Goal: Task Accomplishment & Management: Manage account settings

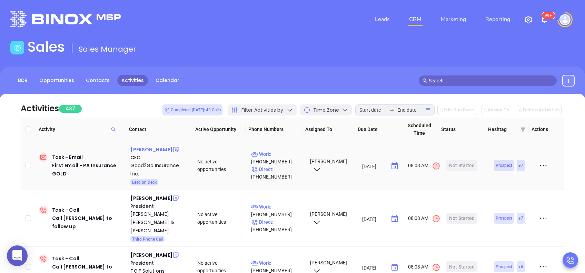
click at [135, 149] on div "[PERSON_NAME]" at bounding box center [151, 150] width 42 height 8
click at [280, 152] on p "Work : [PHONE_NUMBER]" at bounding box center [277, 157] width 52 height 15
type input "(800) 777-6664"
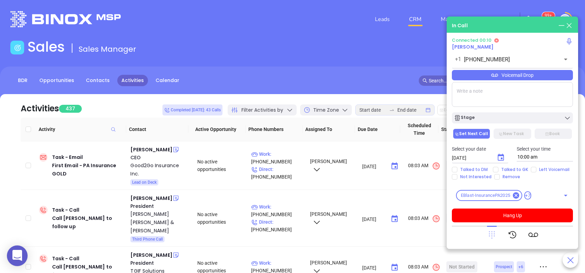
drag, startPoint x: 492, startPoint y: 232, endPoint x: 491, endPoint y: 224, distance: 8.3
click at [491, 232] on icon at bounding box center [492, 235] width 10 height 10
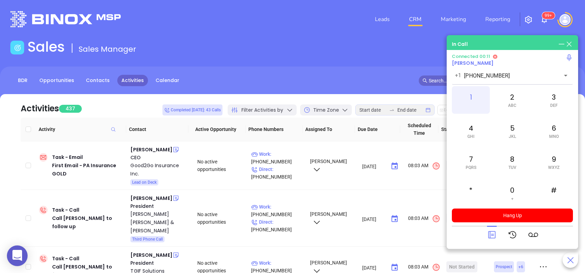
click at [462, 91] on div "1" at bounding box center [471, 100] width 38 height 28
click at [494, 234] on icon at bounding box center [492, 235] width 10 height 10
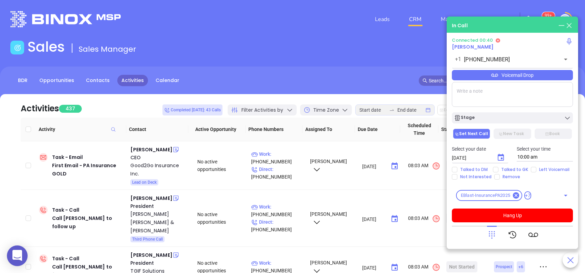
click at [497, 93] on textarea at bounding box center [512, 94] width 121 height 25
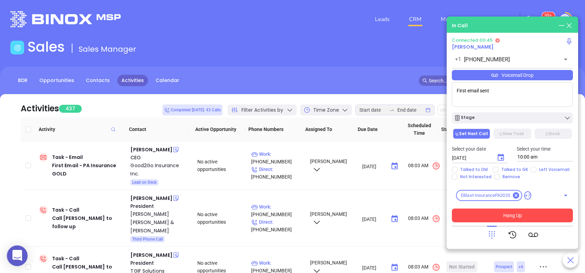
type textarea "First email sent"
click at [510, 213] on button "Hang Up" at bounding box center [512, 216] width 121 height 14
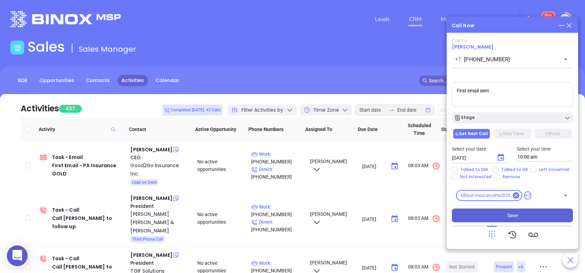
click at [499, 218] on button "Save" at bounding box center [512, 216] width 121 height 14
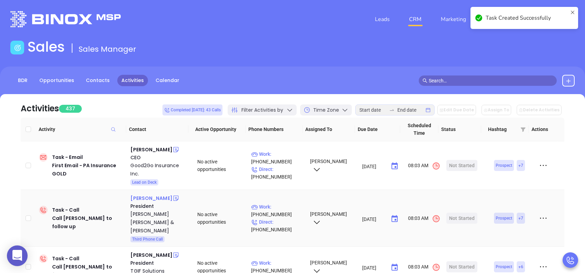
click at [150, 199] on div "David Wolff" at bounding box center [151, 198] width 42 height 8
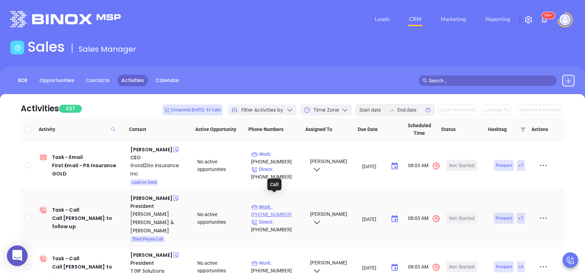
click at [287, 203] on p "Work : (610) 258-9181" at bounding box center [277, 210] width 52 height 15
type input "(610) 258-9181"
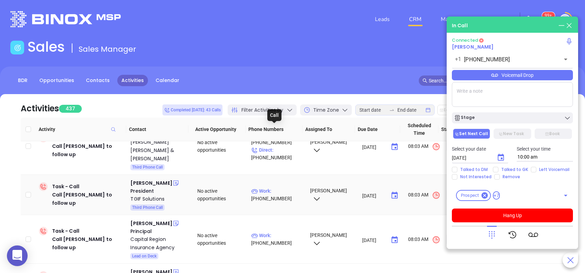
scroll to position [92, 0]
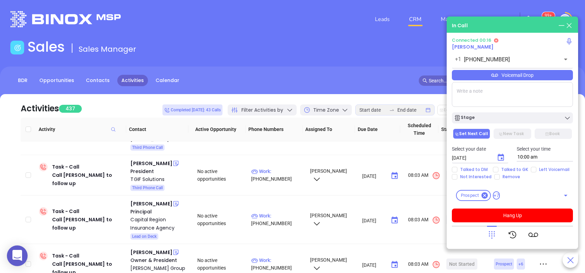
click at [494, 233] on icon at bounding box center [492, 235] width 10 height 10
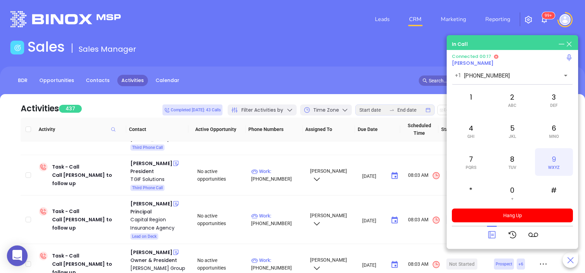
click at [559, 156] on div "9 WXYZ" at bounding box center [554, 162] width 38 height 28
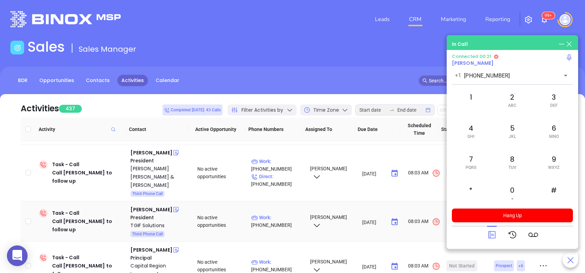
scroll to position [0, 0]
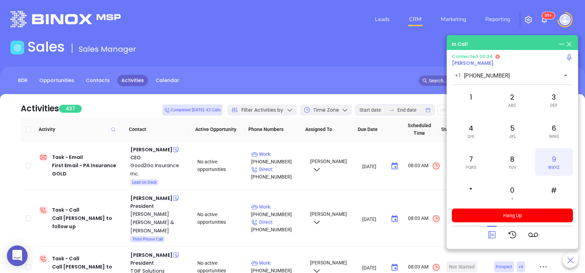
drag, startPoint x: 558, startPoint y: 165, endPoint x: 558, endPoint y: 160, distance: 4.8
click at [558, 165] on span "WXYZ" at bounding box center [553, 167] width 11 height 5
click at [567, 127] on div "6 MNO" at bounding box center [554, 131] width 38 height 28
drag, startPoint x: 505, startPoint y: 128, endPoint x: 515, endPoint y: 122, distance: 11.1
click at [505, 127] on div "5 JKL" at bounding box center [513, 131] width 38 height 28
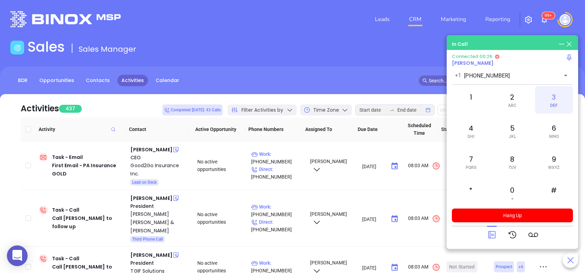
click at [551, 101] on div "3 DEF" at bounding box center [554, 100] width 38 height 28
click at [479, 98] on div "1" at bounding box center [471, 100] width 38 height 28
click at [495, 235] on icon at bounding box center [492, 235] width 10 height 10
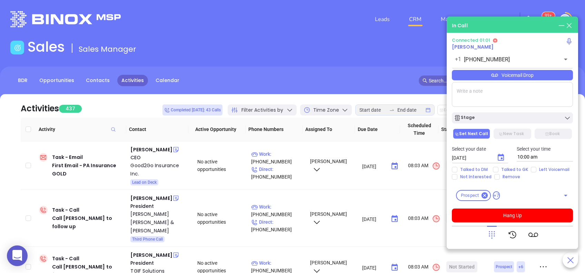
click at [516, 79] on div "Voicemail Drop" at bounding box center [512, 75] width 121 height 10
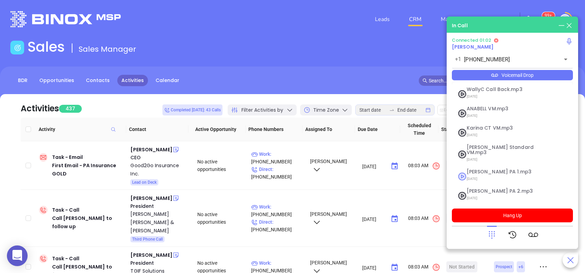
click at [480, 169] on span "Vicky PA 1.mp3" at bounding box center [504, 171] width 75 height 5
checkbox input "true"
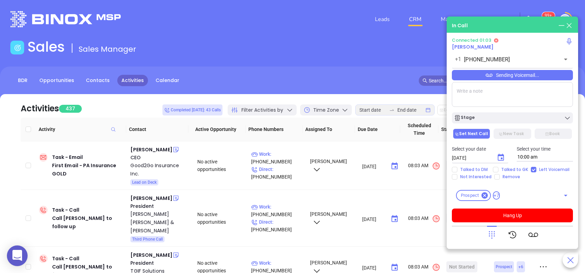
drag, startPoint x: 543, startPoint y: 99, endPoint x: 538, endPoint y: 88, distance: 11.5
click at [541, 96] on textarea at bounding box center [512, 94] width 121 height 25
type textarea "i"
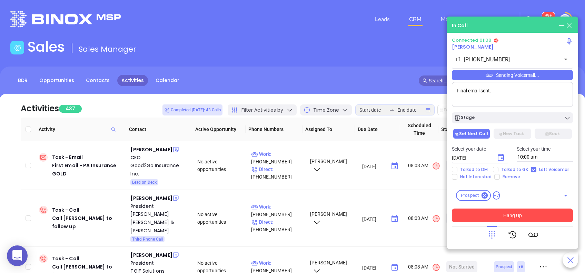
type textarea "Final email sent."
click at [508, 216] on button "Hang Up" at bounding box center [512, 216] width 121 height 14
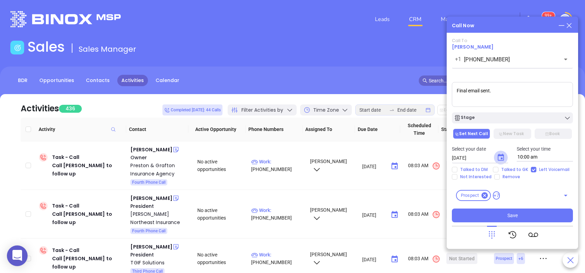
click at [497, 160] on icon "Choose date, selected date is Aug 13, 2025" at bounding box center [501, 158] width 8 height 8
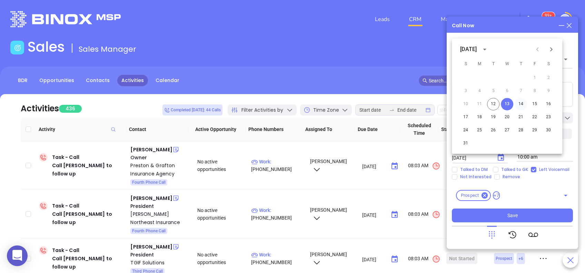
click at [521, 105] on button "14" at bounding box center [521, 104] width 12 height 12
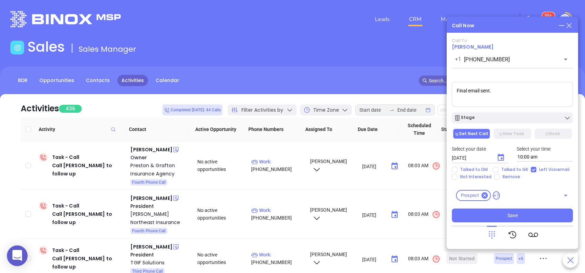
type input "08/14/2025"
click at [504, 212] on button "Save" at bounding box center [512, 216] width 121 height 14
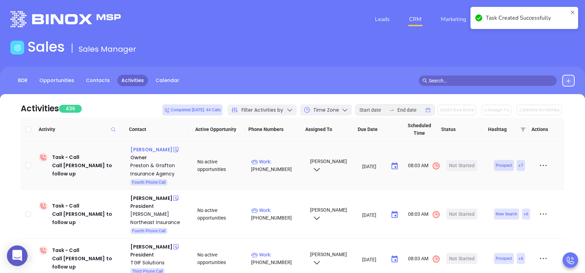
click at [151, 152] on div "Kelly Grafton" at bounding box center [151, 150] width 42 height 8
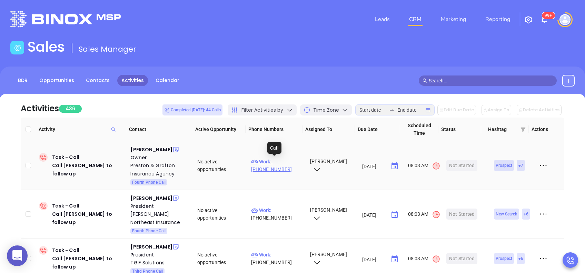
click at [276, 161] on p "Work : (412) 586-7340" at bounding box center [277, 165] width 52 height 15
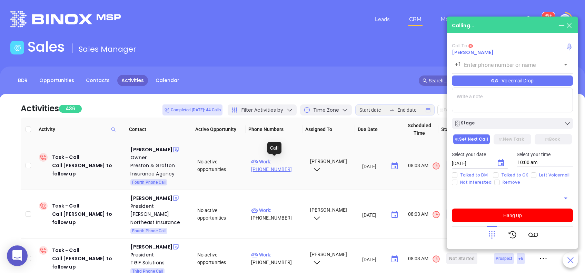
type input "(412) 586-7340"
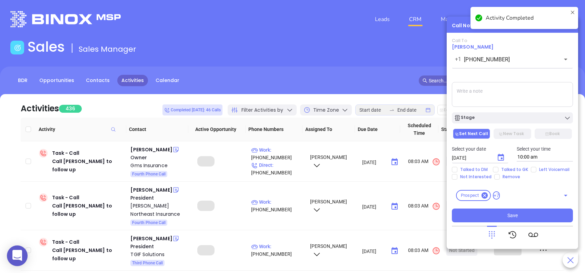
click at [486, 88] on textarea at bounding box center [512, 94] width 121 height 25
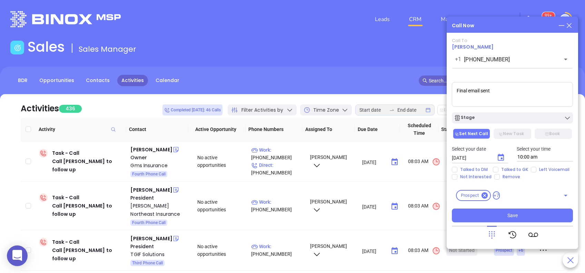
type textarea "Final email sent"
click at [500, 158] on icon "Choose date, selected date is Aug 13, 2025" at bounding box center [501, 158] width 8 height 8
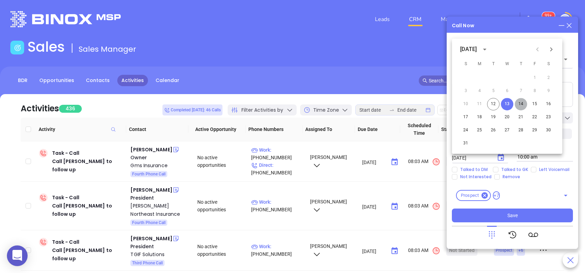
click at [524, 105] on button "14" at bounding box center [521, 104] width 12 height 12
type input "08/14/2025"
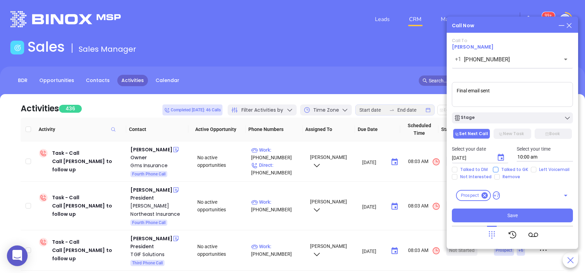
click at [514, 172] on span "Talked to GK" at bounding box center [515, 170] width 32 height 6
click at [499, 172] on input "Talked to GK" at bounding box center [496, 170] width 6 height 6
checkbox input "true"
click at [511, 115] on div "Stage" at bounding box center [512, 118] width 117 height 7
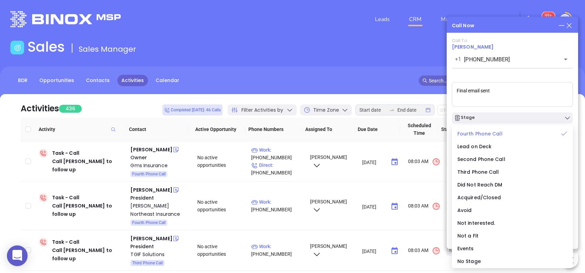
click at [507, 132] on div "Fourth Phone Call" at bounding box center [513, 134] width 110 height 8
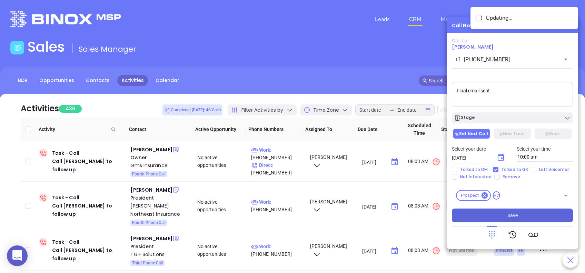
click at [508, 218] on span "Save" at bounding box center [513, 216] width 10 height 8
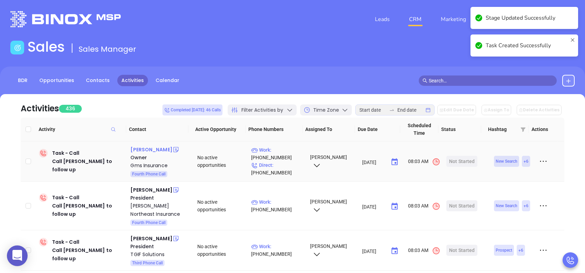
click at [156, 150] on div "Gary Shetter" at bounding box center [151, 150] width 42 height 8
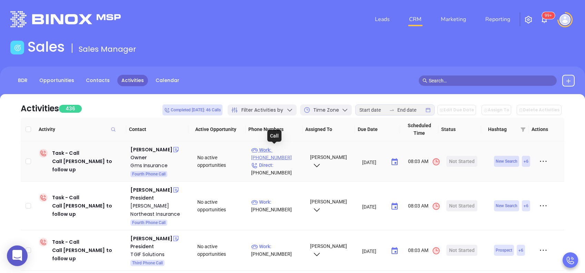
click at [277, 147] on p "Work : (814) 652-2711" at bounding box center [277, 153] width 52 height 15
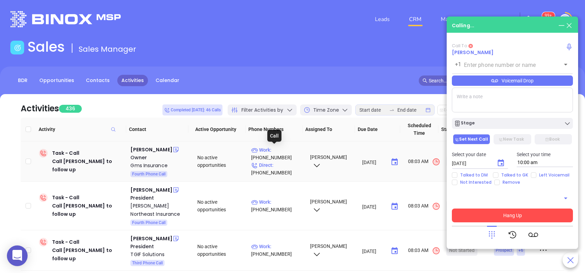
type input "(814) 652-2711"
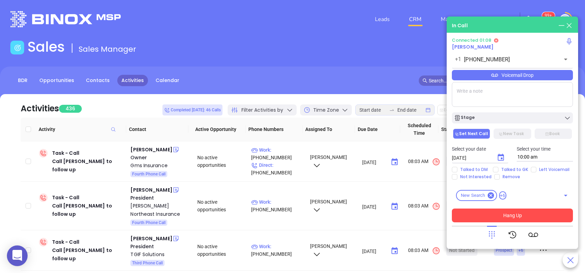
click at [478, 93] on textarea at bounding box center [512, 94] width 121 height 25
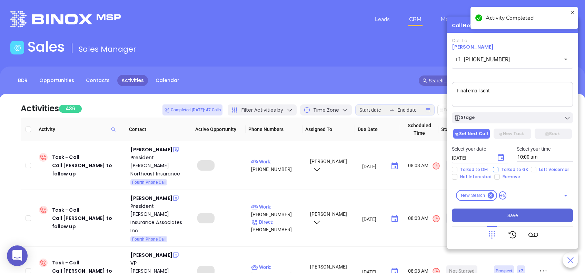
type textarea "Final email sent"
click at [499, 170] on span "Talked to GK" at bounding box center [515, 170] width 32 height 6
click at [499, 170] on input "Talked to GK" at bounding box center [496, 170] width 6 height 6
checkbox input "true"
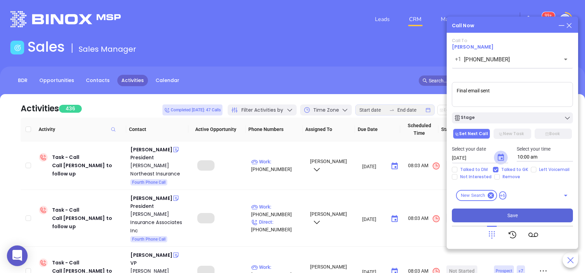
click at [503, 159] on icon "Choose date, selected date is Aug 13, 2025" at bounding box center [501, 158] width 8 height 8
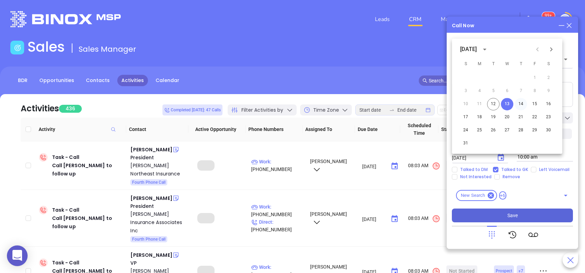
click at [522, 102] on button "14" at bounding box center [521, 104] width 12 height 12
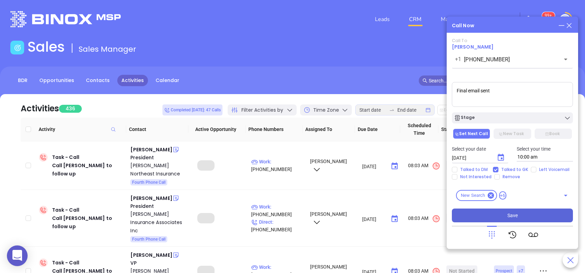
type input "08/14/2025"
click at [503, 120] on div "Stage" at bounding box center [512, 118] width 117 height 7
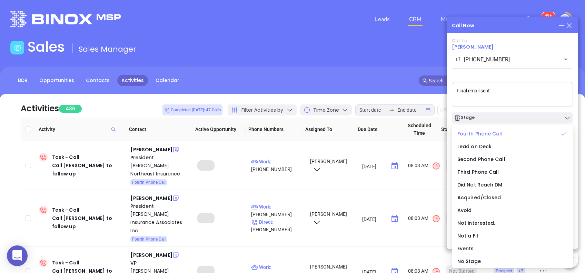
click at [508, 134] on div "Fourth Phone Call" at bounding box center [513, 134] width 110 height 8
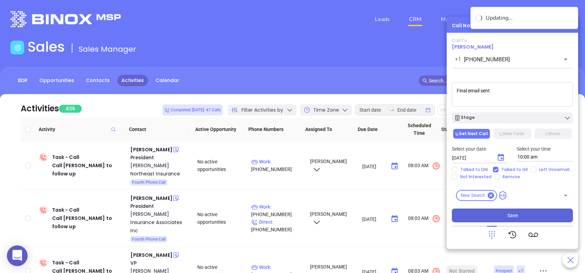
click at [514, 216] on span "Save" at bounding box center [513, 216] width 10 height 8
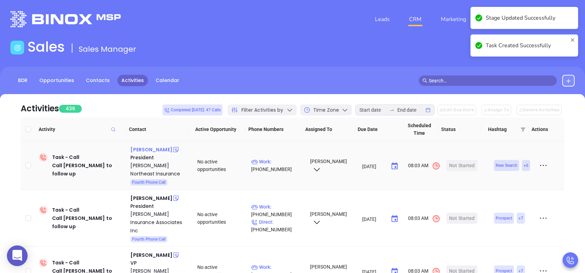
click at [159, 148] on div "Joseph Grasso" at bounding box center [151, 150] width 42 height 8
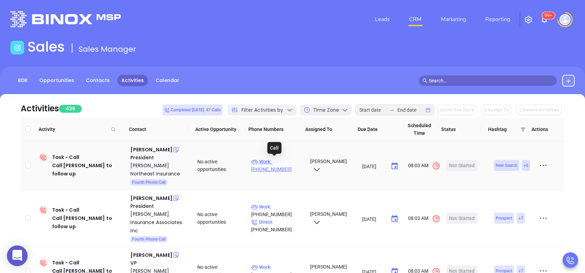
click at [284, 163] on p "Work : (877) 881-7475" at bounding box center [277, 165] width 52 height 15
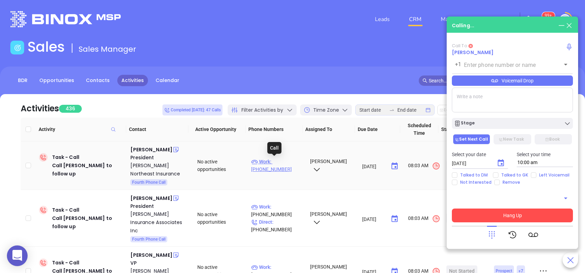
type input "(877) 881-7475"
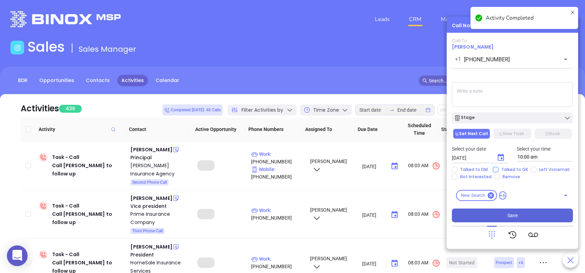
click at [519, 167] on span "Talked to GK" at bounding box center [515, 170] width 32 height 6
click at [499, 167] on input "Talked to GK" at bounding box center [496, 170] width 6 height 6
checkbox input "true"
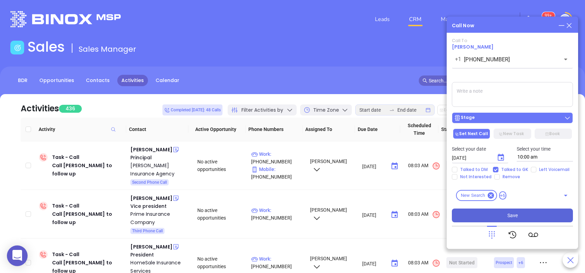
click at [500, 117] on div "Stage" at bounding box center [512, 118] width 117 height 7
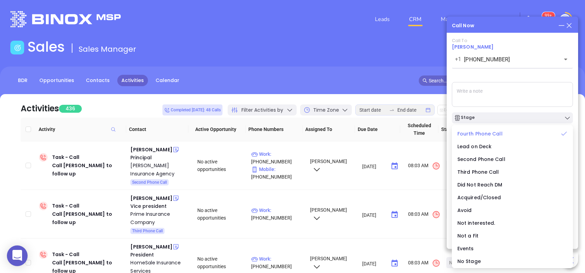
click at [496, 133] on span "Fourth Phone Call" at bounding box center [480, 133] width 45 height 7
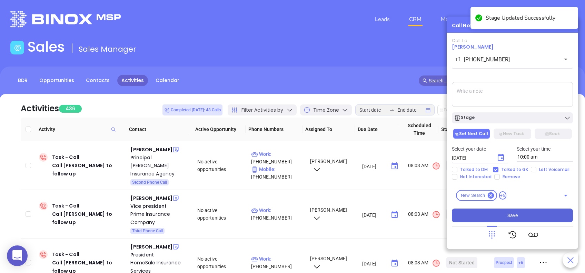
click at [491, 93] on textarea at bounding box center [512, 94] width 121 height 25
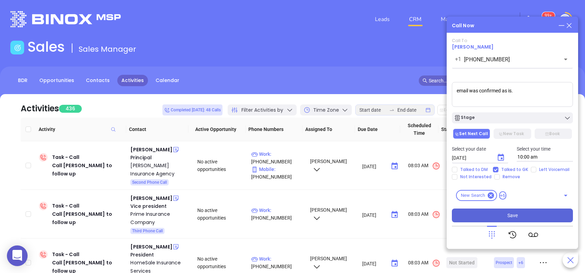
type textarea "email was confirmed as is."
click at [500, 157] on icon "Choose date, selected date is Aug 13, 2025" at bounding box center [501, 158] width 8 height 8
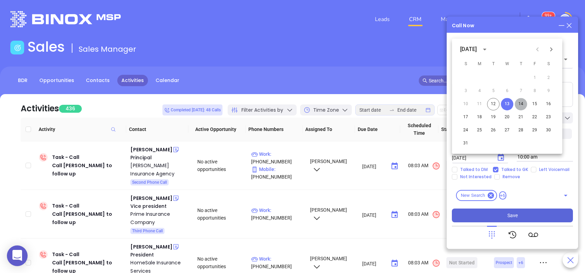
click at [519, 102] on button "14" at bounding box center [521, 104] width 12 height 12
type input "[DATE]"
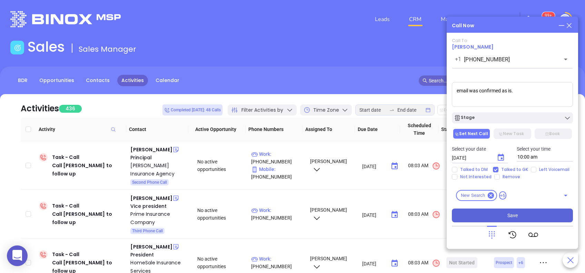
click at [518, 217] on button "Save" at bounding box center [512, 216] width 121 height 14
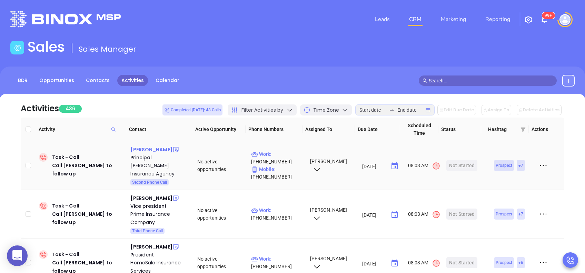
click at [143, 149] on div "Elli Billow" at bounding box center [151, 150] width 42 height 8
click at [278, 153] on p "Work : (717) 896-3080" at bounding box center [277, 157] width 52 height 15
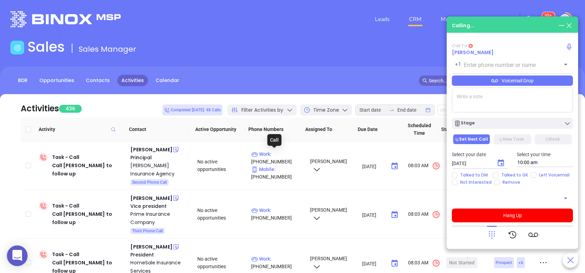
type input "(717) 896-3080"
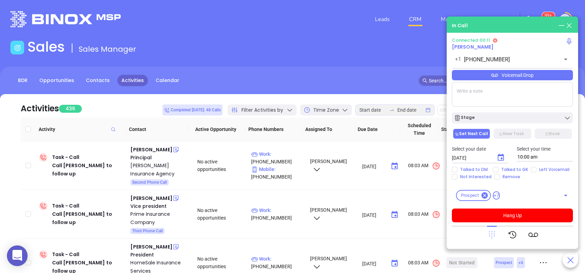
click at [490, 234] on icon at bounding box center [492, 236] width 6 height 8
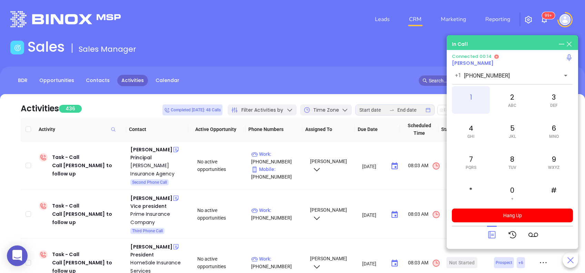
click at [474, 99] on div "1" at bounding box center [471, 100] width 38 height 28
click at [511, 100] on div "2 ABC" at bounding box center [513, 100] width 38 height 28
click at [514, 195] on div "0 +" at bounding box center [513, 193] width 38 height 28
click at [515, 130] on div "5 JKL" at bounding box center [513, 131] width 38 height 28
click at [495, 229] on div at bounding box center [492, 235] width 10 height 18
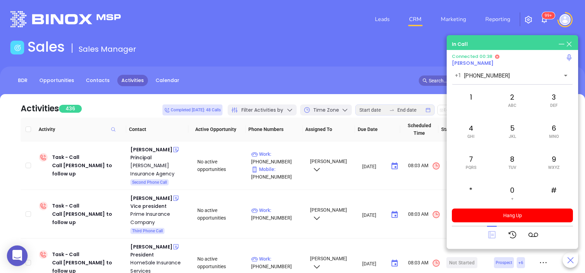
click at [492, 235] on icon at bounding box center [492, 235] width 10 height 10
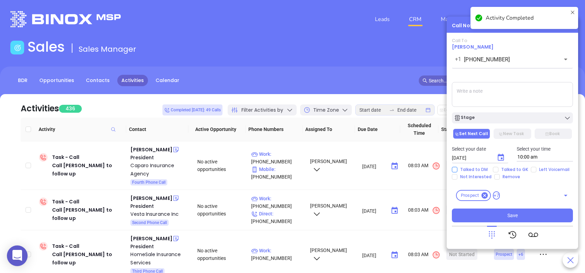
click at [458, 170] on span "Talked to DM" at bounding box center [474, 170] width 33 height 6
click at [458, 170] on input "Talked to DM" at bounding box center [455, 170] width 6 height 6
checkbox input "true"
click at [455, 175] on input "Not Interested" at bounding box center [455, 177] width 6 height 6
checkbox input "true"
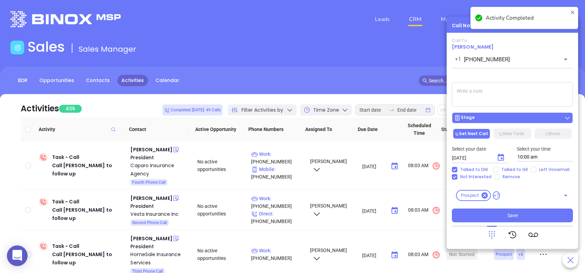
click at [521, 115] on div "Stage" at bounding box center [512, 118] width 117 height 7
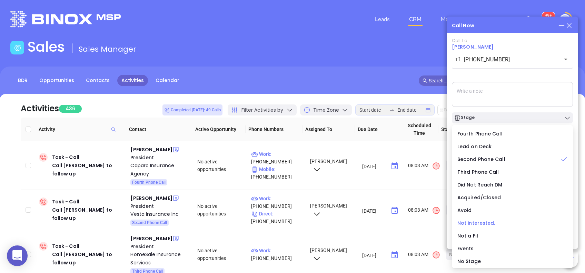
click at [473, 225] on span "Not interested." at bounding box center [477, 223] width 38 height 7
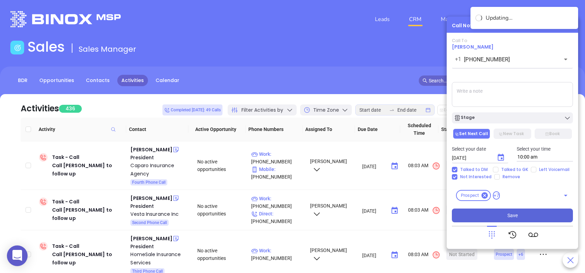
click at [498, 214] on button "Save" at bounding box center [512, 216] width 121 height 14
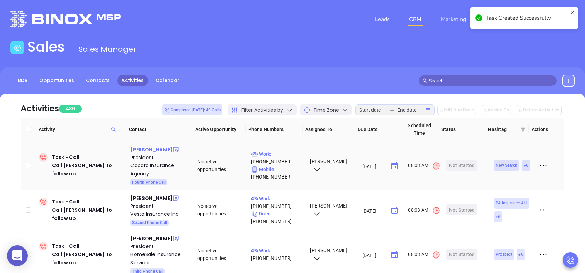
click at [162, 150] on div "Steven Borkowski" at bounding box center [151, 150] width 42 height 8
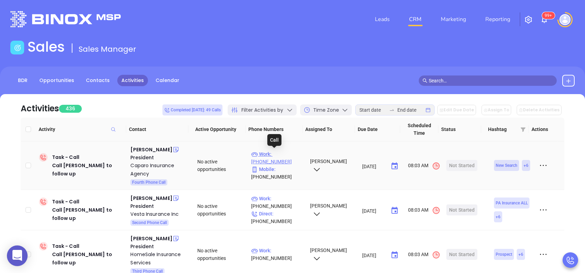
click at [289, 154] on p "Work : (610) 940-0750" at bounding box center [277, 157] width 52 height 15
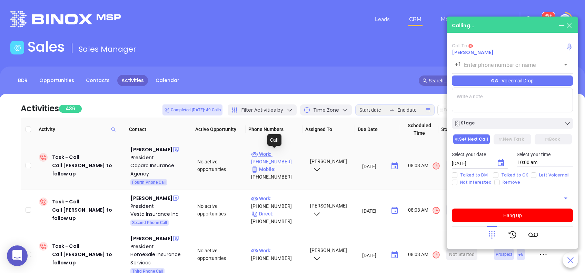
type input "(610) 940-0750"
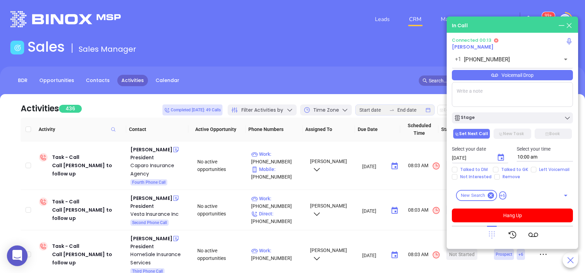
click at [494, 235] on icon at bounding box center [492, 236] width 6 height 8
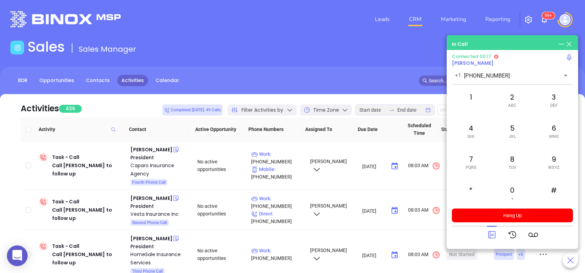
click at [494, 235] on icon at bounding box center [492, 235] width 10 height 10
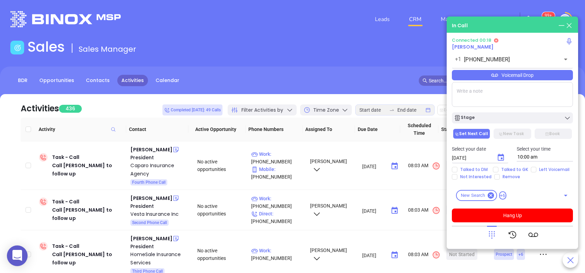
click at [526, 76] on div "Voicemail Drop" at bounding box center [512, 75] width 121 height 10
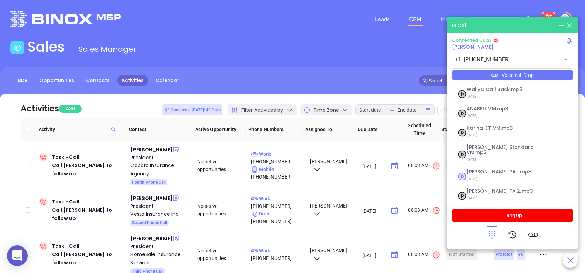
click at [486, 169] on span "Vicky PA 1.mp3" at bounding box center [504, 171] width 75 height 5
checkbox input "true"
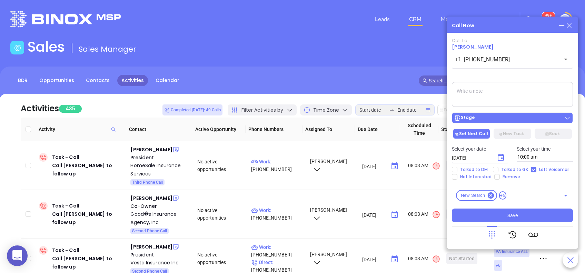
click at [509, 117] on div "Stage" at bounding box center [512, 118] width 117 height 7
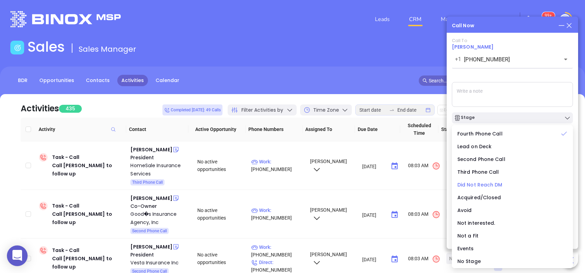
click at [483, 183] on span "Did Not Reach DM" at bounding box center [480, 185] width 45 height 7
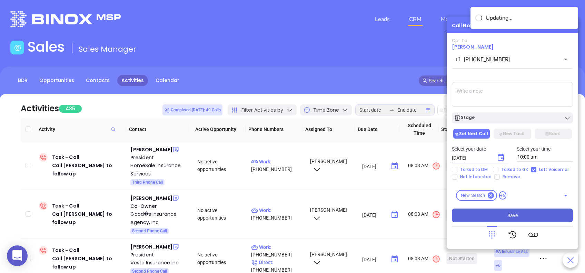
click at [483, 214] on button "Save" at bounding box center [512, 216] width 121 height 14
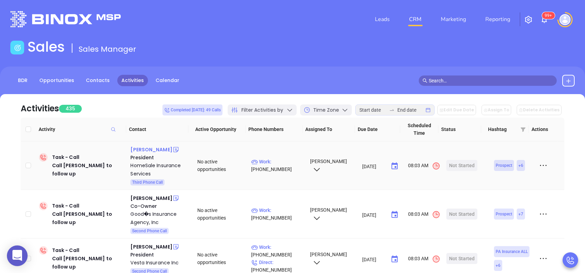
click at [147, 149] on div "Michael Lesko" at bounding box center [151, 150] width 42 height 8
click at [278, 162] on p "Work : (800) 425-5130" at bounding box center [277, 165] width 52 height 15
type input "(800) 425-5130"
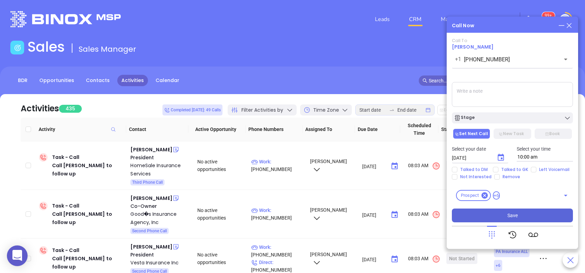
click at [543, 214] on button "Save" at bounding box center [512, 216] width 121 height 14
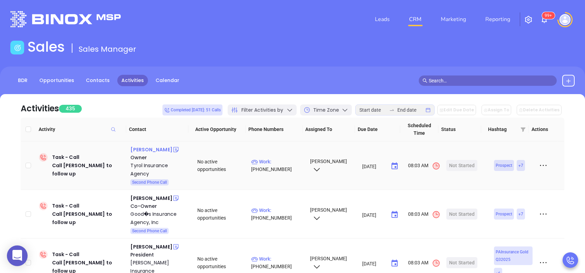
click at [151, 148] on div "John Tyrol" at bounding box center [151, 150] width 42 height 8
click at [282, 163] on p "Work : (215) 579-9000" at bounding box center [277, 165] width 52 height 15
type input "(215) 579-9000"
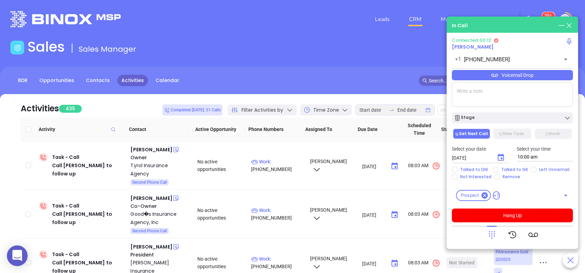
click at [494, 233] on icon at bounding box center [492, 235] width 10 height 10
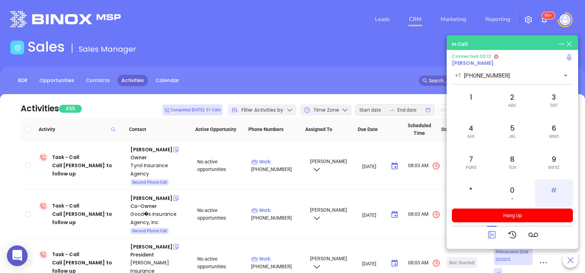
click at [555, 187] on div "#" at bounding box center [554, 193] width 38 height 28
click at [514, 129] on div "5 JKL" at bounding box center [513, 131] width 38 height 28
click at [554, 130] on div "6 MNO" at bounding box center [554, 131] width 38 height 28
click at [471, 124] on div "4 GHI" at bounding box center [471, 131] width 38 height 28
drag, startPoint x: 553, startPoint y: 128, endPoint x: 546, endPoint y: 144, distance: 17.8
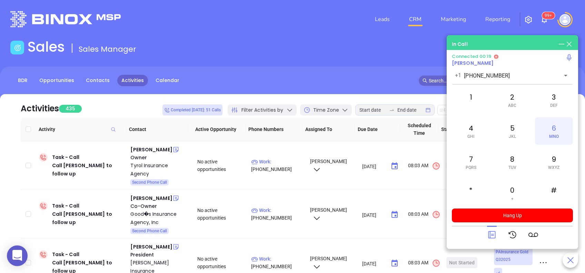
click at [554, 128] on div "6 MNO" at bounding box center [554, 131] width 38 height 28
click at [556, 190] on div "#" at bounding box center [554, 193] width 38 height 28
click at [475, 98] on div "1" at bounding box center [471, 100] width 38 height 28
click at [492, 232] on icon at bounding box center [491, 235] width 7 height 7
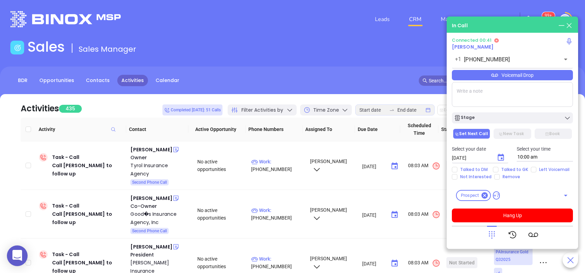
click at [522, 76] on div "Voicemail Drop" at bounding box center [512, 75] width 121 height 10
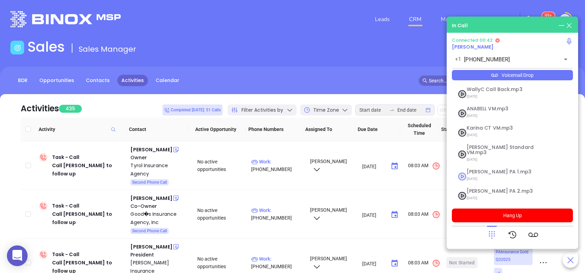
click at [488, 175] on span "07/18/2025" at bounding box center [504, 179] width 75 height 9
checkbox input "true"
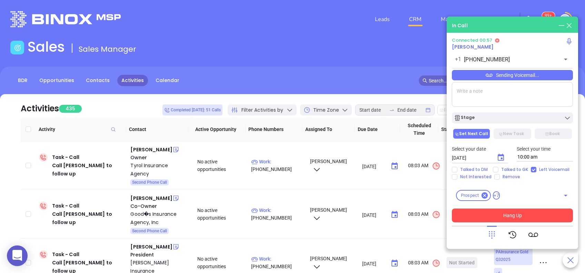
click at [523, 214] on button "Hang Up" at bounding box center [512, 216] width 121 height 14
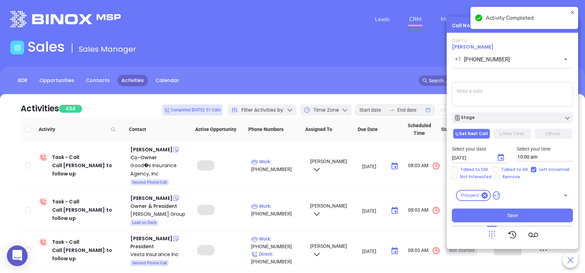
click at [516, 96] on textarea at bounding box center [512, 94] width 121 height 25
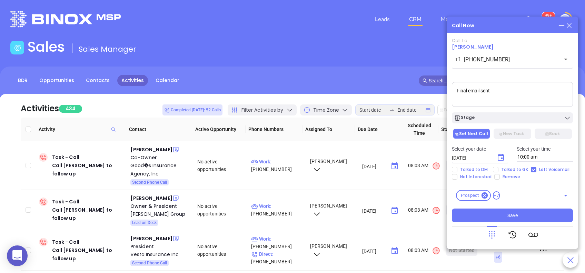
type textarea "Final email sent"
click at [500, 159] on icon "Choose date, selected date is Aug 13, 2025" at bounding box center [501, 158] width 8 height 8
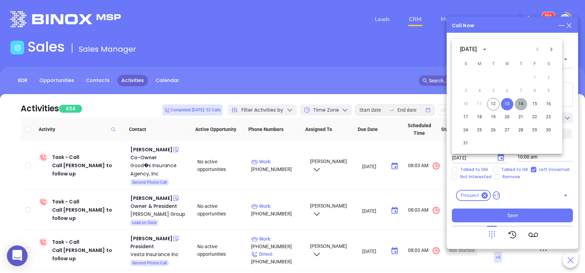
click at [523, 104] on button "14" at bounding box center [521, 104] width 12 height 12
type input "08/14/2025"
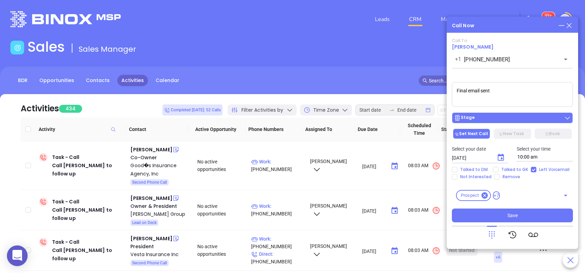
click at [522, 117] on div "Stage" at bounding box center [512, 118] width 117 height 7
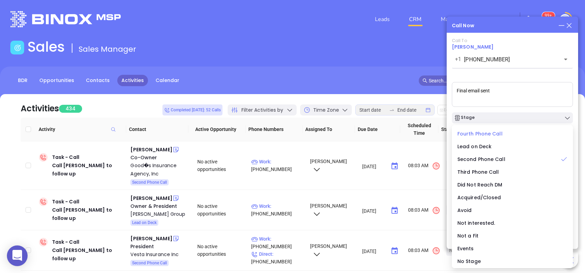
click at [511, 132] on div "Fourth Phone Call" at bounding box center [513, 134] width 110 height 8
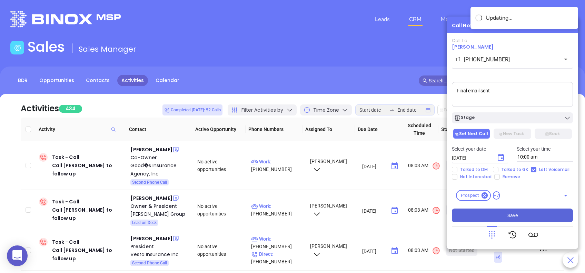
click at [496, 219] on button "Save" at bounding box center [512, 216] width 121 height 14
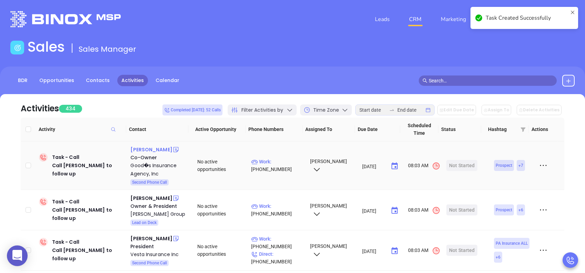
click at [147, 151] on div "Jason Good" at bounding box center [151, 150] width 42 height 8
click at [280, 159] on p "Work : (717) 661-6100" at bounding box center [277, 165] width 52 height 15
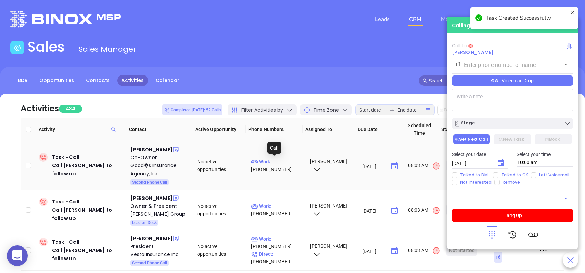
type input "(717) 661-6100"
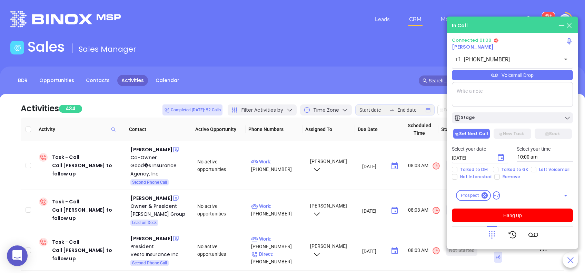
click at [502, 71] on div "Voicemail Drop" at bounding box center [512, 75] width 121 height 10
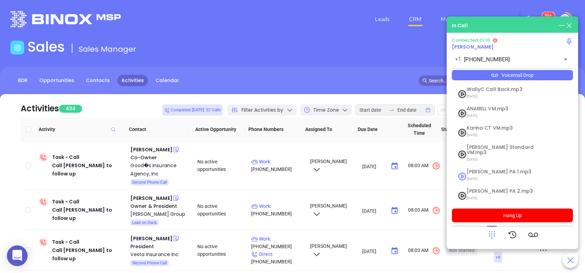
click at [480, 175] on span "07/18/2025" at bounding box center [504, 179] width 75 height 9
checkbox input "true"
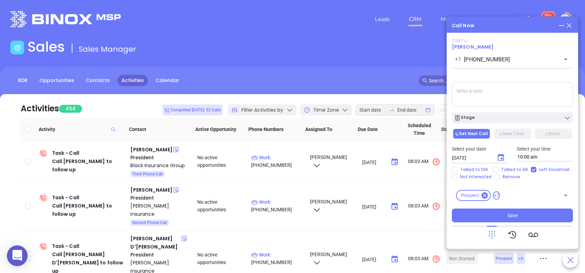
click at [489, 103] on textarea at bounding box center [512, 94] width 121 height 25
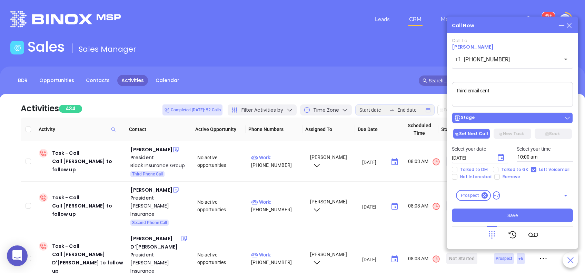
type textarea "third email sent"
click at [517, 121] on div "Stage" at bounding box center [512, 118] width 117 height 7
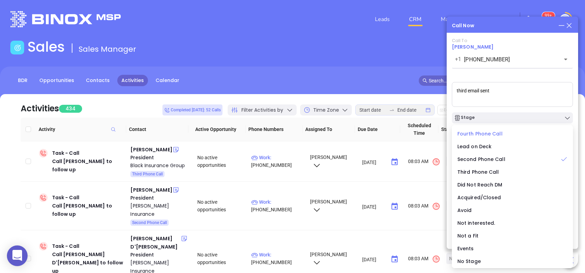
click at [506, 132] on div "Fourth Phone Call" at bounding box center [513, 134] width 110 height 8
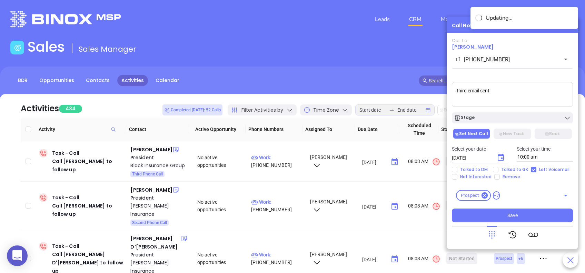
click at [499, 159] on icon "Choose date, selected date is Aug 13, 2025" at bounding box center [501, 158] width 8 height 8
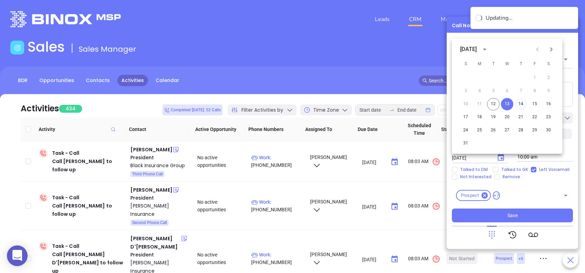
click at [525, 102] on button "14" at bounding box center [521, 104] width 12 height 12
type input "08/14/2025"
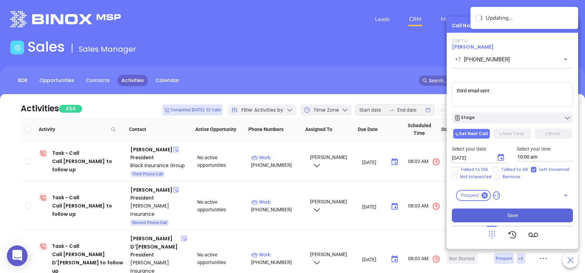
click at [508, 213] on span "Save" at bounding box center [513, 216] width 10 height 8
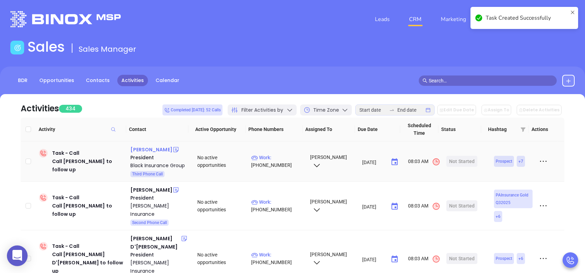
click at [153, 149] on div "Kevin Hughes" at bounding box center [151, 150] width 42 height 8
click at [287, 158] on p "Work : (814) 315-1025" at bounding box center [277, 161] width 52 height 15
type input "(814) 315-1025"
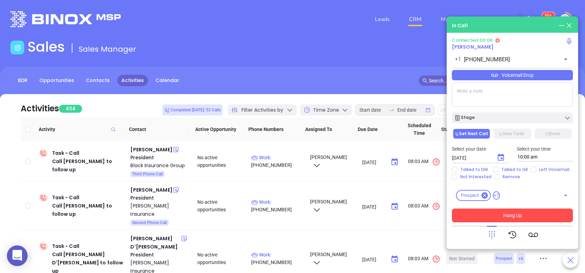
click at [500, 74] on div "Voicemail Drop" at bounding box center [512, 75] width 121 height 10
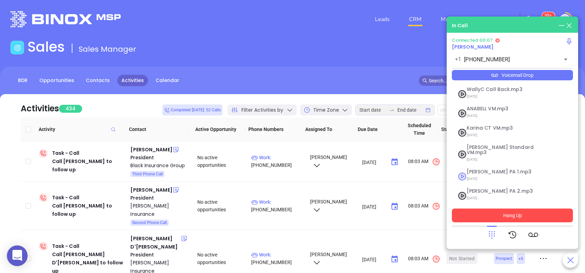
click at [476, 169] on span "Vicky PA 1.mp3" at bounding box center [504, 171] width 75 height 5
checkbox input "true"
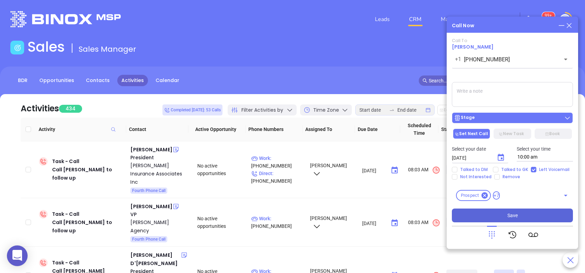
click at [532, 116] on div "Stage" at bounding box center [512, 118] width 117 height 7
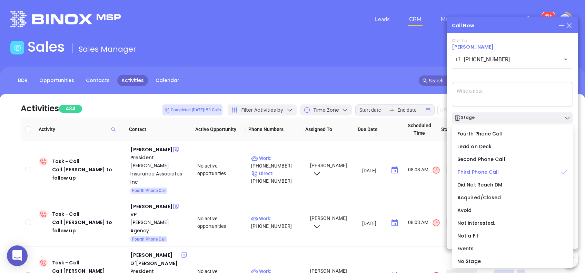
click at [499, 168] on div "Third Phone Call" at bounding box center [513, 172] width 110 height 8
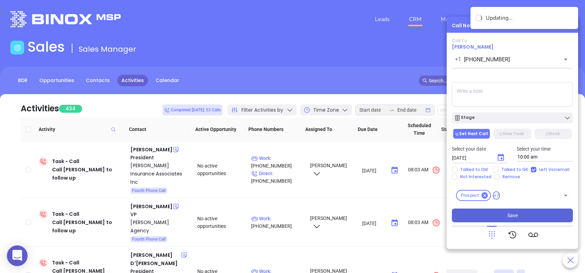
click at [479, 105] on textarea at bounding box center [512, 94] width 121 height 25
type textarea "third email sent"
click at [505, 160] on button "Choose date, selected date is Aug 13, 2025" at bounding box center [501, 158] width 14 height 14
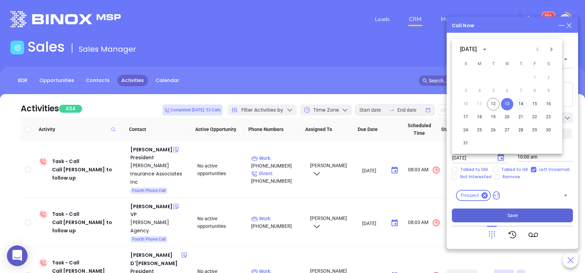
click at [524, 106] on button "14" at bounding box center [521, 104] width 12 height 12
type input "08/14/2025"
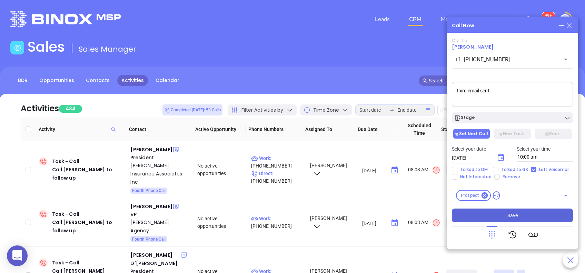
click at [536, 214] on button "Save" at bounding box center [512, 216] width 121 height 14
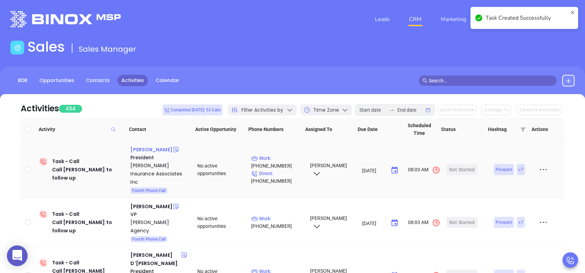
click at [164, 149] on div "Jeremy Popolis" at bounding box center [151, 150] width 42 height 8
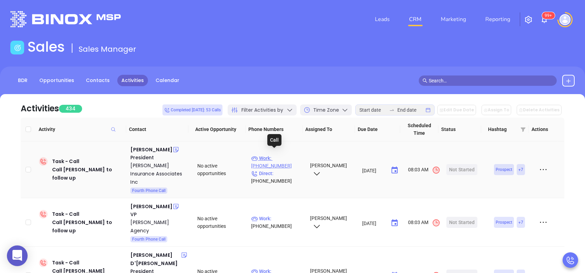
click at [284, 156] on p "Work : (610) 670-1944" at bounding box center [277, 162] width 52 height 15
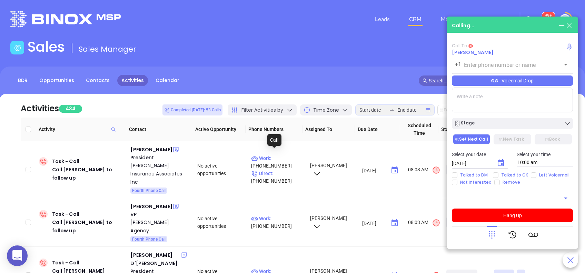
type input "(610) 670-1944"
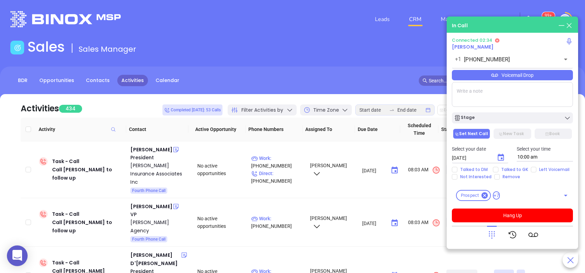
click at [525, 94] on textarea at bounding box center [512, 94] width 121 height 25
type textarea "Final email sent"
click at [503, 159] on icon "Choose date, selected date is Aug 13, 2025" at bounding box center [501, 157] width 6 height 7
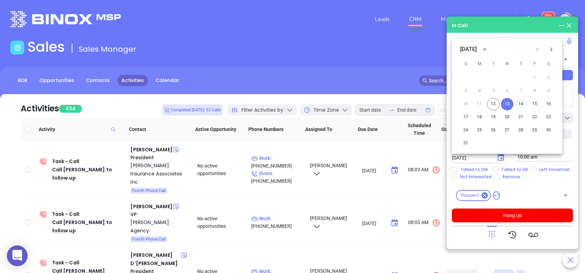
click at [522, 103] on button "14" at bounding box center [521, 104] width 12 height 12
type input "08/14/2025"
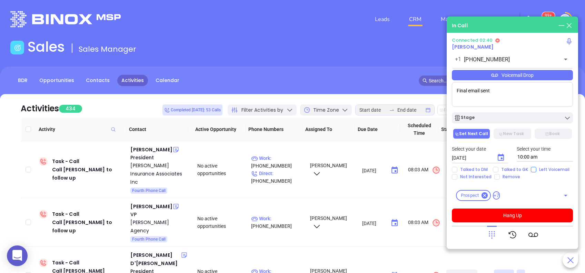
click at [533, 169] on input "Left Voicemail" at bounding box center [534, 170] width 6 height 6
checkbox input "true"
click at [514, 114] on button "Stage" at bounding box center [512, 118] width 121 height 11
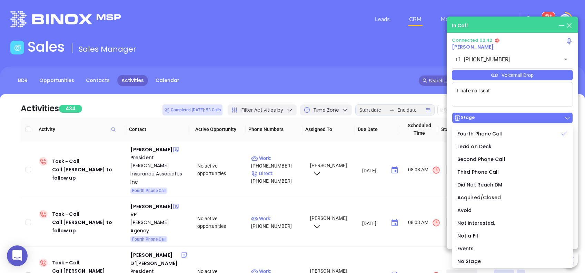
click at [514, 114] on button "Stage" at bounding box center [512, 118] width 121 height 11
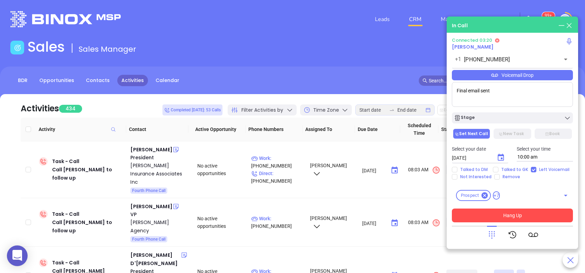
click at [516, 213] on button "Hang Up" at bounding box center [512, 216] width 121 height 14
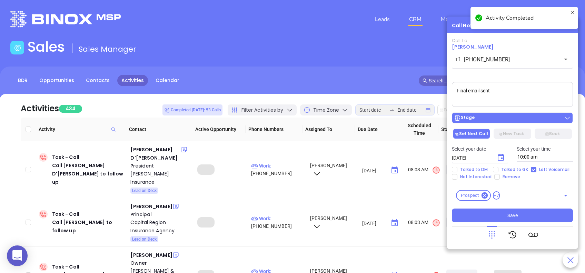
click at [505, 116] on div "Stage" at bounding box center [512, 118] width 117 height 7
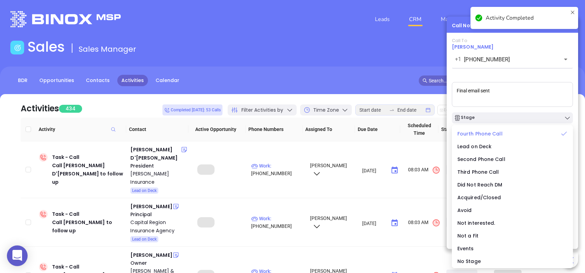
click at [491, 134] on span "Fourth Phone Call" at bounding box center [480, 133] width 45 height 7
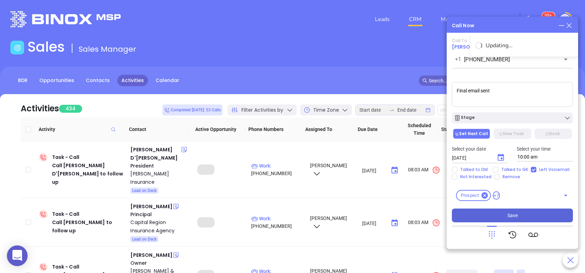
click at [522, 214] on button "Save" at bounding box center [512, 216] width 121 height 14
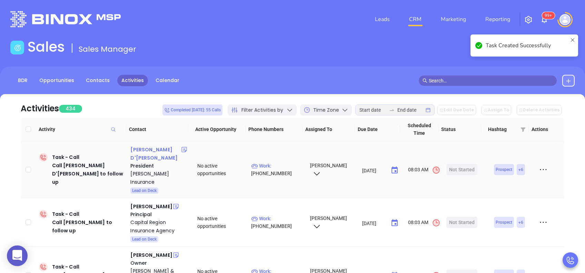
click at [158, 151] on div "Barry D'Andrea" at bounding box center [155, 154] width 50 height 17
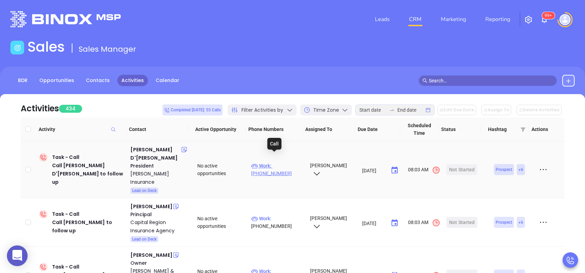
click at [281, 162] on p "Work : (814) 946-9298" at bounding box center [277, 169] width 52 height 15
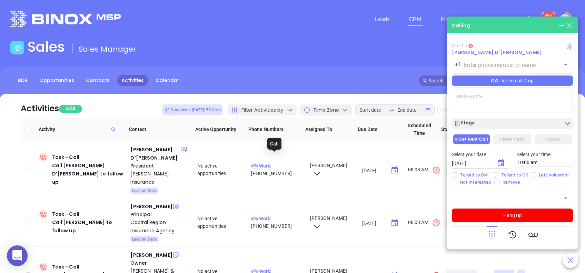
type input "(814) 946-9298"
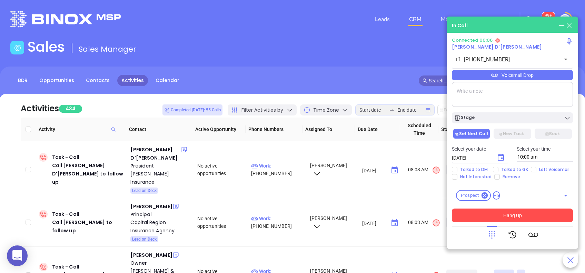
click at [538, 215] on button "Hang Up" at bounding box center [512, 216] width 121 height 14
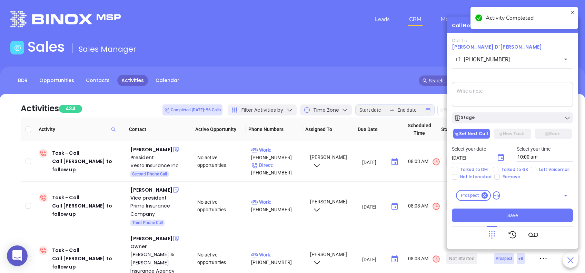
click at [573, 12] on icon at bounding box center [573, 18] width 6 height 17
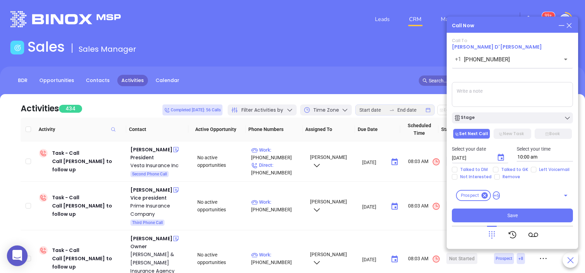
click at [572, 22] on icon at bounding box center [570, 26] width 8 height 8
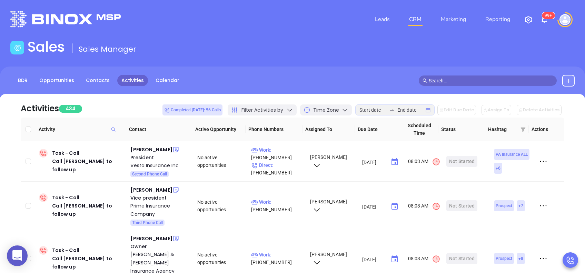
click at [544, 13] on sup "99+" at bounding box center [548, 15] width 13 height 7
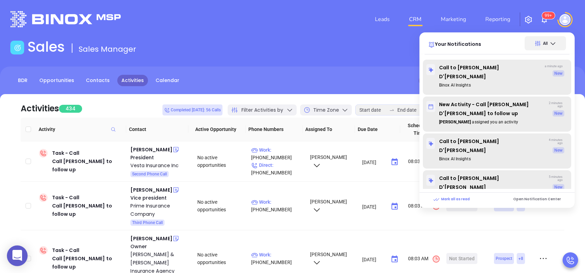
click at [544, 13] on sup "99+" at bounding box center [548, 15] width 13 height 7
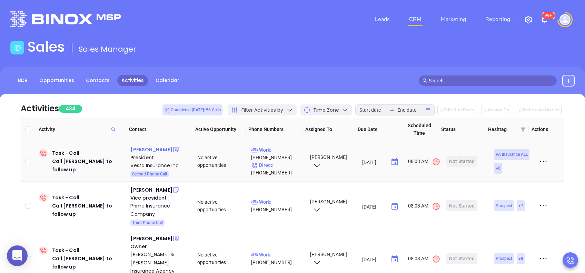
click at [150, 148] on div "Mike Brooks" at bounding box center [151, 150] width 42 height 8
click at [280, 154] on p "Work : (267) 961-1500" at bounding box center [277, 153] width 52 height 15
type input "(267) 961-1500"
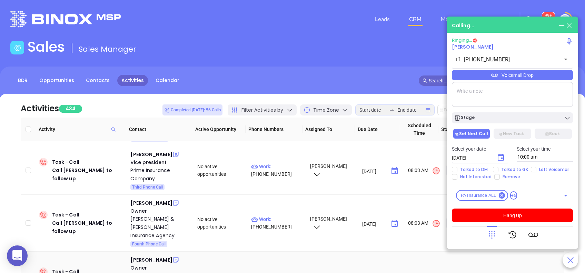
scroll to position [92, 0]
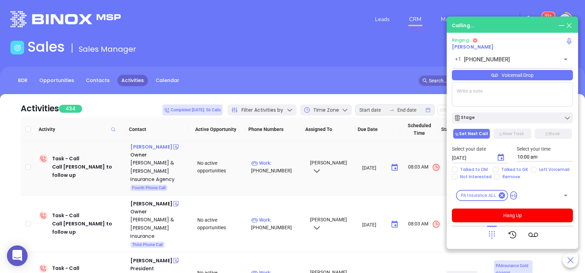
click at [170, 151] on div "Edward Gilmartin" at bounding box center [151, 147] width 42 height 8
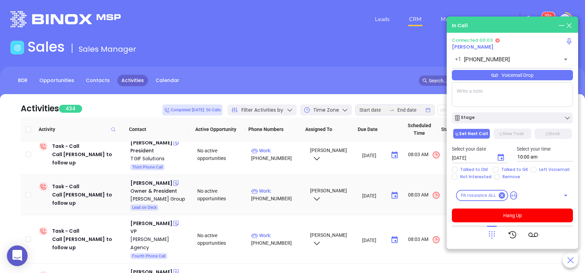
scroll to position [322, 0]
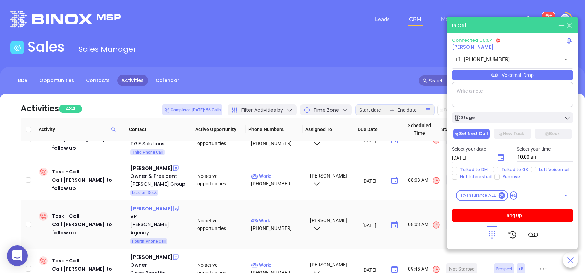
click at [149, 205] on div "Jason Flinn" at bounding box center [151, 209] width 42 height 8
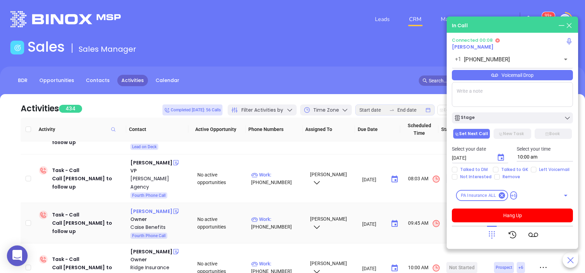
click at [152, 207] on div "Joseph Cisco" at bounding box center [151, 211] width 42 height 8
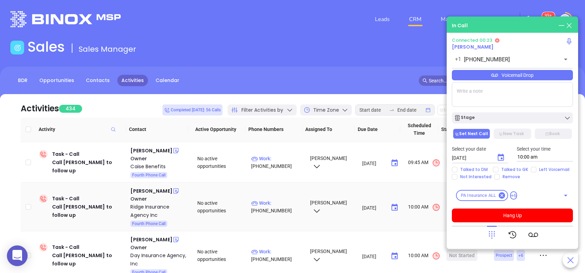
scroll to position [414, 0]
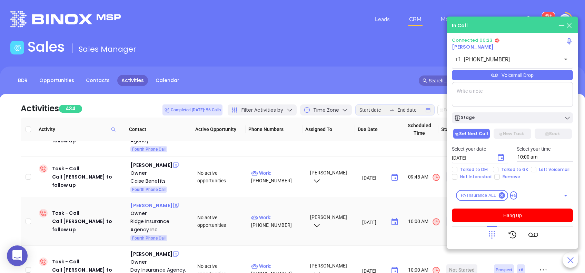
click at [144, 202] on div "Bill Ridge" at bounding box center [151, 206] width 42 height 8
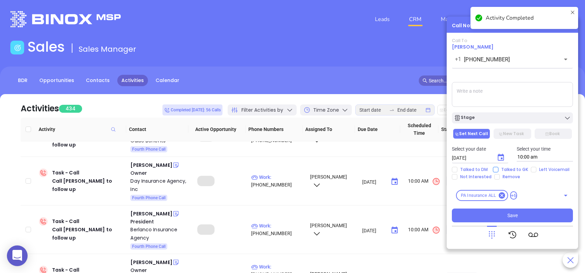
click at [496, 167] on input "Talked to GK" at bounding box center [496, 170] width 6 height 6
checkbox input "true"
click at [503, 157] on icon "Choose date, selected date is Aug 13, 2025" at bounding box center [501, 158] width 8 height 8
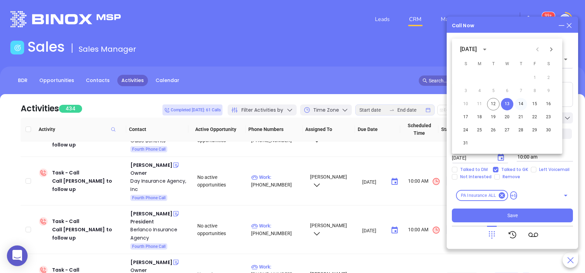
click at [522, 101] on button "14" at bounding box center [521, 104] width 12 height 12
type input "08/14/2025"
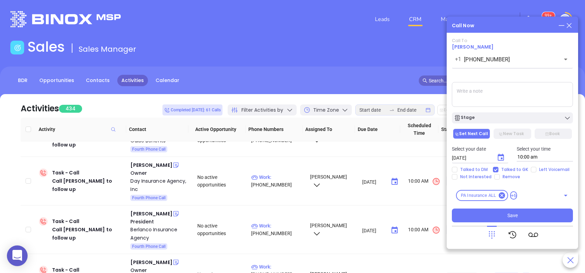
click at [510, 76] on div "Call To Mike Brooks +1 (267) 961-1500 ​ Voicemail Drop Stage Set Next Call New …" at bounding box center [512, 130] width 121 height 185
click at [509, 88] on textarea at bounding box center [512, 94] width 121 height 25
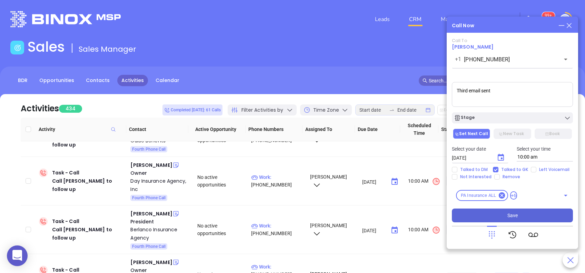
type textarea "Third email sent"
click at [550, 216] on button "Save" at bounding box center [512, 216] width 121 height 14
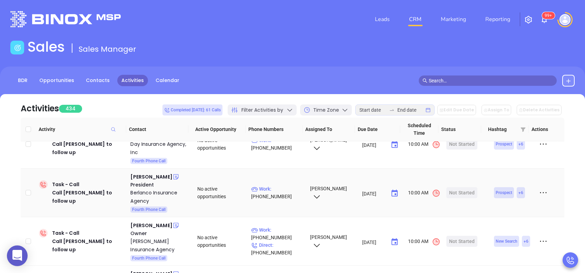
scroll to position [460, 0]
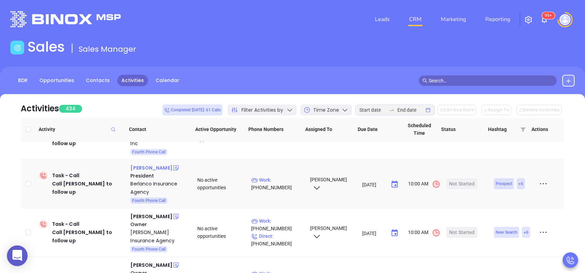
click at [150, 164] on div "Jay Lemelin" at bounding box center [151, 168] width 42 height 8
click at [281, 176] on p "Work : (717) 859-1922" at bounding box center [277, 183] width 52 height 15
type input "(717) 859-1922"
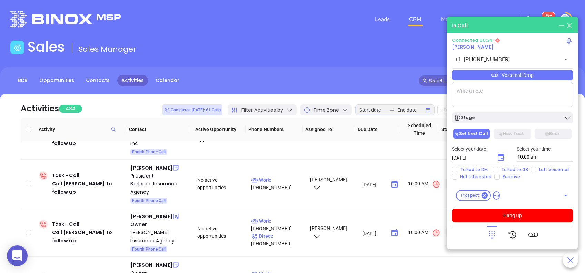
click at [536, 77] on div "Voicemail Drop" at bounding box center [512, 75] width 121 height 10
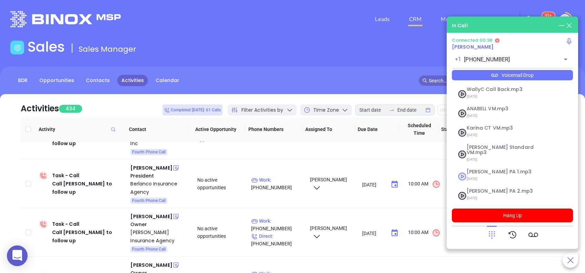
click at [495, 169] on span "Vicky PA 1.mp3" at bounding box center [504, 171] width 75 height 5
checkbox input "true"
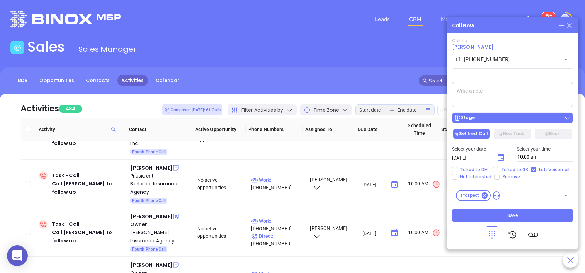
click at [503, 113] on main "Sales Sales Manager BDR Opportunities Contacts Activities Calendar Call Now Cal…" at bounding box center [292, 214] width 585 height 351
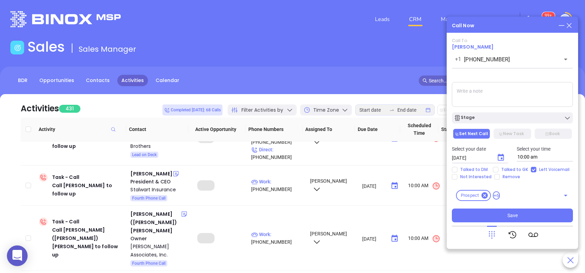
click at [507, 123] on button "Stage" at bounding box center [512, 118] width 121 height 11
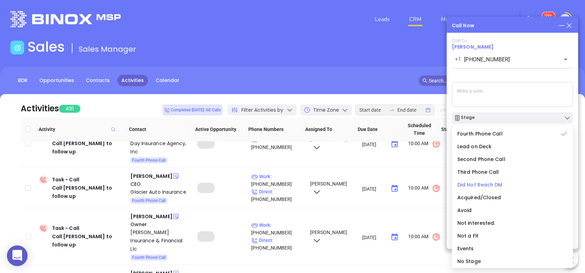
click at [480, 183] on span "Did Not Reach DM" at bounding box center [480, 185] width 45 height 7
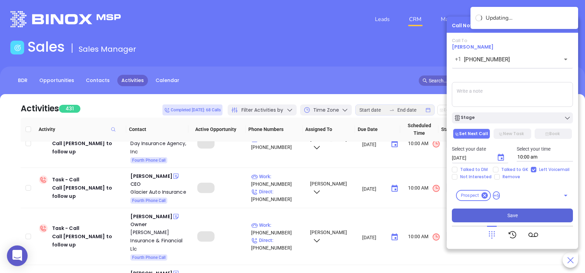
click at [514, 217] on span "Save" at bounding box center [513, 216] width 10 height 8
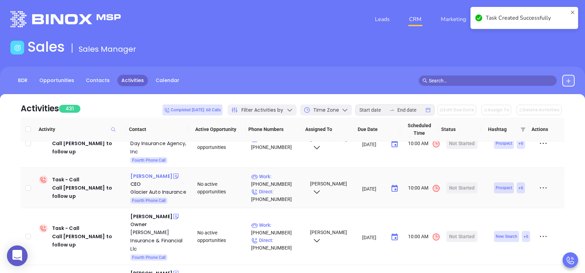
click at [152, 172] on div "Greg Godshall" at bounding box center [151, 176] width 42 height 8
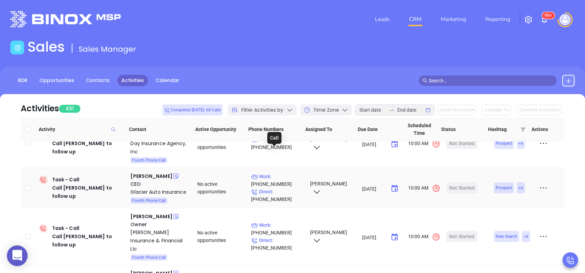
drag, startPoint x: 281, startPoint y: 152, endPoint x: 235, endPoint y: 13, distance: 146.2
click at [280, 173] on p "Work : (800) 291-3972" at bounding box center [277, 180] width 52 height 15
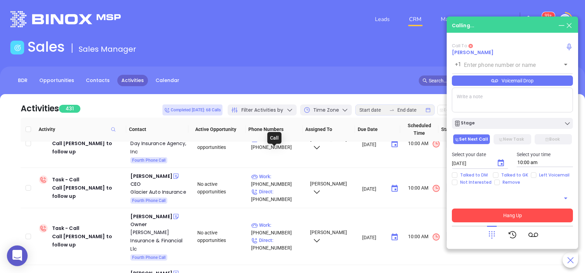
type input "(800) 291-3972"
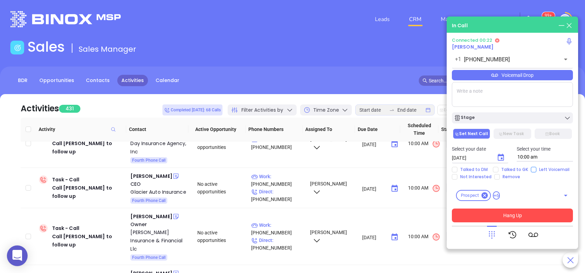
click at [531, 171] on input "Left Voicemail" at bounding box center [534, 170] width 6 height 6
checkbox input "true"
click at [528, 220] on button "Hang Up" at bounding box center [512, 216] width 121 height 14
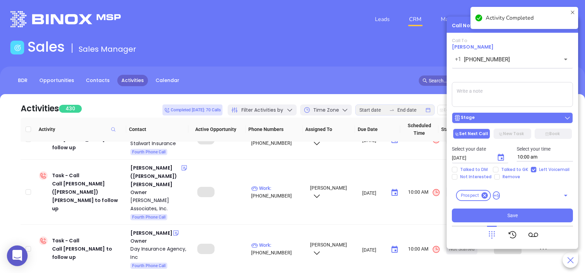
click at [503, 118] on div "Stage" at bounding box center [512, 118] width 117 height 7
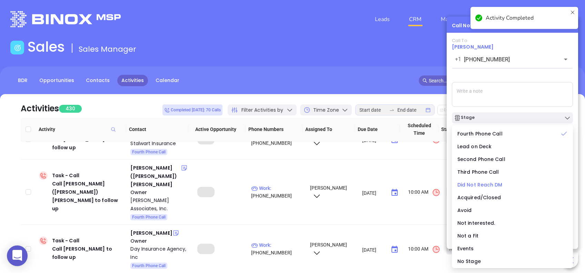
click at [489, 185] on span "Did Not Reach DM" at bounding box center [480, 185] width 45 height 7
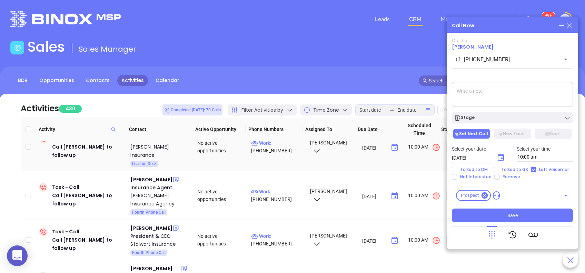
scroll to position [368, 0]
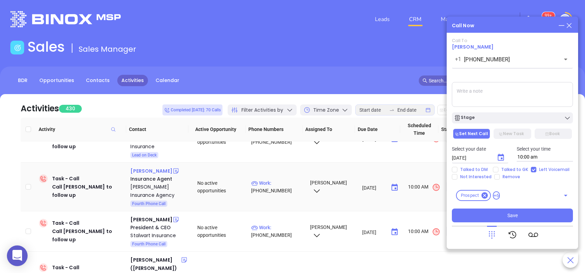
click at [149, 167] on div "Amy Florey" at bounding box center [151, 171] width 42 height 8
drag, startPoint x: 273, startPoint y: 165, endPoint x: 218, endPoint y: 4, distance: 169.7
click at [273, 179] on p "Work : (570) 587-2615" at bounding box center [277, 186] width 52 height 15
type input "(570) 587-2615"
checkbox input "false"
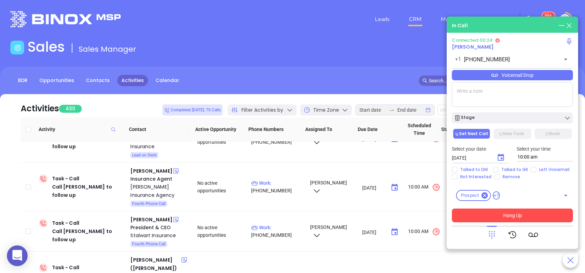
click at [539, 218] on button "Hang Up" at bounding box center [512, 216] width 121 height 14
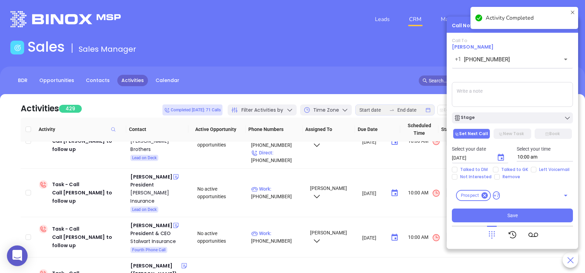
click at [502, 86] on textarea at bounding box center [512, 94] width 121 height 25
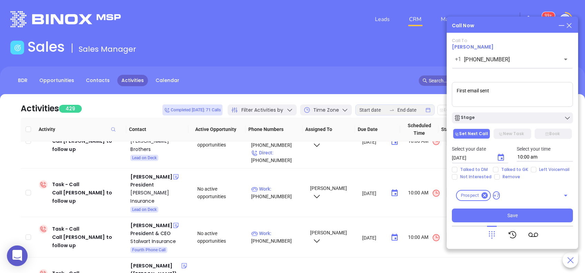
type textarea "First email sent"
click at [503, 158] on icon "Choose date, selected date is Aug 13, 2025" at bounding box center [501, 158] width 8 height 8
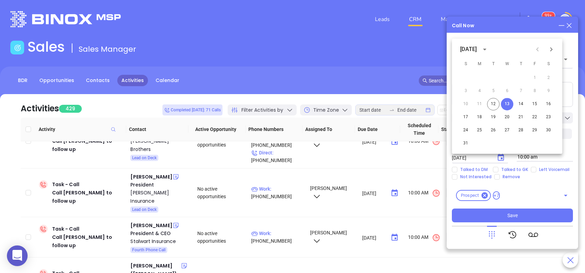
click at [510, 104] on button "13" at bounding box center [507, 104] width 12 height 12
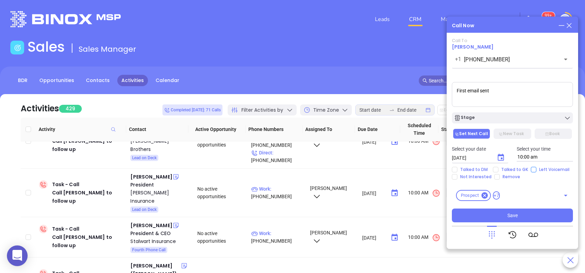
click at [532, 171] on input "Left Voicemail" at bounding box center [534, 170] width 6 height 6
checkbox input "true"
click at [523, 216] on button "Save" at bounding box center [512, 216] width 121 height 14
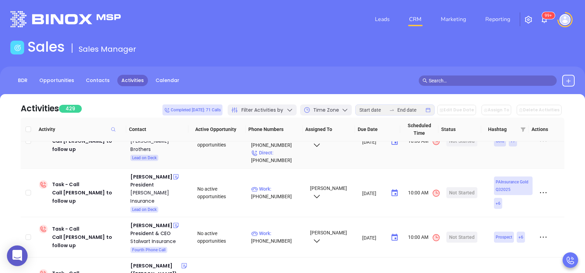
scroll to position [414, 0]
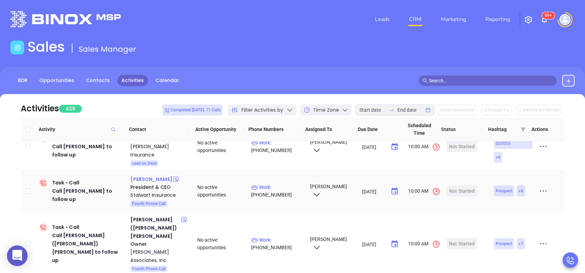
click at [146, 175] on div "Aaron Gander" at bounding box center [151, 179] width 42 height 8
click at [282, 184] on p "Work : (412) 677-2312" at bounding box center [277, 191] width 52 height 15
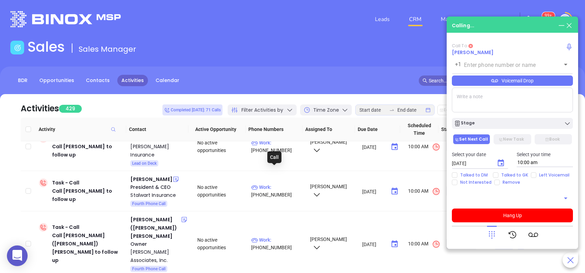
type input "(412) 677-2312"
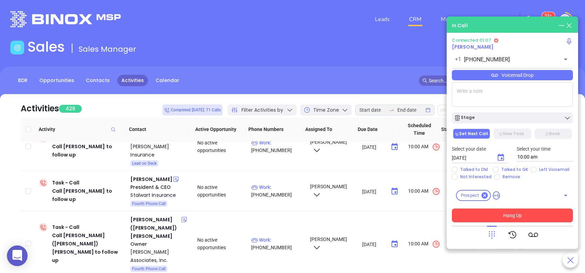
click at [516, 219] on button "Hang Up" at bounding box center [512, 216] width 121 height 14
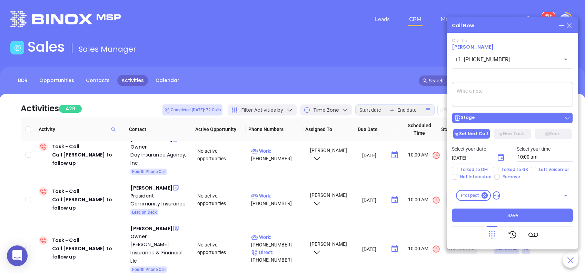
click at [508, 117] on div "Stage" at bounding box center [512, 118] width 117 height 7
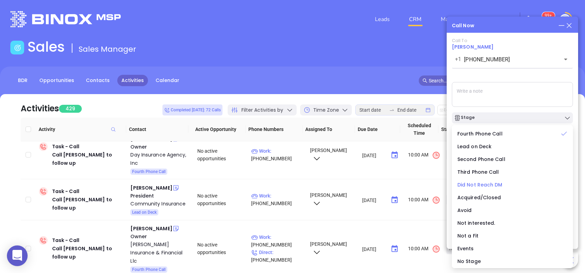
click at [493, 183] on span "Did Not Reach DM" at bounding box center [480, 185] width 45 height 7
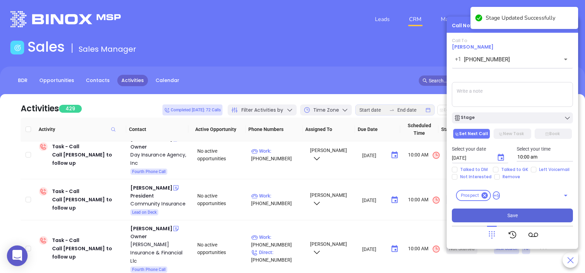
click at [516, 213] on span "Save" at bounding box center [513, 216] width 10 height 8
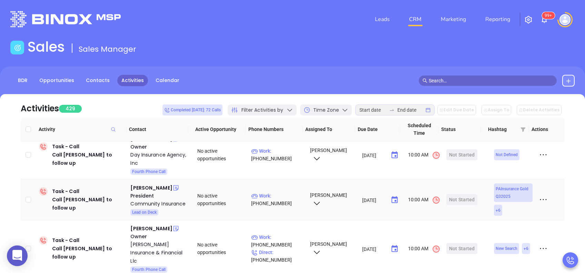
scroll to position [368, 0]
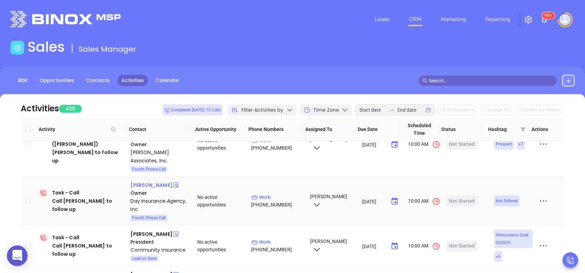
click at [146, 181] on div "Scott Day" at bounding box center [151, 185] width 42 height 8
click at [279, 194] on p "Work : (724) 228-3448" at bounding box center [277, 201] width 52 height 15
type input "(724) 228-3448"
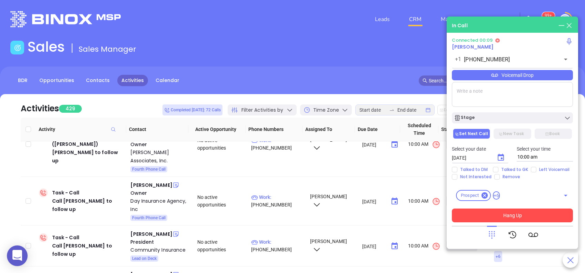
click at [492, 235] on icon at bounding box center [492, 235] width 10 height 10
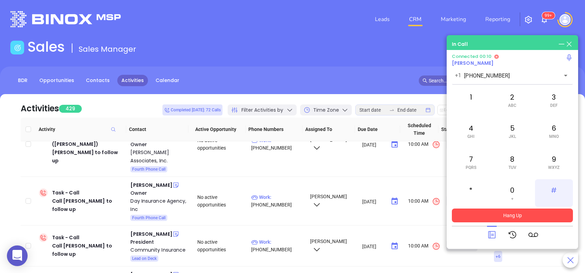
click at [550, 188] on div "#" at bounding box center [554, 193] width 38 height 28
click at [553, 101] on div "3 DEF" at bounding box center [554, 100] width 38 height 28
click at [515, 100] on div "2 ABC" at bounding box center [513, 100] width 38 height 28
click at [555, 165] on span "WXYZ" at bounding box center [553, 167] width 11 height 5
click at [522, 133] on div "5 JKL" at bounding box center [513, 131] width 38 height 28
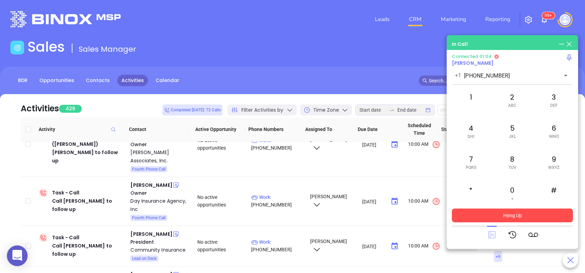
click at [489, 238] on icon at bounding box center [491, 235] width 7 height 7
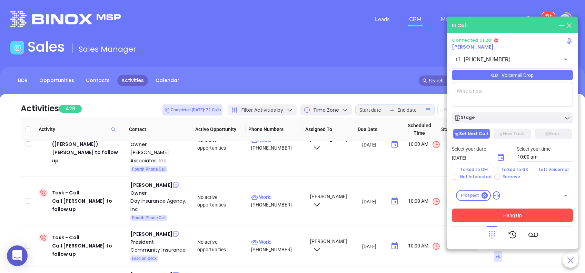
click at [516, 80] on div "Voicemail Drop" at bounding box center [512, 75] width 121 height 10
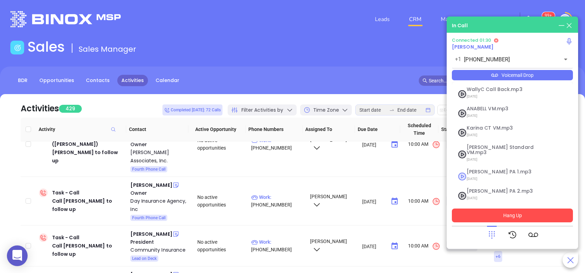
click at [496, 175] on span "07/18/2025" at bounding box center [504, 179] width 75 height 9
checkbox input "true"
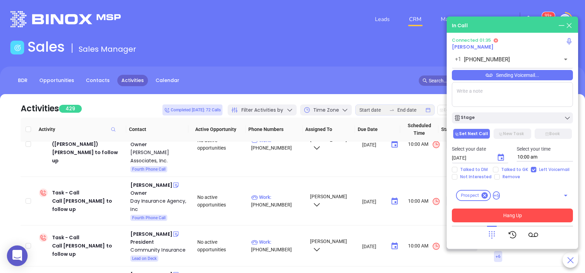
click at [522, 216] on button "Hang Up" at bounding box center [512, 216] width 121 height 14
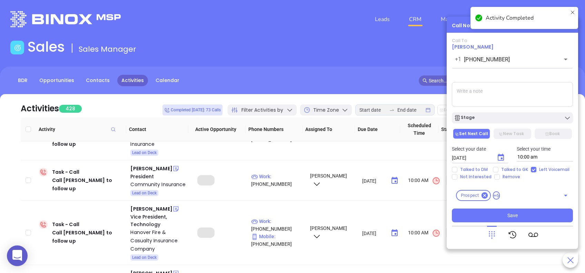
click at [519, 117] on div "Stage" at bounding box center [512, 118] width 117 height 7
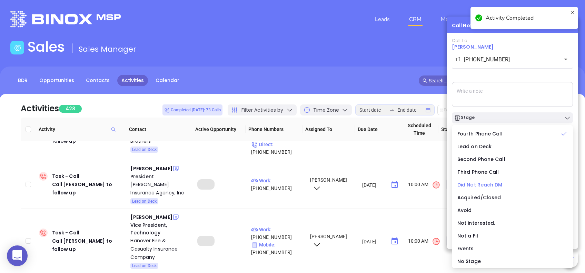
click at [500, 185] on span "Did Not Reach DM" at bounding box center [480, 185] width 45 height 7
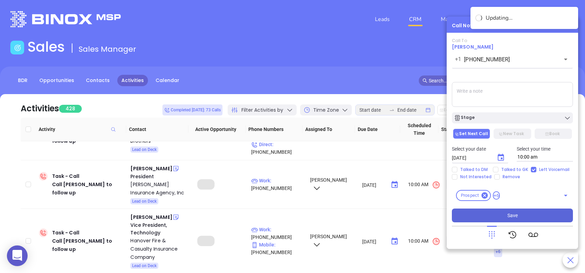
click at [519, 214] on button "Save" at bounding box center [512, 216] width 121 height 14
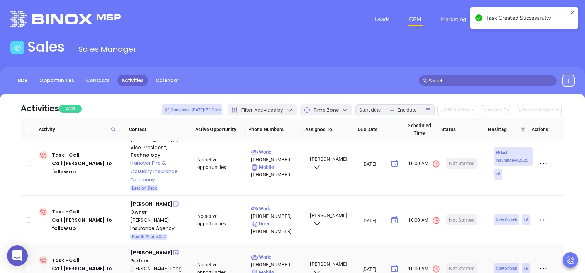
scroll to position [460, 0]
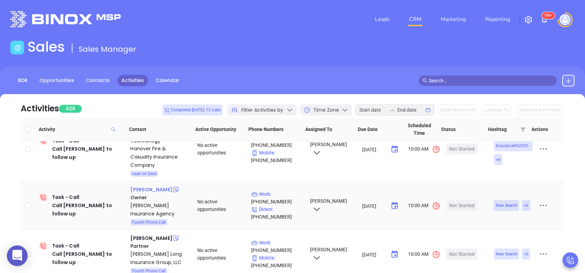
click at [161, 186] on div "Gregory Solensky" at bounding box center [151, 190] width 42 height 8
click at [287, 191] on p "Work : (814) 949-0300" at bounding box center [277, 198] width 52 height 15
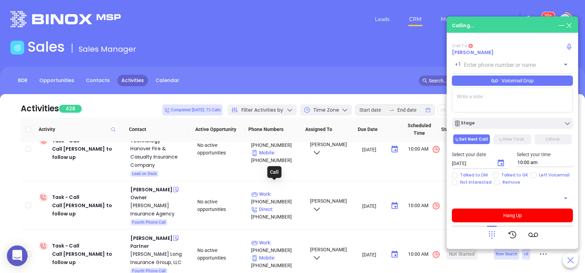
type input "(814) 949-0300"
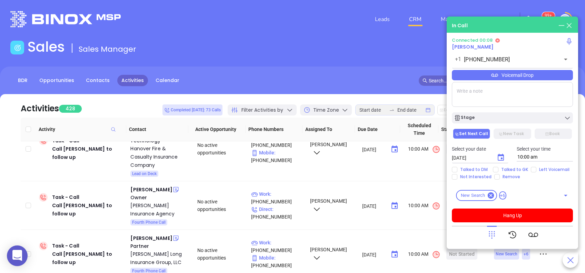
click at [510, 76] on div "Voicemail Drop" at bounding box center [512, 75] width 121 height 10
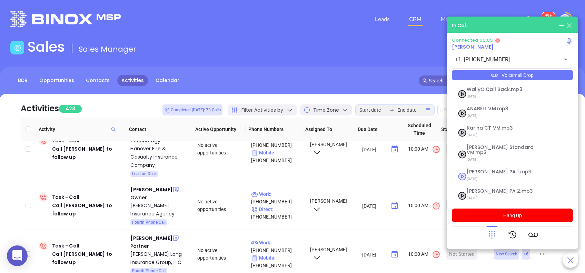
click at [486, 169] on span "Vicky PA 1.mp3" at bounding box center [504, 171] width 75 height 5
checkbox input "true"
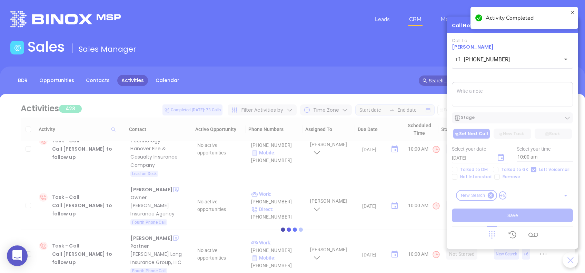
click at [512, 115] on div at bounding box center [292, 229] width 565 height 271
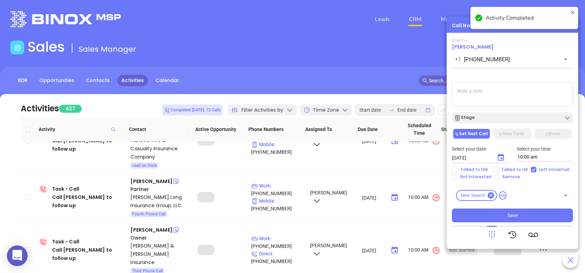
click at [509, 117] on div "Stage" at bounding box center [512, 118] width 117 height 7
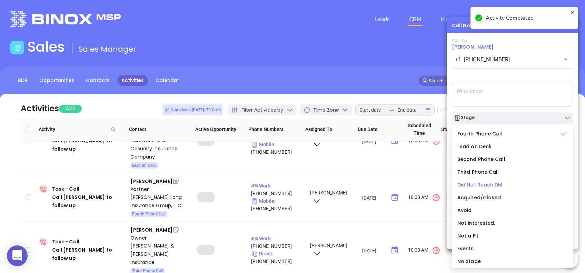
click at [479, 186] on span "Did Not Reach DM" at bounding box center [480, 185] width 45 height 7
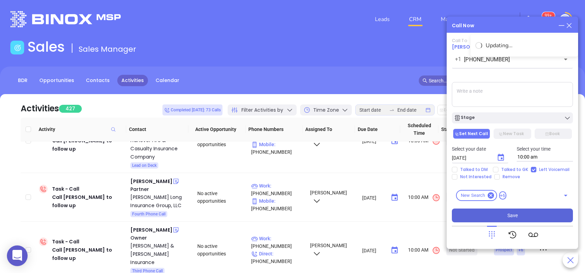
click at [512, 215] on span "Save" at bounding box center [513, 216] width 10 height 8
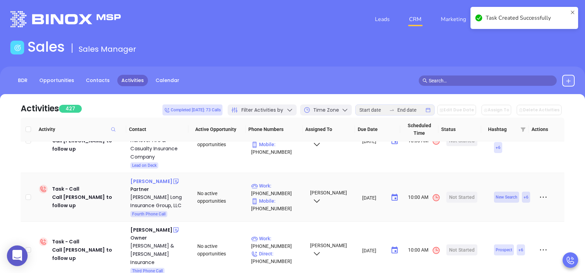
click at [145, 183] on div "Rick Enscoe" at bounding box center [151, 181] width 42 height 8
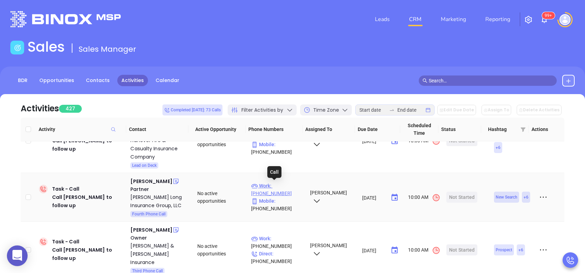
click at [286, 185] on p "Work : (412) 206-0360" at bounding box center [277, 189] width 52 height 15
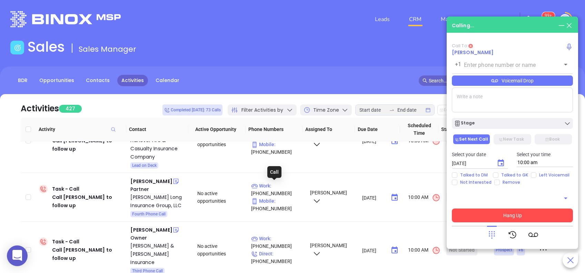
type input "(412) 206-0360"
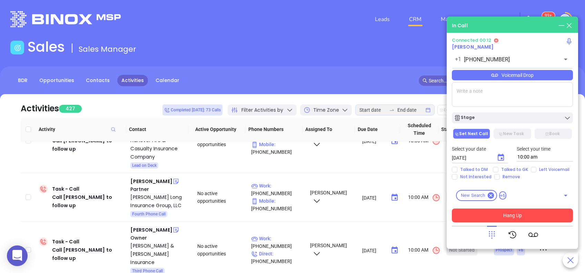
click at [495, 242] on div at bounding box center [492, 235] width 10 height 18
click at [495, 235] on icon at bounding box center [492, 235] width 10 height 10
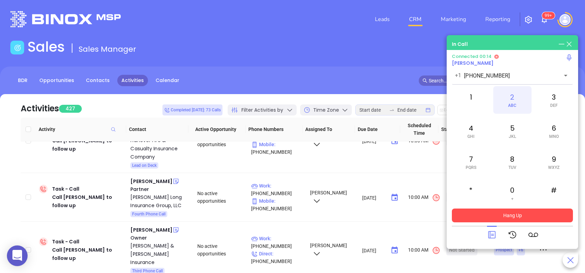
click at [509, 97] on div "2 ABC" at bounding box center [513, 100] width 38 height 28
click at [476, 162] on div "7 PQRS" at bounding box center [471, 162] width 38 height 28
drag, startPoint x: 476, startPoint y: 162, endPoint x: 472, endPoint y: 133, distance: 28.9
click at [472, 133] on div "4 GHI" at bounding box center [471, 131] width 38 height 28
drag, startPoint x: 511, startPoint y: 100, endPoint x: 533, endPoint y: 136, distance: 41.9
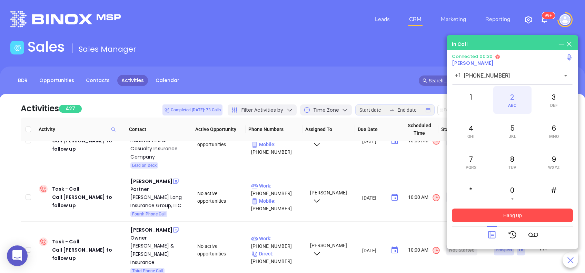
click at [512, 100] on div "2 ABC" at bounding box center [513, 100] width 38 height 28
click at [513, 134] on span "JKL" at bounding box center [512, 136] width 7 height 5
click at [494, 235] on icon at bounding box center [492, 235] width 10 height 10
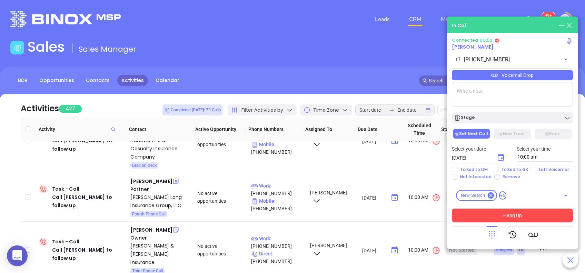
click at [506, 78] on div "Voicemail Drop" at bounding box center [512, 75] width 121 height 10
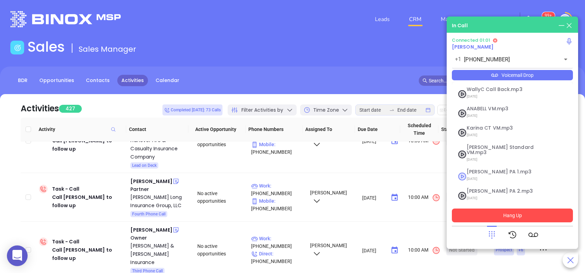
click at [493, 169] on span "[PERSON_NAME] PA 1.mp3" at bounding box center [504, 171] width 75 height 5
checkbox input "true"
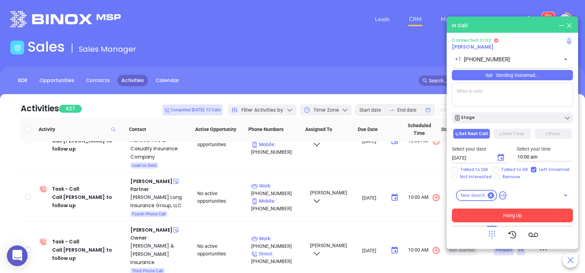
click at [514, 219] on button "Hang Up" at bounding box center [512, 216] width 121 height 14
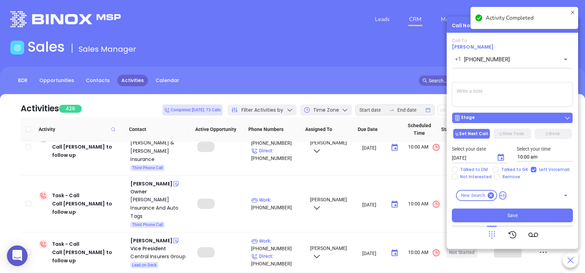
click at [504, 119] on div "Stage" at bounding box center [512, 118] width 117 height 7
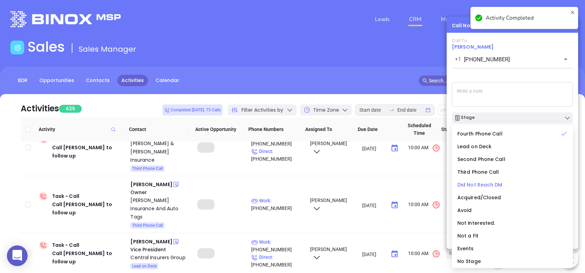
click at [487, 184] on span "Did Not Reach DM" at bounding box center [480, 185] width 45 height 7
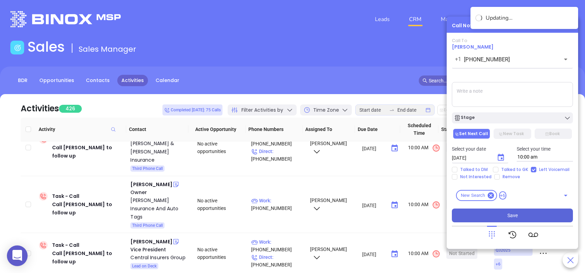
click at [524, 213] on button "Save" at bounding box center [512, 216] width 121 height 14
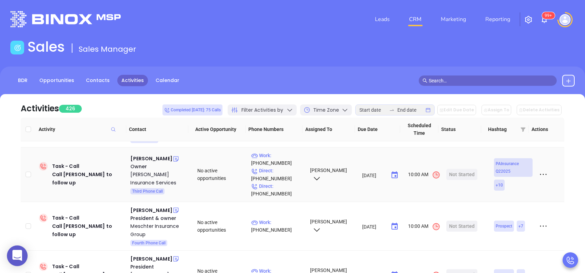
scroll to position [690, 0]
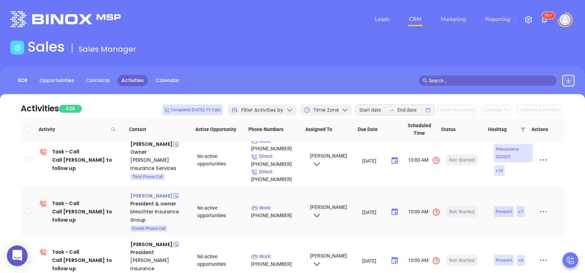
click at [156, 192] on div "[PERSON_NAME]" at bounding box center [151, 196] width 42 height 8
click at [283, 204] on p "Work : (610) 489-5535" at bounding box center [277, 211] width 52 height 15
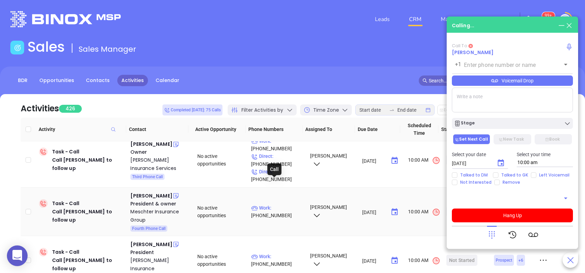
type input "(610) 489-5535"
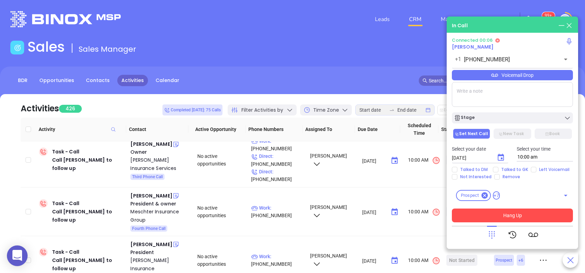
click at [525, 216] on button "Hang Up" at bounding box center [512, 216] width 121 height 14
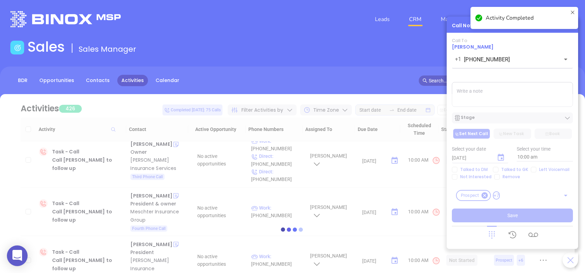
click at [565, 26] on div "Activity Completed" at bounding box center [524, 21] width 110 height 30
click at [574, 12] on icon at bounding box center [573, 18] width 6 height 17
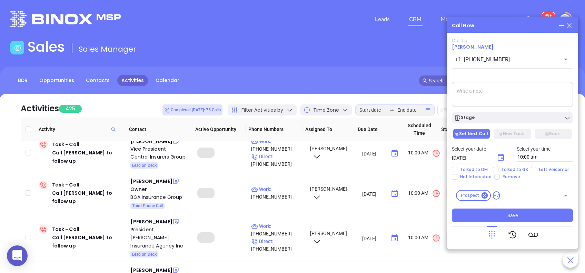
click at [570, 26] on icon at bounding box center [570, 26] width 8 height 8
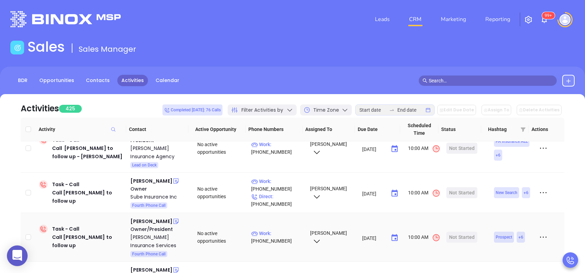
scroll to position [782, 0]
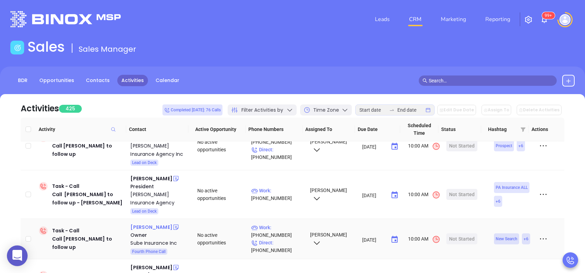
click at [144, 223] on div "Mike Sube" at bounding box center [151, 227] width 42 height 8
click at [278, 224] on p "Work : (814) 443-3318" at bounding box center [277, 231] width 52 height 15
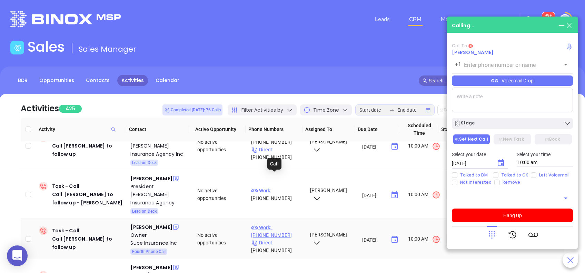
type input "[PHONE_NUMBER]"
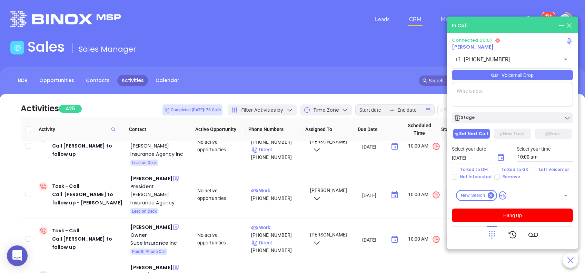
click at [482, 71] on div "Voicemail Drop" at bounding box center [512, 75] width 121 height 10
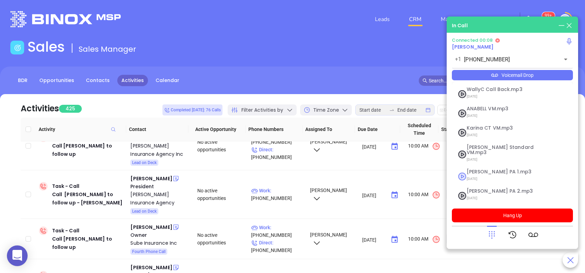
click at [493, 169] on span "Vicky PA 1.mp3" at bounding box center [504, 171] width 75 height 5
checkbox input "true"
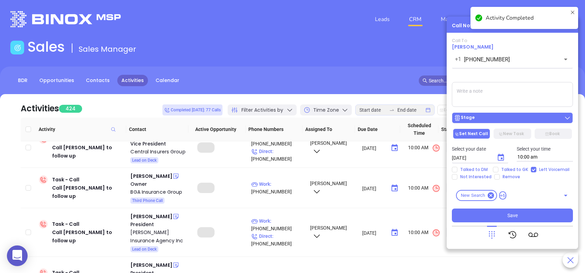
click at [510, 121] on div "Stage" at bounding box center [512, 118] width 117 height 7
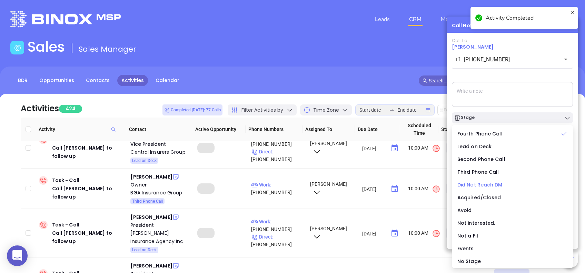
click at [500, 183] on span "Did Not Reach DM" at bounding box center [480, 185] width 45 height 7
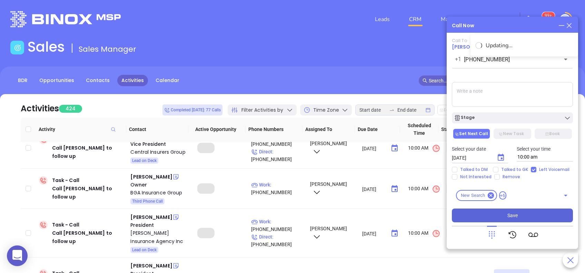
click at [516, 215] on span "Save" at bounding box center [513, 216] width 10 height 8
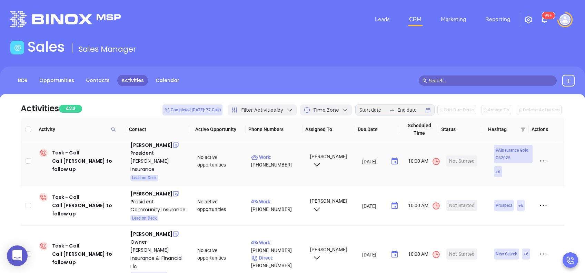
scroll to position [414, 0]
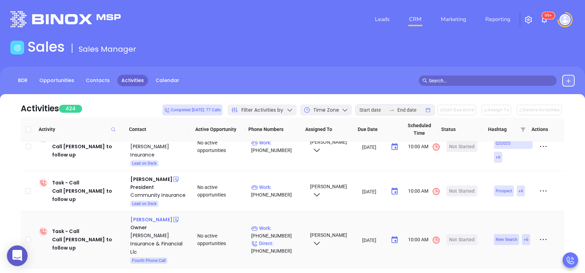
click at [151, 216] on div "Luke Turano" at bounding box center [151, 220] width 42 height 8
click at [273, 225] on p "Work : (570) 253-0301" at bounding box center [277, 232] width 52 height 15
type input "(570) 253-0301"
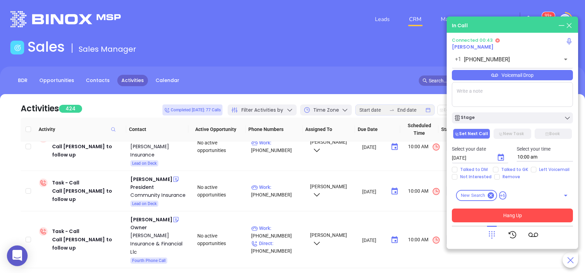
click at [487, 237] on div at bounding box center [512, 235] width 121 height 18
click at [494, 229] on div at bounding box center [492, 235] width 10 height 18
click at [493, 235] on icon at bounding box center [492, 235] width 10 height 10
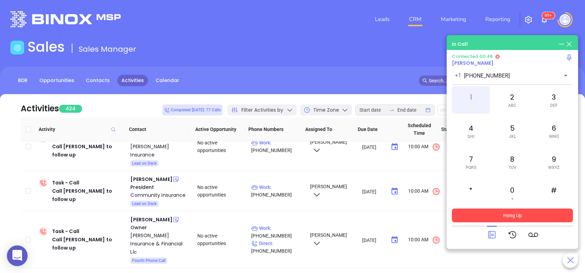
click at [467, 100] on div "1" at bounding box center [471, 100] width 38 height 28
click at [516, 133] on div "5 JKL" at bounding box center [513, 131] width 38 height 28
click at [510, 163] on div "8 TUV" at bounding box center [513, 162] width 38 height 28
drag, startPoint x: 516, startPoint y: 127, endPoint x: 550, endPoint y: 104, distance: 41.4
click at [516, 127] on div "5 JKL" at bounding box center [513, 131] width 38 height 28
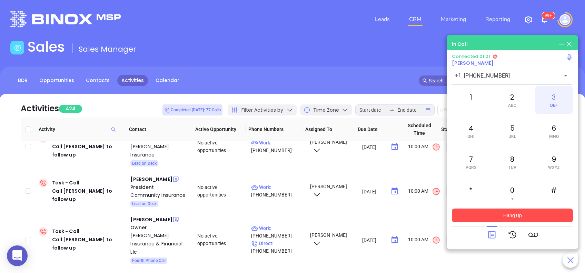
click at [552, 99] on div "3 DEF" at bounding box center [554, 100] width 38 height 28
click at [496, 235] on icon at bounding box center [492, 235] width 10 height 10
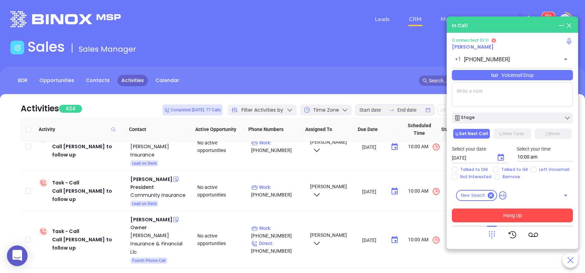
click at [517, 215] on button "Hang Up" at bounding box center [512, 216] width 121 height 14
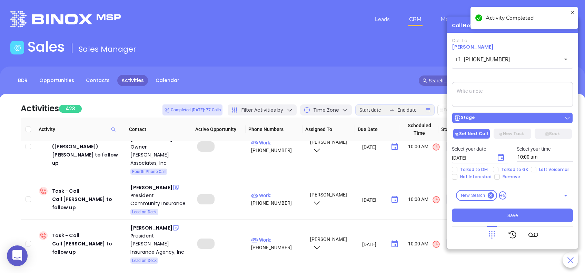
click at [500, 120] on div "Stage" at bounding box center [512, 118] width 117 height 7
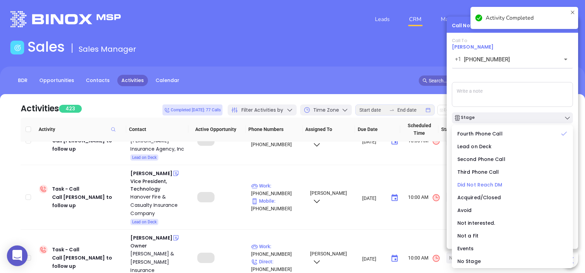
click at [495, 185] on span "Did Not Reach DM" at bounding box center [480, 185] width 45 height 7
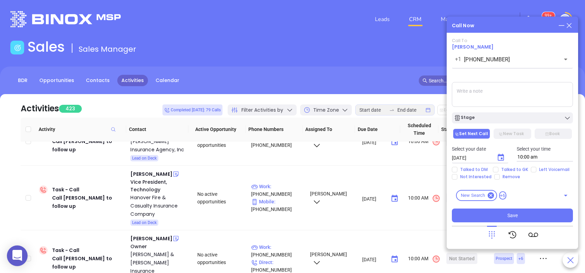
click at [574, 29] on div "Call Now Call To Luke Turano +1 (570) 253-0301 ​ Voicemail Drop Stage Set Next …" at bounding box center [513, 133] width 132 height 233
click at [568, 26] on icon at bounding box center [570, 26] width 8 height 8
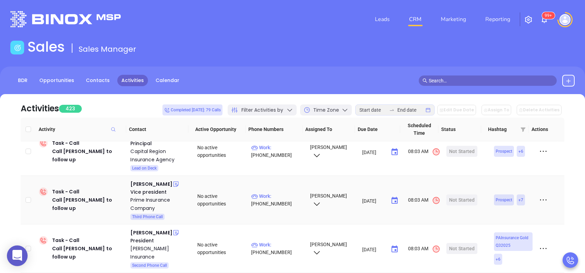
scroll to position [0, 0]
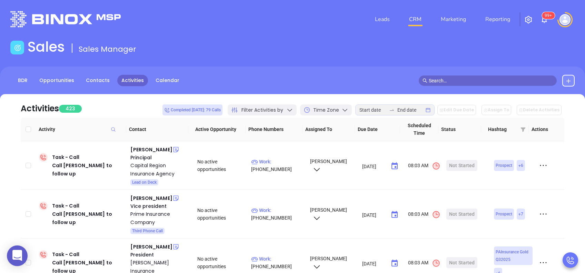
click at [140, 130] on th "Contact" at bounding box center [157, 130] width 62 height 24
click at [152, 134] on th "Contact" at bounding box center [157, 130] width 62 height 24
click at [143, 130] on th "Contact" at bounding box center [157, 130] width 62 height 24
click at [157, 130] on th "Contact" at bounding box center [157, 130] width 62 height 24
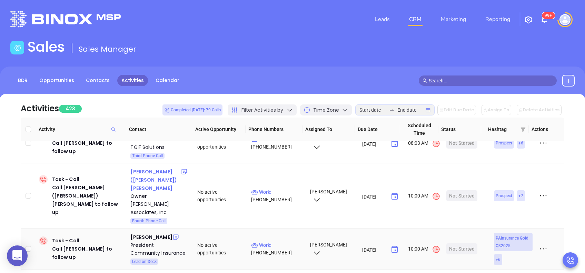
scroll to position [276, 0]
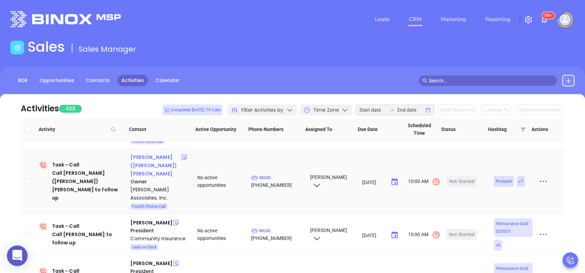
click at [142, 153] on div "Janna (Fravel) Alspaugh" at bounding box center [155, 165] width 50 height 25
drag, startPoint x: 276, startPoint y: 163, endPoint x: 271, endPoint y: 162, distance: 5.6
click at [276, 174] on p "Work : (717) 733-1673" at bounding box center [277, 181] width 52 height 15
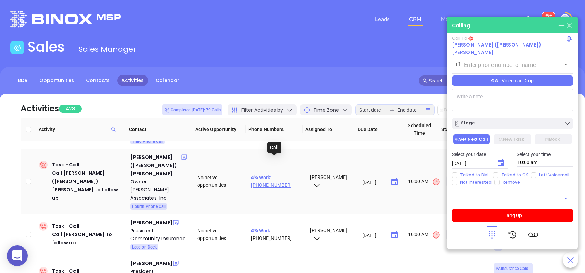
type input "(717) 733-1673"
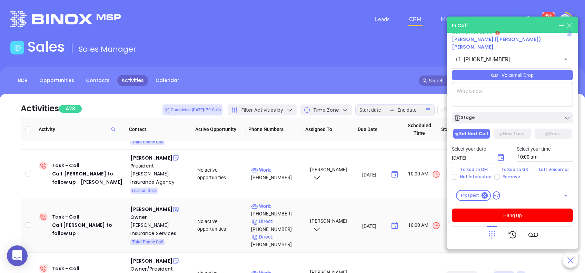
scroll to position [736, 0]
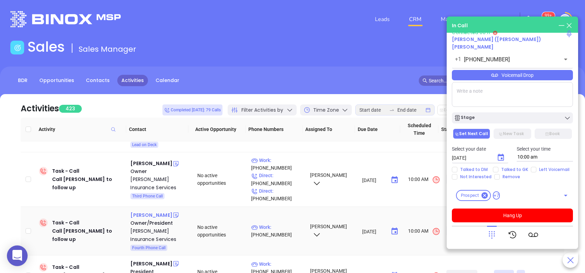
click at [148, 211] on div "Gene Hoak" at bounding box center [151, 215] width 42 height 8
click at [489, 238] on icon at bounding box center [492, 235] width 10 height 10
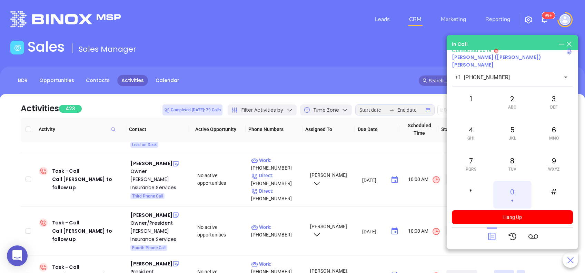
click at [515, 203] on div "0 +" at bounding box center [513, 195] width 38 height 28
click at [495, 234] on icon at bounding box center [491, 236] width 7 height 7
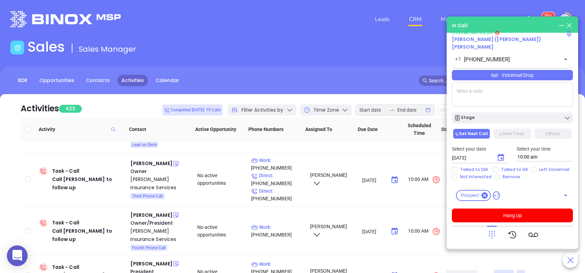
click at [513, 77] on div "Voicemail Drop" at bounding box center [512, 75] width 121 height 10
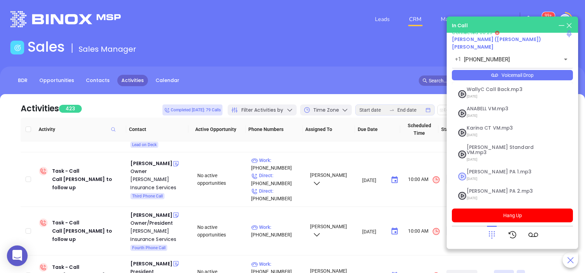
click at [486, 169] on span "Vicky PA 1.mp3" at bounding box center [504, 171] width 75 height 5
checkbox input "true"
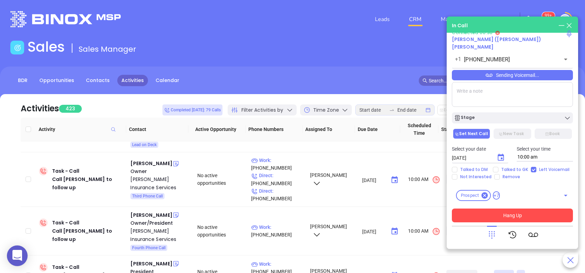
click at [526, 218] on button "Hang Up" at bounding box center [512, 216] width 121 height 14
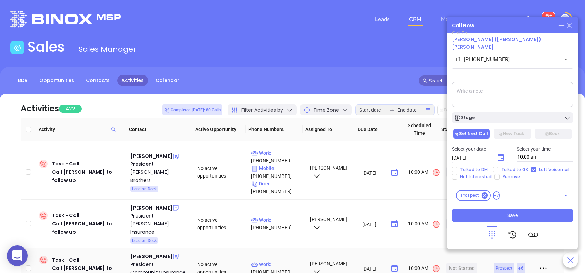
scroll to position [460, 0]
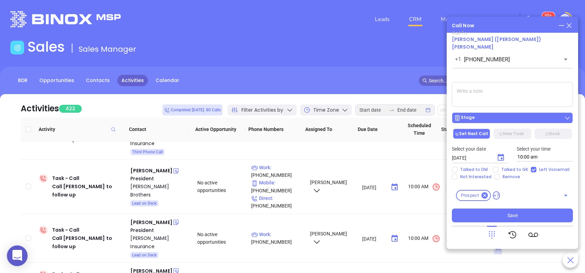
click at [512, 116] on div "Stage" at bounding box center [512, 118] width 117 height 7
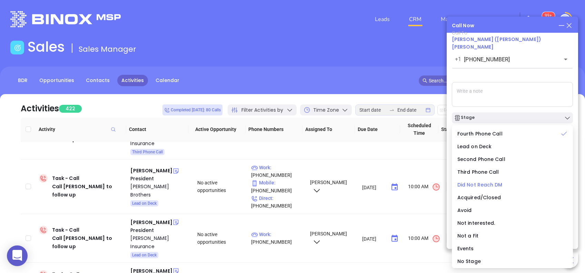
click at [499, 182] on span "Did Not Reach DM" at bounding box center [480, 185] width 45 height 7
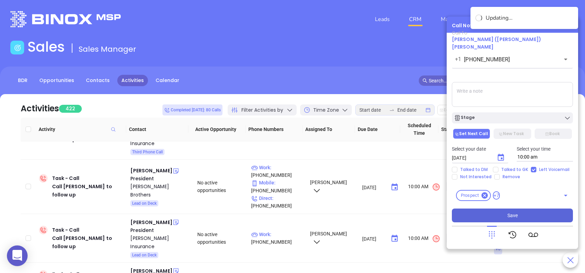
click at [503, 216] on button "Save" at bounding box center [512, 216] width 121 height 14
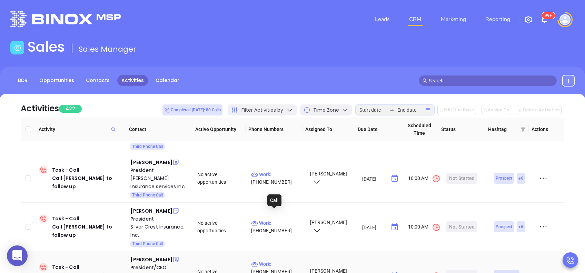
scroll to position [1288, 0]
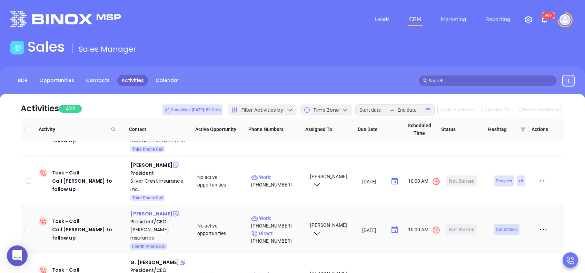
click at [160, 210] on div "James Sarvey" at bounding box center [151, 214] width 42 height 8
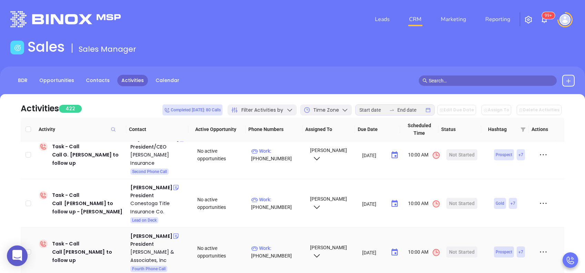
scroll to position [1427, 0]
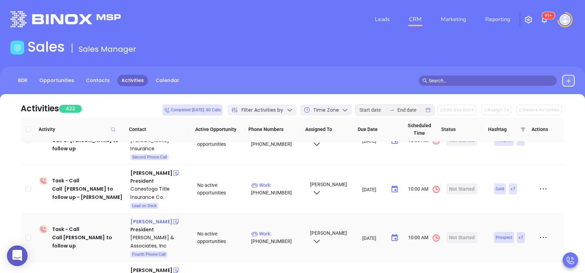
click at [162, 218] on div "Brandon Mueller" at bounding box center [151, 222] width 42 height 8
click at [283, 230] on p "Work : (412) 734-4900" at bounding box center [277, 237] width 52 height 15
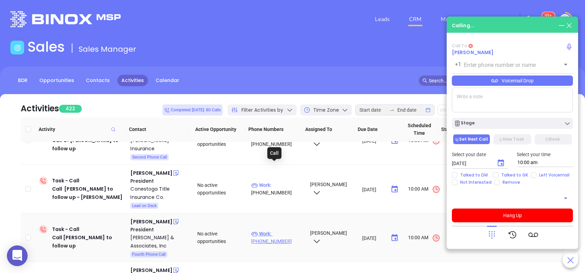
type input "(412) 734-4900"
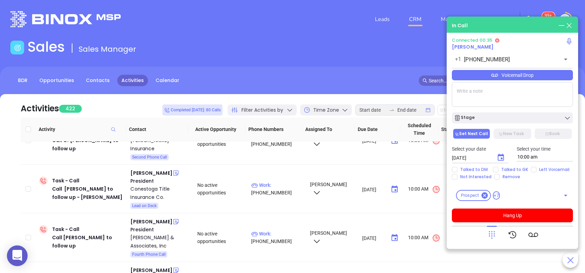
click at [505, 77] on div "Voicemail Drop" at bounding box center [512, 75] width 121 height 10
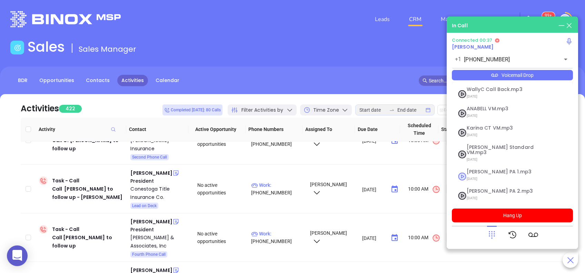
click at [487, 169] on span "Vicky PA 1.mp3" at bounding box center [504, 171] width 75 height 5
checkbox input "true"
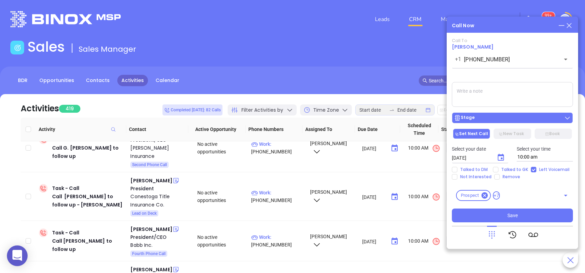
click at [526, 123] on button "Stage" at bounding box center [512, 118] width 121 height 11
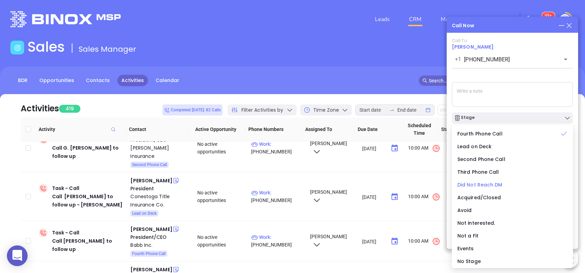
click at [486, 188] on span "Did Not Reach DM" at bounding box center [480, 185] width 45 height 7
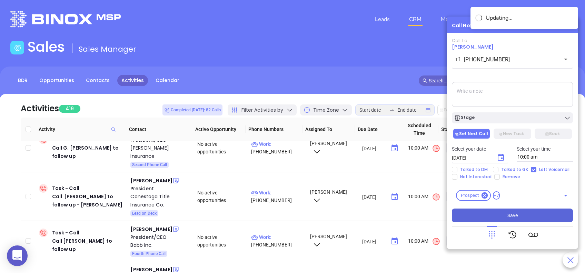
click at [526, 214] on button "Save" at bounding box center [512, 216] width 121 height 14
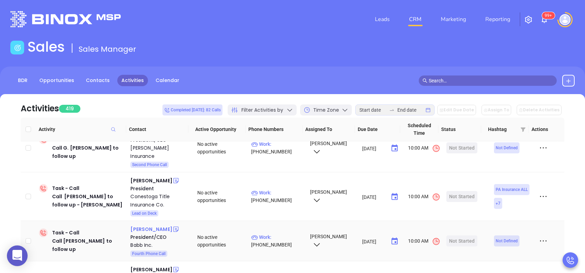
click at [159, 225] on div "Russell Livingston" at bounding box center [151, 229] width 42 height 8
click at [272, 234] on p "Work : (412) 237-2020" at bounding box center [277, 241] width 52 height 15
type input "(412) 237-2020"
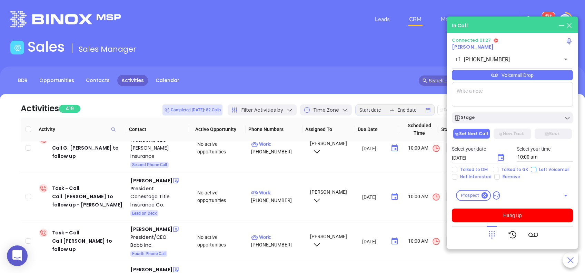
click at [531, 171] on input "Left Voicemail" at bounding box center [534, 170] width 6 height 6
checkbox input "true"
click at [518, 216] on button "Hang Up" at bounding box center [512, 216] width 121 height 14
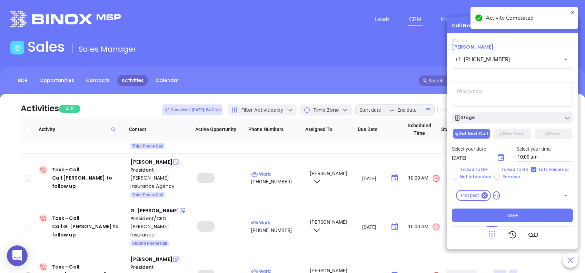
click at [504, 90] on textarea at bounding box center [512, 94] width 121 height 25
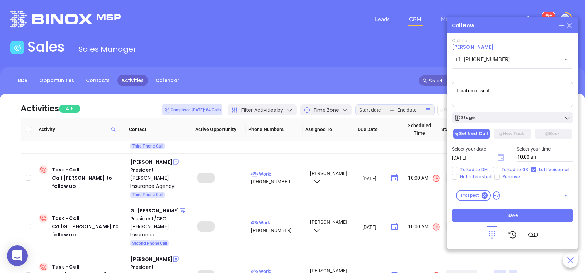
type textarea "Final email sent"
click at [502, 158] on icon "Choose date, selected date is Aug 13, 2025" at bounding box center [501, 157] width 6 height 7
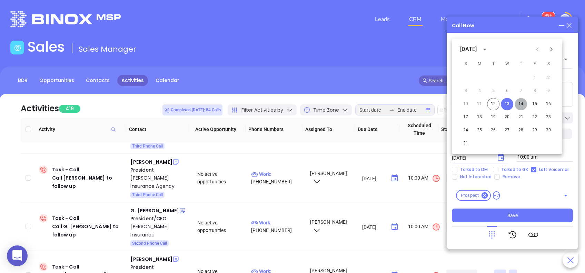
click at [522, 103] on button "14" at bounding box center [521, 104] width 12 height 12
type input "08/14/2025"
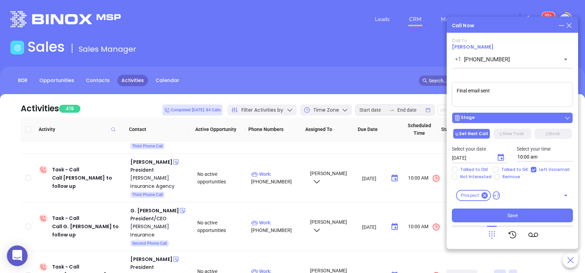
click at [507, 116] on div "Stage" at bounding box center [512, 118] width 117 height 7
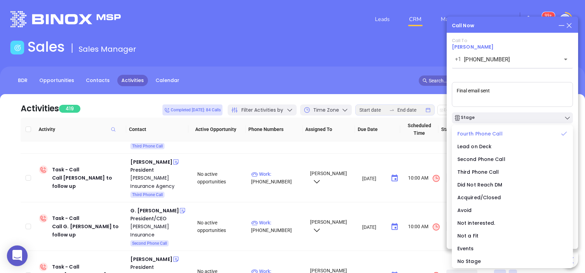
click at [499, 135] on span "Fourth Phone Call" at bounding box center [480, 133] width 45 height 7
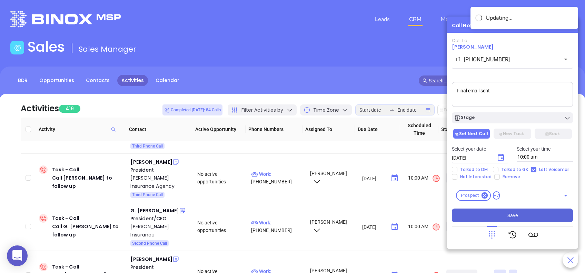
click at [536, 212] on button "Save" at bounding box center [512, 216] width 121 height 14
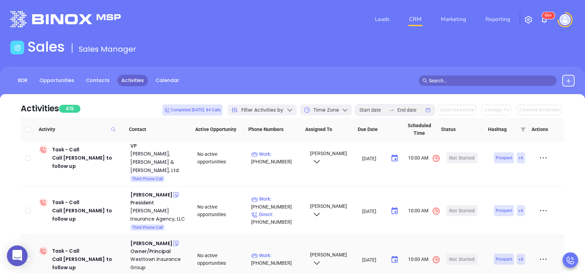
scroll to position [1196, 0]
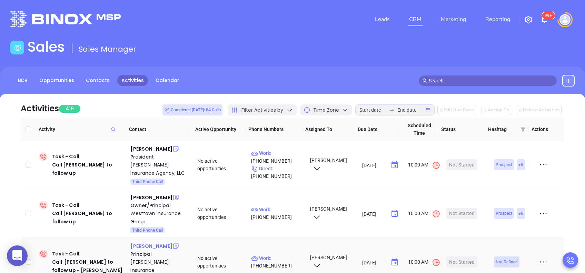
click at [144, 242] on div "Bob Murray" at bounding box center [151, 246] width 42 height 8
click at [273, 255] on p "Work : (814) 870-3124" at bounding box center [277, 262] width 52 height 15
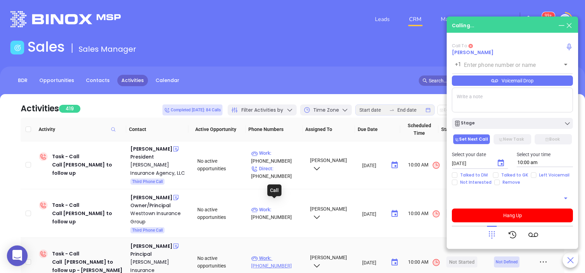
type input "(814) 870-3124"
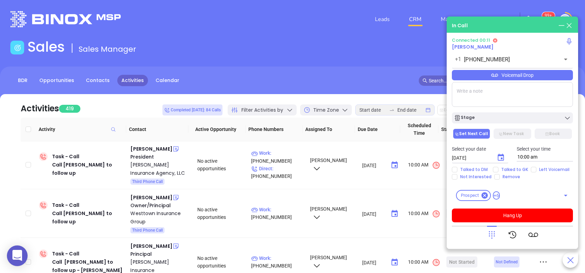
click at [517, 76] on div "Voicemail Drop" at bounding box center [512, 75] width 121 height 10
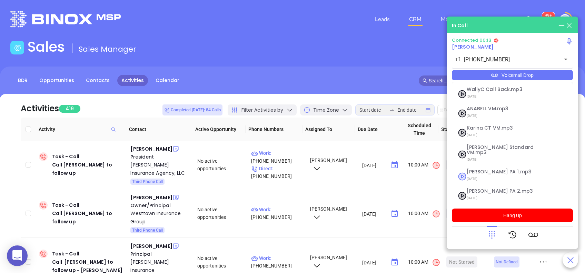
click at [487, 169] on span "Vicky PA 1.mp3" at bounding box center [504, 171] width 75 height 5
checkbox input "true"
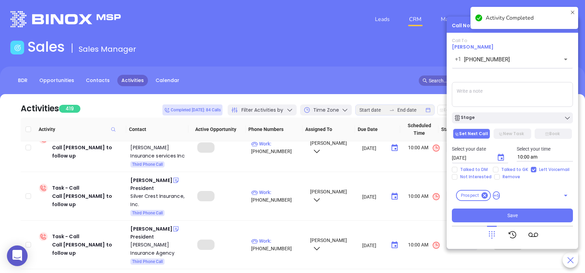
drag, startPoint x: 482, startPoint y: 98, endPoint x: 481, endPoint y: 91, distance: 7.0
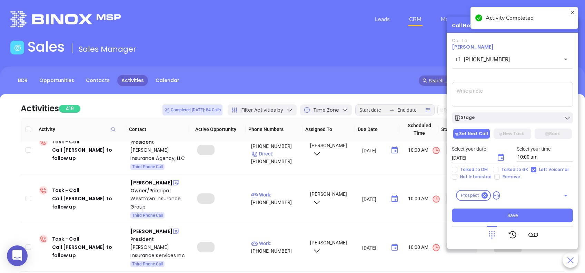
click at [481, 91] on textarea at bounding box center [512, 94] width 121 height 25
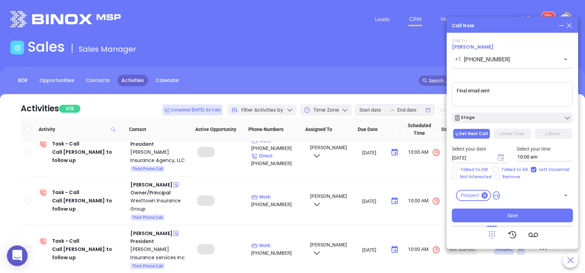
type textarea "Final email sent"
click at [501, 157] on icon "Choose date, selected date is Aug 13, 2025" at bounding box center [501, 158] width 8 height 8
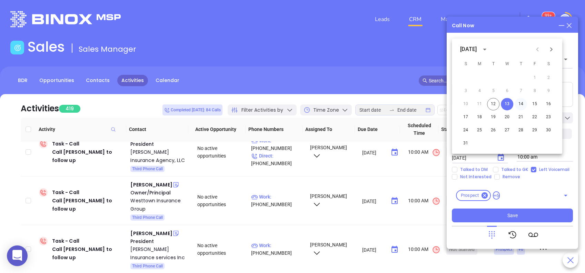
click at [522, 103] on button "14" at bounding box center [521, 104] width 12 height 12
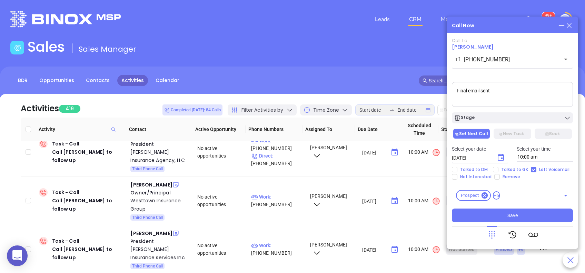
type input "[DATE]"
click at [509, 212] on span "Save" at bounding box center [513, 216] width 10 height 8
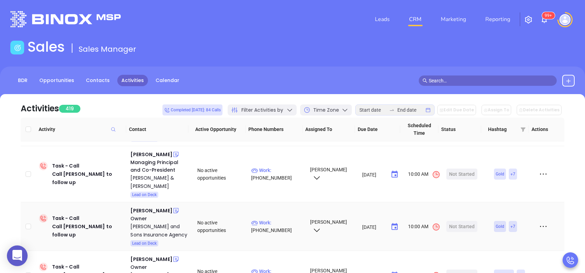
scroll to position [1565, 0]
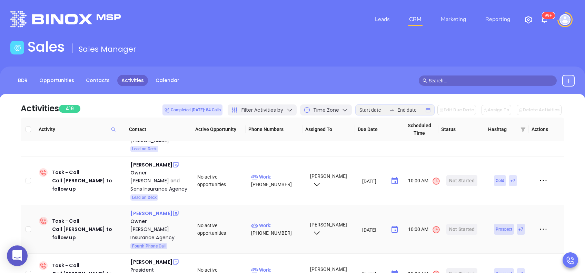
click at [163, 210] on div "Edward Gilmartin" at bounding box center [151, 214] width 42 height 8
drag, startPoint x: 282, startPoint y: 157, endPoint x: 227, endPoint y: 0, distance: 166.2
click at [282, 222] on p "Work : (570) 346-0088" at bounding box center [277, 229] width 52 height 15
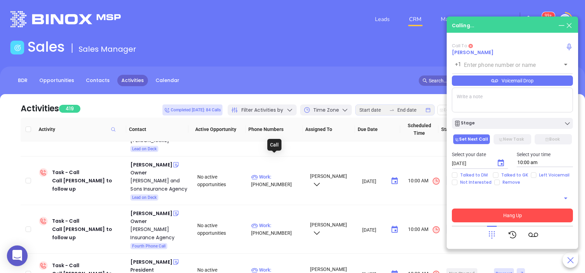
type input "(570) 346-0088"
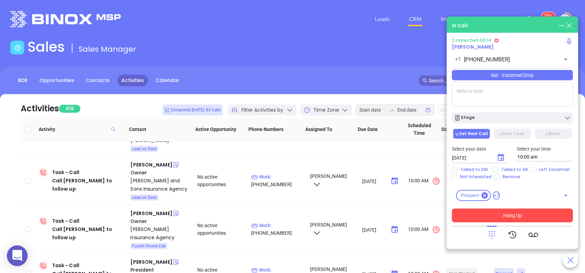
click at [510, 213] on button "Hang Up" at bounding box center [512, 216] width 121 height 14
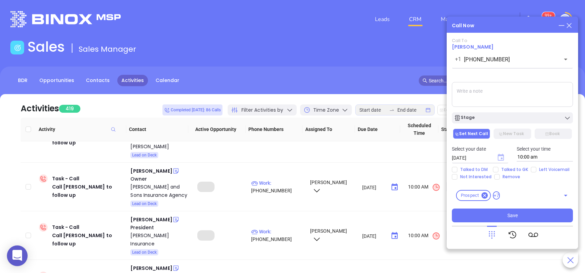
click at [498, 158] on icon "Choose date, selected date is Aug 13, 2025" at bounding box center [501, 157] width 6 height 7
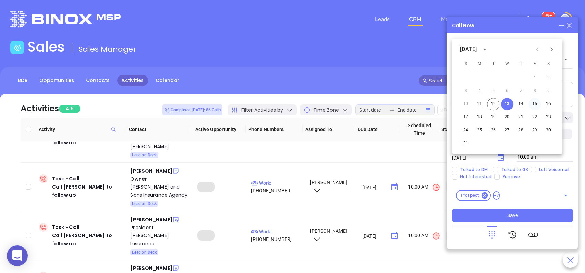
click at [534, 103] on button "15" at bounding box center [535, 104] width 12 height 12
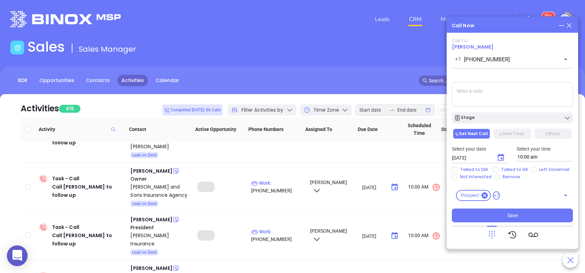
type input "08/15/2025"
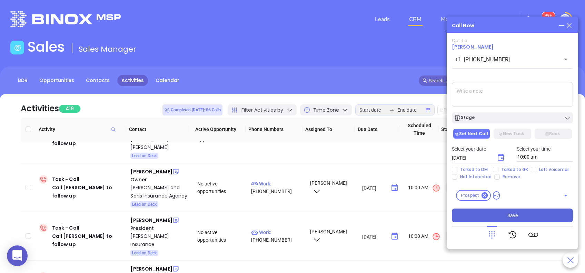
click at [511, 215] on span "Save" at bounding box center [513, 216] width 10 height 8
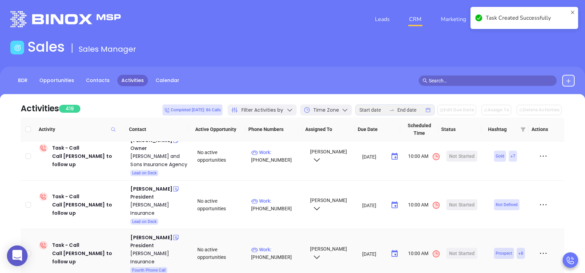
scroll to position [1611, 0]
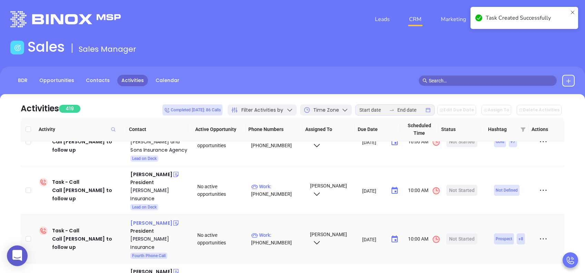
click at [159, 219] on div "Vic Carosella" at bounding box center [151, 223] width 42 height 8
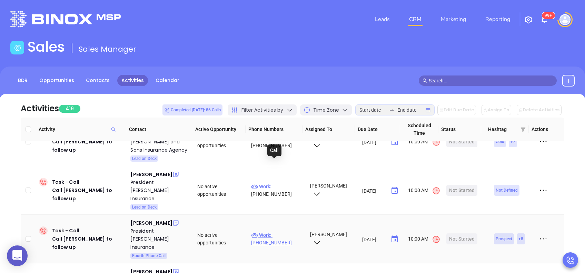
click at [284, 232] on p "Work : (724) 335-9928" at bounding box center [277, 239] width 52 height 15
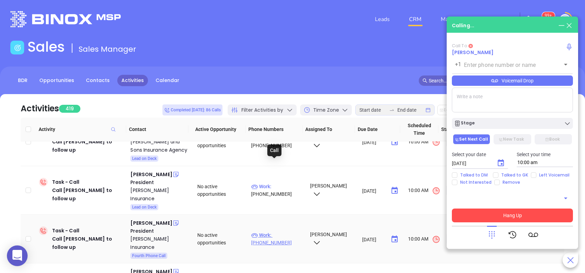
type input "(724) 335-9928"
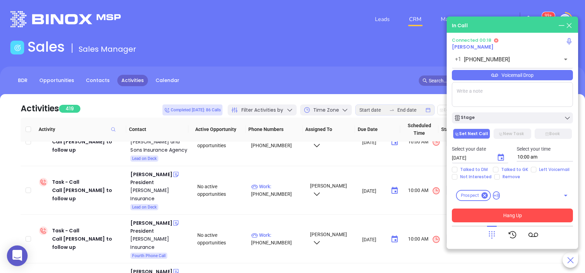
click at [512, 216] on button "Hang Up" at bounding box center [512, 216] width 121 height 14
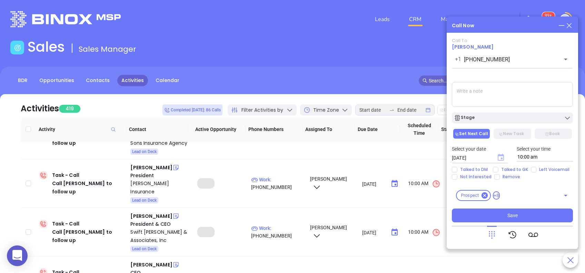
click at [502, 154] on icon "Choose date, selected date is Aug 13, 2025" at bounding box center [501, 157] width 6 height 7
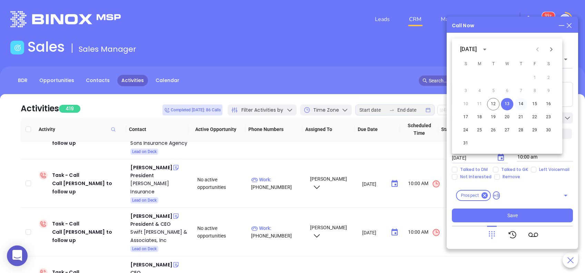
click at [524, 106] on button "14" at bounding box center [521, 104] width 12 height 12
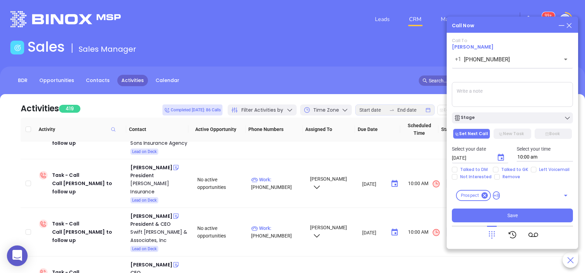
type input "08/14/2025"
click at [506, 214] on button "Save" at bounding box center [512, 216] width 121 height 14
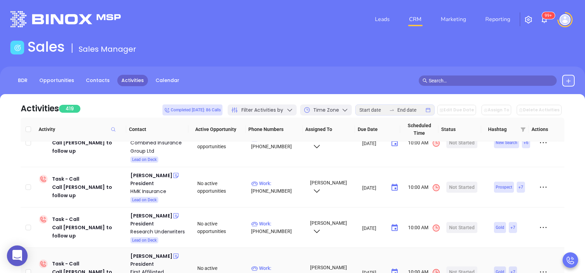
scroll to position [1795, 0]
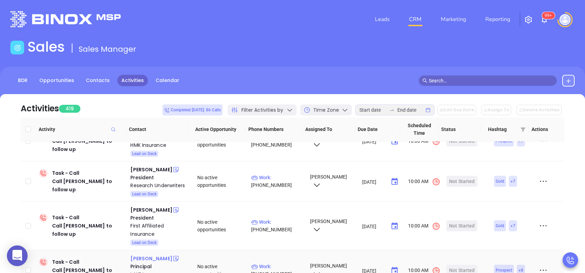
click at [153, 255] on div "Ray Murgas" at bounding box center [151, 259] width 42 height 8
click at [280, 263] on p "Work : (717) 485-9033" at bounding box center [277, 270] width 52 height 15
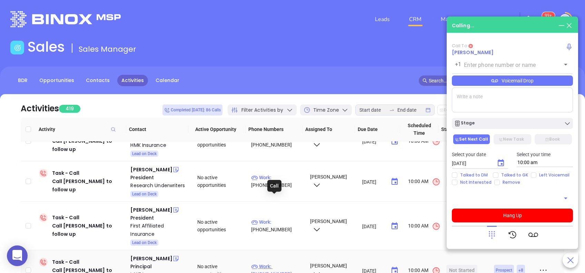
type input "(717) 485-9033"
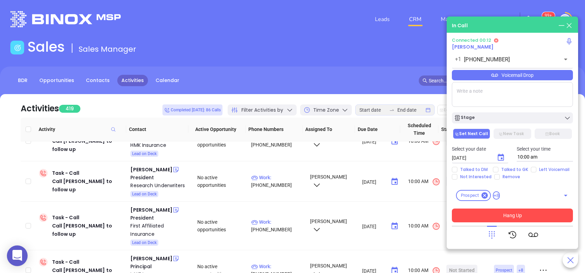
click at [513, 215] on button "Hang Up" at bounding box center [512, 216] width 121 height 14
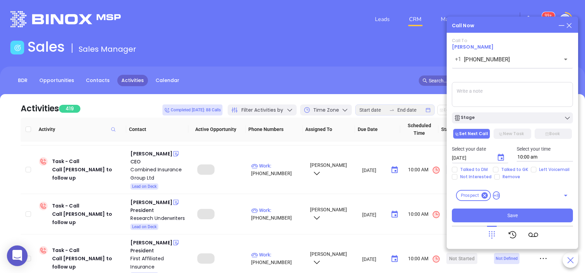
click at [569, 29] on icon at bounding box center [570, 26] width 8 height 8
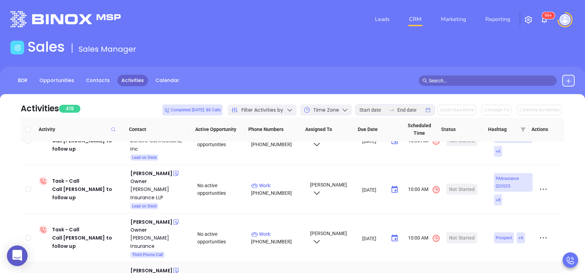
scroll to position [2025, 0]
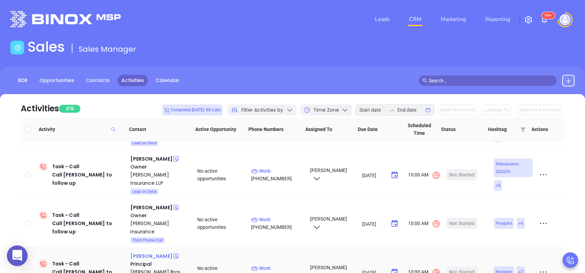
click at [155, 252] on div "Gregg Fetterman" at bounding box center [151, 256] width 42 height 8
click at [276, 265] on p "Work : (717) 854-7851" at bounding box center [277, 272] width 52 height 15
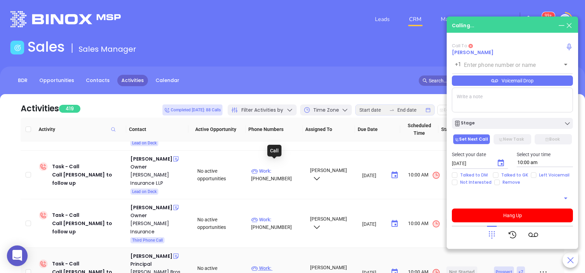
type input "(717) 854-7851"
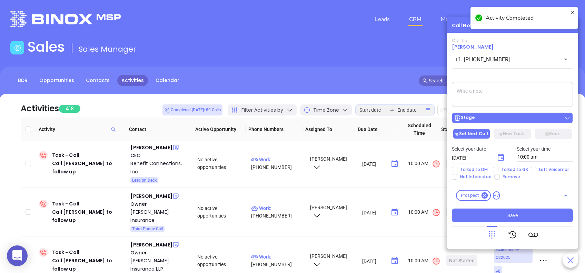
click at [514, 120] on div "Stage" at bounding box center [512, 118] width 117 height 7
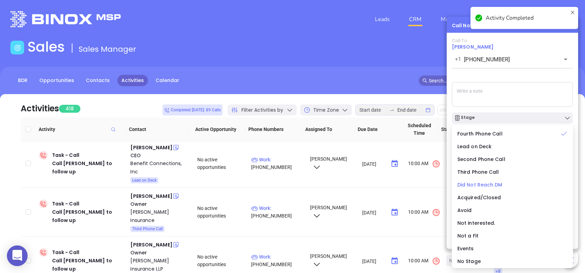
click at [492, 187] on span "Did Not Reach DM" at bounding box center [480, 185] width 45 height 7
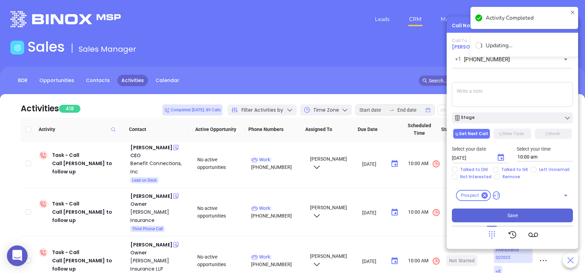
click at [513, 218] on span "Save" at bounding box center [513, 216] width 10 height 8
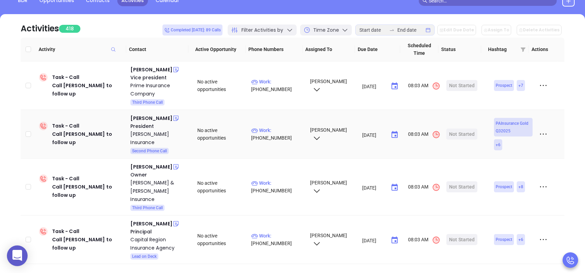
scroll to position [24, 0]
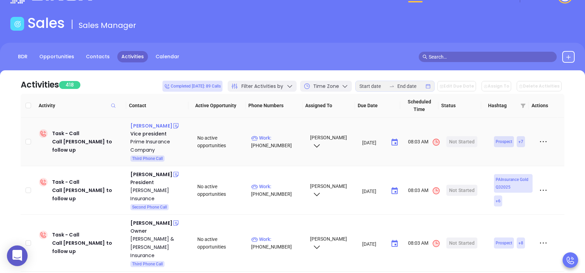
click at [146, 125] on div "Matthew Shusterman" at bounding box center [151, 126] width 42 height 8
click at [270, 143] on p "Work : (800) 257-5590" at bounding box center [277, 141] width 52 height 15
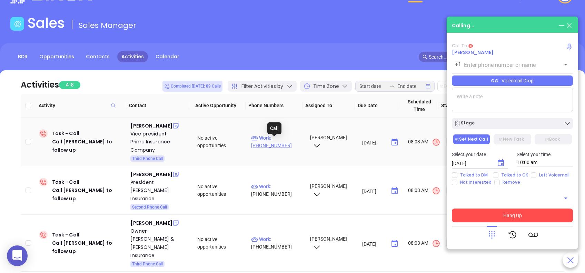
type input "(800) 257-5590"
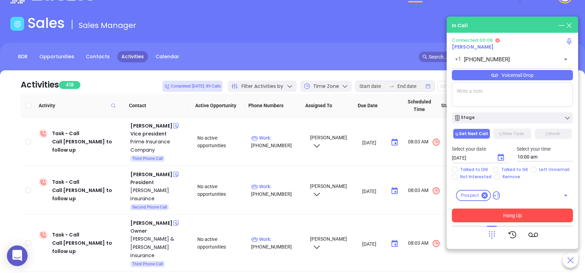
click at [474, 94] on textarea at bounding box center [512, 94] width 121 height 25
type textarea "Third email sent."
click at [500, 72] on div "Voicemail Drop" at bounding box center [512, 75] width 121 height 10
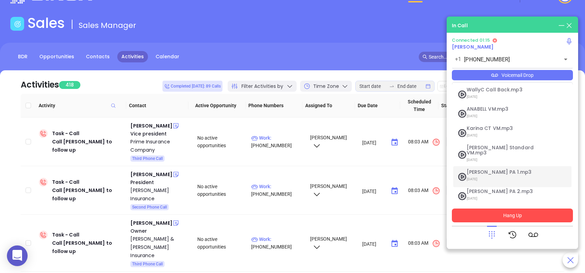
click at [487, 170] on span "Vicky PA 1.mp3" at bounding box center [504, 172] width 75 height 5
checkbox input "true"
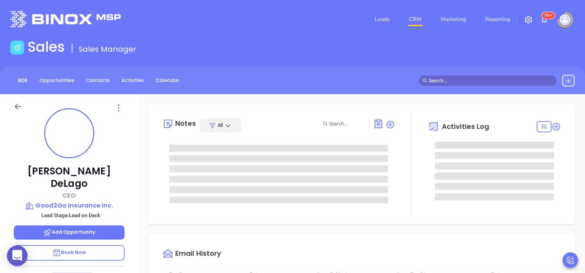
type input "[DATE]"
type input "[PERSON_NAME]"
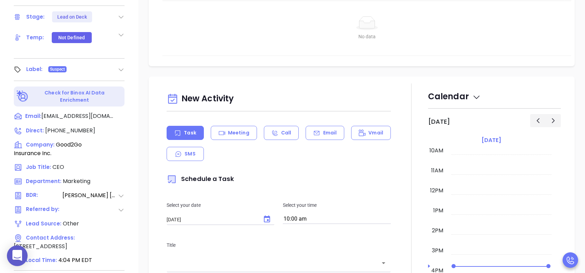
scroll to position [276, 0]
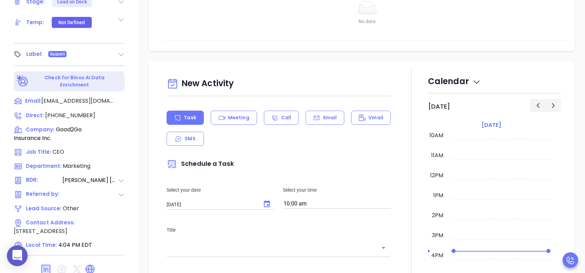
click at [327, 110] on div "New Activity Task Meeting Call Email Vmail SMS Schedule a Task Select your date…" at bounding box center [279, 248] width 233 height 346
click at [329, 116] on p "Email" at bounding box center [330, 117] width 14 height 7
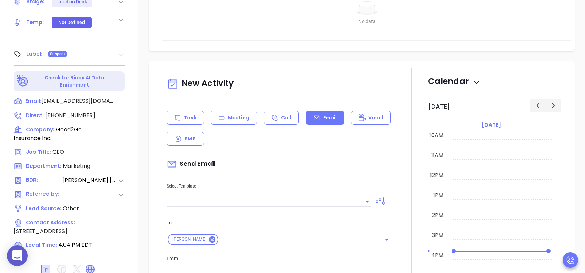
drag, startPoint x: 302, startPoint y: 204, endPoint x: 295, endPoint y: 197, distance: 9.8
click at [302, 203] on input "text" at bounding box center [264, 202] width 195 height 10
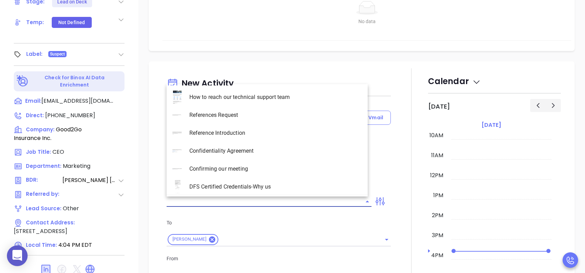
type input "p"
type input "[PERSON_NAME]"
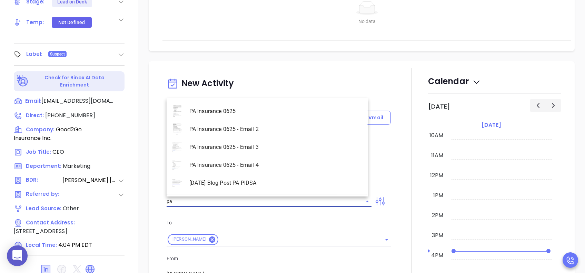
click at [267, 110] on li "PA Insurance 0625" at bounding box center [267, 112] width 201 height 18
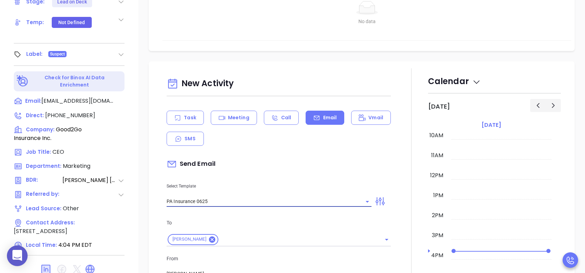
type input "PA Insurance 0625"
type input "Joe, PA’s New Cybersecurity Law: Are You Prepared?"
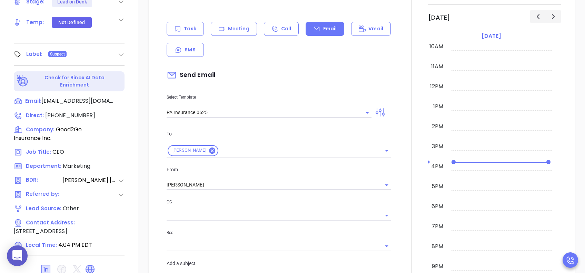
scroll to position [92, 0]
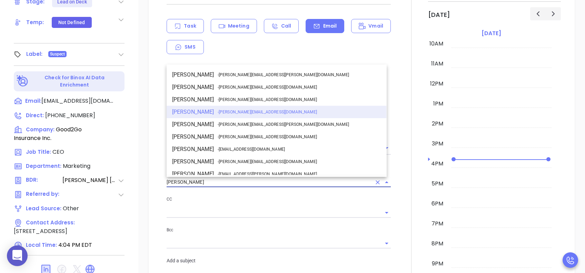
click at [223, 179] on input "[PERSON_NAME]" at bounding box center [269, 182] width 205 height 10
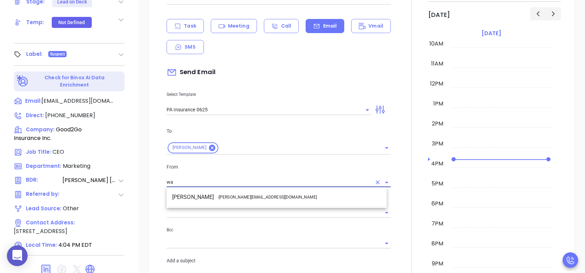
click at [243, 196] on span "- walter@motiva.net" at bounding box center [267, 197] width 99 height 6
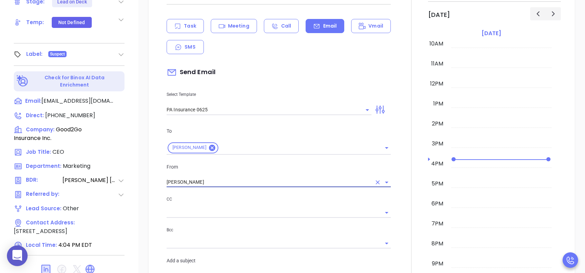
type input "Walter Contreras"
click at [282, 199] on p "CC" at bounding box center [279, 200] width 224 height 8
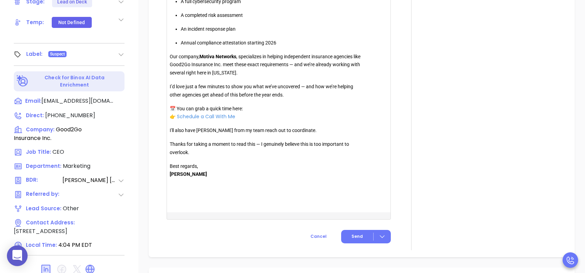
scroll to position [598, 0]
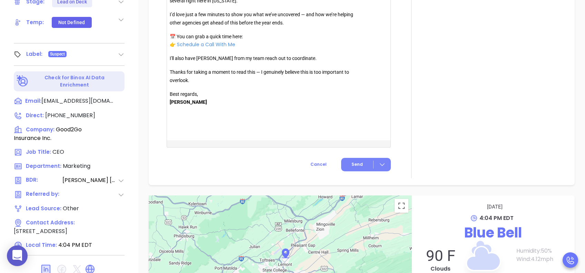
click at [353, 160] on button "Send" at bounding box center [366, 164] width 50 height 13
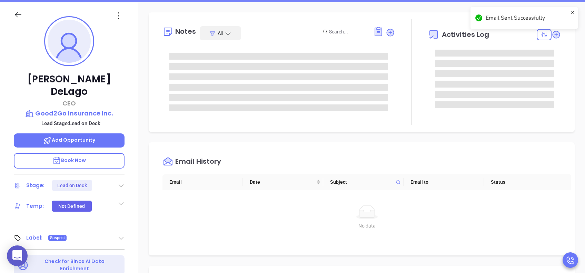
scroll to position [92, 0]
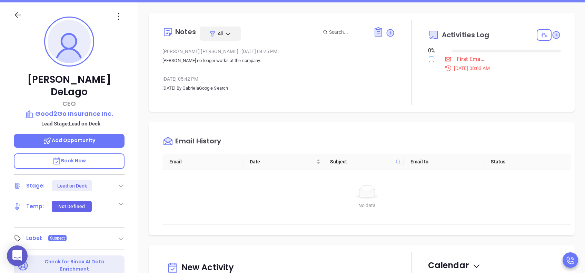
click at [429, 61] on input "checkbox" at bounding box center [432, 60] width 6 height 6
checkbox input "true"
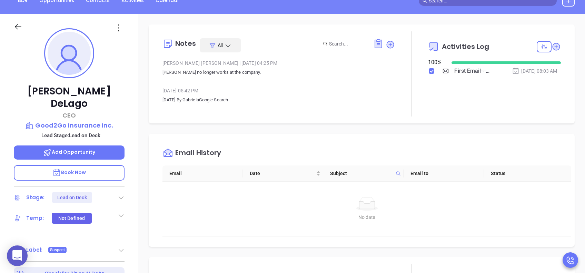
scroll to position [0, 0]
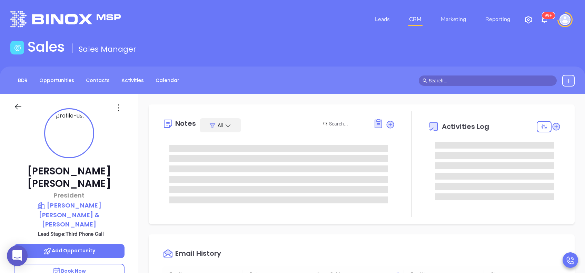
type input "10:00 am"
type input "[DATE]"
type input "[PERSON_NAME]"
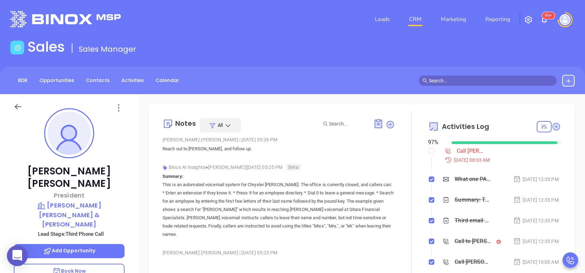
scroll to position [230, 0]
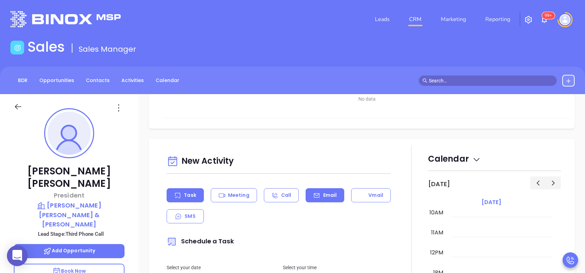
click at [332, 196] on p "Email" at bounding box center [330, 195] width 14 height 7
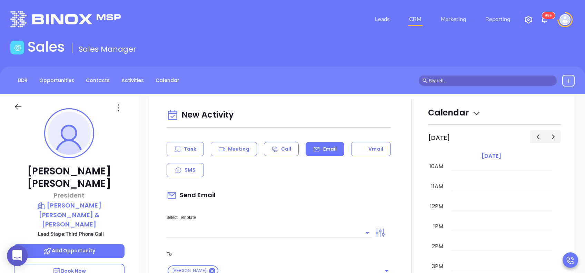
scroll to position [368, 0]
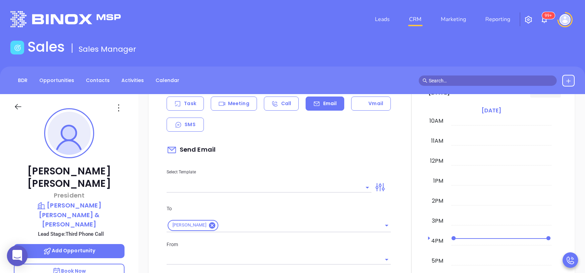
click at [329, 181] on div "Select Template" at bounding box center [269, 175] width 213 height 35
click at [320, 187] on input "text" at bounding box center [264, 188] width 195 height 10
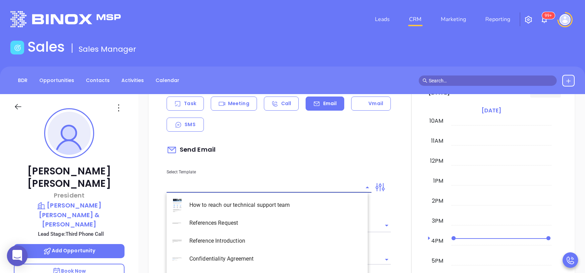
type input "[PERSON_NAME]"
click at [280, 255] on li "PA Insurance 0625 - Email 4" at bounding box center [267, 259] width 201 height 18
type input "PA Insurance 0625 - Email 4"
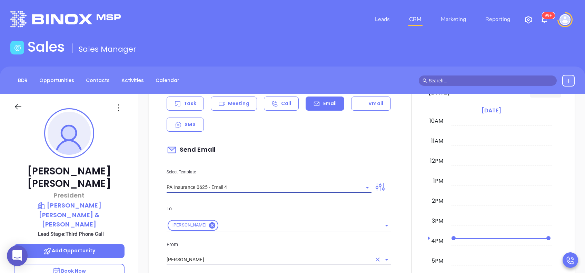
type input "Last attempt—are you still considering this?"
type input "PA Insurance 0625 - Email 4"
click at [254, 252] on div "From Vicky Mendoza" at bounding box center [279, 253] width 233 height 25
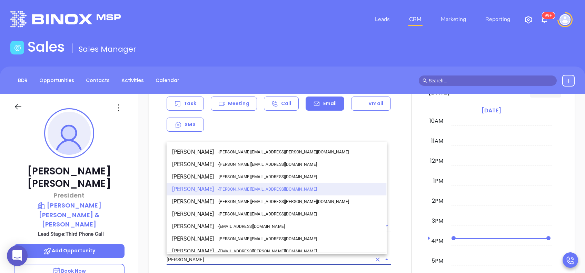
click at [249, 262] on input "[PERSON_NAME]" at bounding box center [269, 260] width 205 height 10
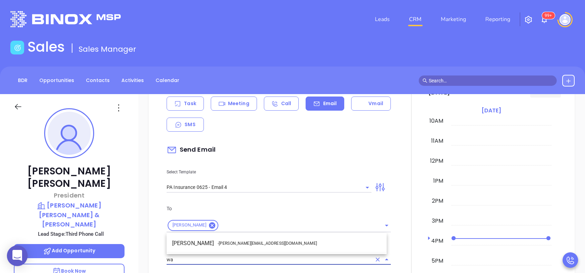
click at [259, 243] on li "Walter Contreras - walter@motiva.net" at bounding box center [277, 243] width 220 height 12
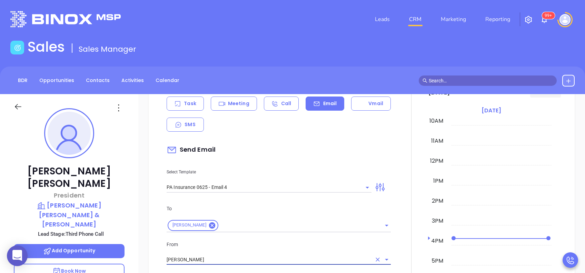
type input "[PERSON_NAME]"
click at [268, 241] on p "From" at bounding box center [279, 245] width 224 height 8
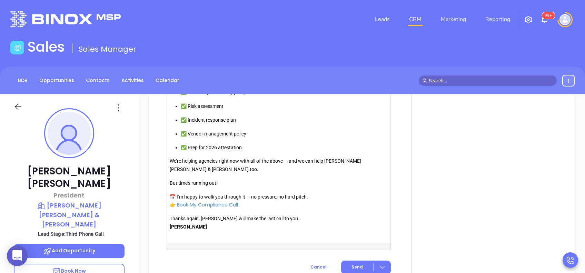
scroll to position [804, 0]
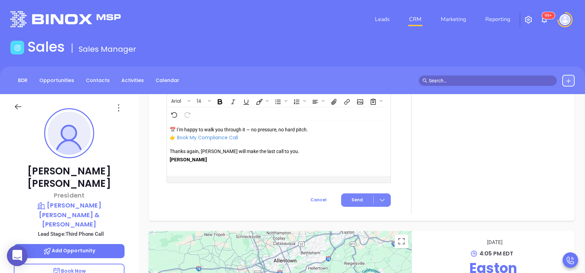
click at [352, 200] on span "Send" at bounding box center [357, 200] width 11 height 6
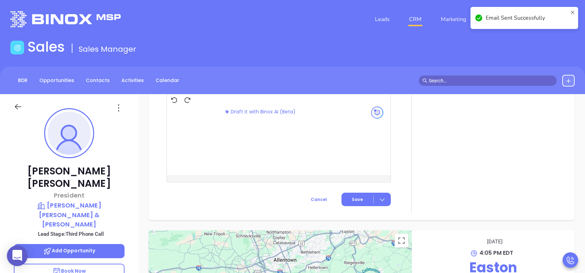
scroll to position [611, 0]
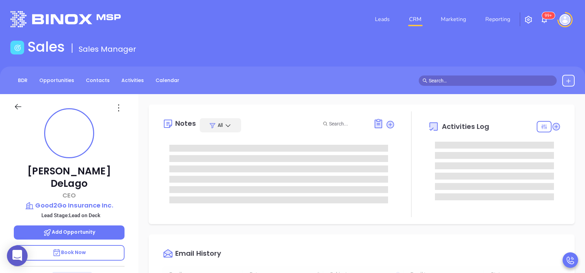
type input "[DATE]"
type input "[PERSON_NAME]"
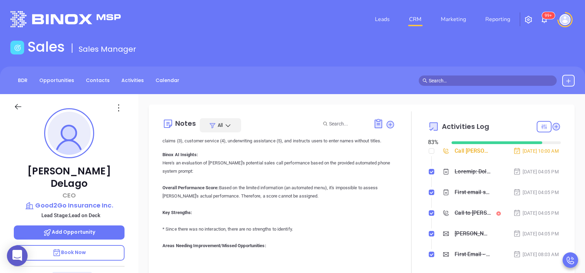
scroll to position [0, 0]
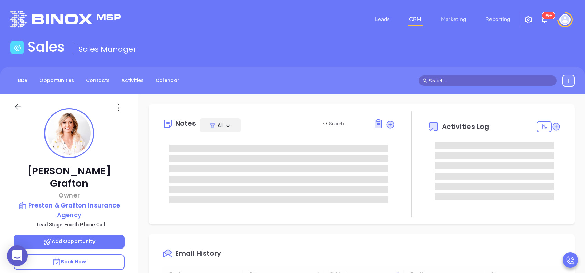
type input "[DATE]"
type input "[PERSON_NAME]"
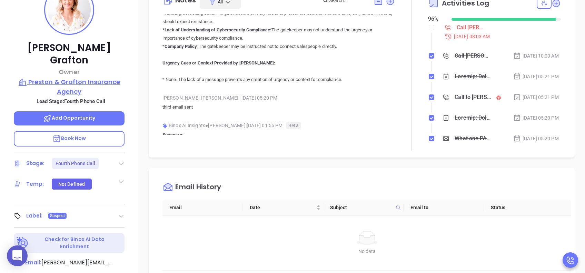
scroll to position [138, 0]
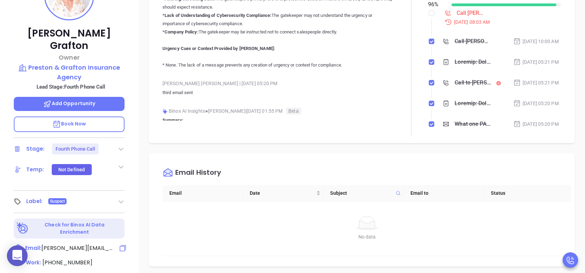
click at [121, 244] on icon at bounding box center [123, 248] width 8 height 8
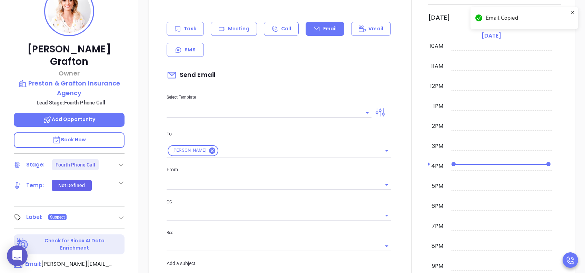
scroll to position [94, 0]
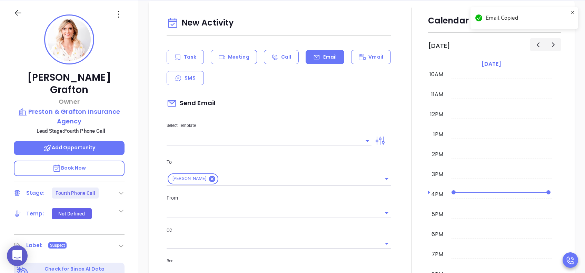
type input "[PERSON_NAME]"
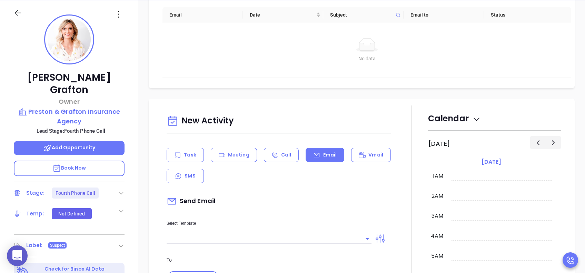
scroll to position [276, 0]
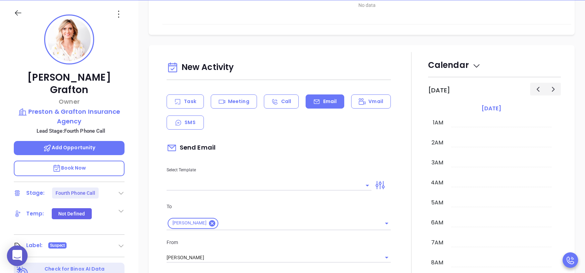
drag, startPoint x: 313, startPoint y: 183, endPoint x: 307, endPoint y: 202, distance: 20.9
click at [313, 183] on input "text" at bounding box center [264, 186] width 195 height 10
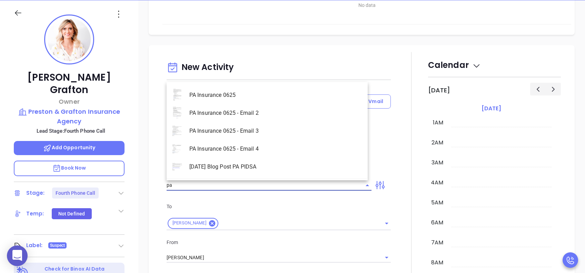
drag, startPoint x: 298, startPoint y: 152, endPoint x: 276, endPoint y: 198, distance: 50.8
click at [298, 152] on li "PA Insurance 0625 - Email 4" at bounding box center [267, 149] width 201 height 18
type input "PA Insurance 0625 - Email 4"
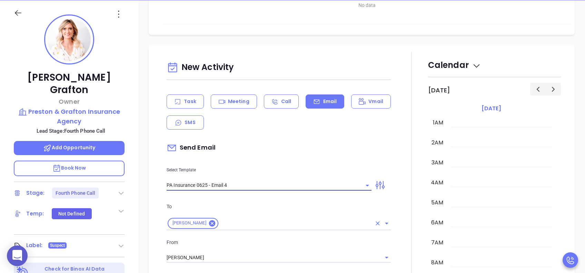
type input "Last attempt—are you still considering this?"
type input "PA Insurance 0625 - Email 4"
click at [230, 259] on input "[PERSON_NAME]" at bounding box center [269, 258] width 205 height 10
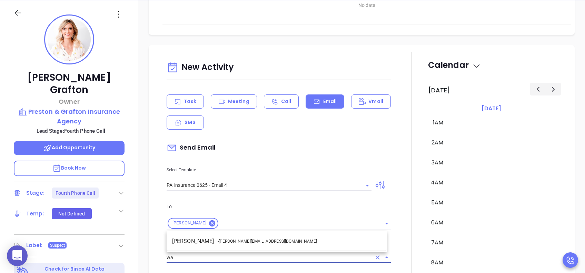
click at [246, 240] on span "- [PERSON_NAME][EMAIL_ADDRESS][DOMAIN_NAME]" at bounding box center [267, 242] width 99 height 6
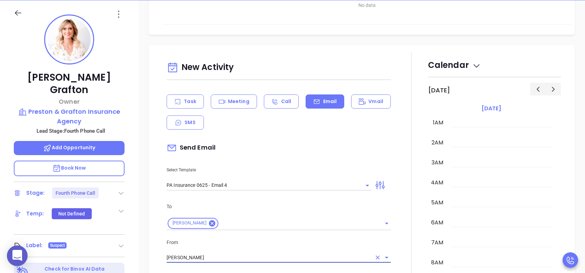
type input "[PERSON_NAME]"
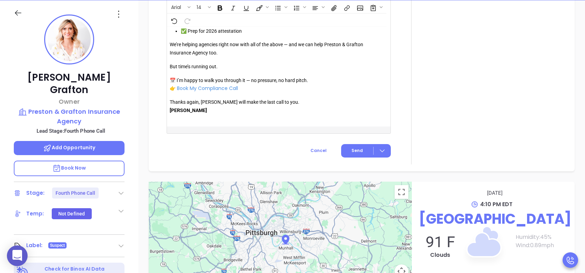
scroll to position [782, 0]
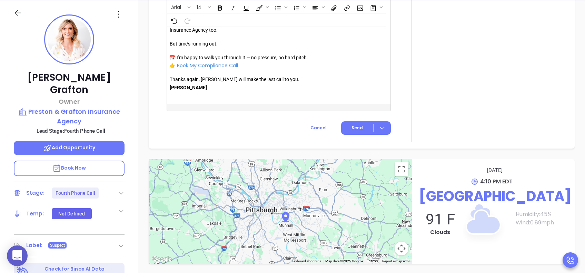
click at [352, 131] on button "Send" at bounding box center [366, 127] width 50 height 13
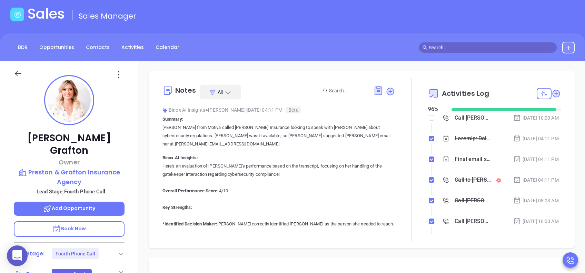
scroll to position [0, 0]
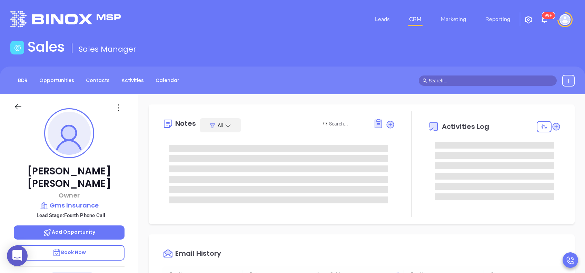
type input "[DATE]"
type input "[PERSON_NAME]"
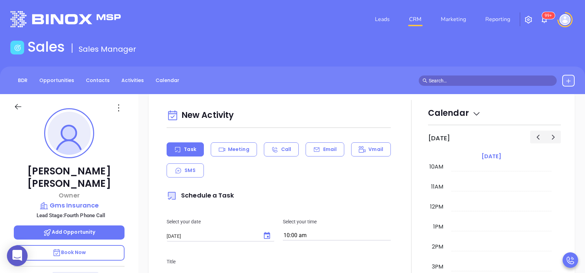
drag, startPoint x: 321, startPoint y: 149, endPoint x: 319, endPoint y: 156, distance: 7.7
click at [323, 148] on p "Email" at bounding box center [330, 149] width 14 height 7
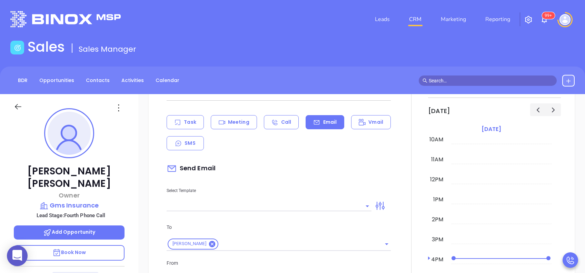
scroll to position [368, 0]
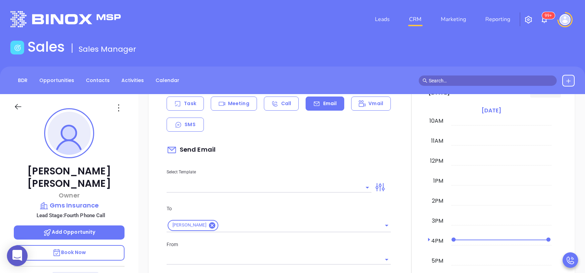
click at [329, 182] on div "Select Template" at bounding box center [269, 175] width 213 height 35
type input "[PERSON_NAME]"
click at [329, 185] on input "text" at bounding box center [264, 188] width 195 height 10
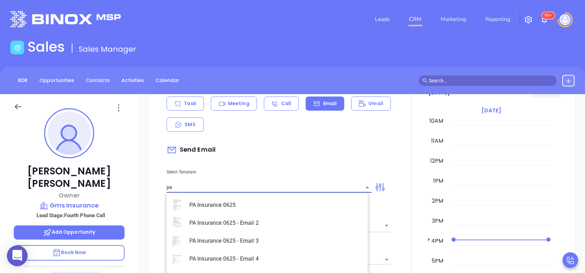
click at [265, 255] on li "PA Insurance 0625 - Email 4" at bounding box center [267, 259] width 201 height 18
type input "PA Insurance 0625 - Email 4"
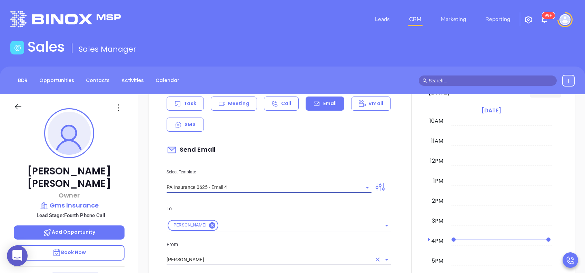
type input "Last attempt—are you still considering this?"
type input "PA Insurance 0625 - Email 4"
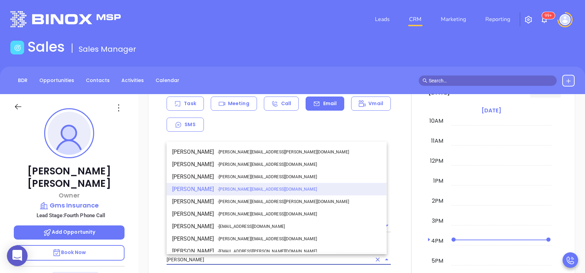
click at [254, 260] on input "[PERSON_NAME]" at bounding box center [269, 260] width 205 height 10
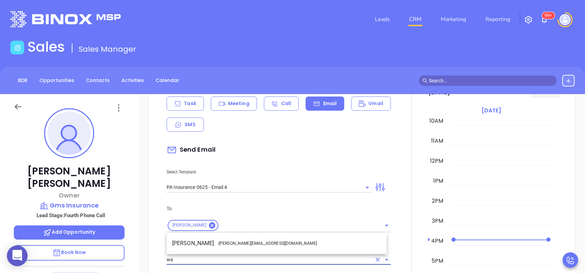
click at [263, 243] on li "Walter Contreras - [EMAIL_ADDRESS][DOMAIN_NAME]" at bounding box center [277, 243] width 220 height 12
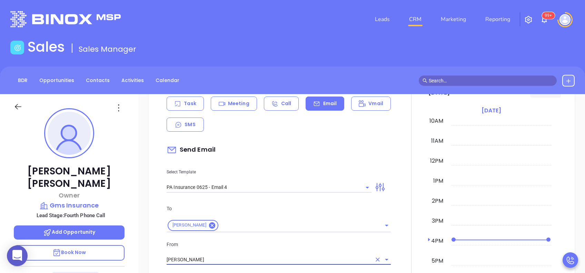
type input "[PERSON_NAME]"
click at [283, 244] on p "From" at bounding box center [279, 245] width 224 height 8
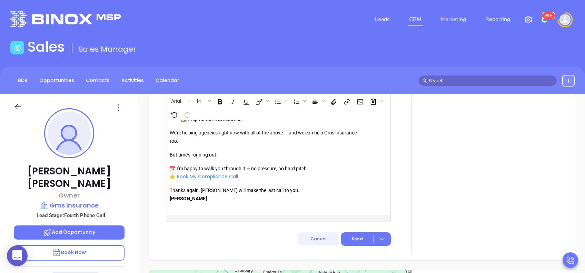
scroll to position [791, 0]
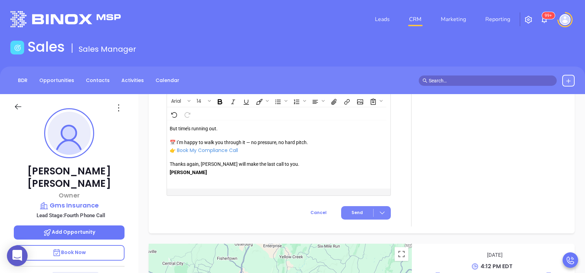
click at [353, 210] on span "Send" at bounding box center [357, 213] width 11 height 6
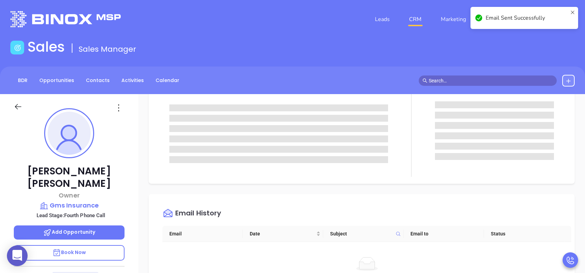
scroll to position [0, 0]
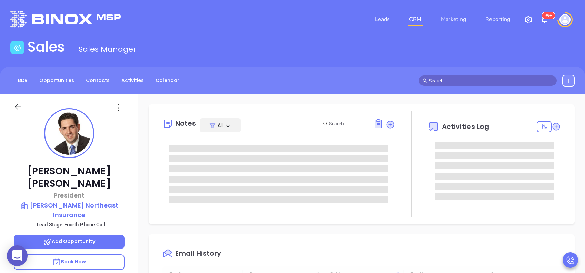
type input "[DATE]"
type input "[PERSON_NAME]"
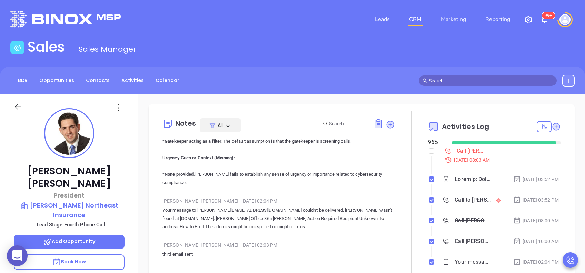
scroll to position [460, 0]
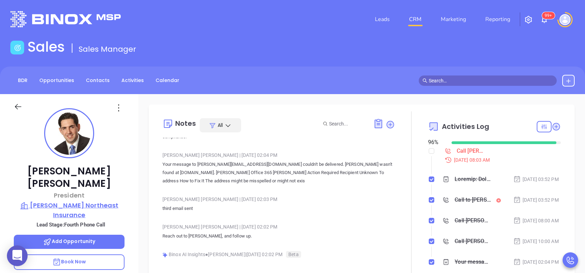
click at [83, 201] on p "[PERSON_NAME] Northeast Insurance" at bounding box center [69, 210] width 111 height 19
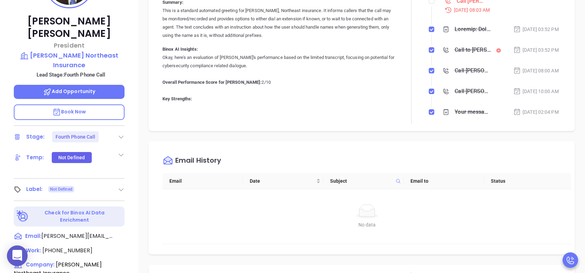
scroll to position [184, 0]
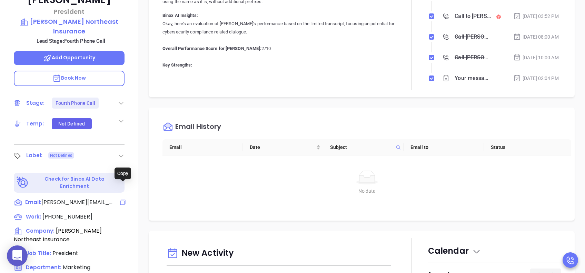
drag, startPoint x: 121, startPoint y: 185, endPoint x: 127, endPoint y: 186, distance: 5.5
click at [122, 200] on icon at bounding box center [122, 202] width 5 height 5
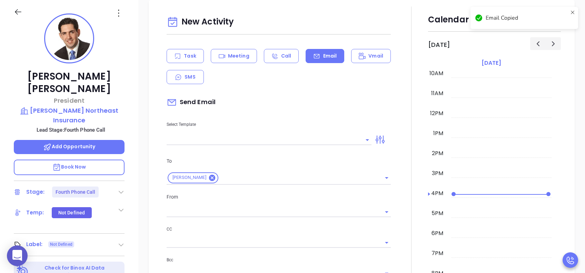
scroll to position [94, 0]
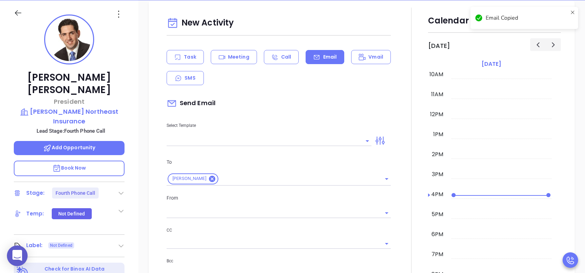
type input "[PERSON_NAME]"
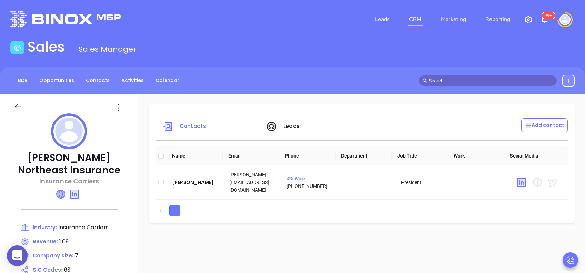
click at [60, 195] on icon at bounding box center [61, 194] width 8 height 8
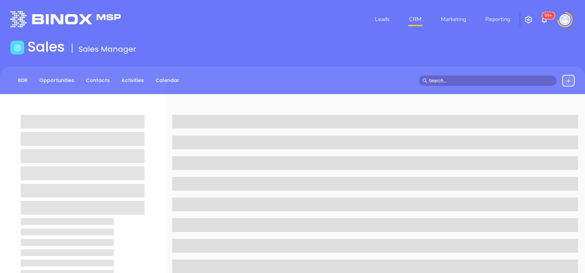
scroll to position [94, 0]
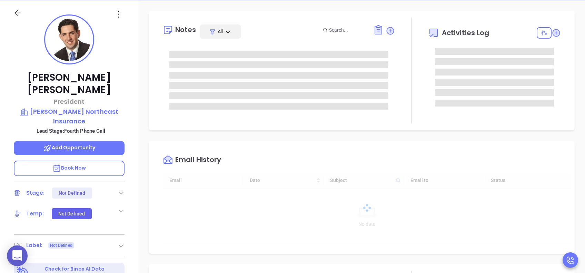
type input "[DATE]"
type input "[PERSON_NAME]"
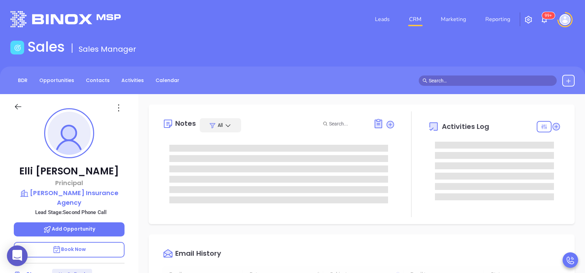
type input "[DATE]"
type input "[PERSON_NAME]"
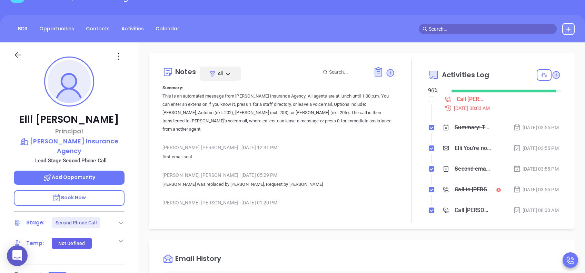
scroll to position [0, 0]
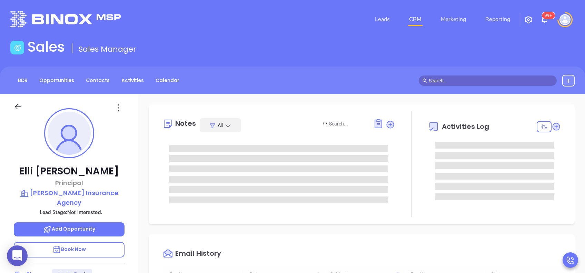
scroll to position [201, 0]
type input "[PERSON_NAME]"
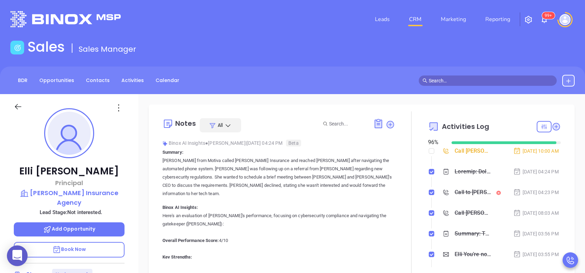
click at [429, 151] on input "checkbox" at bounding box center [432, 151] width 6 height 6
checkbox input "true"
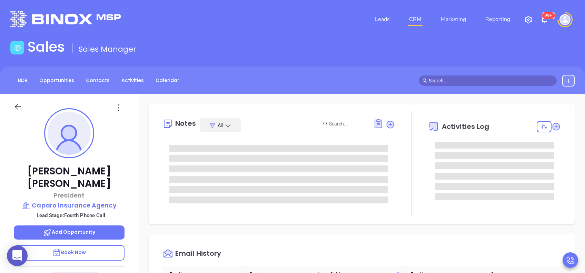
type input "[PERSON_NAME]"
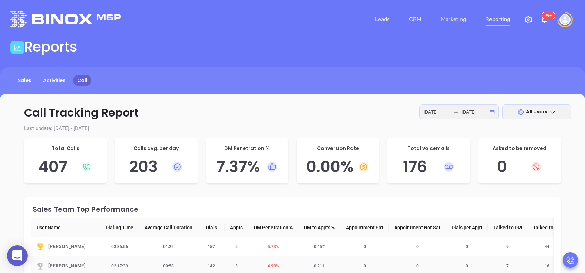
scroll to position [75, 0]
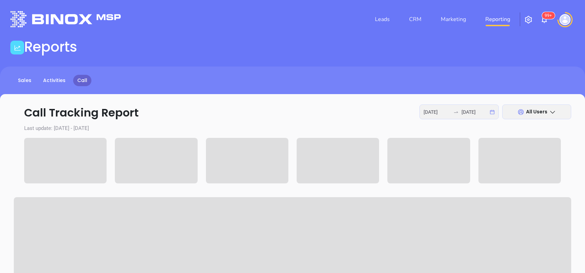
scroll to position [75, 0]
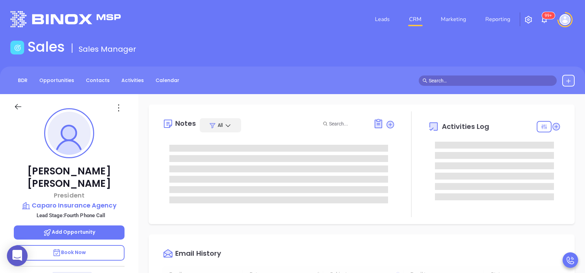
scroll to position [201, 0]
type input "[PERSON_NAME]"
type input "[DATE]"
type input "[PERSON_NAME]"
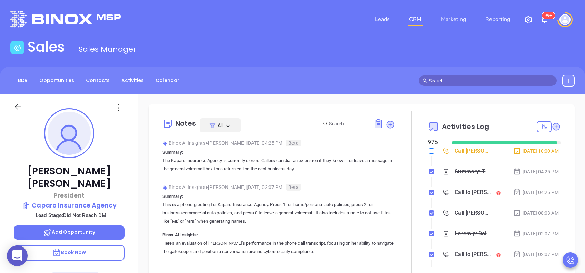
click at [429, 153] on input "checkbox" at bounding box center [432, 151] width 6 height 6
checkbox input "true"
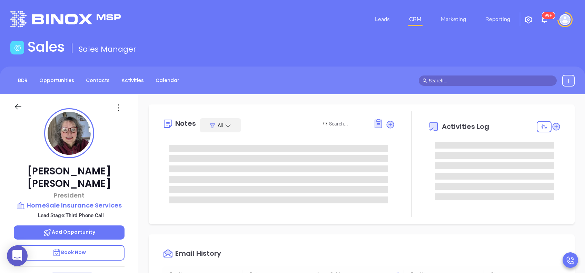
type input "[DATE]"
type input "[PERSON_NAME]"
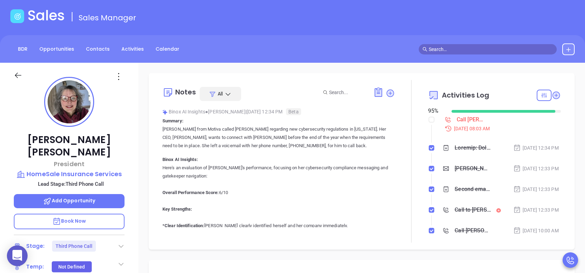
scroll to position [46, 0]
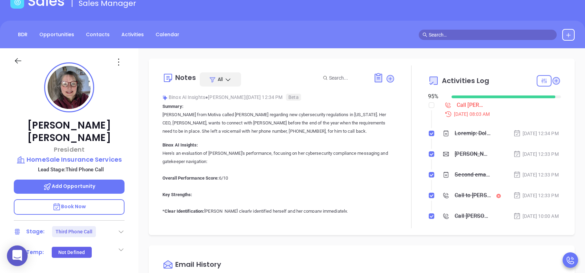
click at [119, 60] on icon at bounding box center [118, 62] width 11 height 11
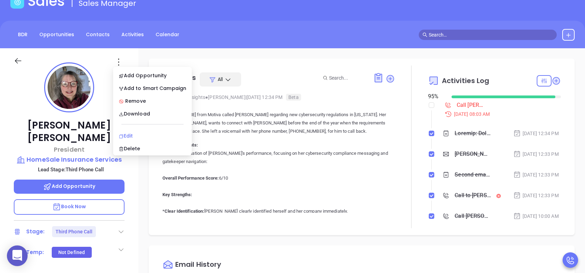
click at [138, 135] on div "Edit" at bounding box center [153, 136] width 68 height 8
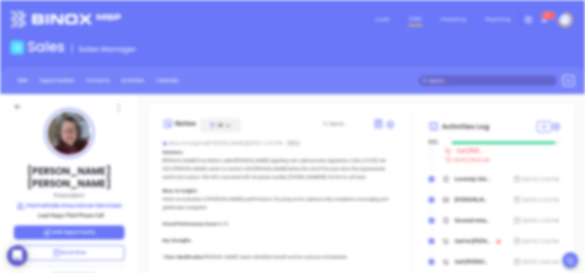
scroll to position [0, 0]
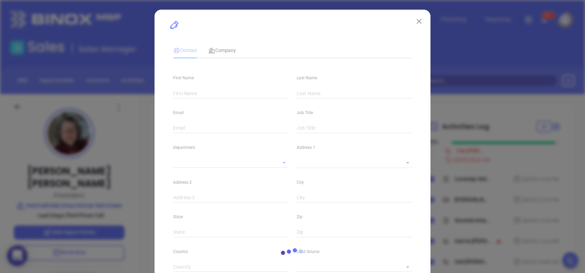
type input "[PERSON_NAME]"
type input "[EMAIL_ADDRESS][DOMAIN_NAME]"
type input "President"
type input "1"
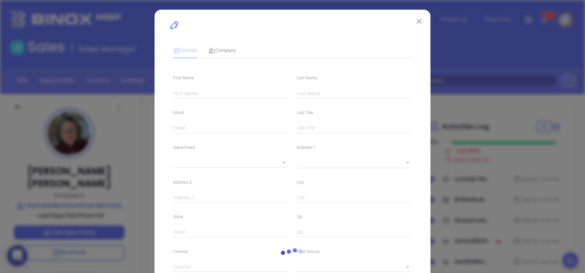
type input "[DOMAIN_NAME][URL][PERSON_NAME]"
type input "Marketing"
type input "Other"
type input "[PERSON_NAME]"
type input "Third Phone Call"
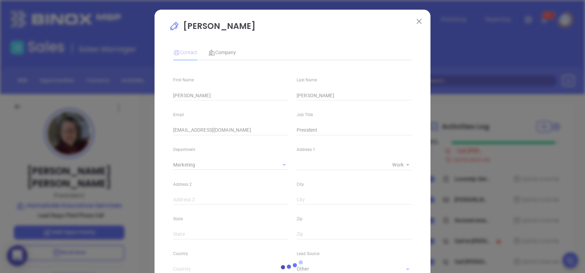
type input "[PHONE_NUMBER]"
type input "1"
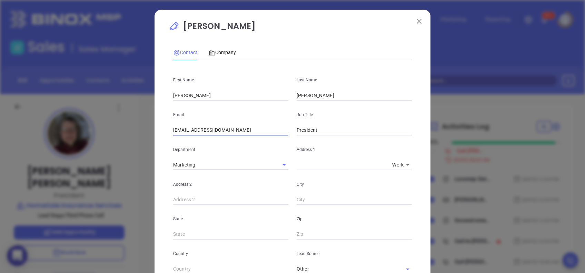
drag, startPoint x: 232, startPoint y: 129, endPoint x: 157, endPoint y: 133, distance: 74.6
click at [157, 133] on div "Michael Lesko Contact Company First Name Michael Last Name Lesko Email insuranc…" at bounding box center [293, 260] width 276 height 500
paste input "sandrews"
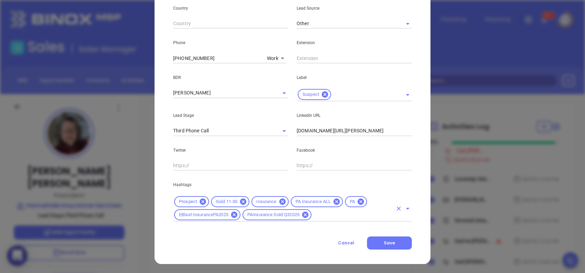
scroll to position [246, 0]
type input "sandrews@homesale.com"
click at [384, 240] on span "Save" at bounding box center [389, 243] width 11 height 6
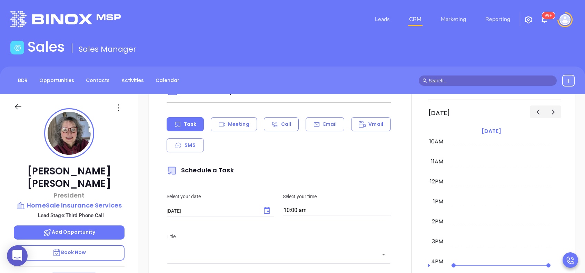
scroll to position [333, 0]
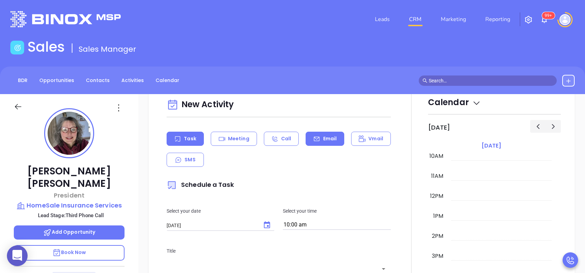
click at [315, 136] on icon at bounding box center [316, 139] width 7 height 7
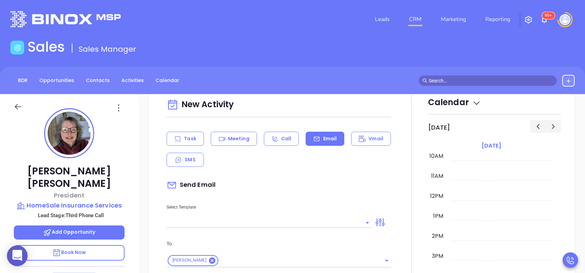
click at [239, 221] on input "text" at bounding box center [264, 223] width 195 height 10
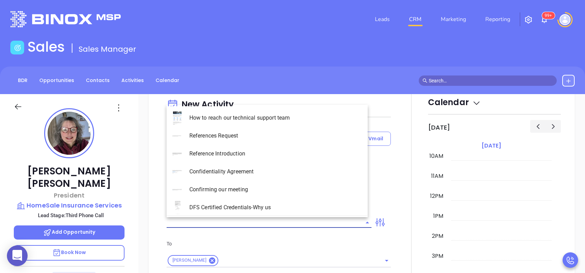
type input "[PERSON_NAME]"
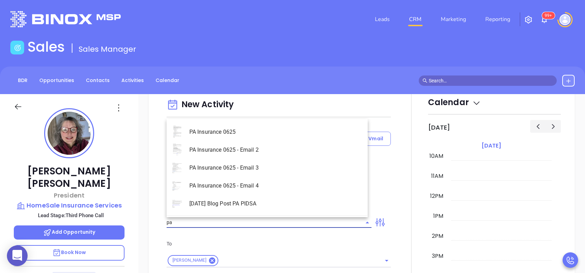
click at [253, 136] on li "PA Insurance 0625" at bounding box center [267, 132] width 201 height 18
type input "PA Insurance 0625"
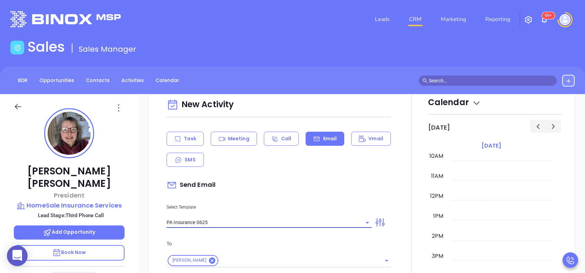
type input "Michael, PA’s New Cybersecurity Law: Are You Prepared?"
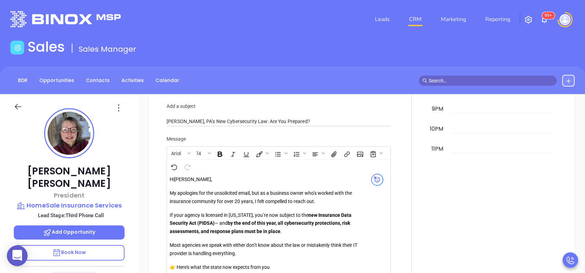
scroll to position [609, 0]
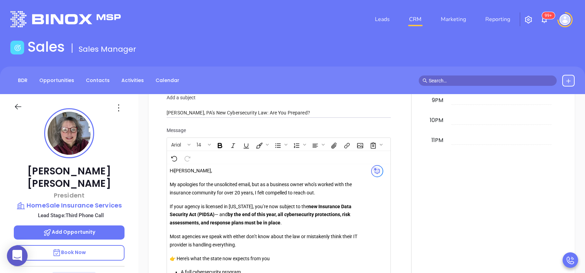
type input "PA Insurance 0625"
click at [172, 108] on input "Michael, PA’s New Cybersecurity Law: Are You Prepared?" at bounding box center [279, 113] width 224 height 10
click at [171, 108] on input "Michael, PA’s New Cybersecurity Law: Are You Prepared?" at bounding box center [279, 113] width 224 height 10
type input "Sam, PA’s New Cybersecurity Law: Are You Prepared?"
click at [189, 172] on p "Hi Michael ," at bounding box center [267, 171] width 194 height 8
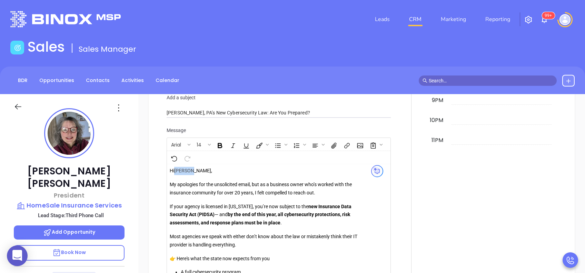
click at [189, 172] on p "Hi Michael ," at bounding box center [267, 171] width 194 height 8
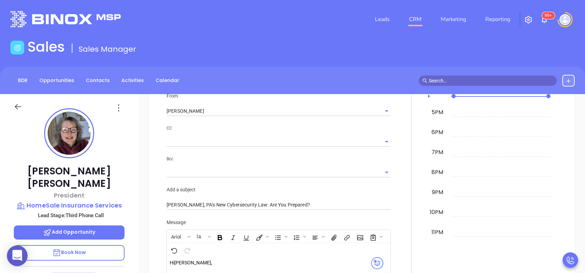
scroll to position [471, 0]
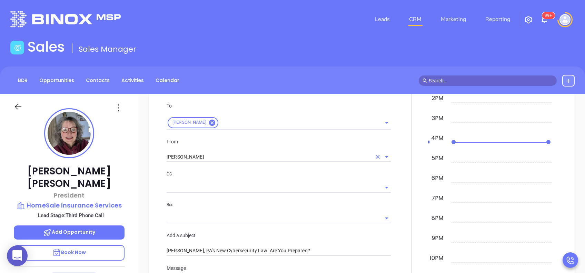
click at [224, 157] on input "[PERSON_NAME]" at bounding box center [269, 157] width 205 height 10
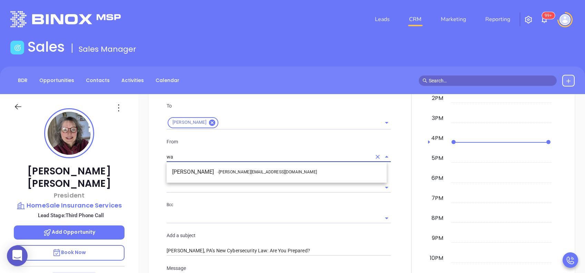
click at [219, 173] on span "- walter@motiva.net" at bounding box center [267, 172] width 99 height 6
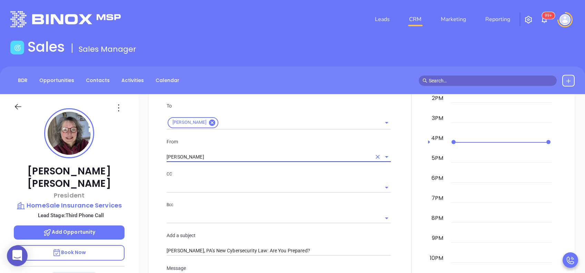
type input "Walter Contreras"
click at [290, 208] on div "Bcc" at bounding box center [279, 212] width 224 height 22
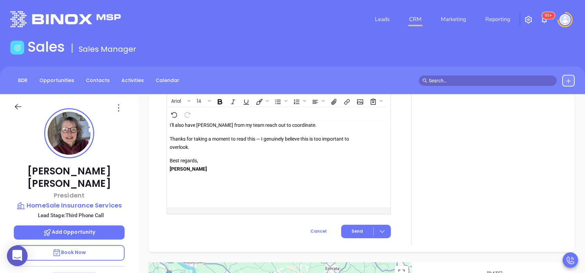
scroll to position [912, 0]
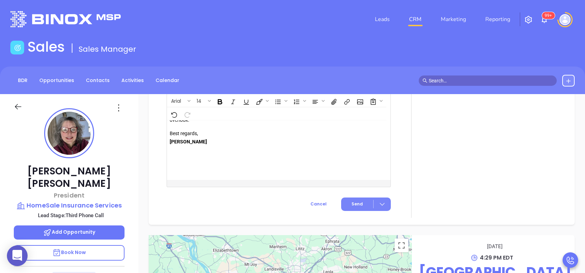
click at [360, 203] on button "Send" at bounding box center [366, 204] width 50 height 13
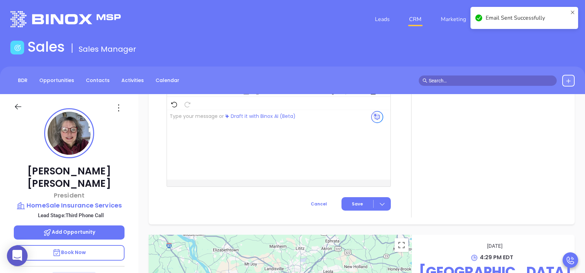
scroll to position [664, 0]
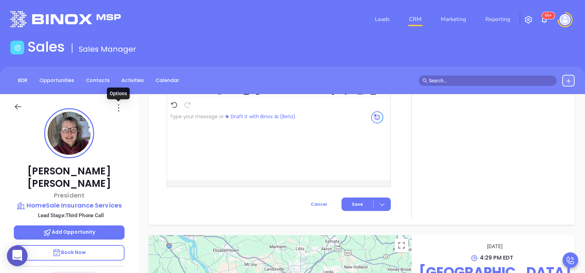
click at [116, 106] on icon at bounding box center [118, 108] width 11 height 11
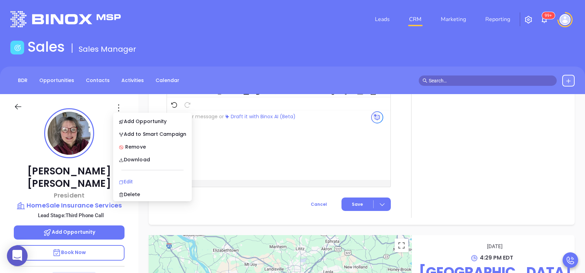
click at [134, 184] on div "Edit" at bounding box center [153, 182] width 68 height 8
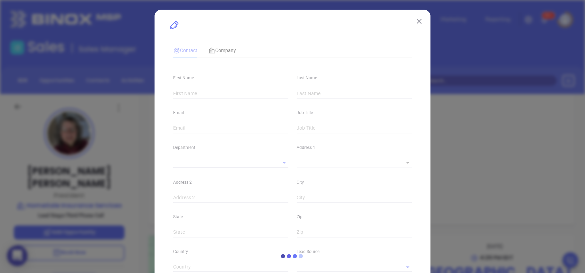
type input "Michael"
type input "Lesko"
type input "sandrews@homesale.com"
type input "President"
type input "1"
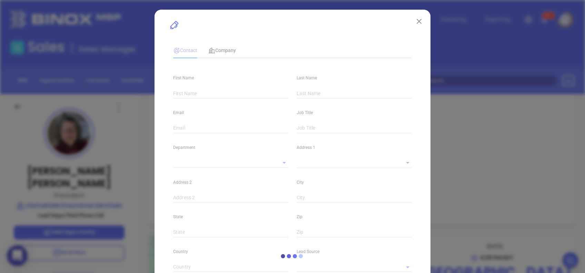
type input "www.linkedin.com/in/michael-lesko91/"
type input "Marketing"
type input "Other"
type input "[PERSON_NAME]"
type input "Third Phone Call"
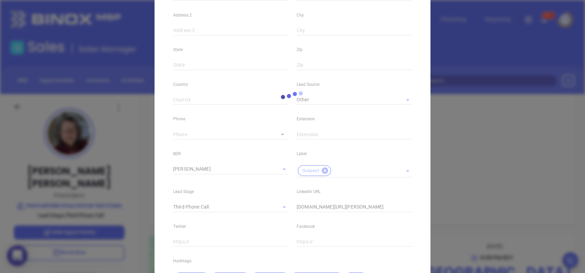
scroll to position [184, 0]
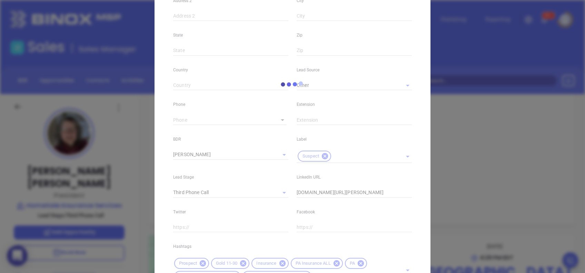
type input "(800) 425-5130"
type input "1"
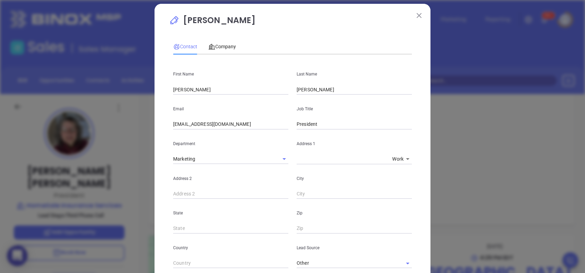
scroll to position [0, 0]
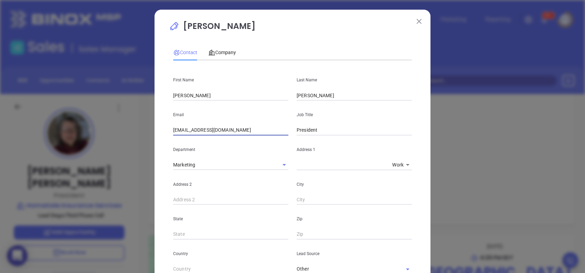
drag, startPoint x: 191, startPoint y: 129, endPoint x: 163, endPoint y: 133, distance: 28.2
click at [163, 133] on div "Michael Lesko Contact Company First Name Michael Last Name Lesko Email sandrews…" at bounding box center [293, 260] width 276 height 500
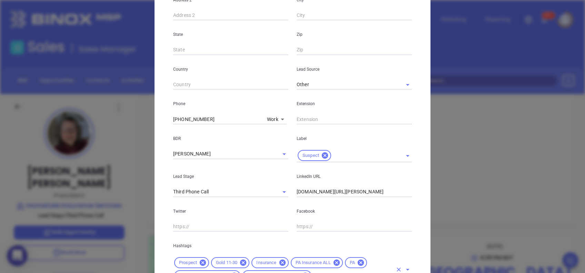
scroll to position [230, 0]
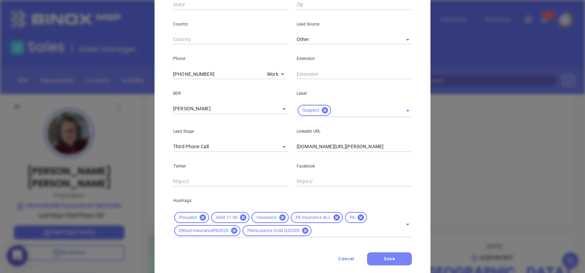
type input "mlesko@homesale.com"
click at [384, 256] on span "Save" at bounding box center [389, 259] width 11 height 6
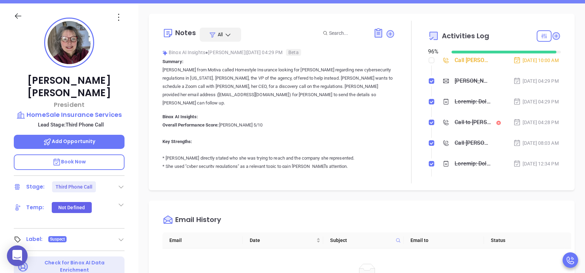
scroll to position [0, 0]
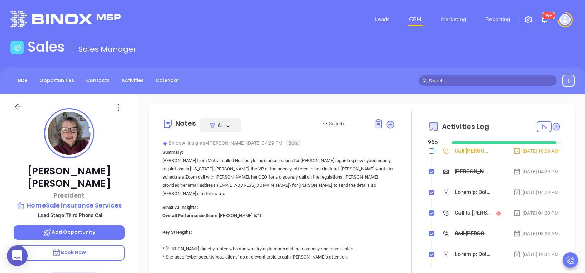
click at [429, 151] on input "checkbox" at bounding box center [432, 151] width 6 height 6
checkbox input "true"
click at [388, 123] on icon at bounding box center [390, 124] width 7 height 7
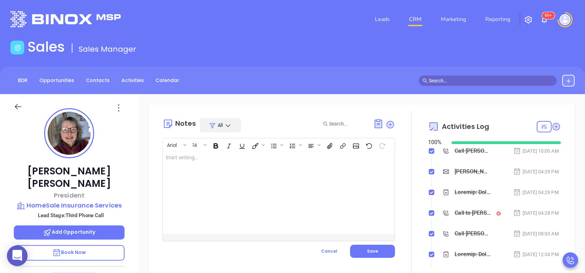
click at [405, 136] on div at bounding box center [411, 192] width 33 height 163
click at [323, 249] on span "Cancel" at bounding box center [329, 252] width 16 height 6
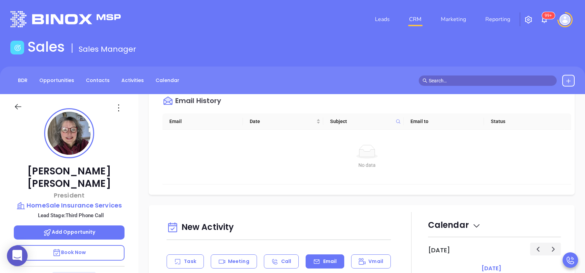
scroll to position [276, 0]
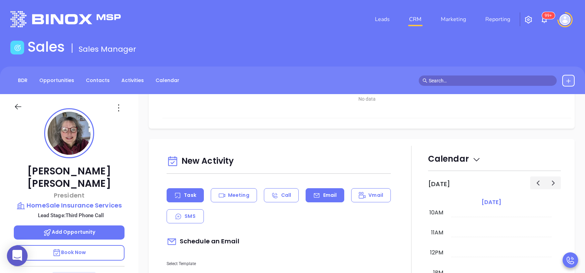
click at [176, 198] on icon at bounding box center [177, 195] width 7 height 7
type input "[DATE]"
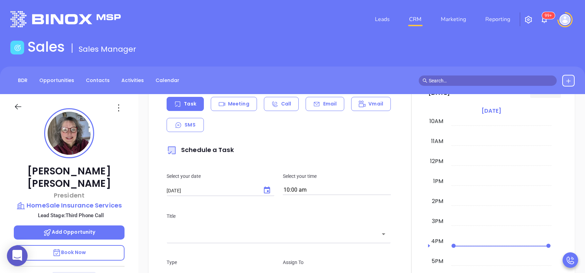
scroll to position [368, 0]
type input "[PERSON_NAME]"
click at [267, 191] on icon "Choose date, selected date is Aug 13, 2025" at bounding box center [267, 189] width 6 height 7
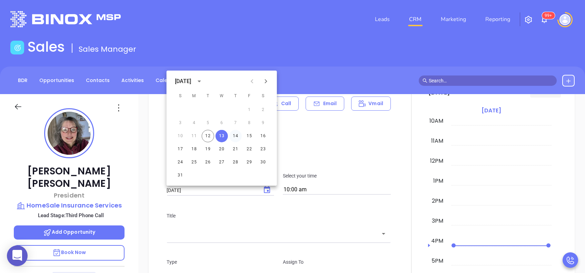
click at [235, 136] on button "14" at bounding box center [236, 136] width 12 height 12
type input "08/14/2025"
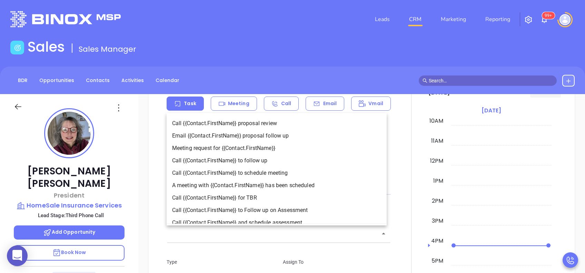
click at [270, 236] on input "text" at bounding box center [274, 234] width 208 height 8
click at [268, 164] on li "Call {{Contact.FirstName}} to follow up" at bounding box center [277, 161] width 220 height 12
type input "Call Michael to follow up"
type input "Call"
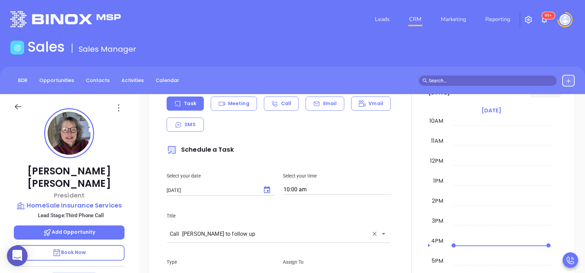
click at [283, 216] on p "Title" at bounding box center [279, 216] width 224 height 8
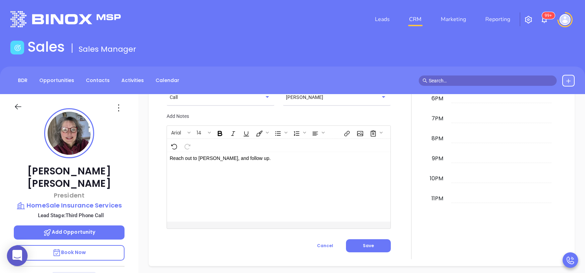
scroll to position [592, 0]
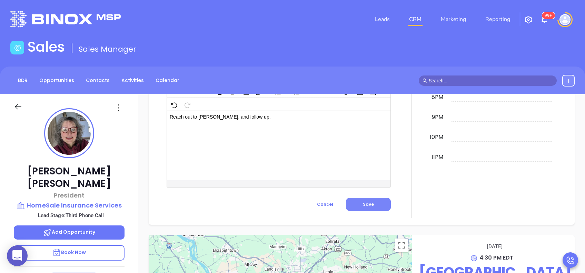
click at [367, 207] on span "Save" at bounding box center [368, 205] width 11 height 6
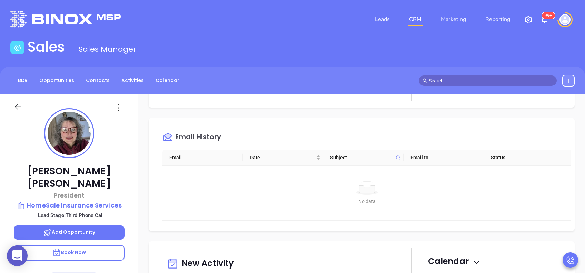
scroll to position [0, 0]
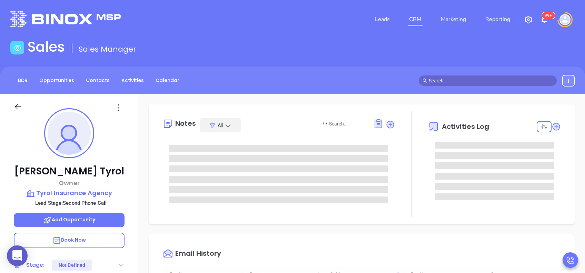
type input "[DATE]"
type input "[PERSON_NAME]"
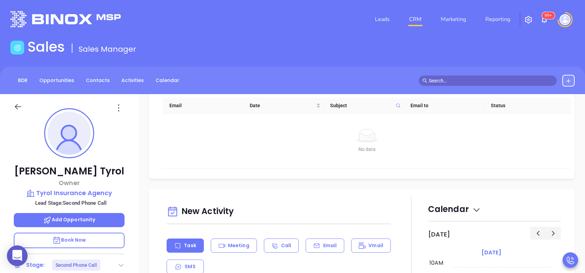
scroll to position [230, 0]
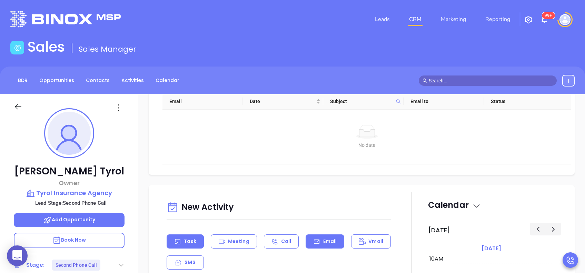
click at [330, 238] on p "Email" at bounding box center [330, 241] width 14 height 7
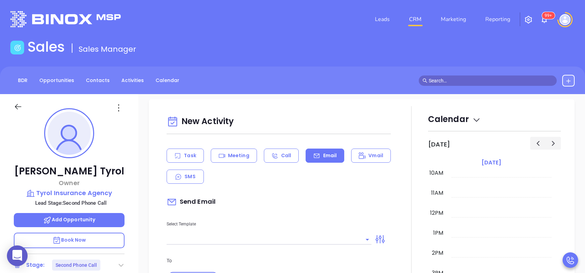
scroll to position [322, 0]
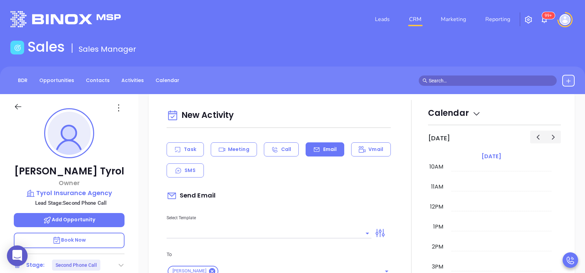
type input "[PERSON_NAME]"
click at [340, 234] on input "text" at bounding box center [264, 233] width 195 height 10
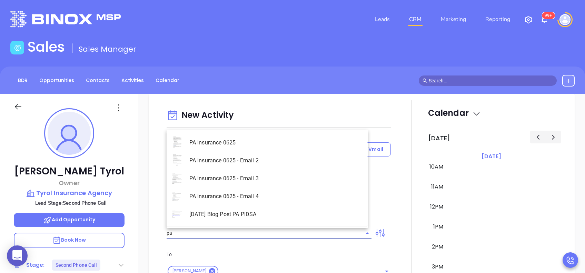
click at [280, 199] on li "PA Insurance 0625 - Email 4" at bounding box center [267, 197] width 201 height 18
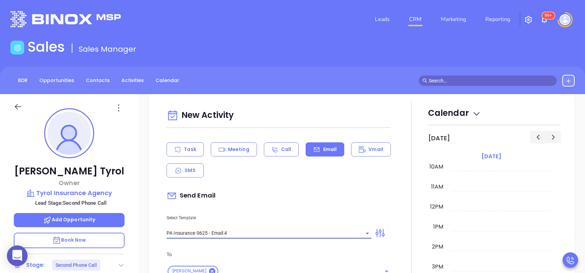
type input "PA Insurance 0625 - Email 4"
type input "Last attempt—are you still considering this?"
click at [325, 204] on div "Select Template PA Insurance 0625 - Email 4" at bounding box center [269, 221] width 213 height 35
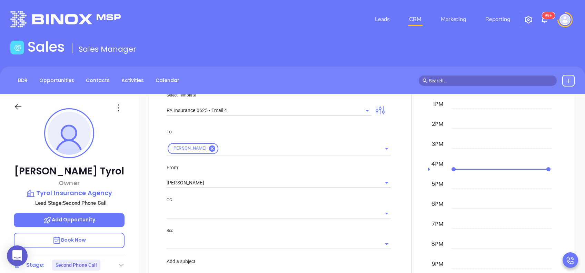
scroll to position [460, 0]
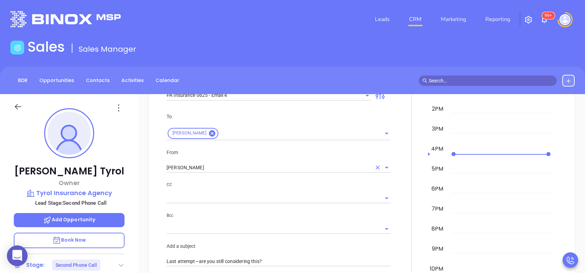
click at [233, 168] on input "[PERSON_NAME]" at bounding box center [269, 168] width 205 height 10
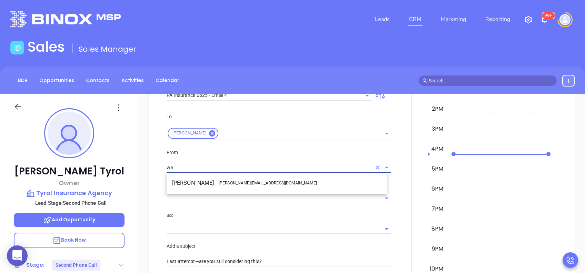
click at [240, 182] on span "- [PERSON_NAME][EMAIL_ADDRESS][DOMAIN_NAME]" at bounding box center [267, 183] width 99 height 6
type input "[PERSON_NAME]"
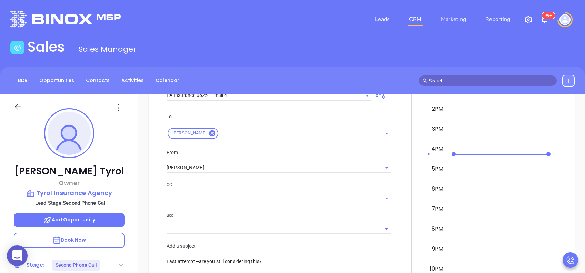
click at [271, 182] on p "CC" at bounding box center [279, 185] width 224 height 8
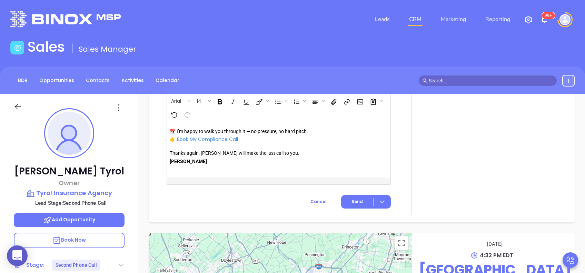
scroll to position [813, 0]
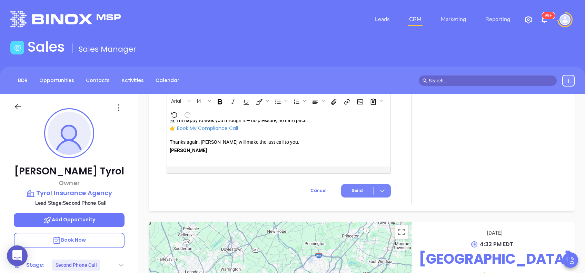
click at [356, 192] on span "Send" at bounding box center [357, 191] width 11 height 6
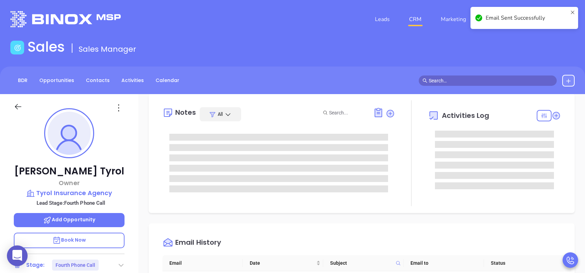
scroll to position [0, 0]
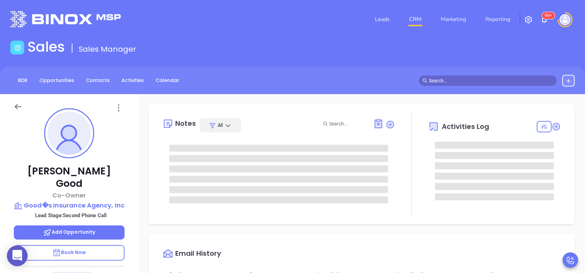
type input "[DATE]"
type input "[PERSON_NAME]"
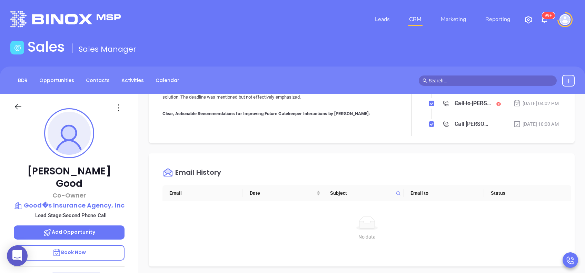
scroll to position [276, 0]
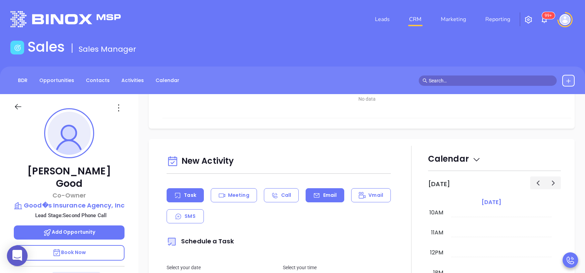
click at [329, 199] on div "Email" at bounding box center [325, 195] width 39 height 14
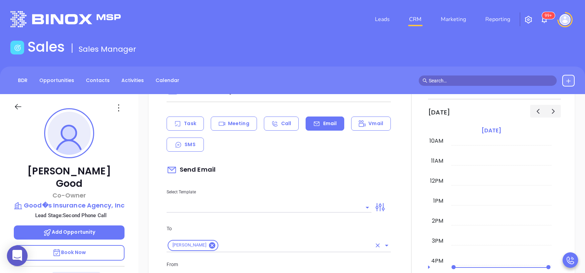
scroll to position [368, 0]
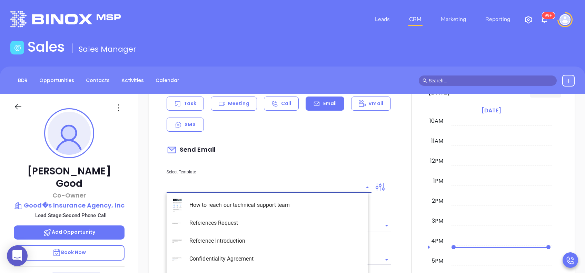
click at [296, 188] on input "text" at bounding box center [264, 188] width 195 height 10
type input "[PERSON_NAME]"
click at [259, 238] on li "PA Insurance 0625 - Email 3" at bounding box center [267, 241] width 201 height 18
type input "PA Insurance 0625 - Email 3"
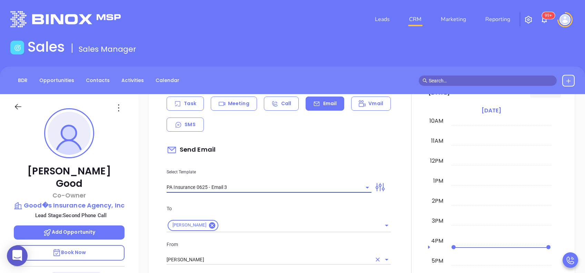
type input "What one PA agency discovered (and why it mattered)"
type input "PA Insurance 0625 - Email 3"
click at [224, 260] on input "[PERSON_NAME]" at bounding box center [269, 260] width 205 height 10
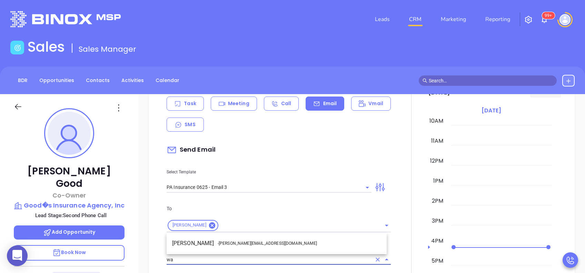
click at [240, 244] on span "- [PERSON_NAME][EMAIL_ADDRESS][DOMAIN_NAME]" at bounding box center [267, 244] width 99 height 6
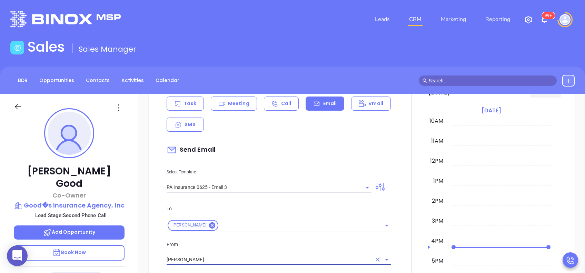
type input "[PERSON_NAME]"
click at [260, 243] on p "From" at bounding box center [279, 245] width 224 height 8
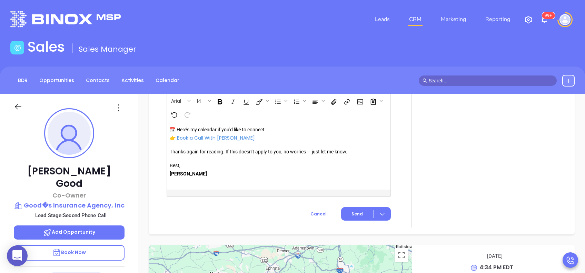
scroll to position [826, 0]
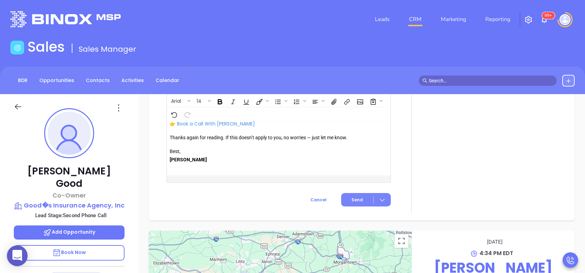
click at [356, 201] on span "Send" at bounding box center [357, 200] width 11 height 6
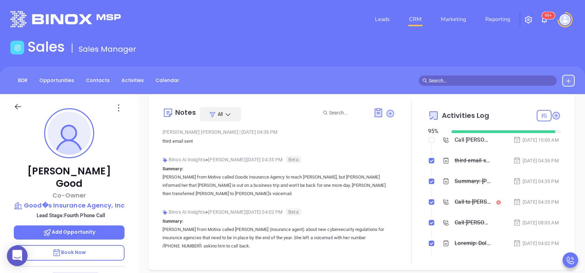
scroll to position [0, 0]
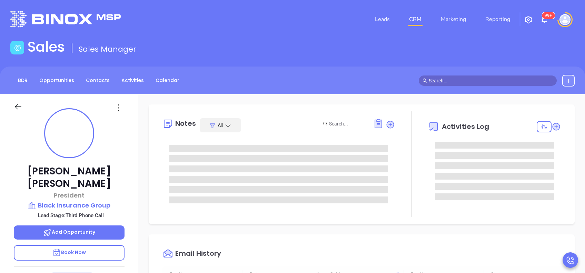
type input "[DATE]"
type input "[PERSON_NAME]"
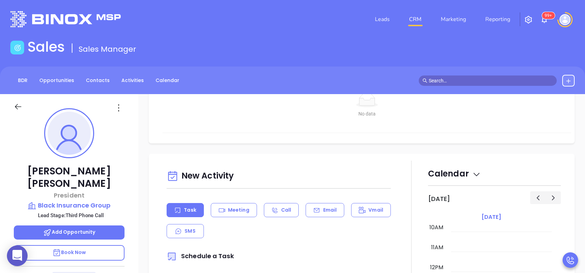
scroll to position [322, 0]
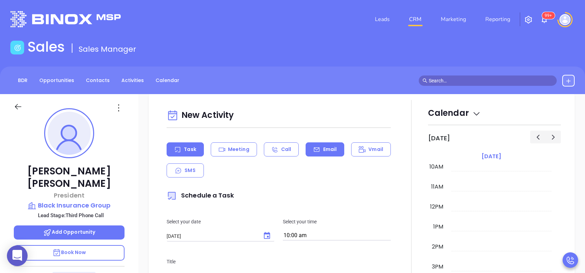
click at [330, 148] on p "Email" at bounding box center [330, 149] width 14 height 7
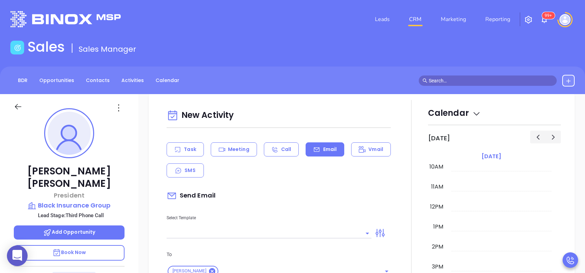
scroll to position [414, 0]
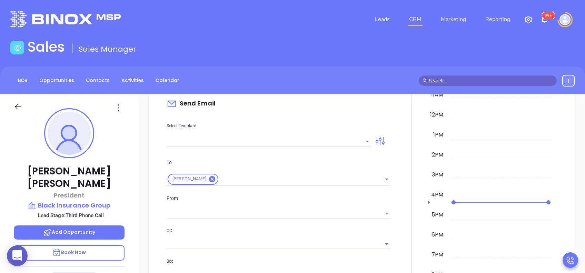
click at [341, 139] on input "text" at bounding box center [264, 141] width 195 height 10
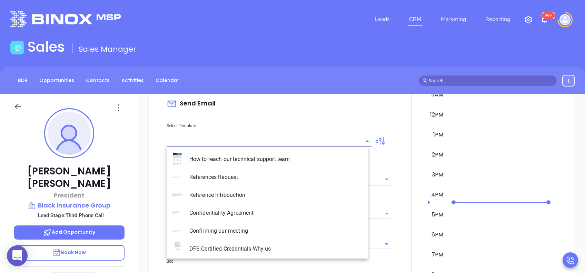
type input "[PERSON_NAME]"
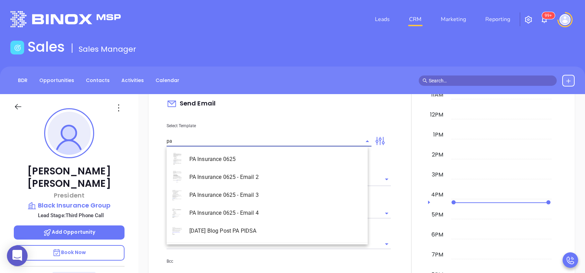
click at [275, 196] on li "PA Insurance 0625 - Email 3" at bounding box center [267, 195] width 201 height 18
type input "PA Insurance 0625 - Email 3"
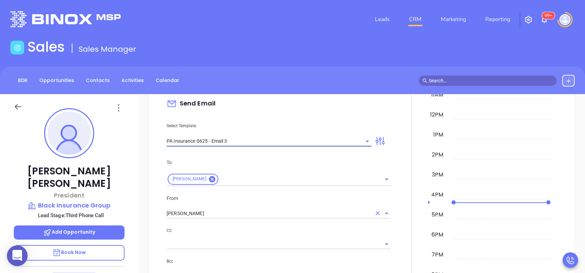
type input "What one PA agency discovered (and why it mattered)"
type input "PA Insurance 0625 - Email 3"
click at [225, 218] on input "[PERSON_NAME]" at bounding box center [269, 214] width 205 height 10
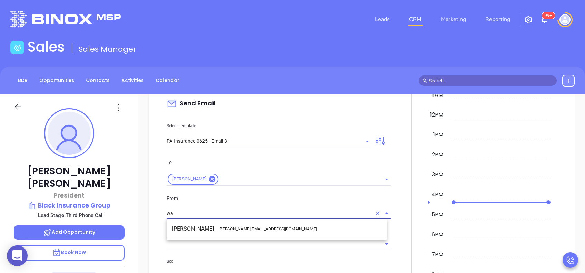
click at [239, 227] on span "- [PERSON_NAME][EMAIL_ADDRESS][DOMAIN_NAME]" at bounding box center [267, 229] width 99 height 6
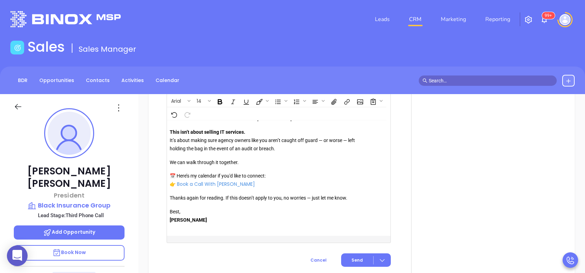
scroll to position [813, 0]
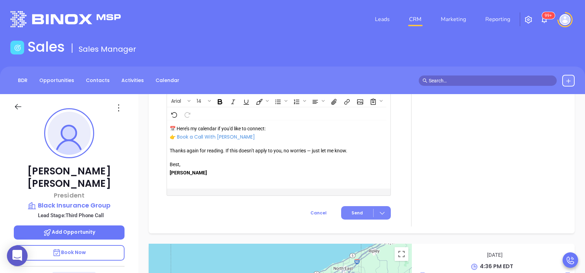
type input "[PERSON_NAME]"
click at [360, 212] on button "Send" at bounding box center [366, 212] width 50 height 13
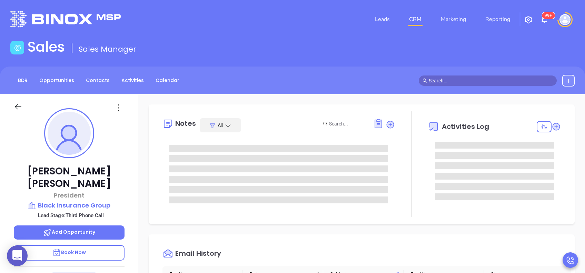
scroll to position [0, 0]
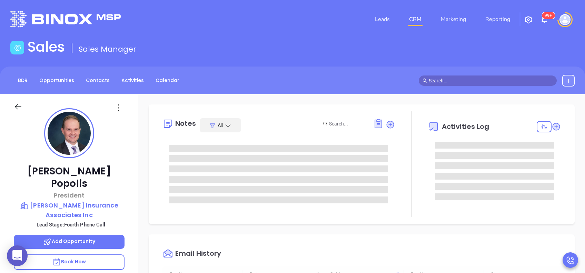
type input "[DATE]"
type input "[PERSON_NAME]"
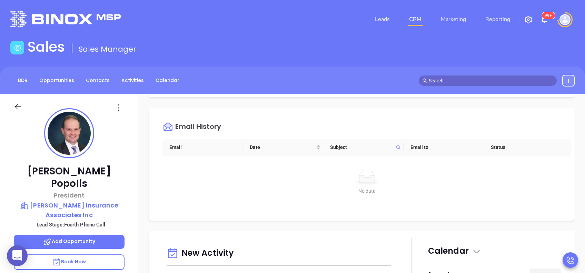
scroll to position [322, 0]
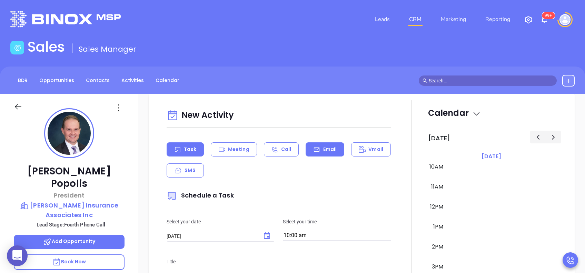
click at [323, 150] on p "Email" at bounding box center [330, 149] width 14 height 7
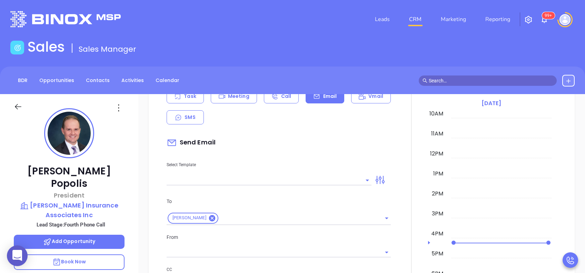
scroll to position [414, 0]
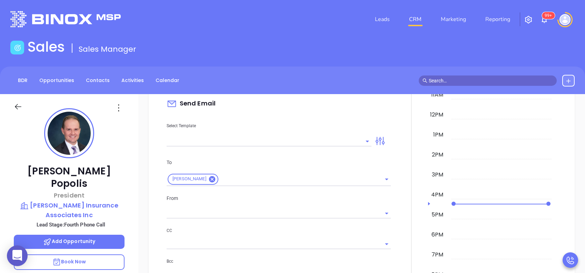
click at [321, 138] on input "text" at bounding box center [264, 141] width 195 height 10
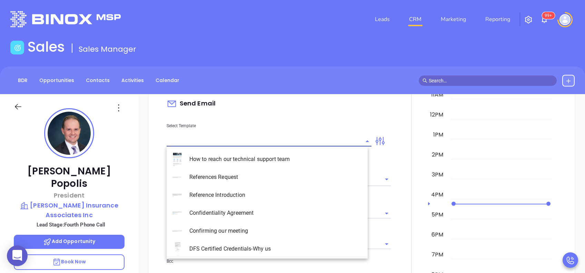
type input "[PERSON_NAME]"
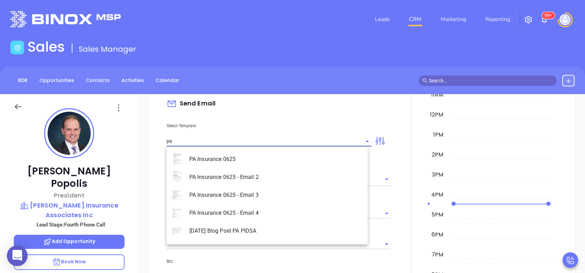
click at [249, 216] on li "PA Insurance 0625 - Email 4" at bounding box center [267, 213] width 201 height 18
type input "PA Insurance 0625 - Email 4"
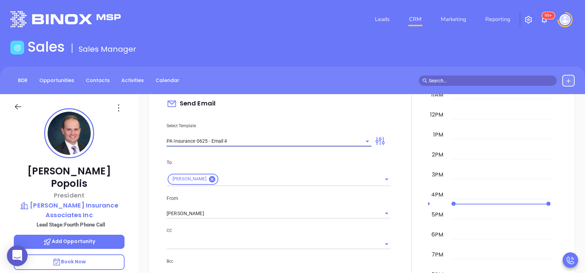
type input "Last attempt—are you still considering this?"
type input "PA Insurance 0625 - Email 4"
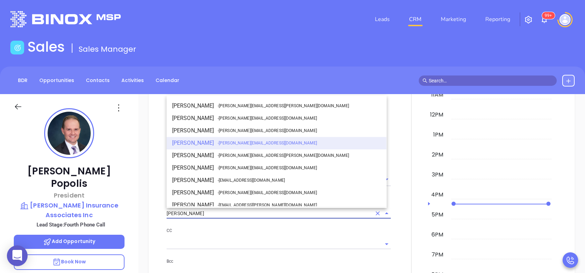
click at [219, 212] on input "[PERSON_NAME]" at bounding box center [269, 214] width 205 height 10
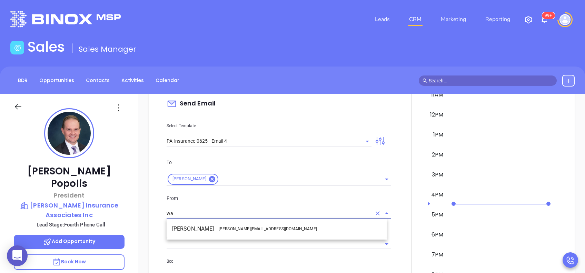
click at [226, 228] on span "- [PERSON_NAME][EMAIL_ADDRESS][DOMAIN_NAME]" at bounding box center [267, 229] width 99 height 6
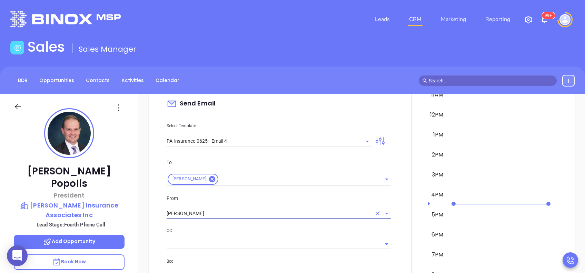
type input "[PERSON_NAME]"
click at [268, 224] on div "To [PERSON_NAME] From [PERSON_NAME] CC Bcc Add a subject Last attempt—are you s…" at bounding box center [279, 236] width 233 height 172
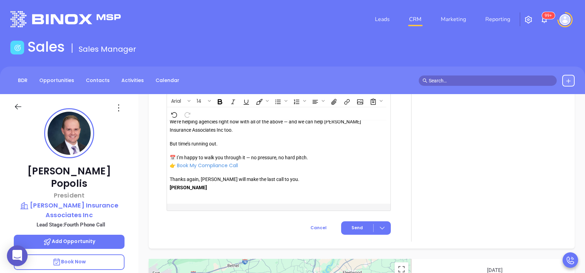
scroll to position [800, 0]
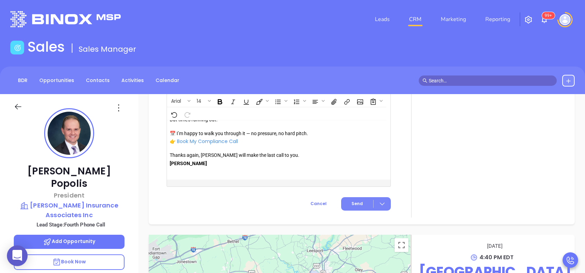
click at [354, 201] on span "Send" at bounding box center [357, 204] width 11 height 6
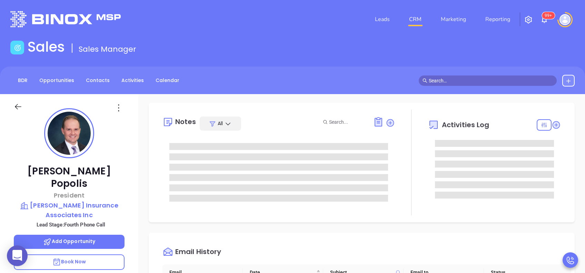
scroll to position [0, 0]
type input "[DATE]"
type input "[PERSON_NAME]"
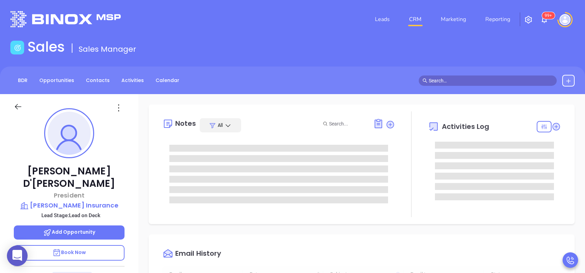
type input "[DATE]"
type input "[PERSON_NAME]"
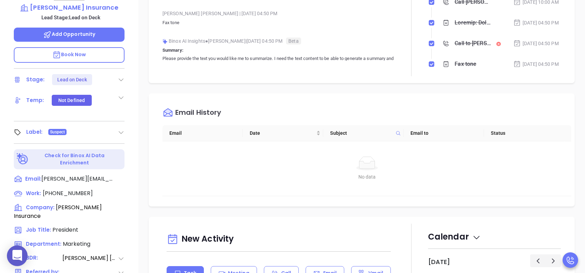
scroll to position [230, 0]
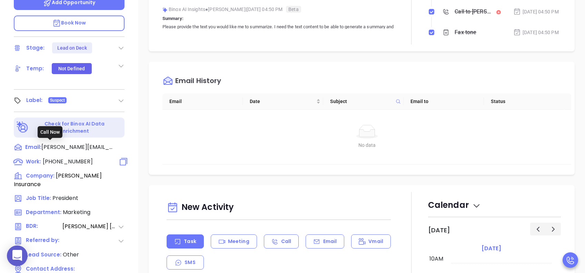
click at [70, 158] on span "(814) 946-9298" at bounding box center [68, 162] width 50 height 8
type input "(814) 946-9298"
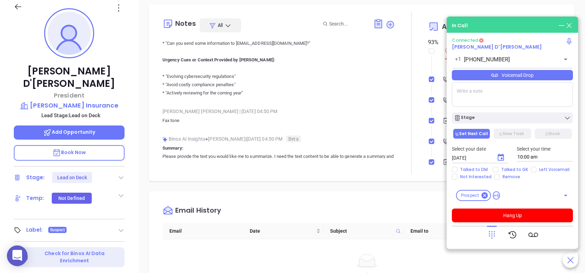
scroll to position [92, 0]
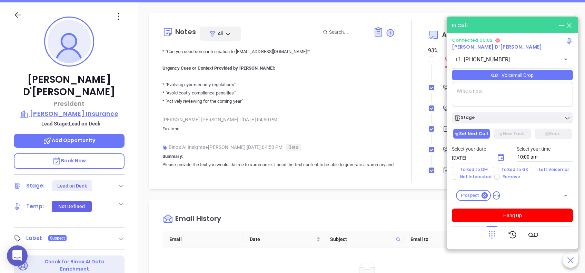
click at [71, 109] on p "Saleme Insurance" at bounding box center [69, 114] width 111 height 10
click at [491, 213] on button "Hang Up" at bounding box center [512, 216] width 121 height 14
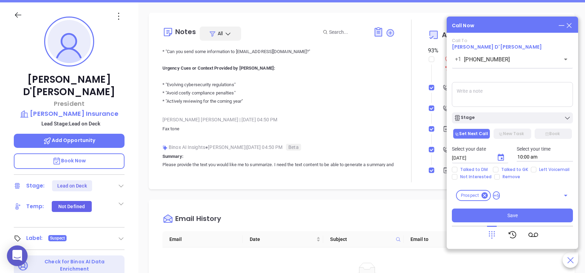
click at [569, 23] on icon at bounding box center [570, 26] width 8 height 8
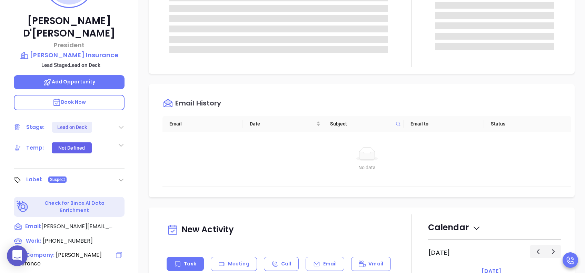
scroll to position [184, 0]
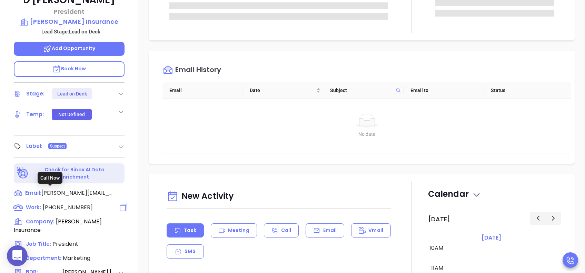
click at [68, 204] on span "(814) 946-9298" at bounding box center [68, 208] width 50 height 8
type input "(814) 946-9298"
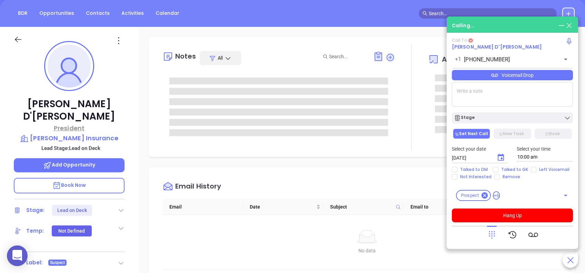
scroll to position [46, 0]
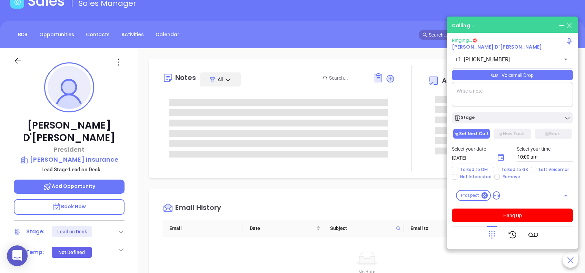
click at [116, 65] on icon at bounding box center [118, 62] width 11 height 11
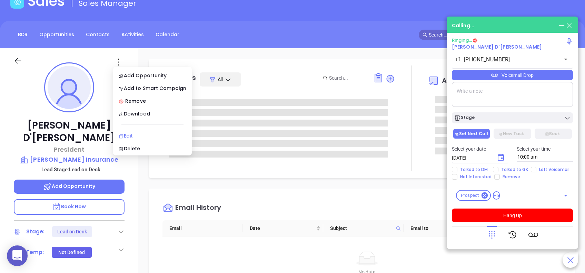
click at [142, 138] on div "Edit" at bounding box center [153, 136] width 68 height 8
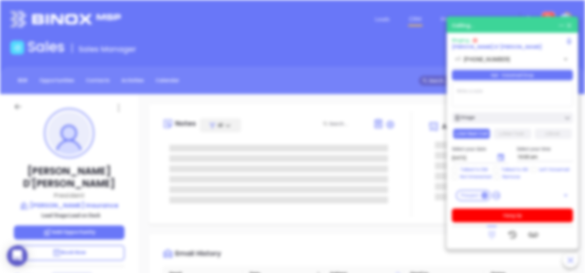
scroll to position [0, 0]
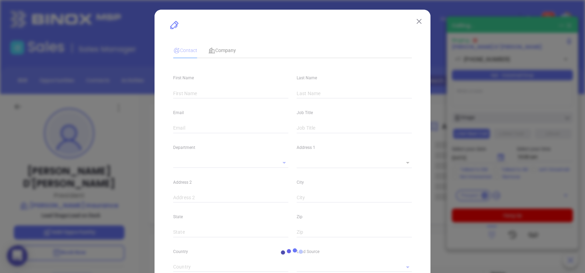
type input "Barry"
type input "D'Andrea"
type input "barry@salemeinsurance.com"
type input "President"
type input "1"
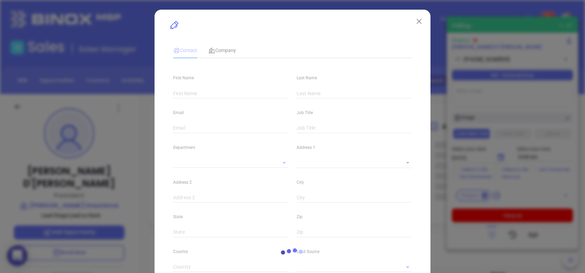
type input "www.linkedin.com/in/barrydandrea"
type input "Marketing"
type input "Other"
type input "[PERSON_NAME]"
type input "Lead on Deck"
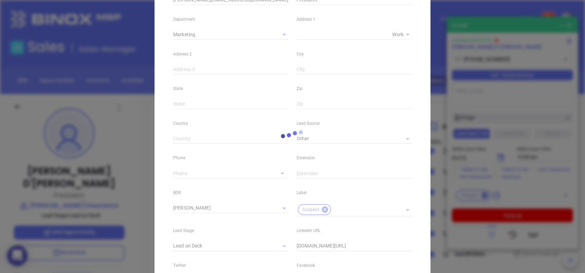
scroll to position [138, 0]
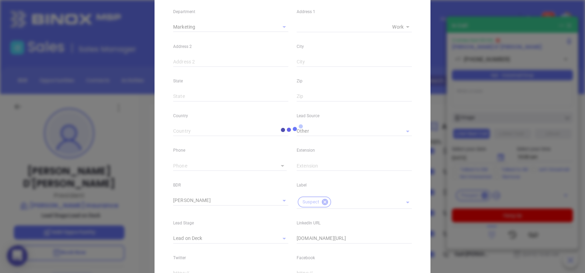
type input "(814) 946-9298"
type input "1"
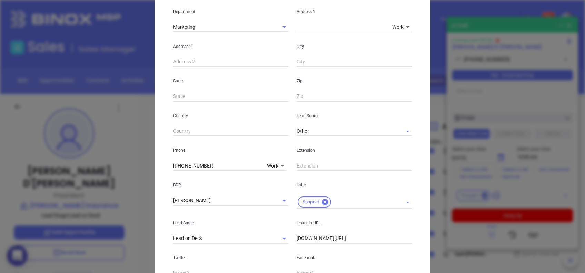
click at [281, 166] on icon at bounding box center [282, 166] width 3 height 2
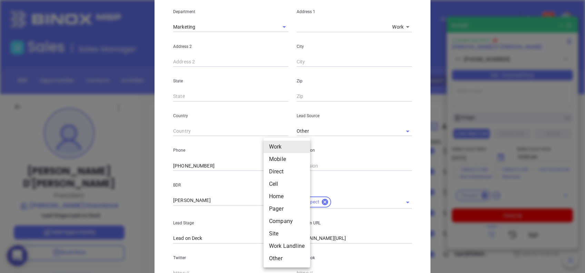
click at [275, 167] on body "0 Leads CRM Marketing Reporting 99+ Financial Leads Leads Sales Sales Manager B…" at bounding box center [292, 136] width 585 height 273
click at [288, 246] on li "Work Landline" at bounding box center [287, 246] width 47 height 12
type input "12"
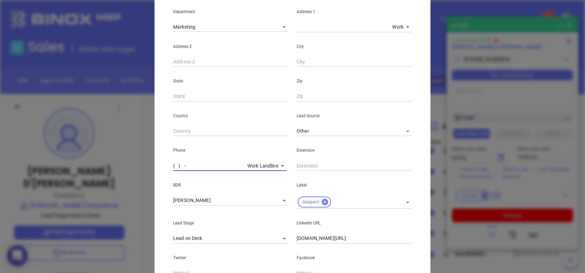
click at [231, 166] on input "( ) -" at bounding box center [208, 166] width 71 height 10
paste input "81) 4 6-5605"
type input "( ) -"
paste input "814) 656-0522"
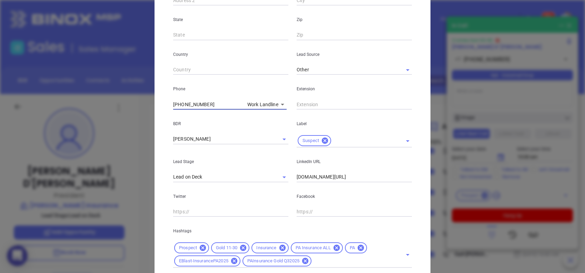
scroll to position [246, 0]
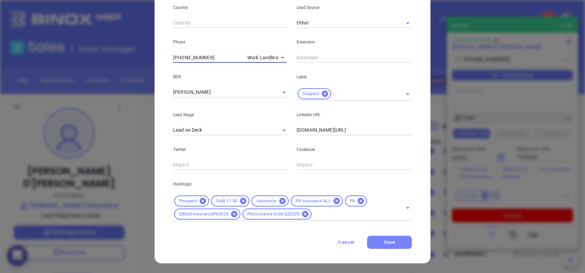
type input "(814) 656-0522"
click at [388, 245] on button "Save" at bounding box center [389, 242] width 45 height 13
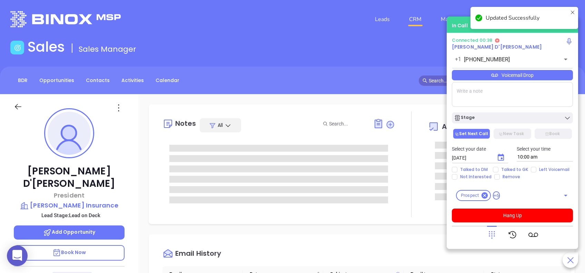
click at [505, 215] on button "Hang Up" at bounding box center [512, 216] width 121 height 14
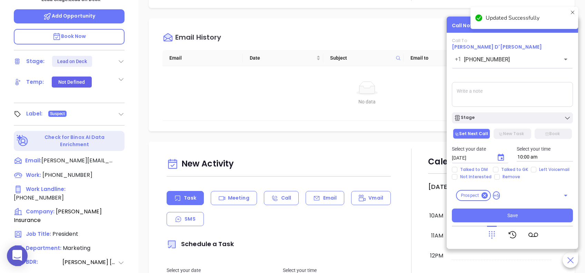
scroll to position [230, 0]
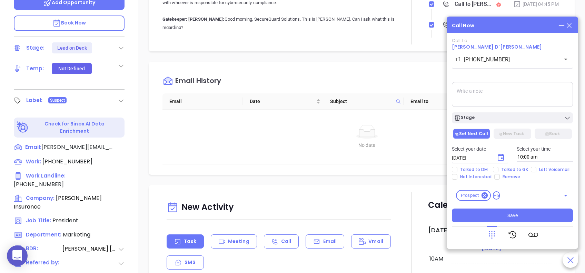
click at [572, 23] on icon at bounding box center [570, 26] width 8 height 8
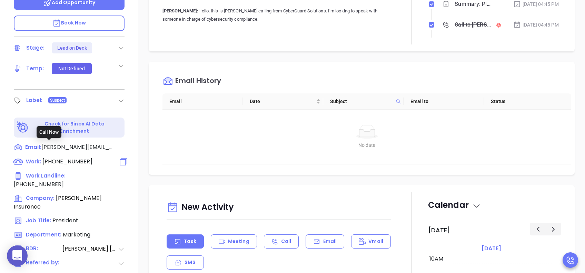
click at [79, 158] on span "(814) 946-9298" at bounding box center [67, 162] width 50 height 8
type input "(814) 946-9298"
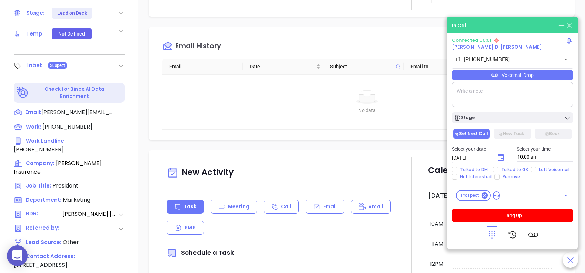
scroll to position [212, 0]
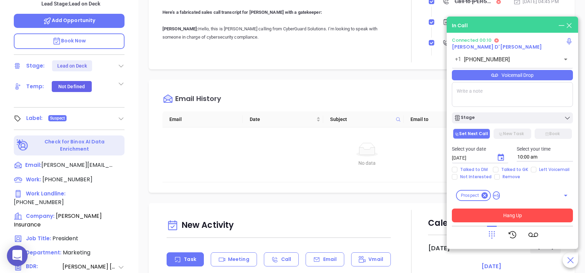
click at [535, 214] on button "Hang Up" at bounding box center [512, 216] width 121 height 14
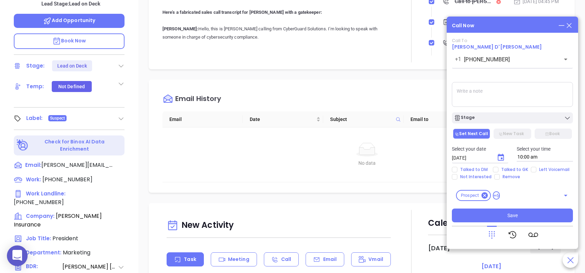
click at [572, 26] on icon at bounding box center [570, 26] width 8 height 8
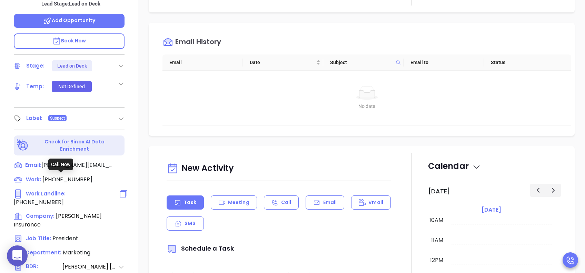
click at [64, 198] on span "(814) 656-0522" at bounding box center [39, 202] width 50 height 8
type input "(814) 656-0522"
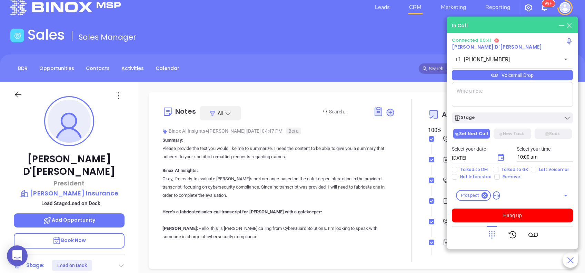
scroll to position [0, 0]
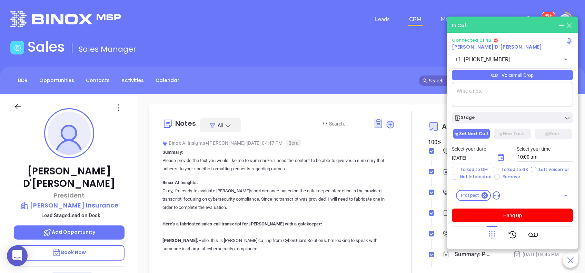
click at [531, 169] on input "Left Voicemail" at bounding box center [534, 170] width 6 height 6
checkbox input "true"
click at [529, 215] on button "Hang Up" at bounding box center [512, 216] width 121 height 14
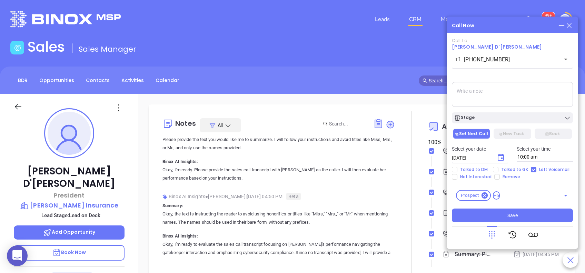
scroll to position [1703, 0]
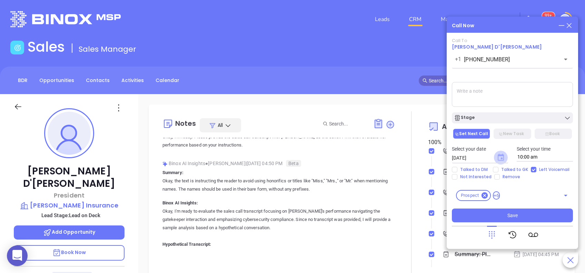
click at [498, 158] on icon "Choose date, selected date is Aug 13, 2025" at bounding box center [501, 157] width 6 height 7
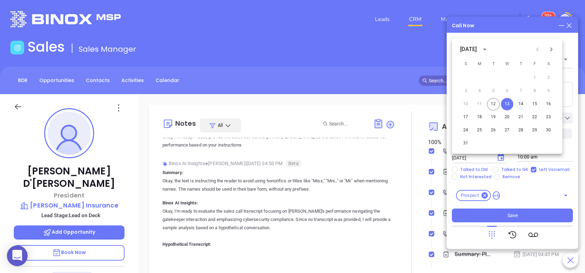
click at [522, 105] on button "14" at bounding box center [521, 104] width 12 height 12
type input "08/14/2025"
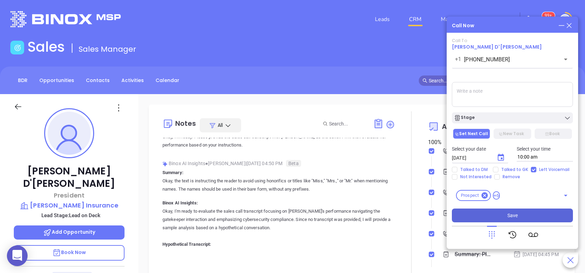
click at [525, 213] on button "Save" at bounding box center [512, 216] width 121 height 14
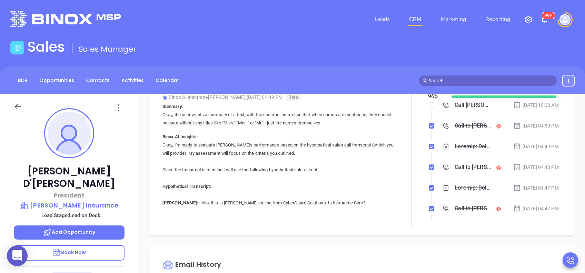
scroll to position [0, 0]
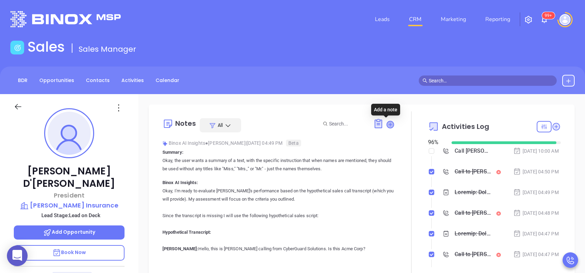
click at [387, 127] on icon at bounding box center [390, 124] width 7 height 7
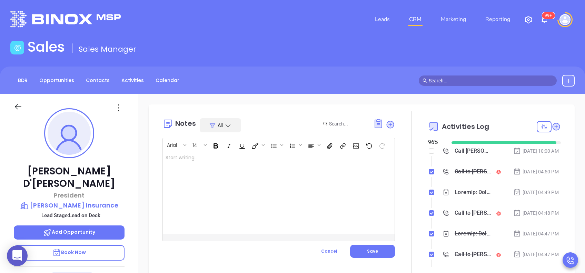
drag, startPoint x: 210, startPoint y: 189, endPoint x: 221, endPoint y: 189, distance: 10.7
click at [212, 189] on div at bounding box center [271, 193] width 216 height 83
click at [379, 254] on button "Save" at bounding box center [372, 251] width 45 height 13
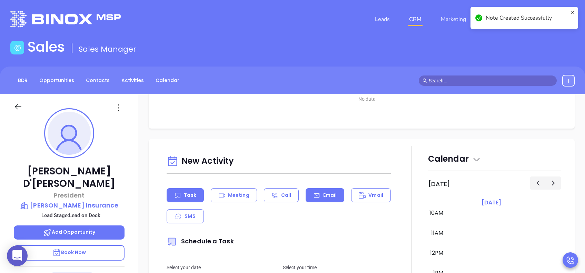
click at [314, 199] on div "Email" at bounding box center [325, 195] width 39 height 14
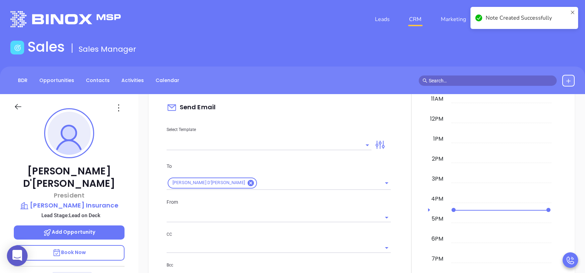
scroll to position [357, 0]
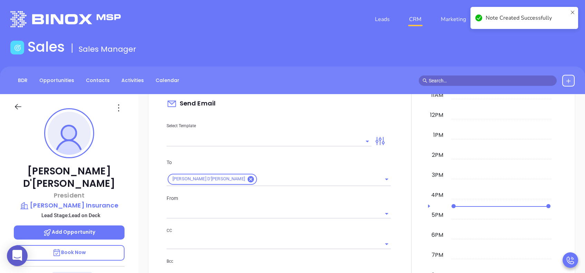
type input "[PERSON_NAME]"
click at [298, 141] on input "text" at bounding box center [264, 141] width 195 height 10
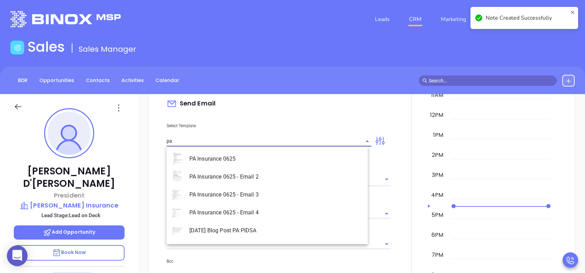
click at [269, 196] on li "PA Insurance 0625 - Email 3" at bounding box center [267, 195] width 201 height 18
type input "PA Insurance 0625 - Email 3"
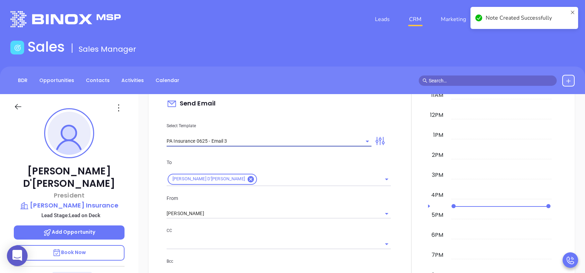
type input "What one PA agency discovered (and why it mattered)"
type input "PA Insurance 0625 - Email 3"
drag, startPoint x: 230, startPoint y: 221, endPoint x: 224, endPoint y: 217, distance: 7.4
click at [230, 221] on div "To Barry D'Andrea From Vicky Mendoza CC Bcc Add a subject What one PA agency di…" at bounding box center [279, 236] width 233 height 172
click at [224, 216] on input "[PERSON_NAME]" at bounding box center [269, 214] width 205 height 10
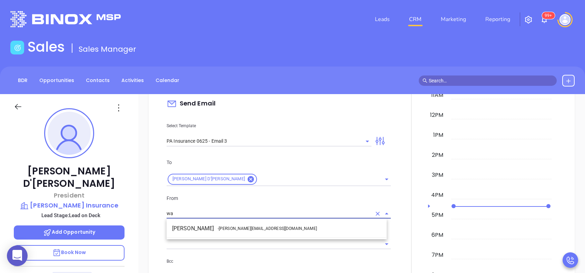
click at [237, 224] on li "Walter Contreras - walter@motiva.net" at bounding box center [277, 229] width 220 height 12
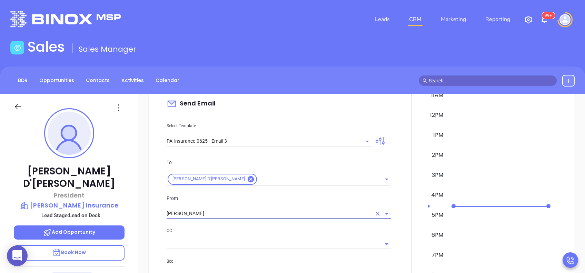
type input "Walter Contreras"
click at [266, 233] on p "CC" at bounding box center [279, 231] width 224 height 8
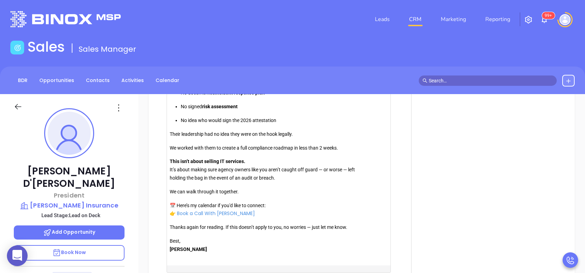
scroll to position [756, 0]
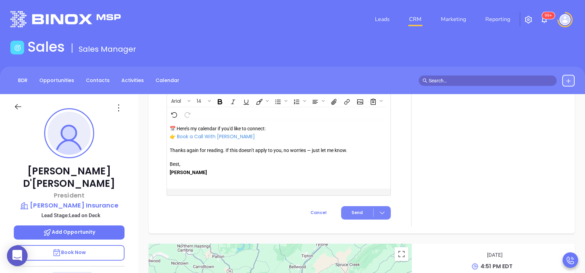
click at [352, 215] on span "Send" at bounding box center [357, 213] width 11 height 6
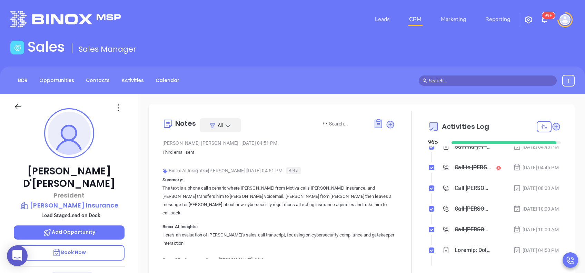
scroll to position [230, 0]
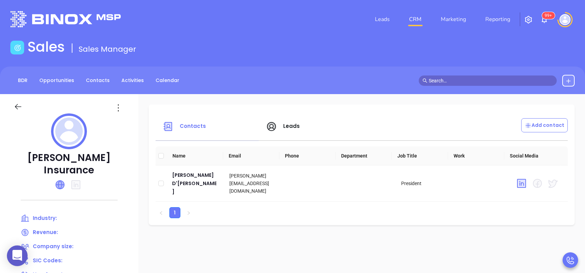
click at [64, 181] on icon at bounding box center [60, 185] width 8 height 8
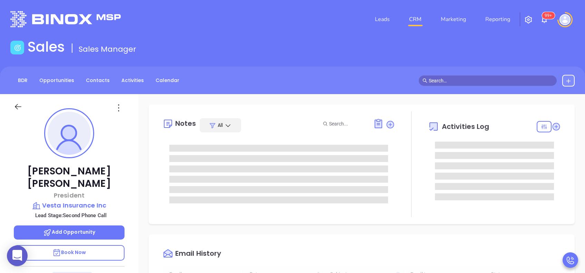
scroll to position [201, 0]
type input "[PERSON_NAME]"
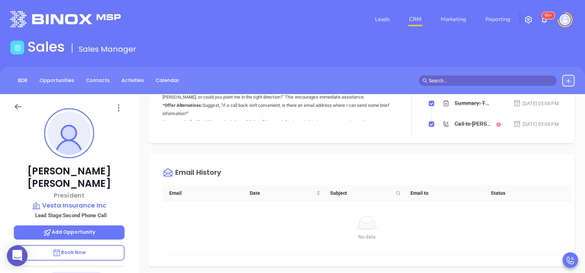
scroll to position [230, 0]
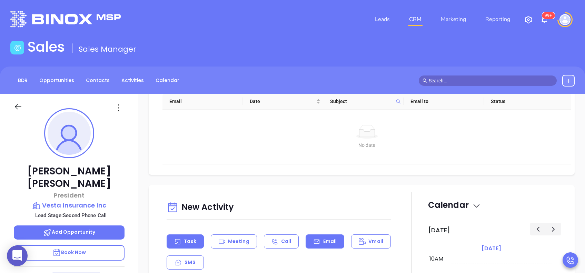
click at [318, 245] on div "Email" at bounding box center [325, 242] width 39 height 14
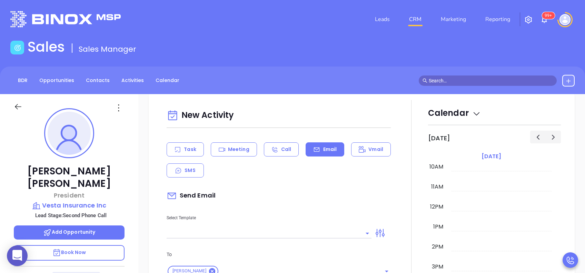
click at [318, 228] on input "text" at bounding box center [264, 233] width 195 height 10
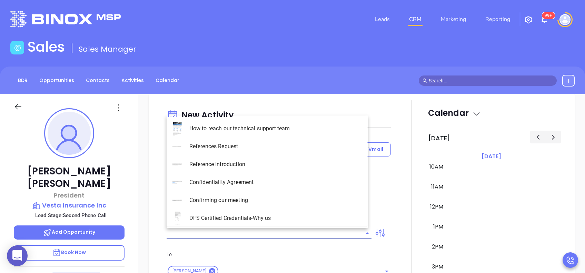
type input "[PERSON_NAME]"
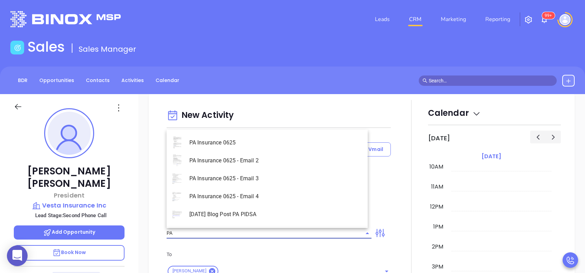
click at [284, 180] on li "PA Insurance 0625 - Email 3" at bounding box center [267, 179] width 201 height 18
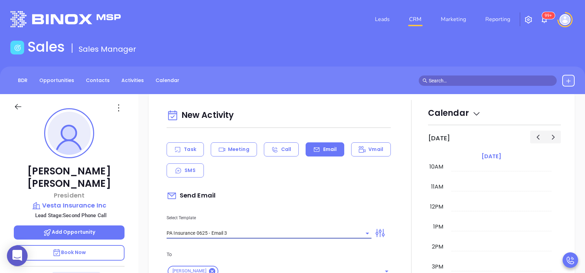
type input "PA Insurance 0625 - Email 3"
click at [289, 188] on div "Send Email" at bounding box center [279, 196] width 224 height 16
type input "What one PA agency discovered (and why it mattered)"
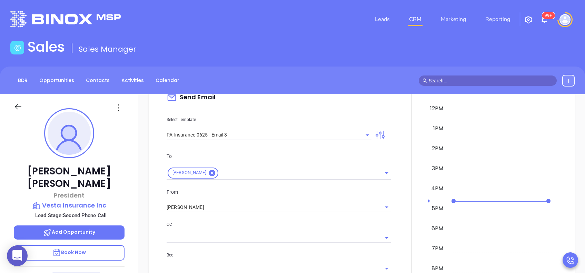
scroll to position [460, 0]
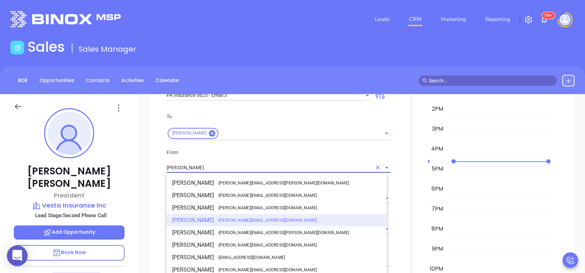
click at [223, 169] on input "[PERSON_NAME]" at bounding box center [269, 168] width 205 height 10
click at [226, 265] on li "Walter Contreras - [EMAIL_ADDRESS][DOMAIN_NAME]" at bounding box center [277, 270] width 220 height 12
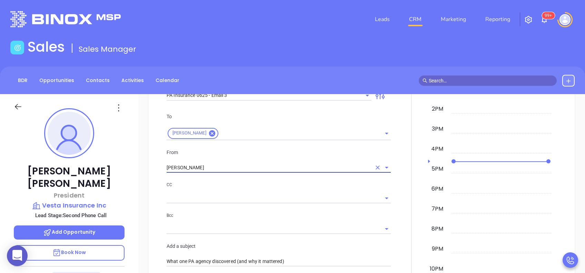
type input "[PERSON_NAME]"
click at [395, 211] on div at bounding box center [411, 270] width 33 height 617
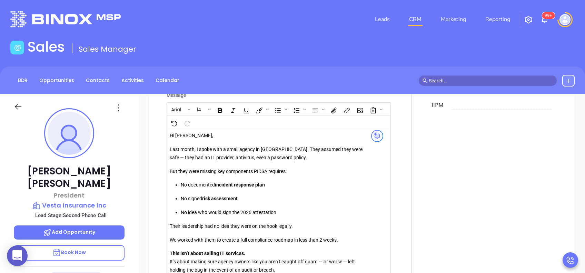
scroll to position [822, 0]
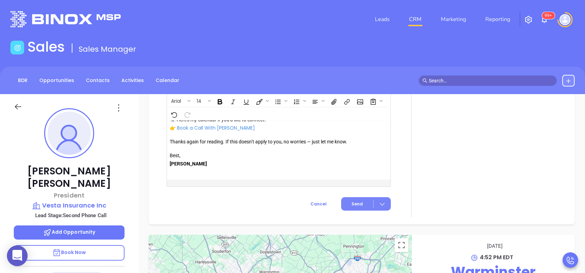
click at [352, 203] on span "Send" at bounding box center [357, 204] width 11 height 6
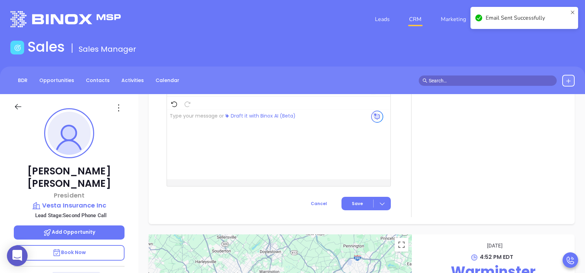
scroll to position [607, 0]
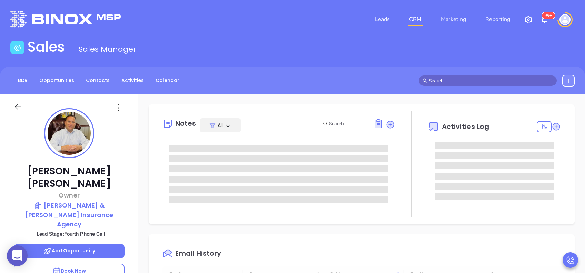
type input "[DATE]"
type input "[PERSON_NAME]"
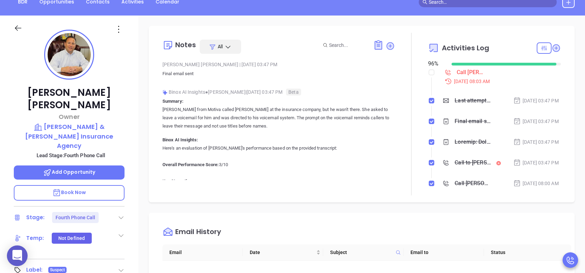
scroll to position [138, 0]
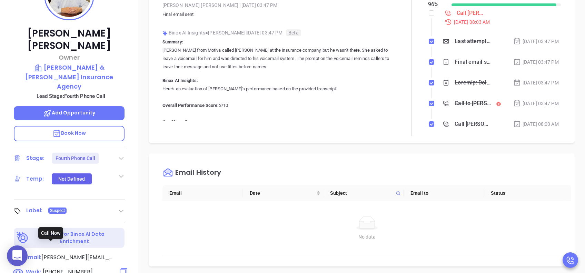
click at [67, 268] on span "[PHONE_NUMBER]" at bounding box center [68, 272] width 50 height 8
type input "[PHONE_NUMBER]"
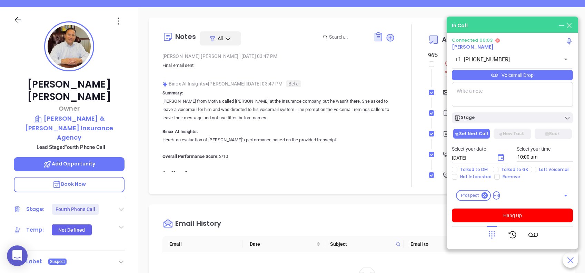
scroll to position [46, 0]
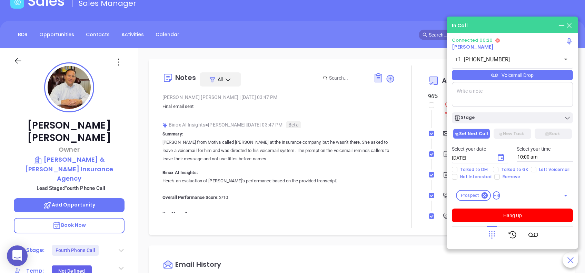
click at [498, 79] on div "Voicemail Drop" at bounding box center [512, 75] width 121 height 10
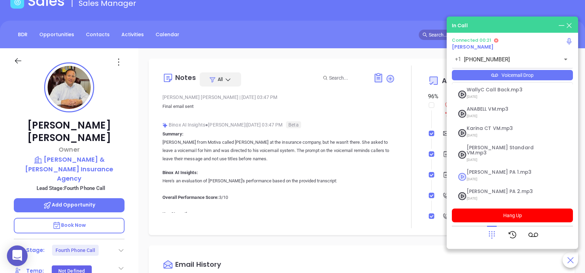
click at [480, 170] on span "[PERSON_NAME] PA 1.mp3" at bounding box center [504, 172] width 75 height 5
checkbox input "true"
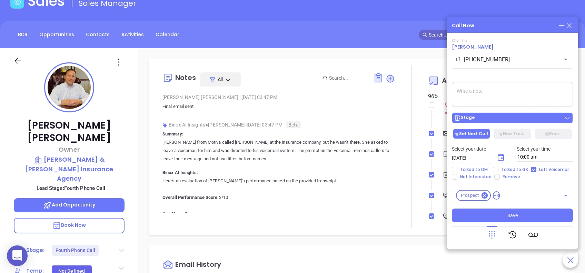
click at [510, 118] on div "Stage" at bounding box center [512, 118] width 117 height 7
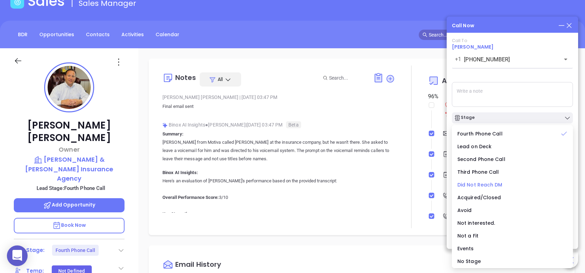
click at [487, 186] on span "Did Not Reach DM" at bounding box center [480, 185] width 45 height 7
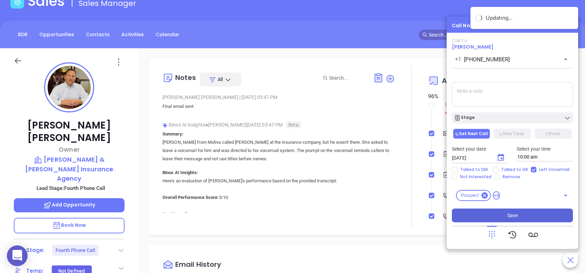
click at [522, 217] on button "Save" at bounding box center [512, 216] width 121 height 14
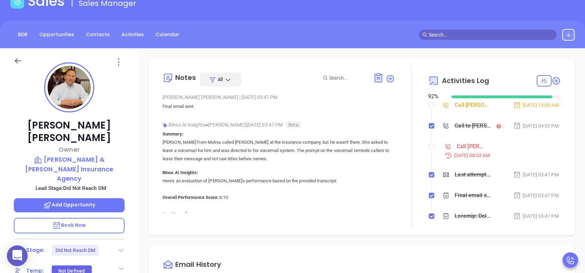
click at [430, 155] on li "Call [PERSON_NAME] to follow up [DATE] 08:03 AM" at bounding box center [495, 157] width 131 height 27
click at [429, 149] on input "checkbox" at bounding box center [432, 147] width 6 height 6
checkbox input "true"
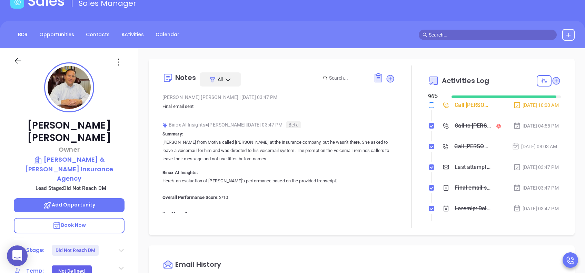
click at [429, 106] on input "checkbox" at bounding box center [432, 106] width 6 height 6
checkbox input "true"
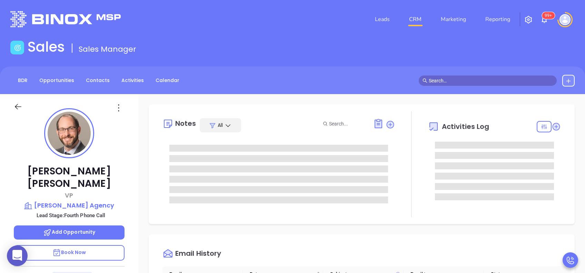
scroll to position [201, 0]
type input "[PERSON_NAME]"
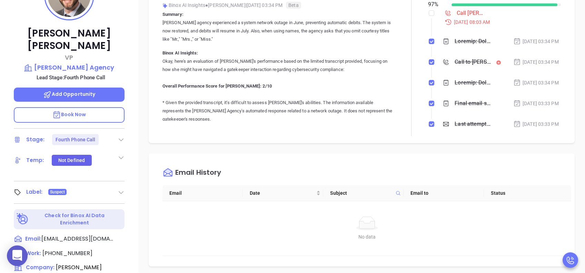
scroll to position [184, 0]
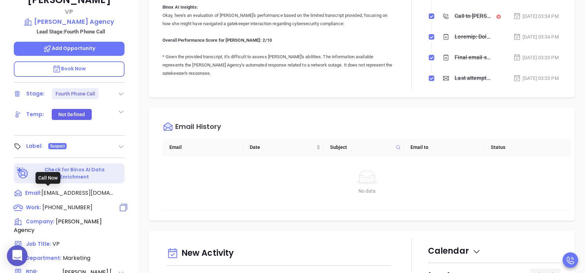
click at [68, 204] on span "[PHONE_NUMBER]" at bounding box center [67, 208] width 50 height 8
type input "[PHONE_NUMBER]"
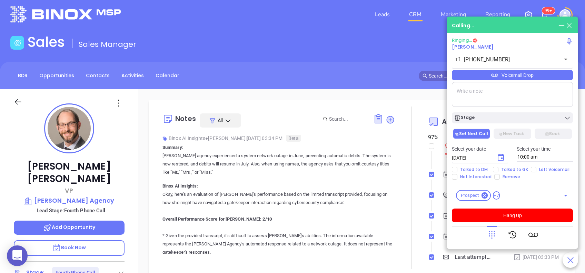
scroll to position [0, 0]
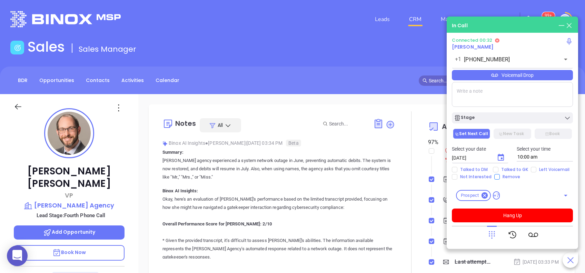
drag, startPoint x: 531, startPoint y: 218, endPoint x: 518, endPoint y: 176, distance: 44.1
click at [531, 218] on button "Hang Up" at bounding box center [512, 216] width 121 height 14
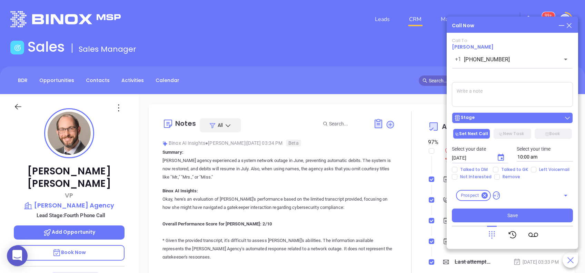
click at [493, 117] on div "Stage" at bounding box center [512, 118] width 117 height 7
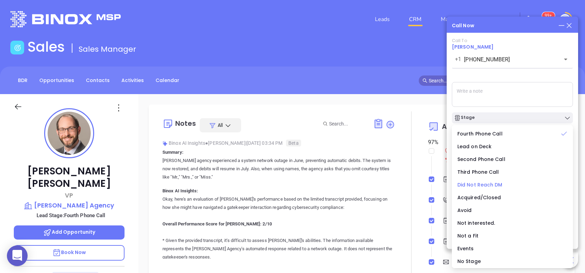
click at [481, 185] on span "Did Not Reach DM" at bounding box center [480, 185] width 45 height 7
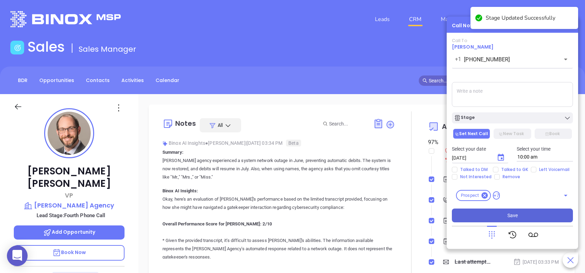
click at [498, 222] on button "Save" at bounding box center [512, 216] width 121 height 14
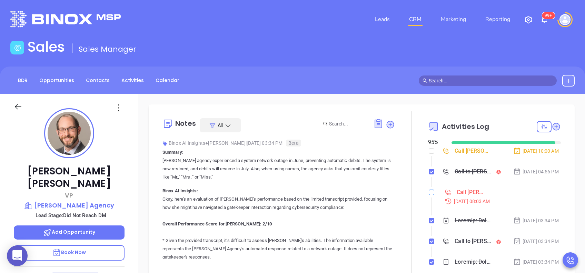
click at [429, 195] on input "checkbox" at bounding box center [432, 193] width 6 height 6
checkbox input "true"
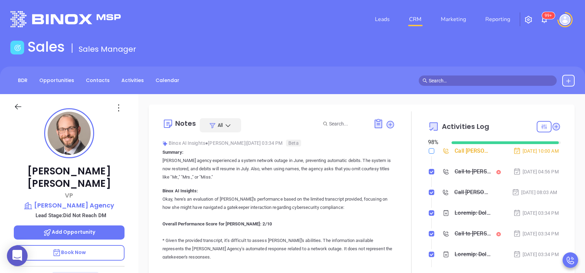
click at [429, 152] on input "checkbox" at bounding box center [432, 151] width 6 height 6
checkbox input "true"
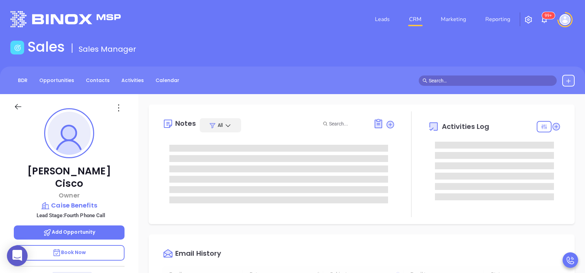
type input "10:00 am"
type input "[DATE]"
type input "[PERSON_NAME]"
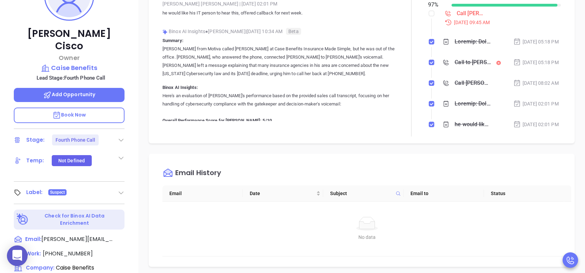
scroll to position [138, 0]
click at [83, 250] on span "[PHONE_NUMBER]" at bounding box center [68, 254] width 50 height 8
type input "[PHONE_NUMBER]"
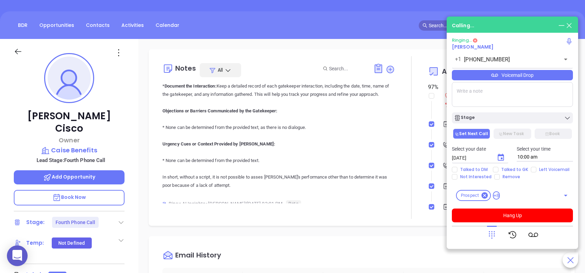
scroll to position [0, 0]
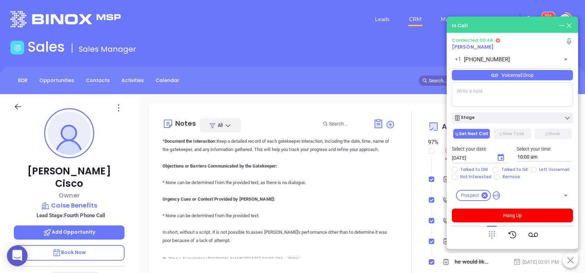
click at [496, 236] on icon at bounding box center [492, 235] width 10 height 10
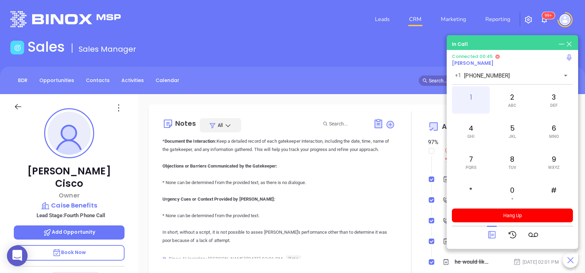
click at [477, 103] on div "1" at bounding box center [471, 100] width 38 height 28
click at [507, 104] on div "2 ABC" at bounding box center [513, 100] width 38 height 28
click at [511, 104] on span "ABC" at bounding box center [512, 105] width 8 height 5
click at [471, 143] on div "4 GHI" at bounding box center [471, 131] width 38 height 28
click at [478, 165] on div "7 PQRS" at bounding box center [471, 162] width 38 height 28
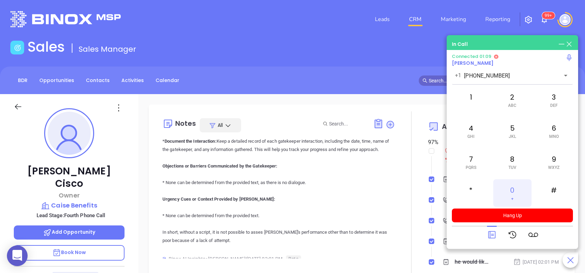
click at [515, 197] on div "0 +" at bounding box center [513, 193] width 38 height 28
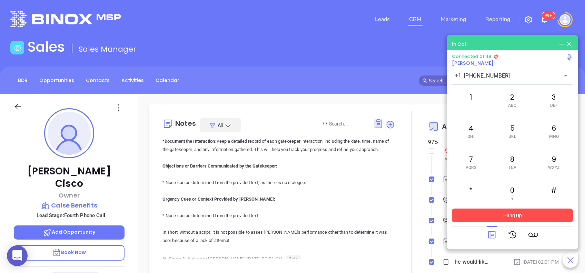
click at [521, 210] on button "Hang Up" at bounding box center [512, 216] width 121 height 14
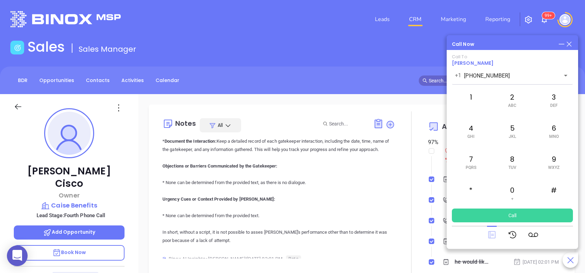
click at [492, 236] on icon at bounding box center [491, 235] width 7 height 7
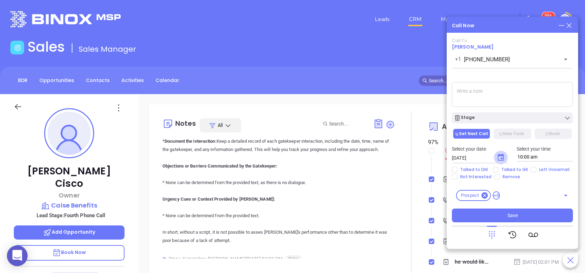
click at [499, 159] on icon "Choose date, selected date is Aug 13, 2025" at bounding box center [501, 158] width 8 height 8
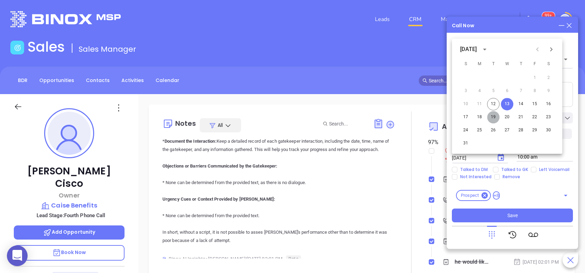
click at [496, 117] on button "19" at bounding box center [493, 117] width 12 height 12
type input "[DATE]"
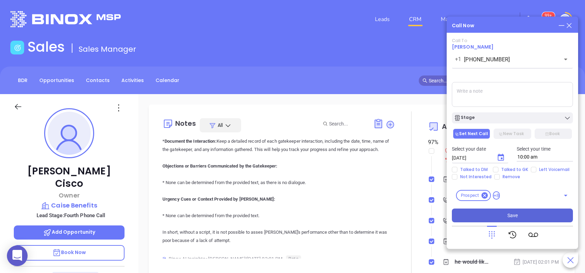
click at [492, 216] on button "Save" at bounding box center [512, 216] width 121 height 14
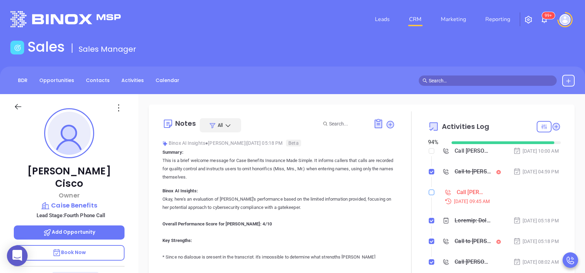
click at [429, 195] on input "checkbox" at bounding box center [432, 193] width 6 height 6
checkbox input "true"
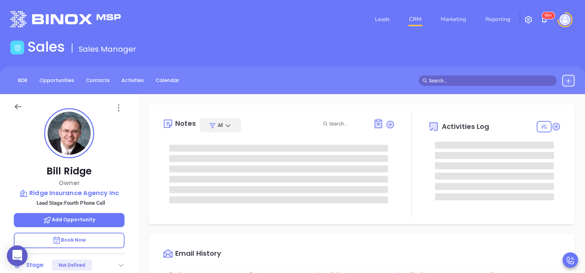
type input "[DATE]"
type input "[PERSON_NAME]"
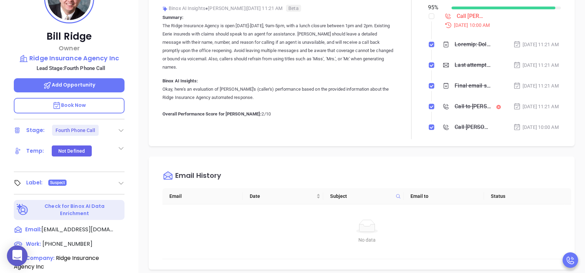
scroll to position [138, 0]
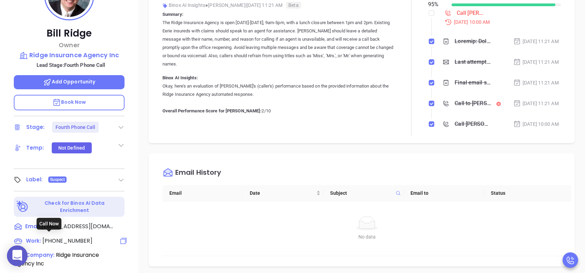
click at [83, 234] on div "[PERSON_NAME] Owner Ridge Insurance Agency Inc Lead Stage: Fourth Phone Call Ad…" at bounding box center [69, 127] width 138 height 342
click at [81, 239] on span "[PHONE_NUMBER]" at bounding box center [67, 241] width 50 height 8
type input "[PHONE_NUMBER]"
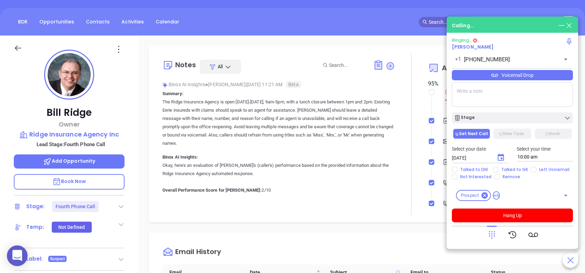
scroll to position [46, 0]
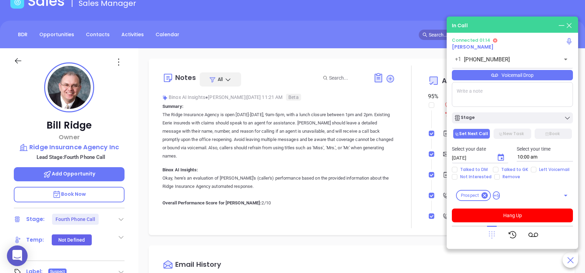
click at [495, 232] on icon at bounding box center [492, 236] width 6 height 8
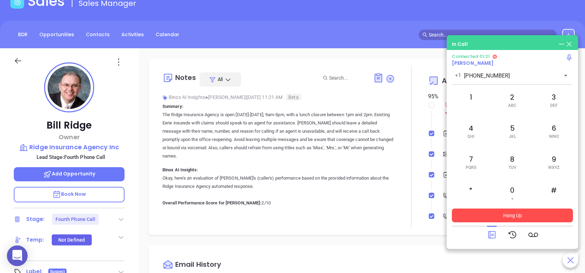
click at [515, 216] on button "Hang Up" at bounding box center [512, 216] width 121 height 14
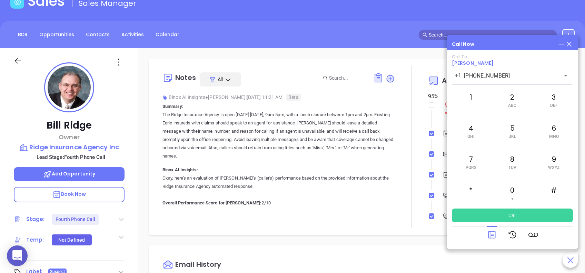
click at [487, 237] on icon at bounding box center [492, 235] width 10 height 10
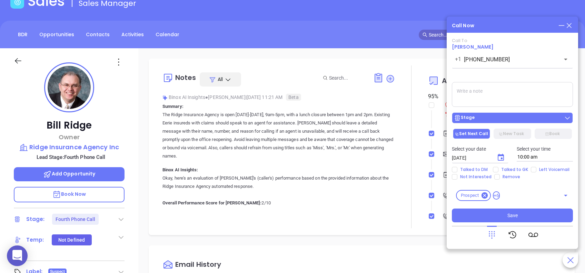
click at [500, 118] on div "Stage" at bounding box center [512, 118] width 117 height 7
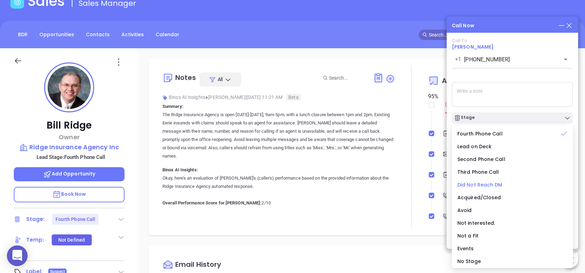
click at [497, 185] on span "Did Not Reach DM" at bounding box center [480, 185] width 45 height 7
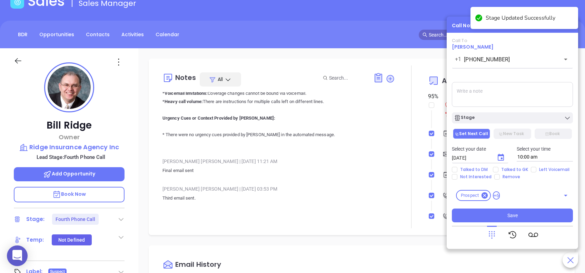
scroll to position [414, 0]
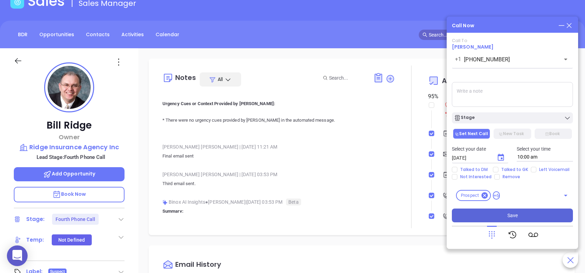
click at [508, 217] on span "Save" at bounding box center [513, 216] width 10 height 8
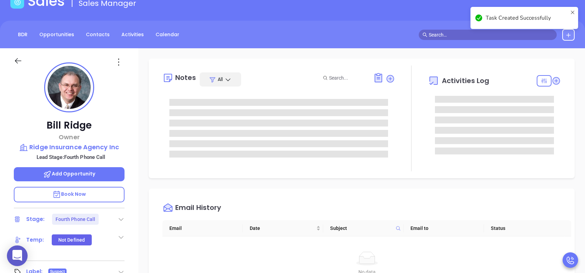
scroll to position [0, 0]
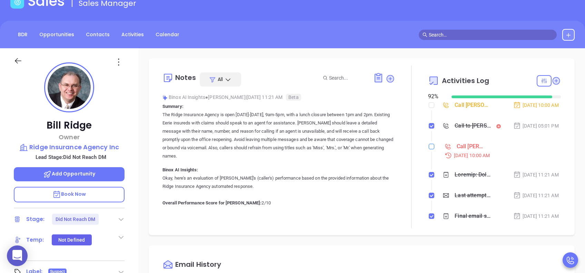
click at [429, 149] on input "checkbox" at bounding box center [432, 147] width 6 height 6
checkbox input "true"
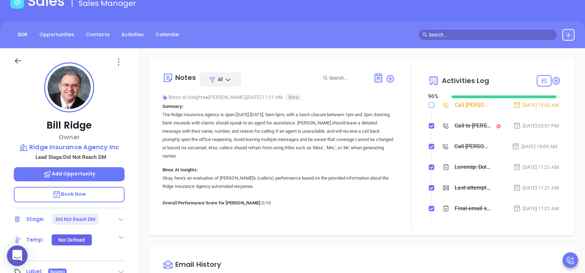
click at [429, 106] on input "checkbox" at bounding box center [432, 106] width 6 height 6
checkbox input "true"
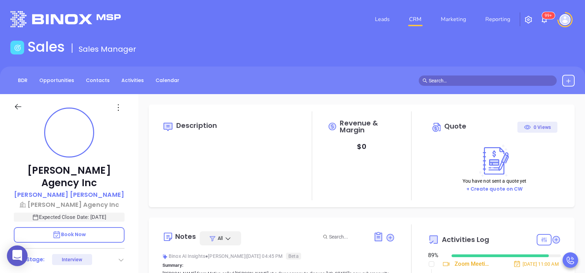
type input "[DATE]"
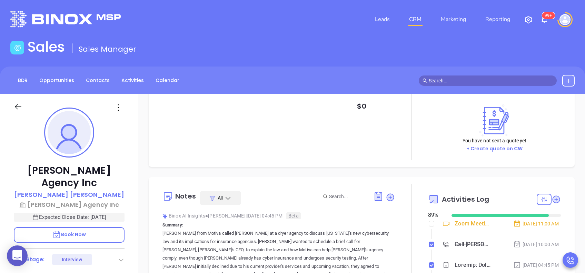
scroll to position [92, 0]
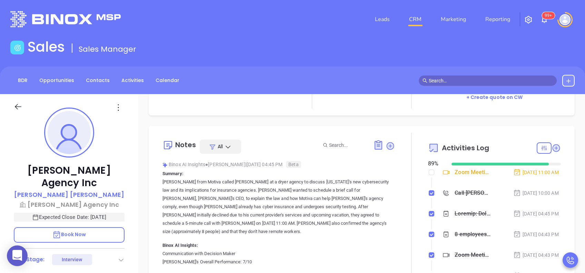
type input "[PERSON_NAME]"
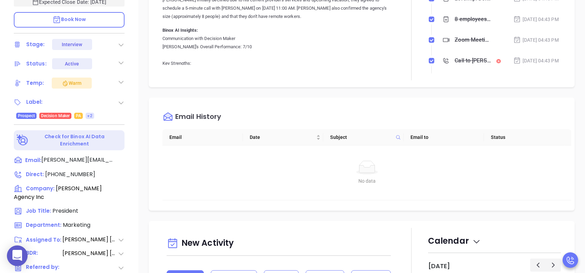
scroll to position [276, 0]
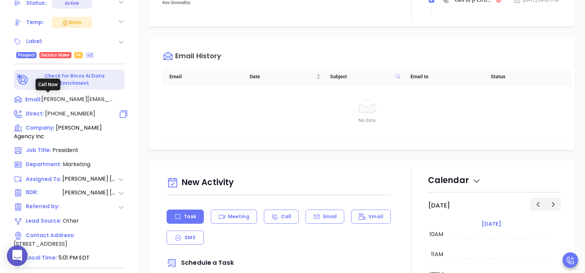
click at [61, 110] on span "[PHONE_NUMBER]" at bounding box center [70, 114] width 50 height 8
type input "[PHONE_NUMBER]"
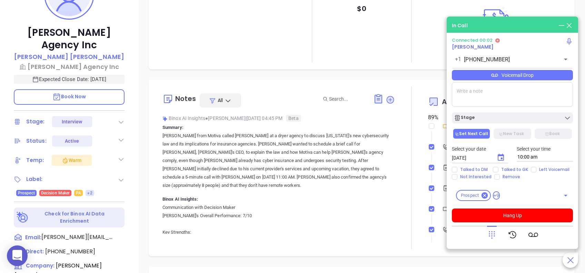
scroll to position [46, 0]
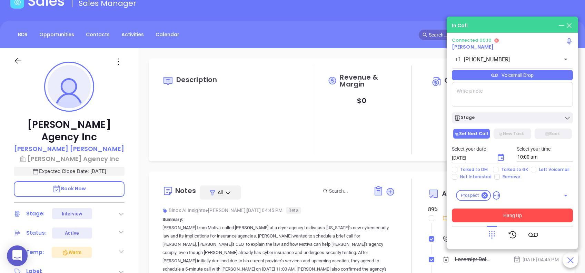
click at [522, 218] on button "Hang Up" at bounding box center [512, 216] width 121 height 14
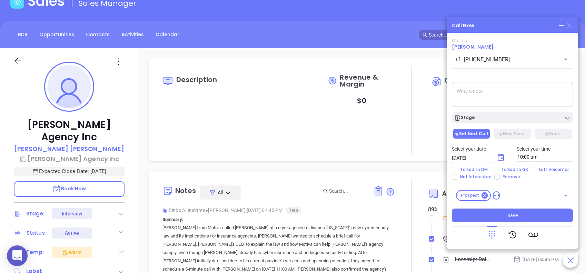
click at [569, 25] on icon at bounding box center [569, 25] width 5 height 5
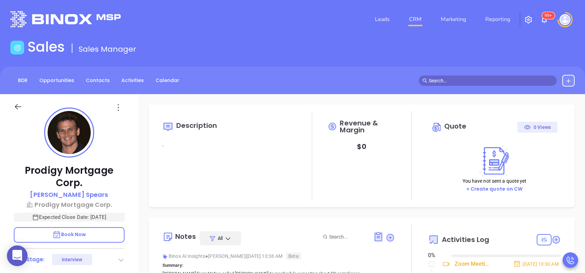
type input "[DATE]"
type input "[PERSON_NAME]"
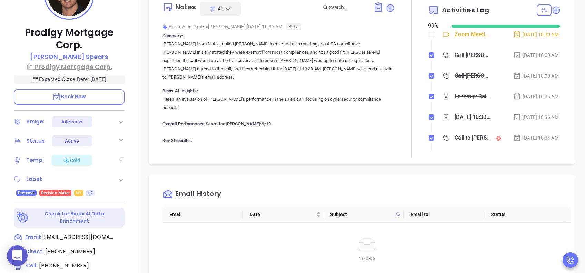
scroll to position [230, 0]
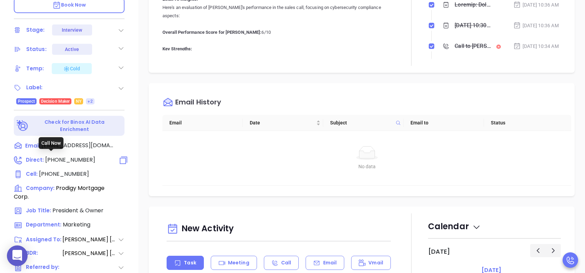
click at [82, 157] on span "[PHONE_NUMBER]" at bounding box center [70, 160] width 50 height 8
type input "[PHONE_NUMBER]"
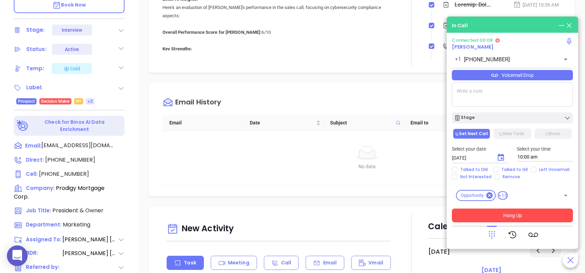
click at [523, 217] on button "Hang Up" at bounding box center [512, 216] width 121 height 14
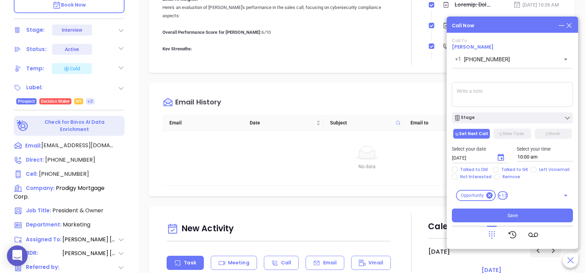
click at [572, 23] on icon at bounding box center [570, 26] width 8 height 8
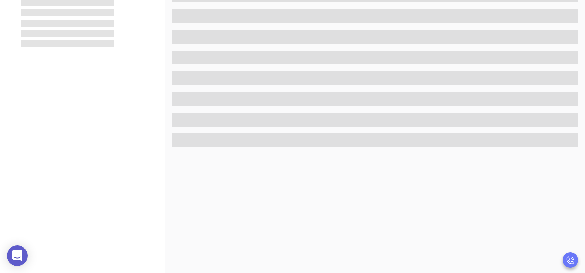
scroll to position [0, 0]
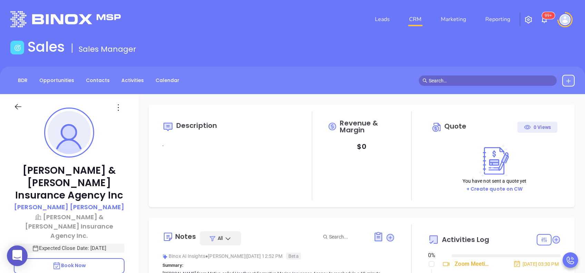
type input "[DATE]"
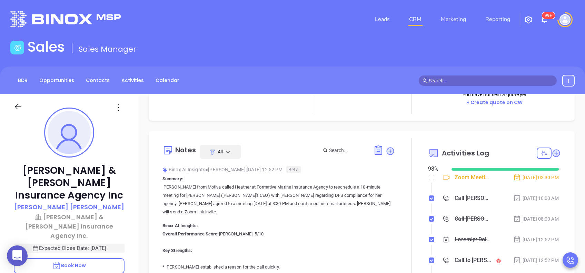
scroll to position [92, 0]
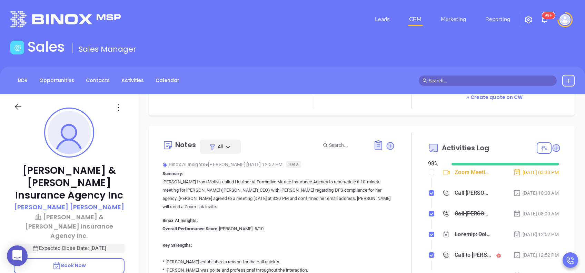
type input "[PERSON_NAME]"
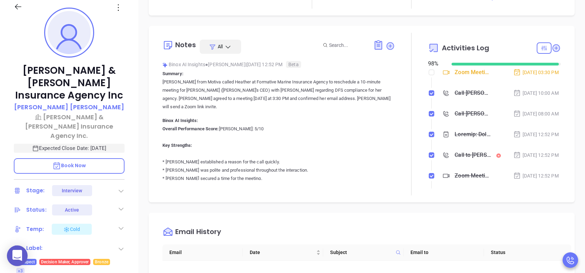
scroll to position [230, 0]
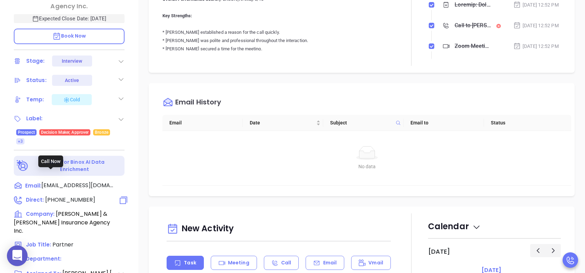
click at [83, 196] on span "(845) 592-5005" at bounding box center [70, 200] width 50 height 8
type input "(845) 592-5005"
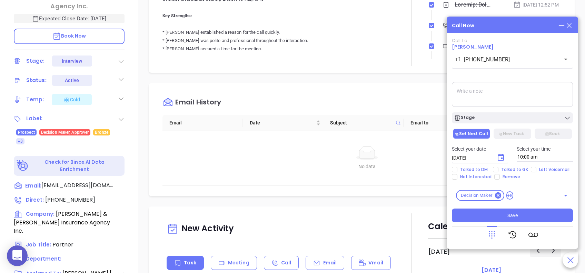
click at [572, 25] on icon at bounding box center [570, 26] width 8 height 8
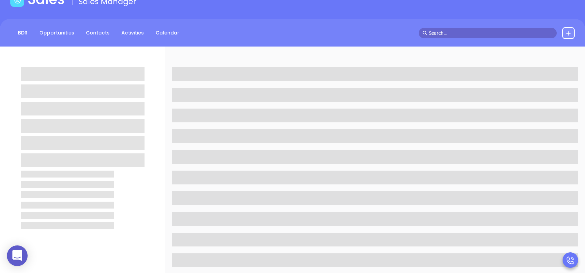
scroll to position [46, 0]
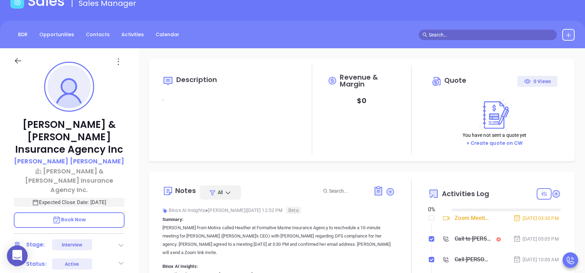
type input "[DATE]"
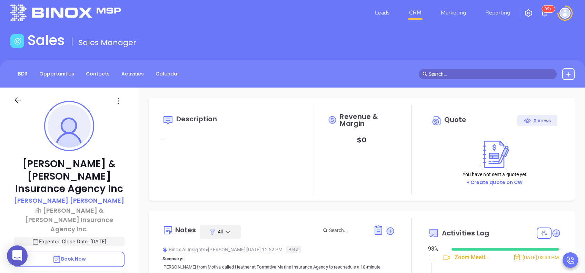
scroll to position [201, 0]
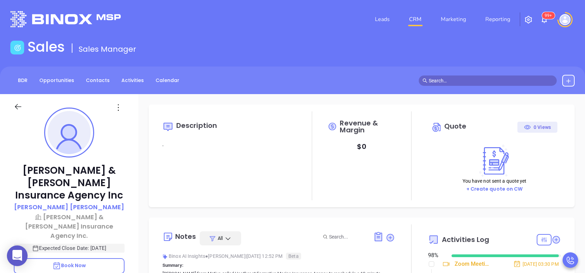
type input "[PERSON_NAME]"
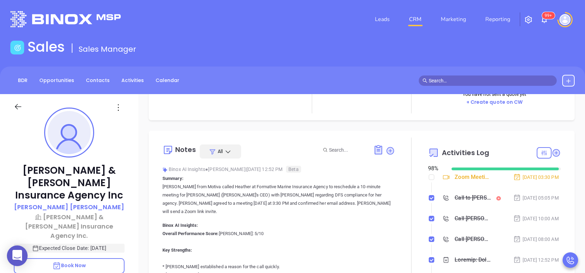
scroll to position [92, 0]
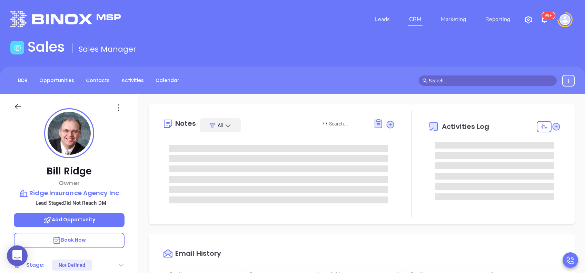
scroll to position [201, 0]
type input "[PERSON_NAME]"
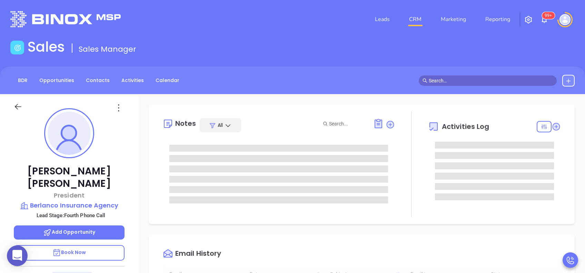
type input "[DATE]"
type input "[PERSON_NAME]"
type input "[DATE]"
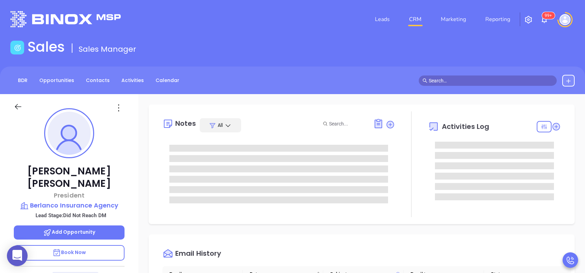
type input "[PERSON_NAME]"
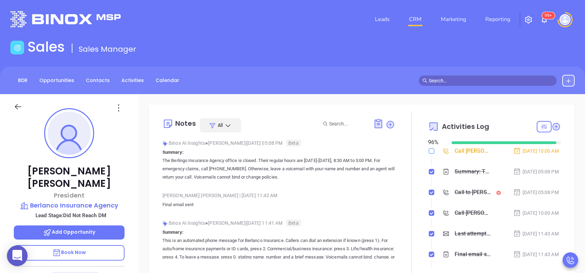
click at [429, 149] on input "checkbox" at bounding box center [432, 151] width 6 height 6
checkbox input "true"
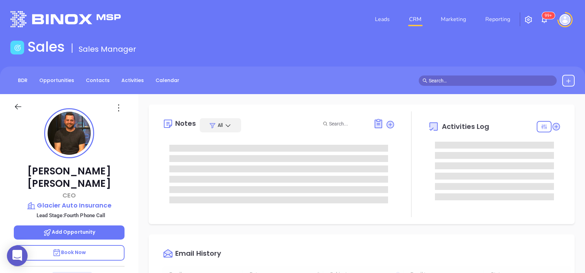
type input "[DATE]"
type input "[PERSON_NAME]"
type input "[DATE]"
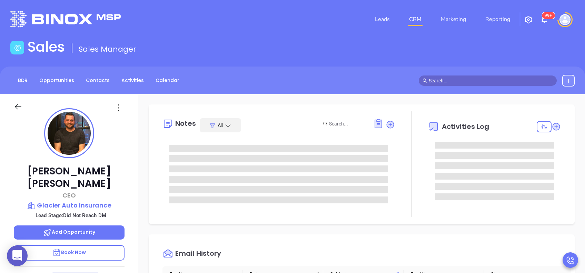
type input "[PERSON_NAME]"
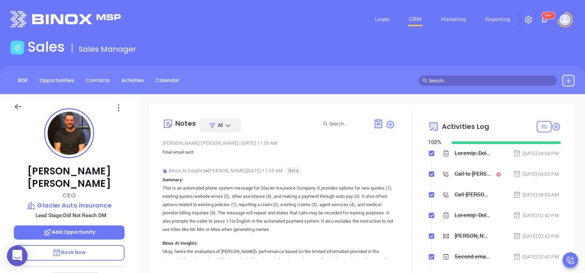
scroll to position [0, 0]
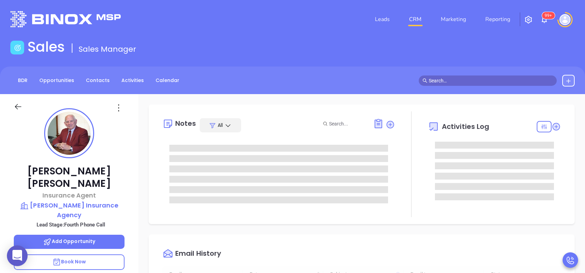
type input "[DATE]"
type input "[PERSON_NAME]"
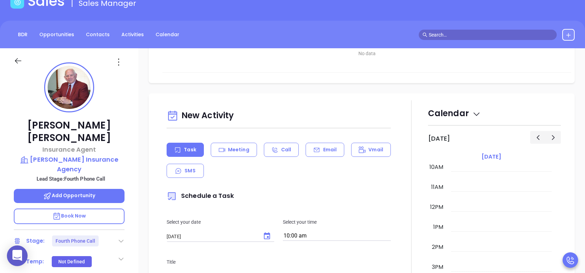
scroll to position [322, 0]
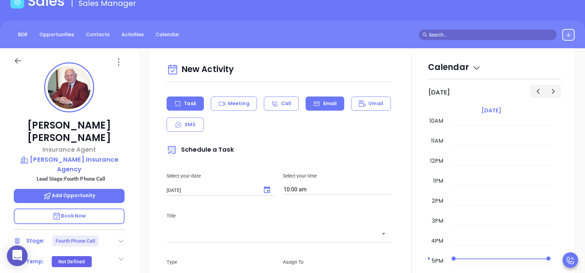
click at [317, 103] on div "Email" at bounding box center [325, 104] width 39 height 14
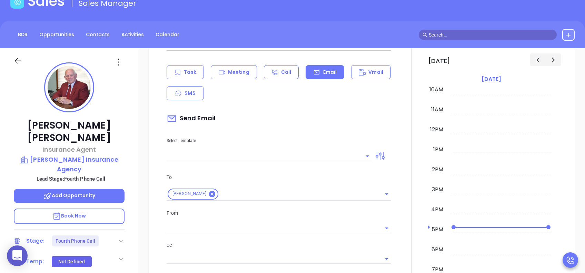
scroll to position [368, 0]
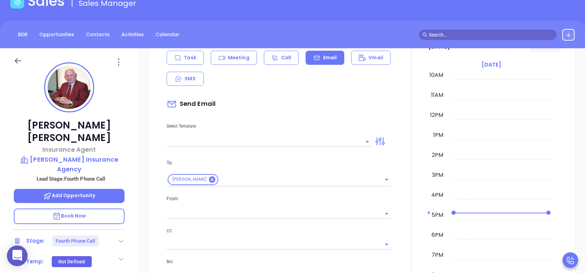
type input "[PERSON_NAME]"
click at [309, 132] on div "Select Template" at bounding box center [269, 129] width 213 height 35
click at [309, 138] on input "text" at bounding box center [264, 142] width 195 height 10
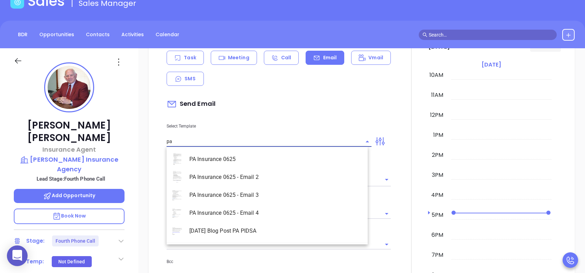
click at [304, 154] on li "PA Insurance 0625" at bounding box center [267, 159] width 201 height 18
type input "PA Insurance 0625"
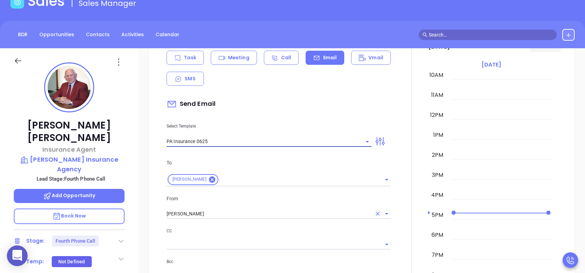
type input "Amy, PA’s New Cybersecurity Law: Are You Prepared?"
type input "PA Insurance 0625"
click at [233, 215] on input "[PERSON_NAME]" at bounding box center [269, 214] width 205 height 10
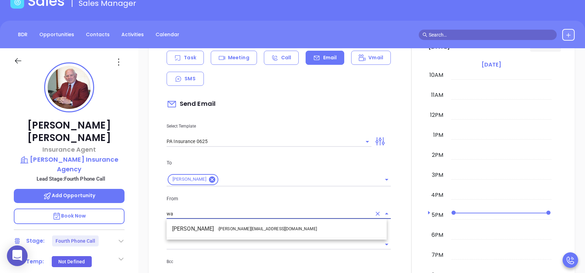
click at [227, 228] on span "- walter@motiva.net" at bounding box center [267, 229] width 99 height 6
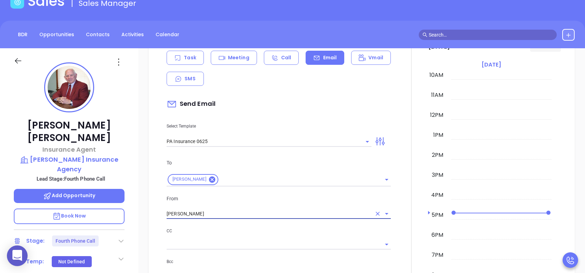
click at [254, 239] on div at bounding box center [279, 244] width 224 height 11
type input "Walter Contreras"
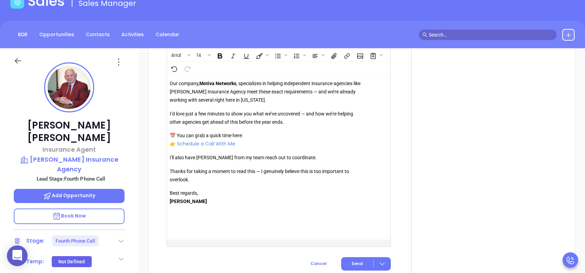
scroll to position [828, 0]
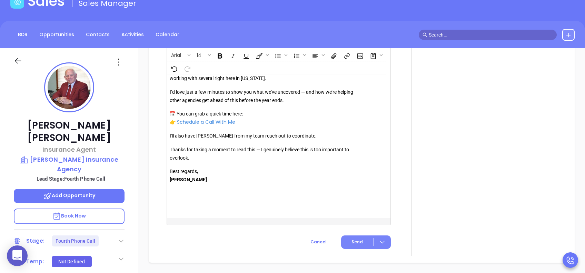
click at [356, 238] on button "Send" at bounding box center [366, 242] width 50 height 13
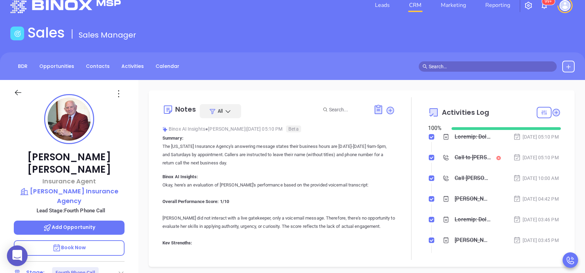
scroll to position [0, 0]
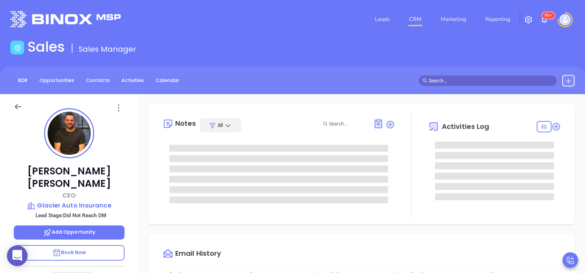
type input "[DATE]"
type input "[PERSON_NAME]"
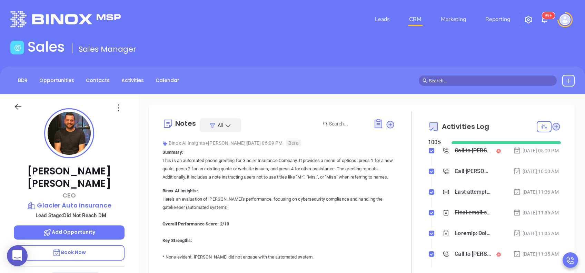
scroll to position [0, 0]
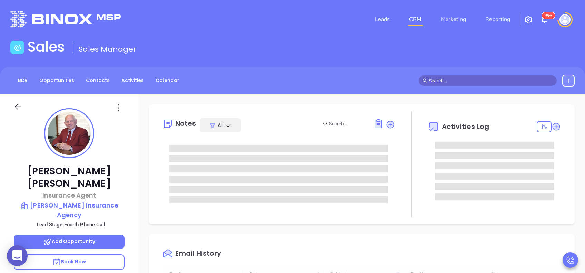
type input "[DATE]"
type input "[PERSON_NAME]"
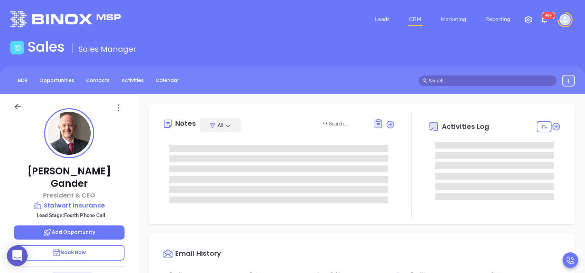
scroll to position [201, 0]
type input "[PERSON_NAME]"
type input "[DATE]"
type input "[PERSON_NAME]"
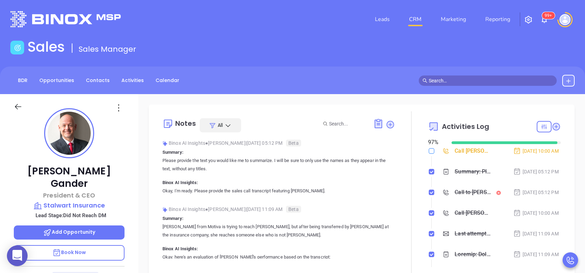
click at [429, 152] on input "checkbox" at bounding box center [432, 151] width 6 height 6
checkbox input "true"
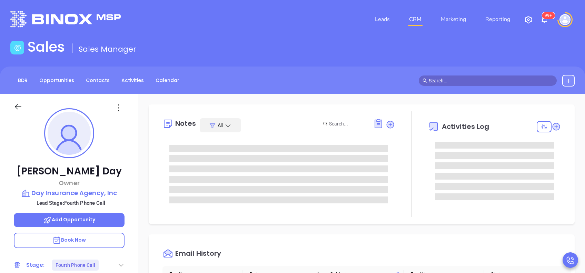
type input "[PERSON_NAME]"
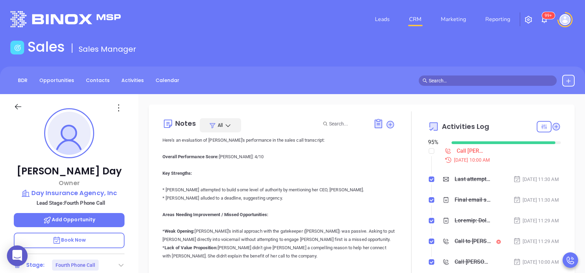
scroll to position [46, 0]
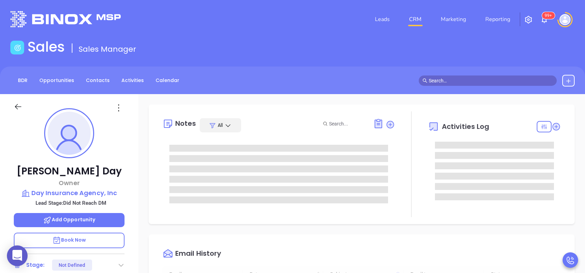
type input "[DATE]"
type input "[PERSON_NAME]"
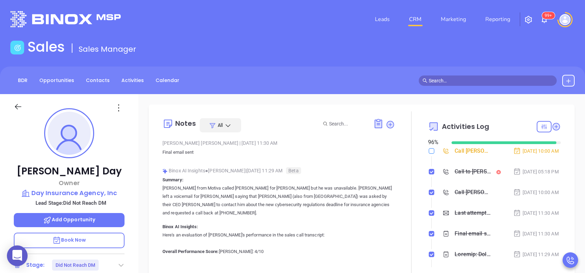
click at [429, 152] on input "checkbox" at bounding box center [432, 151] width 6 height 6
checkbox input "true"
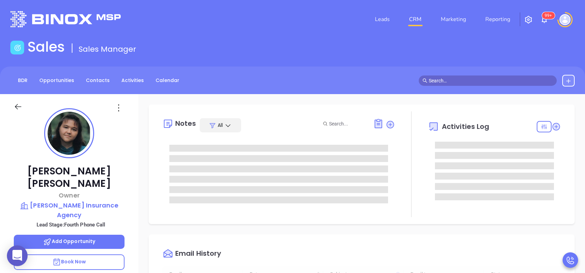
type input "[DATE]"
type input "[PERSON_NAME]"
type input "[DATE]"
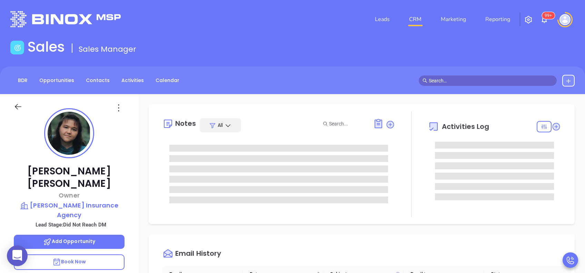
type input "[PERSON_NAME]"
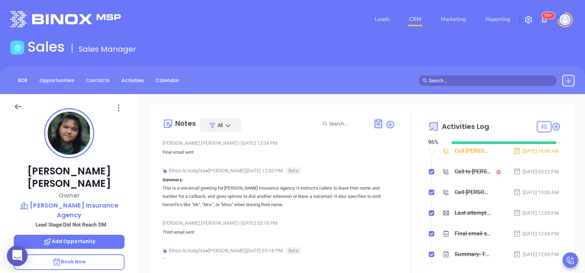
click at [429, 150] on input "checkbox" at bounding box center [432, 151] width 6 height 6
checkbox input "true"
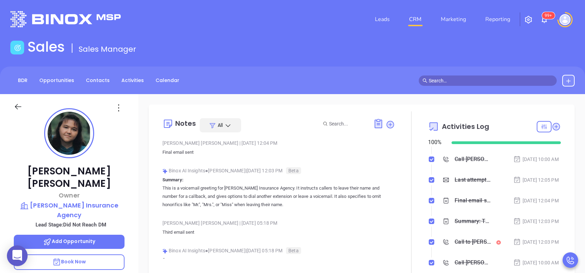
scroll to position [0, 0]
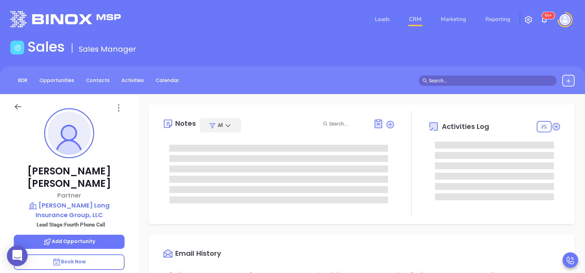
type input "[DATE]"
type input "[PERSON_NAME]"
type input "[DATE]"
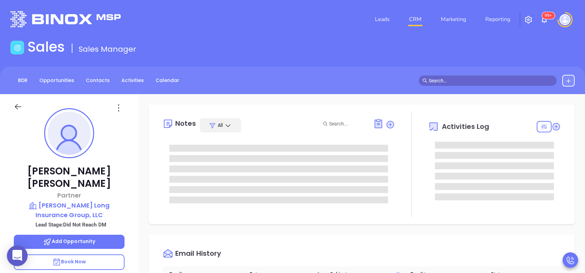
type input "[PERSON_NAME]"
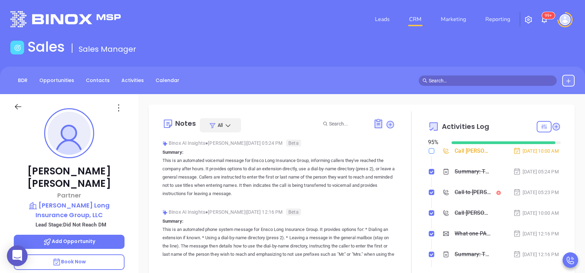
click at [429, 152] on input "checkbox" at bounding box center [432, 151] width 6 height 6
checkbox input "true"
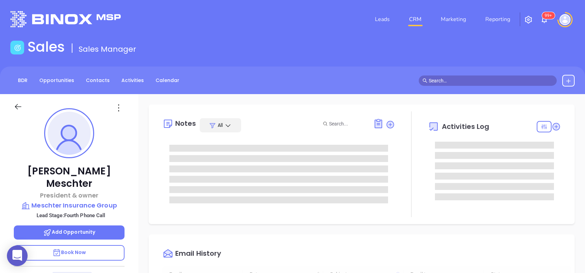
type input "[DATE]"
type input "[PERSON_NAME]"
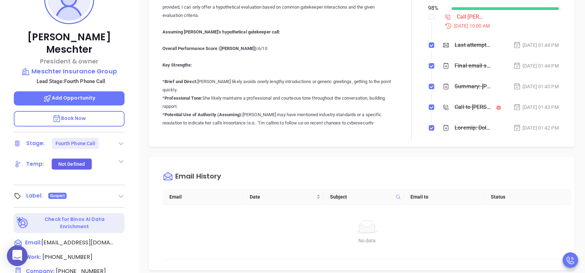
scroll to position [184, 0]
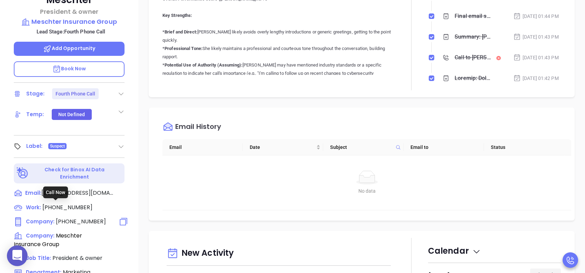
click at [81, 218] on span "[PHONE_NUMBER]" at bounding box center [81, 222] width 50 height 8
type input "[PHONE_NUMBER]"
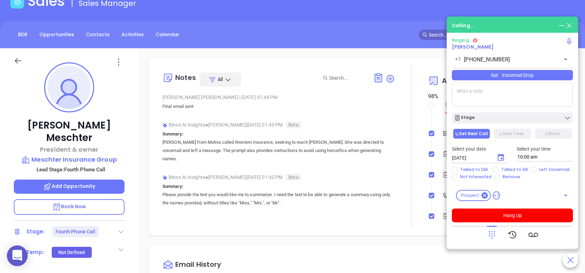
scroll to position [0, 0]
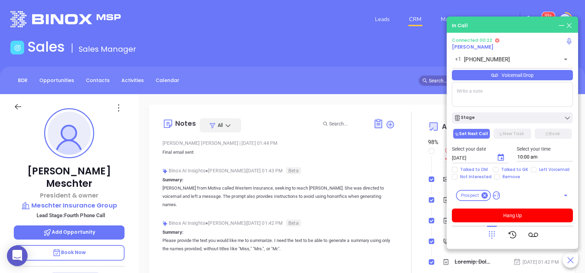
click at [493, 234] on icon at bounding box center [492, 235] width 10 height 10
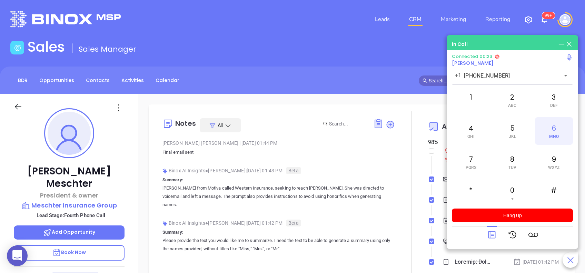
click at [548, 133] on div "6 MNO" at bounding box center [554, 131] width 38 height 28
click at [490, 235] on icon at bounding box center [491, 235] width 7 height 7
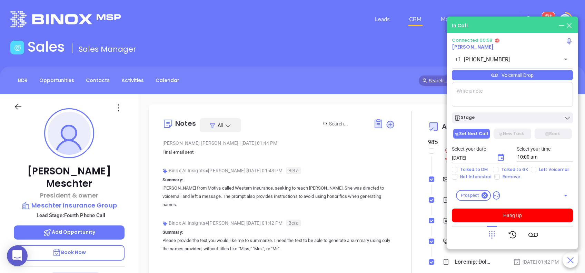
click at [522, 78] on div "Voicemail Drop" at bounding box center [512, 75] width 121 height 10
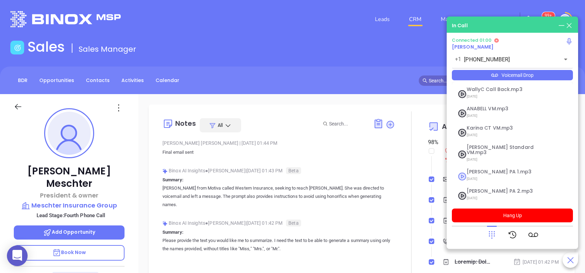
click at [509, 169] on span "Vicky PA 1.mp3" at bounding box center [504, 171] width 75 height 5
checkbox input "true"
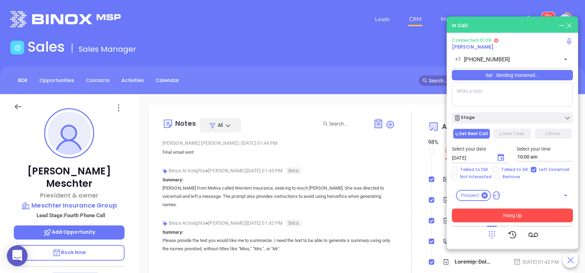
click at [532, 210] on button "Hang Up" at bounding box center [512, 216] width 121 height 14
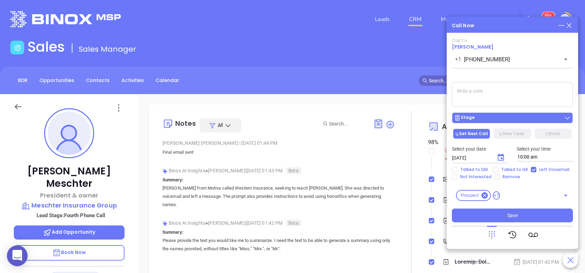
click at [510, 120] on div "Stage" at bounding box center [512, 118] width 117 height 7
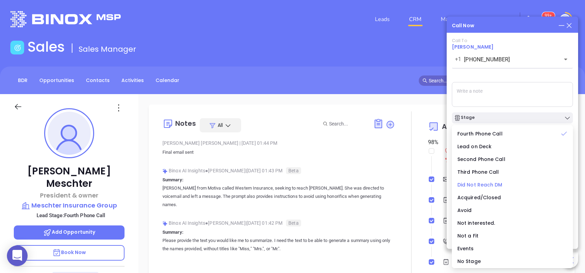
click at [499, 184] on span "Did Not Reach DM" at bounding box center [480, 185] width 45 height 7
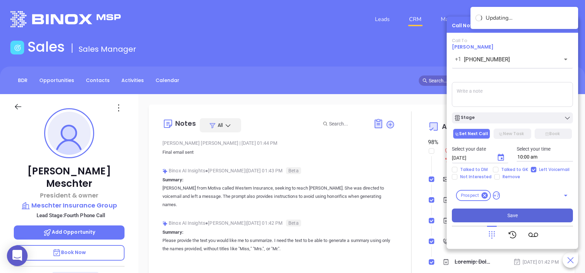
click at [513, 215] on span "Save" at bounding box center [513, 216] width 10 height 8
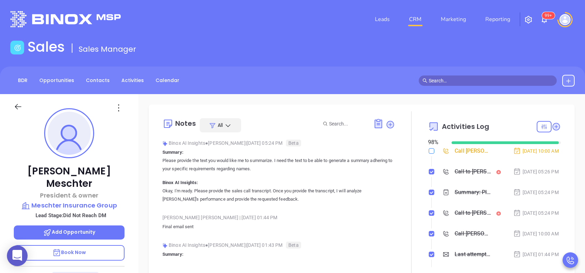
click at [429, 153] on input "checkbox" at bounding box center [432, 151] width 6 height 6
checkbox input "true"
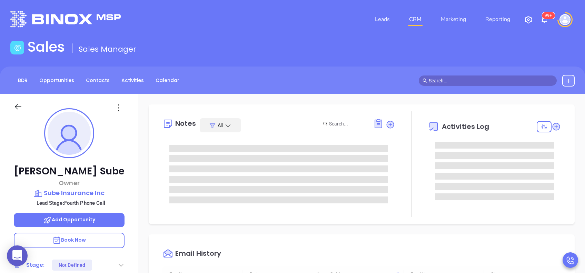
type input "[DATE]"
type input "[PERSON_NAME]"
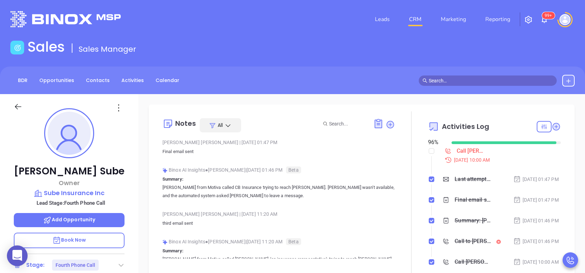
scroll to position [0, 0]
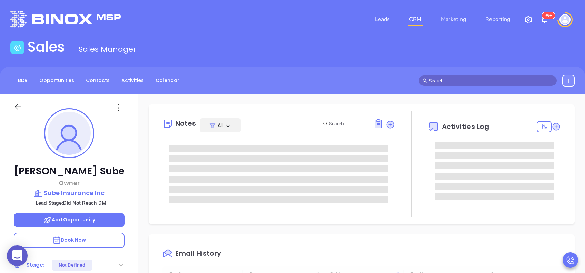
type input "[DATE]"
type input "[PERSON_NAME]"
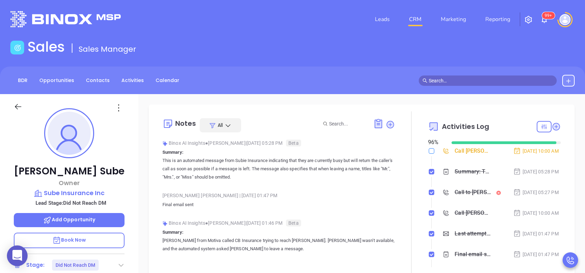
click at [429, 150] on input "checkbox" at bounding box center [432, 151] width 6 height 6
checkbox input "true"
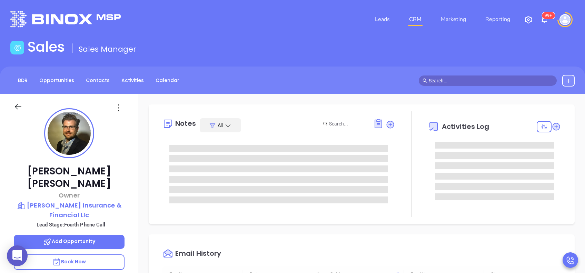
scroll to position [201, 0]
type input "[PERSON_NAME]"
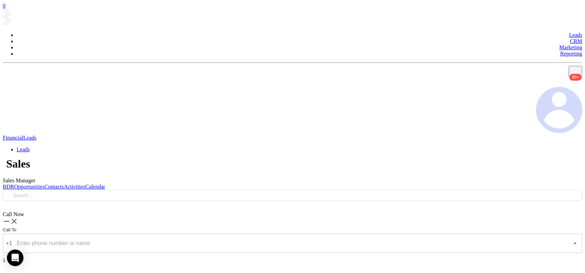
type input "[DATE]"
type input "[PERSON_NAME]"
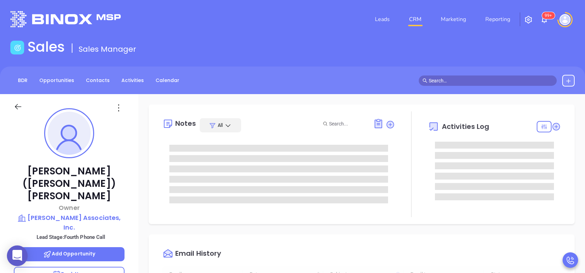
type input "[DATE]"
type input "[PERSON_NAME]"
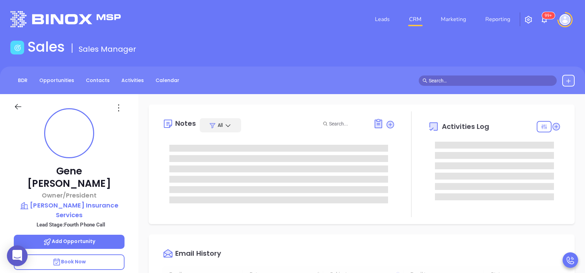
type input "[DATE]"
type input "[PERSON_NAME]"
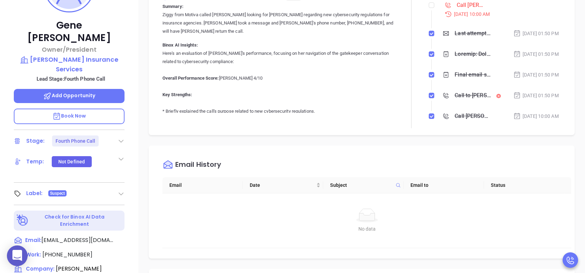
scroll to position [230, 0]
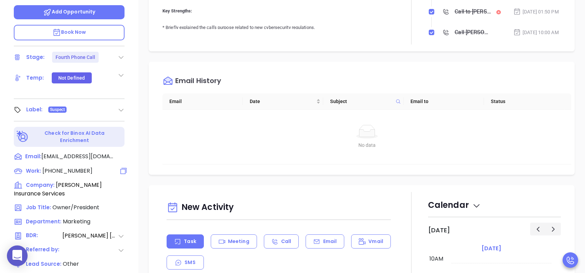
drag, startPoint x: 80, startPoint y: 144, endPoint x: 88, endPoint y: 141, distance: 8.5
click at [80, 167] on span "[PHONE_NUMBER]" at bounding box center [67, 171] width 50 height 8
type input "[PHONE_NUMBER]"
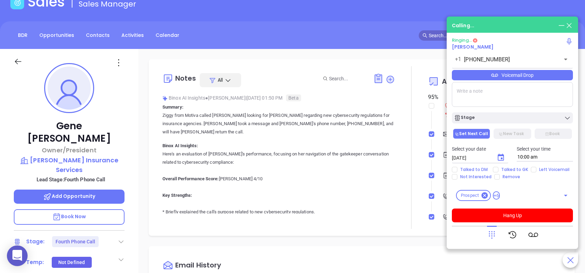
scroll to position [0, 0]
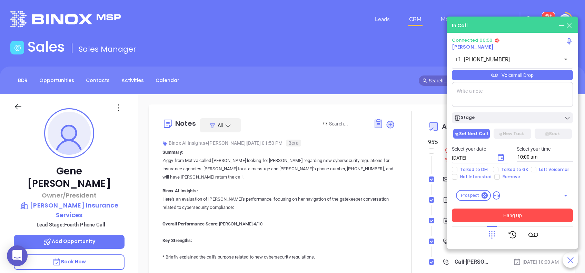
click at [525, 215] on button "Hang Up" at bounding box center [512, 216] width 121 height 14
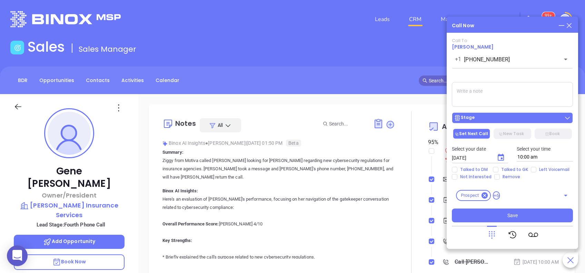
click at [500, 119] on div "Stage" at bounding box center [512, 118] width 117 height 7
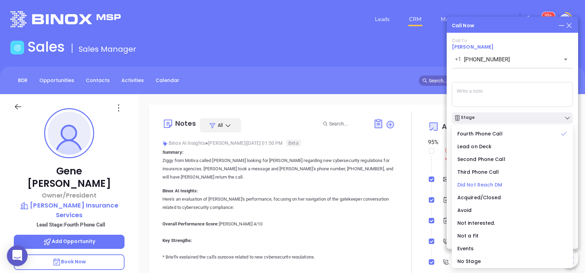
click at [489, 185] on span "Did Not Reach DM" at bounding box center [480, 185] width 45 height 7
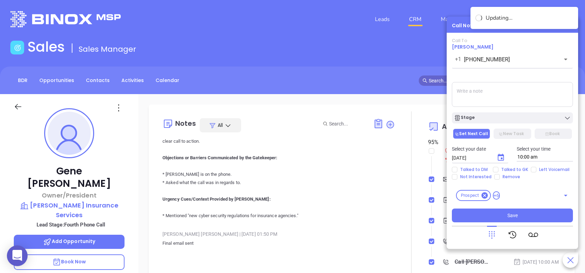
scroll to position [460, 0]
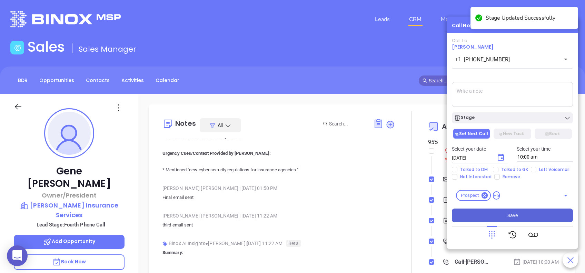
click at [516, 213] on span "Save" at bounding box center [513, 216] width 10 height 8
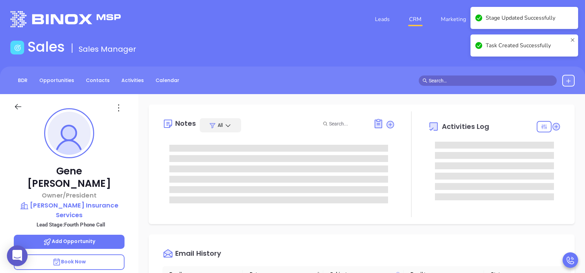
scroll to position [0, 0]
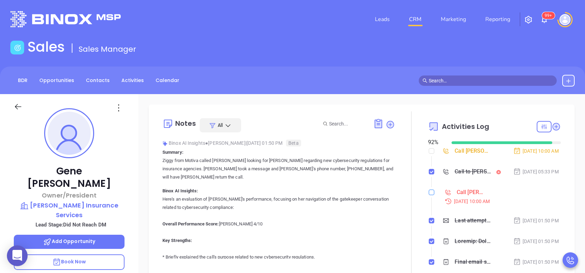
click at [429, 195] on input "checkbox" at bounding box center [432, 193] width 6 height 6
checkbox input "true"
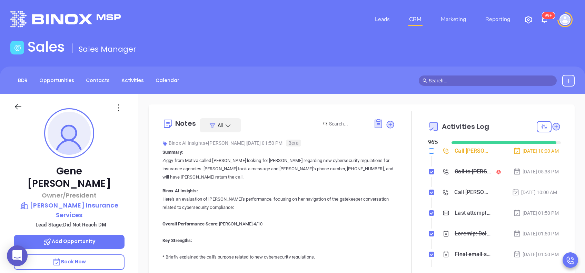
click at [429, 152] on input "checkbox" at bounding box center [432, 151] width 6 height 6
checkbox input "true"
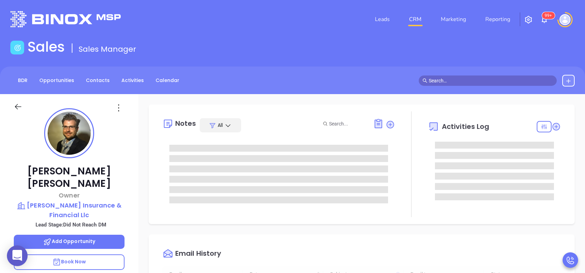
scroll to position [201, 0]
type input "[PERSON_NAME]"
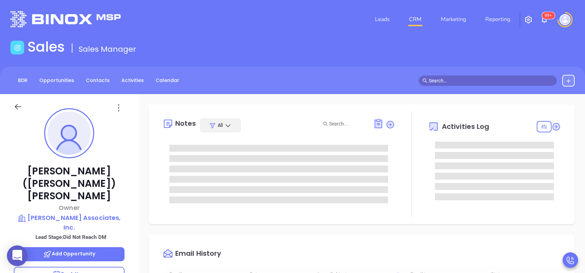
type input "[DATE]"
type input "[PERSON_NAME]"
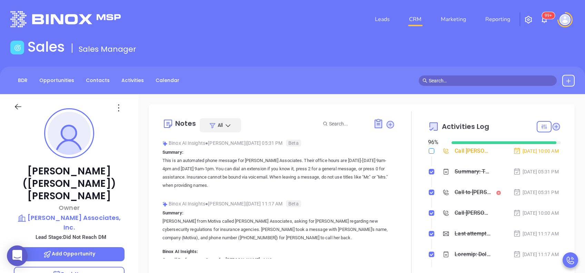
click at [429, 152] on input "checkbox" at bounding box center [432, 151] width 6 height 6
checkbox input "true"
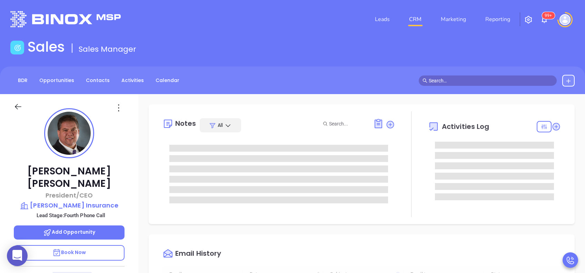
type input "[DATE]"
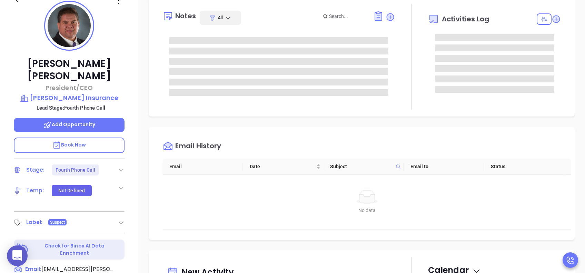
type input "[PERSON_NAME]"
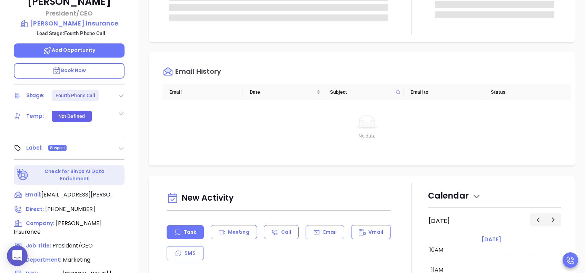
scroll to position [184, 0]
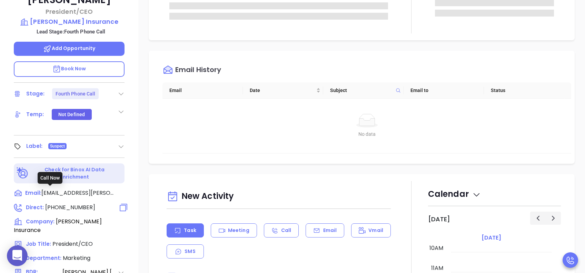
click at [79, 204] on span "(814) 849-5348" at bounding box center [70, 208] width 50 height 8
type input "(814) 849-5348"
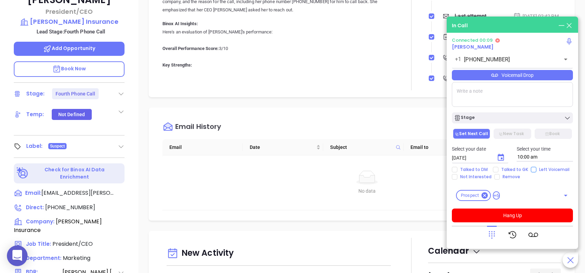
click at [533, 169] on input "Left Voicemail" at bounding box center [534, 170] width 6 height 6
checkbox input "true"
click at [521, 214] on button "Hang Up" at bounding box center [512, 216] width 121 height 14
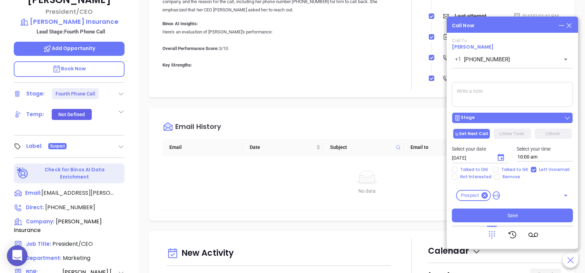
click at [512, 115] on div "Stage" at bounding box center [512, 118] width 117 height 7
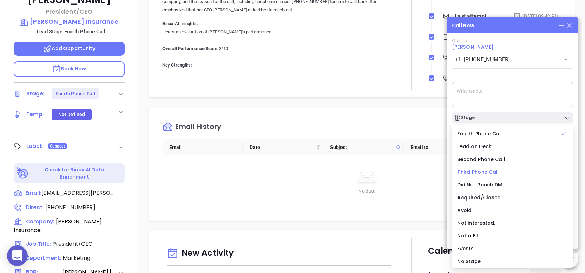
click at [478, 177] on li "Third Phone Call" at bounding box center [513, 172] width 118 height 14
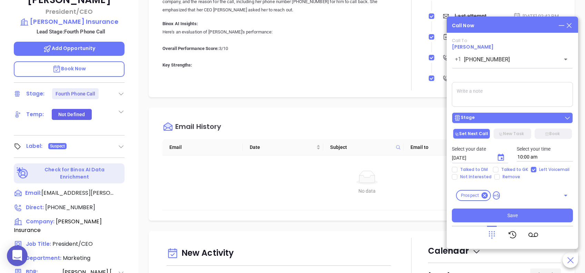
click at [487, 120] on div "Stage" at bounding box center [512, 118] width 117 height 7
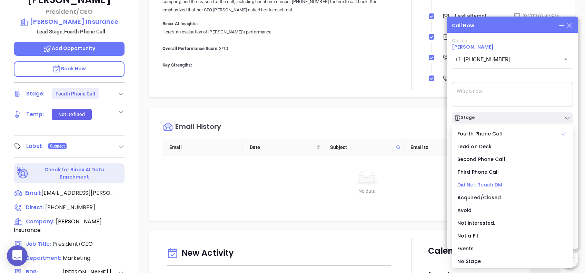
click at [487, 186] on span "Did Not Reach DM" at bounding box center [480, 185] width 45 height 7
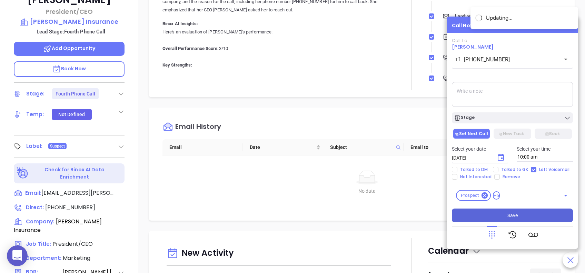
click at [517, 216] on span "Save" at bounding box center [513, 216] width 10 height 8
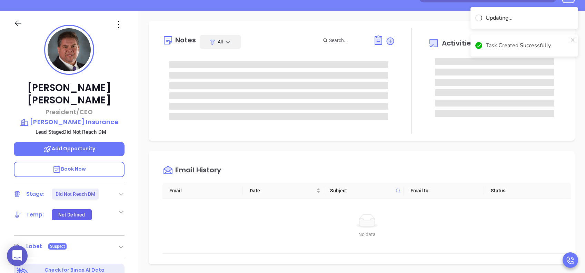
scroll to position [0, 0]
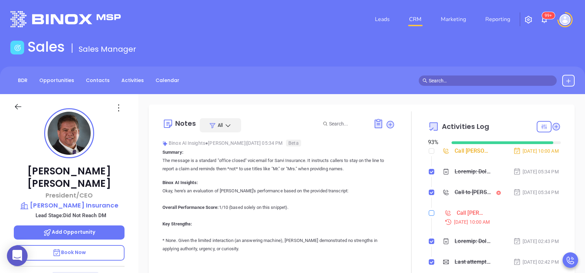
click at [429, 216] on input "checkbox" at bounding box center [432, 214] width 6 height 6
checkbox input "true"
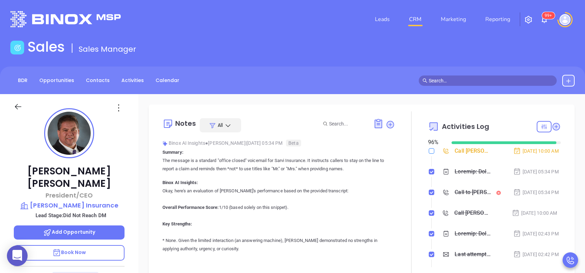
click at [429, 153] on input "checkbox" at bounding box center [432, 151] width 6 height 6
checkbox input "true"
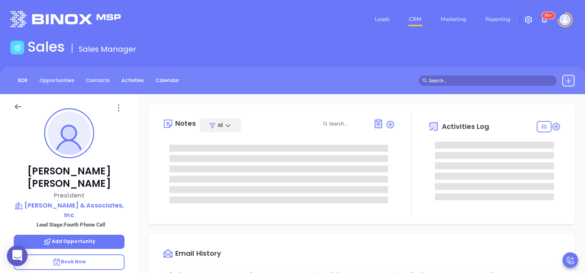
type input "[DATE]"
type input "[PERSON_NAME]"
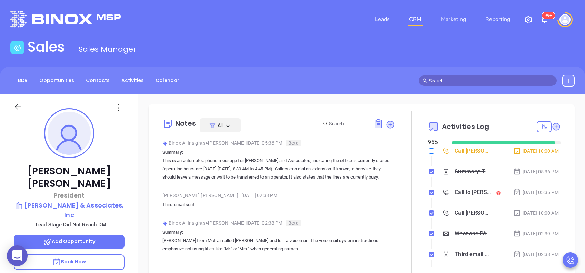
click at [429, 149] on input "checkbox" at bounding box center [432, 151] width 6 height 6
checkbox input "true"
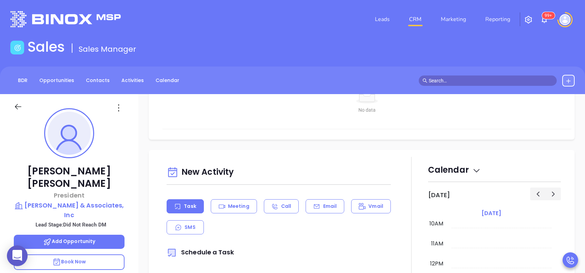
scroll to position [322, 0]
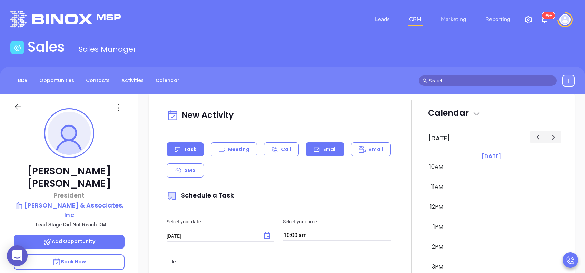
click at [323, 152] on p "Email" at bounding box center [330, 149] width 14 height 7
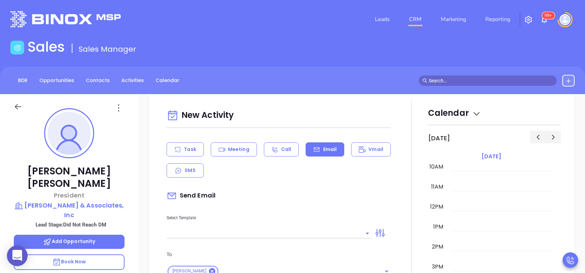
click at [311, 232] on input "text" at bounding box center [264, 233] width 195 height 10
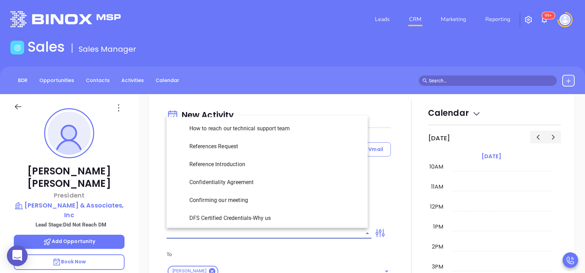
type input "p"
type input "[PERSON_NAME]"
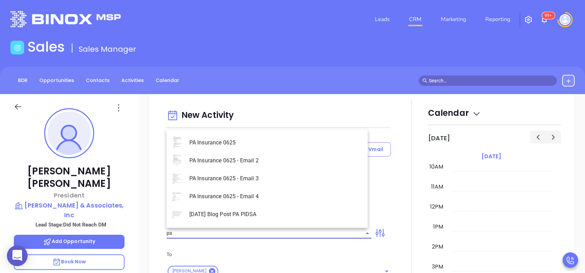
click at [282, 196] on li "PA Insurance 0625 - Email 4" at bounding box center [267, 197] width 201 height 18
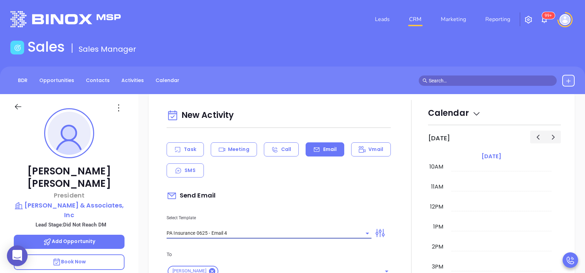
type input "PA Insurance 0625 - Email 4"
click at [286, 196] on div "Send Email" at bounding box center [279, 196] width 224 height 16
type input "Last attempt—are you still considering this?"
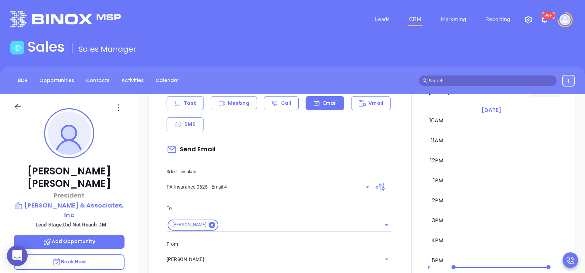
scroll to position [414, 0]
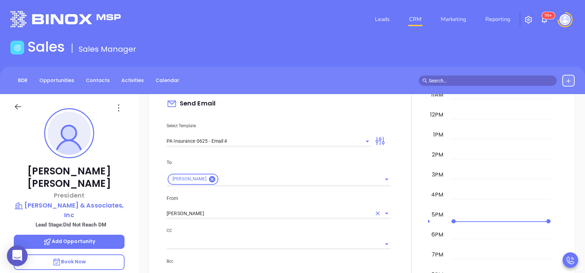
click at [230, 213] on input "[PERSON_NAME]" at bounding box center [269, 214] width 205 height 10
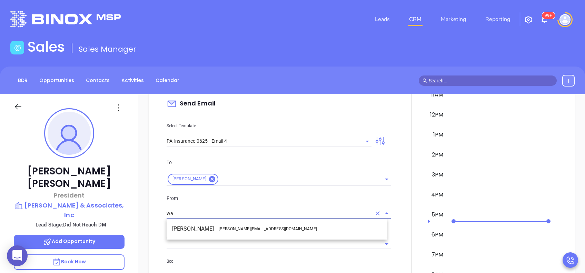
click at [237, 225] on li "Walter Contreras - [EMAIL_ADDRESS][DOMAIN_NAME]" at bounding box center [277, 229] width 220 height 12
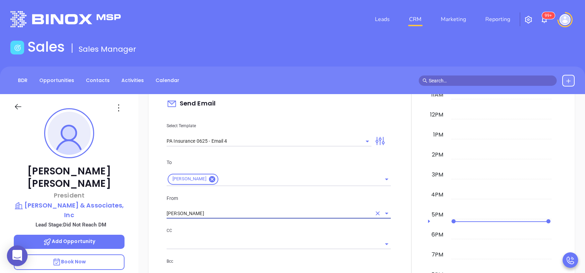
type input "[PERSON_NAME]"
click at [281, 229] on p "CC" at bounding box center [279, 231] width 224 height 8
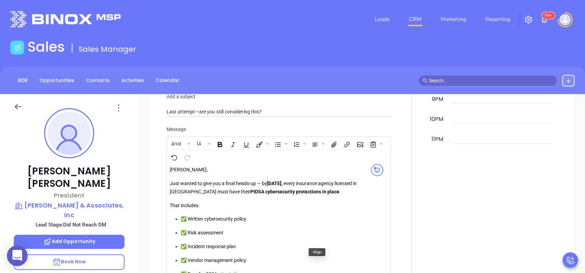
scroll to position [736, 0]
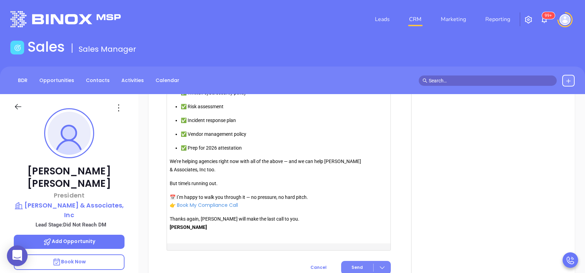
click at [358, 264] on button "Send" at bounding box center [366, 267] width 50 height 13
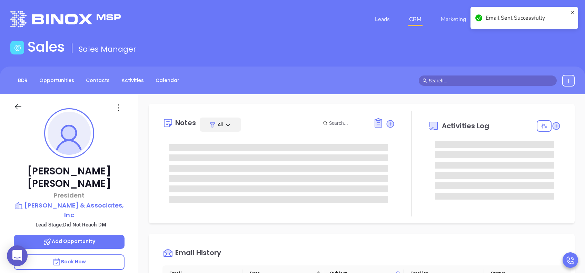
scroll to position [0, 0]
click at [389, 127] on icon at bounding box center [390, 124] width 9 height 9
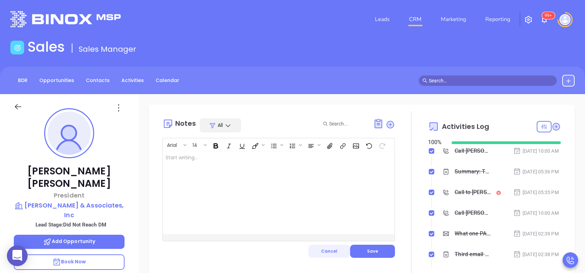
click at [338, 254] on button "Cancel" at bounding box center [330, 251] width 42 height 13
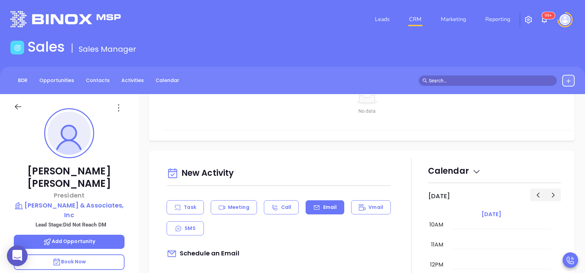
scroll to position [276, 0]
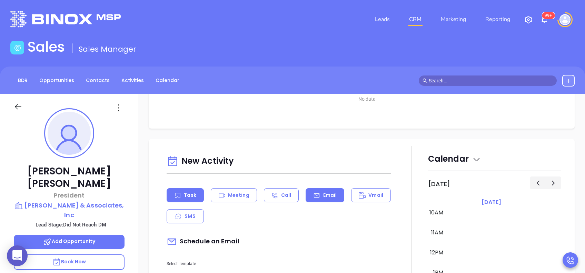
click at [199, 198] on div "Task" at bounding box center [185, 195] width 37 height 14
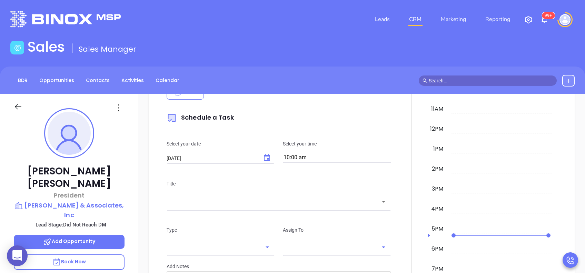
scroll to position [414, 0]
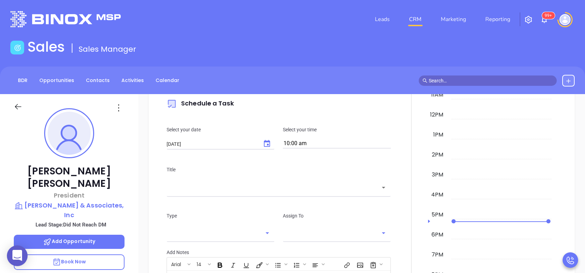
type input "[PERSON_NAME]"
click at [266, 141] on icon "Choose date, selected date is Aug 13, 2025" at bounding box center [267, 143] width 6 height 7
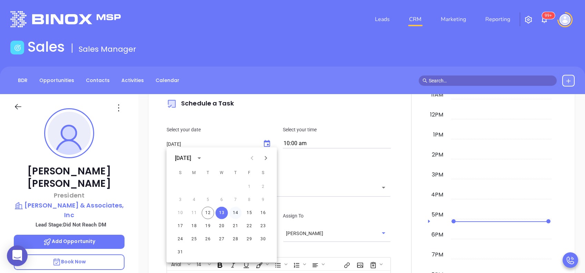
click at [239, 210] on button "14" at bounding box center [236, 213] width 12 height 12
type input "08/14/2025"
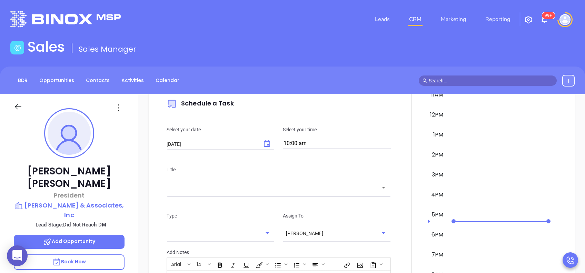
click at [248, 189] on input "text" at bounding box center [274, 188] width 208 height 8
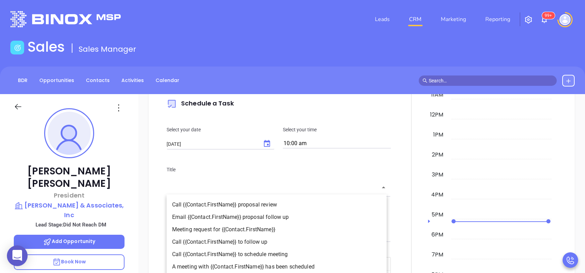
click at [262, 242] on li "Call {{Contact.FirstName}} to follow up" at bounding box center [277, 242] width 220 height 12
type input "Call Brandon to follow up"
type input "Call"
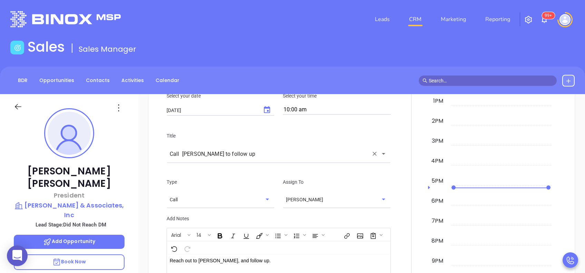
scroll to position [506, 0]
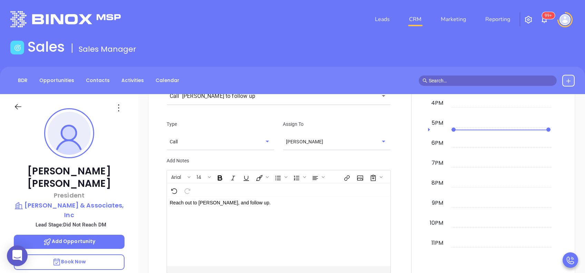
click at [172, 203] on p "Reach out to Brandon, and follow up." at bounding box center [271, 203] width 202 height 7
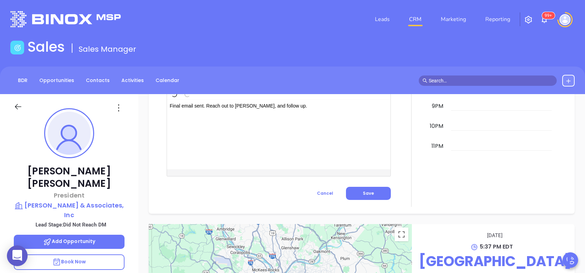
scroll to position [605, 0]
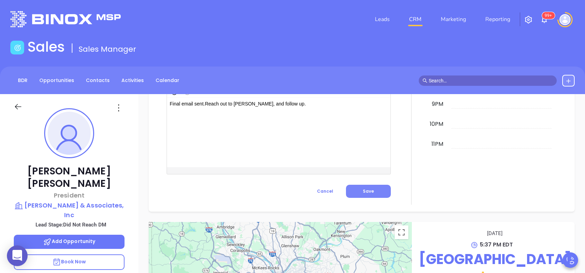
click at [356, 191] on button "Save" at bounding box center [368, 191] width 45 height 13
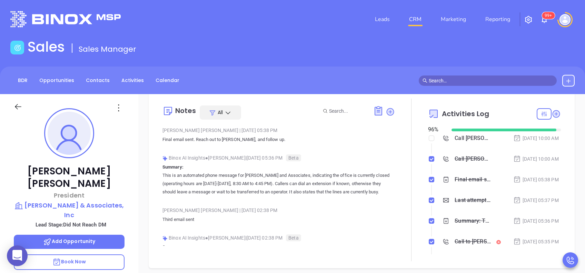
scroll to position [0, 0]
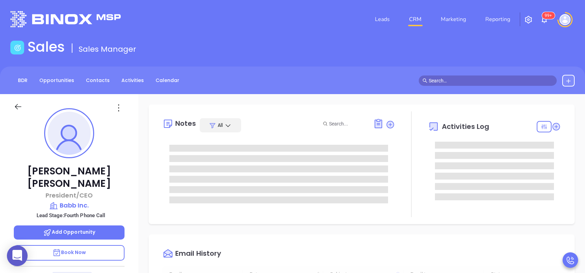
type input "[DATE]"
type input "[PERSON_NAME]"
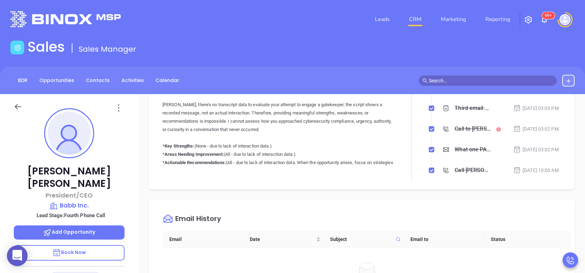
scroll to position [230, 0]
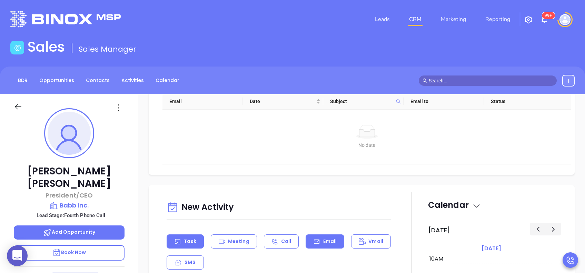
click at [326, 244] on p "Email" at bounding box center [330, 241] width 14 height 7
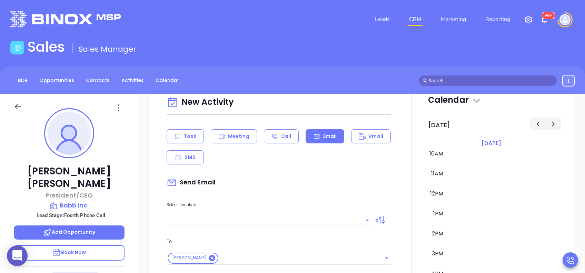
scroll to position [368, 0]
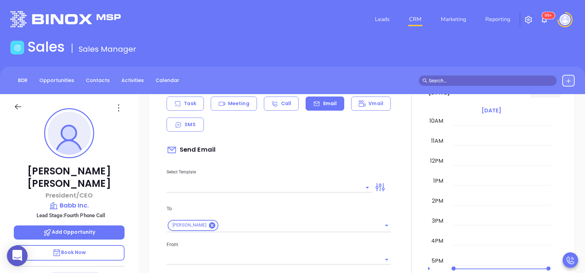
type input "[PERSON_NAME]"
click at [334, 183] on input "text" at bounding box center [264, 188] width 195 height 10
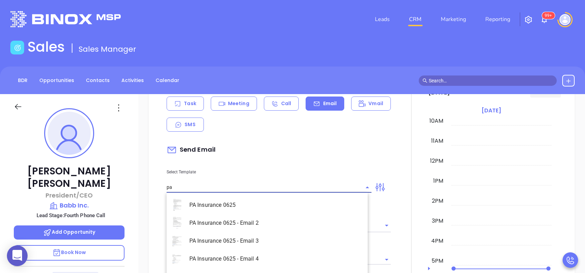
click at [264, 257] on li "PA Insurance 0625 - Email 4" at bounding box center [267, 259] width 201 height 18
type input "PA Insurance 0625 - Email 4"
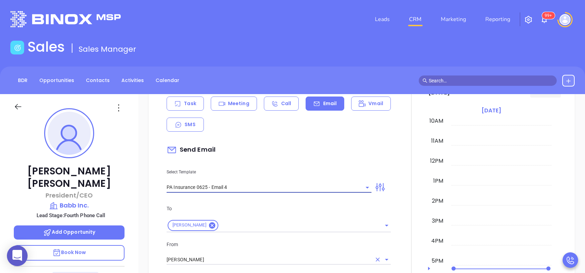
type input "Last attempt—are you still considering this?"
type input "PA Insurance 0625 - Email 4"
click at [261, 257] on input "[PERSON_NAME]" at bounding box center [269, 260] width 205 height 10
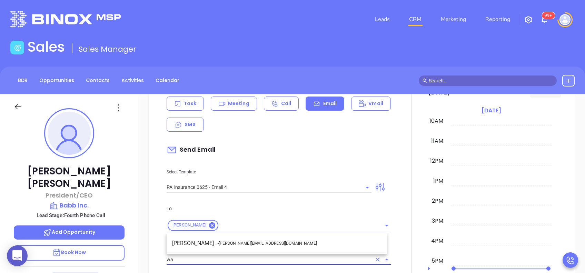
click at [262, 244] on li "Walter Contreras - [EMAIL_ADDRESS][DOMAIN_NAME]" at bounding box center [277, 243] width 220 height 12
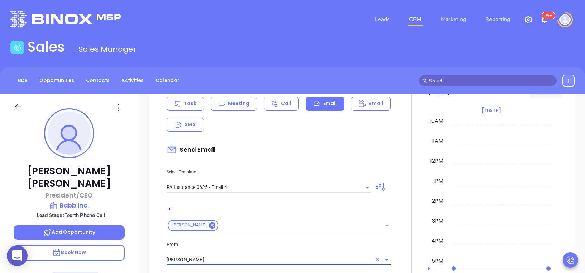
type input "[PERSON_NAME]"
click at [271, 245] on p "From" at bounding box center [279, 245] width 224 height 8
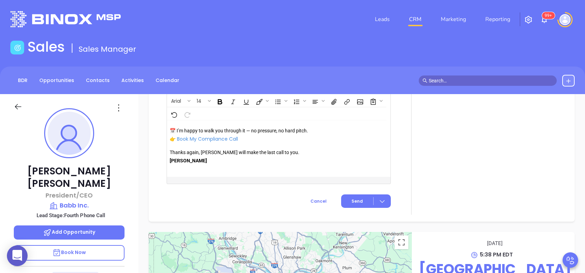
scroll to position [796, 0]
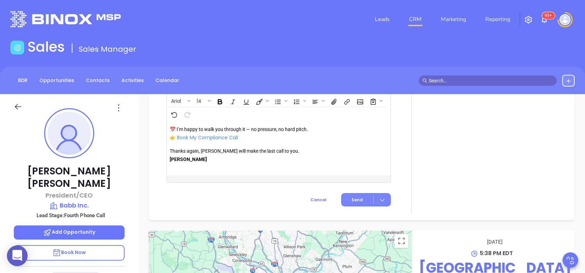
click at [357, 198] on span "Send" at bounding box center [357, 200] width 11 height 6
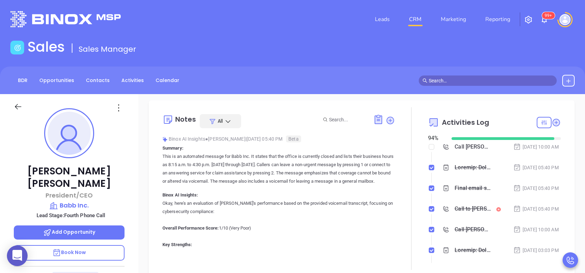
scroll to position [0, 0]
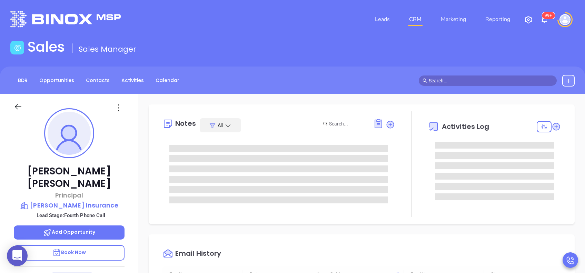
type input "[DATE]"
type input "[PERSON_NAME]"
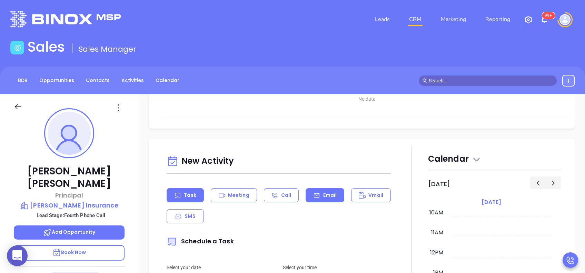
click at [329, 188] on div "Email" at bounding box center [325, 195] width 39 height 14
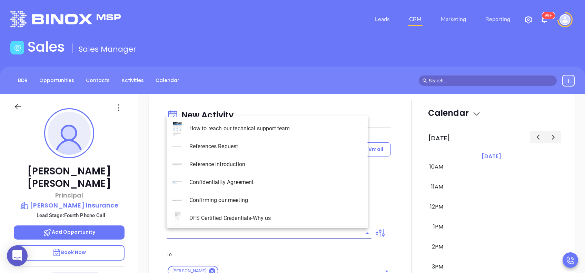
click at [312, 237] on input "text" at bounding box center [264, 233] width 195 height 10
type input "[PERSON_NAME]"
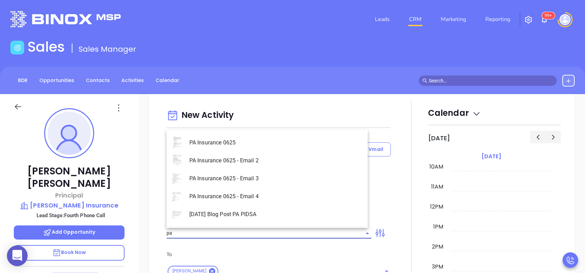
click at [290, 197] on li "PA Insurance 0625 - Email 4" at bounding box center [267, 197] width 201 height 18
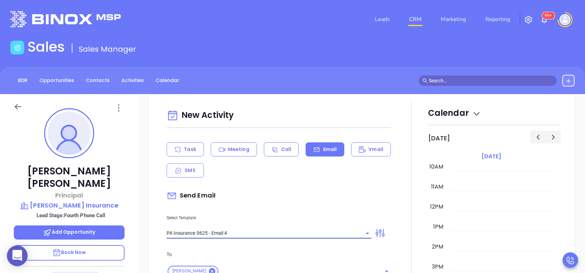
type input "PA Insurance 0625 - Email 4"
click at [302, 192] on div "Send Email" at bounding box center [279, 196] width 224 height 16
type input "Last attempt—are you still considering this?"
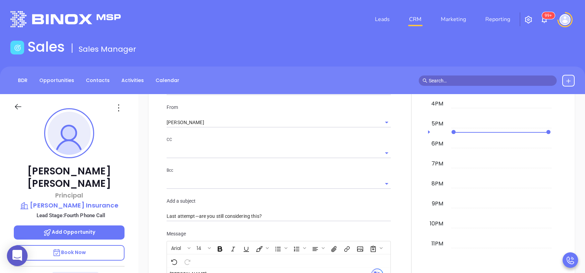
scroll to position [506, 0]
click at [221, 118] on input "[PERSON_NAME]" at bounding box center [269, 122] width 205 height 10
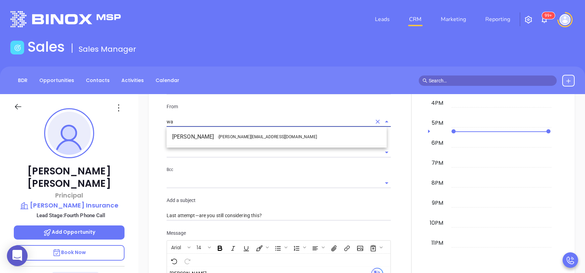
click at [228, 138] on span "- [PERSON_NAME][EMAIL_ADDRESS][DOMAIN_NAME]" at bounding box center [267, 137] width 99 height 6
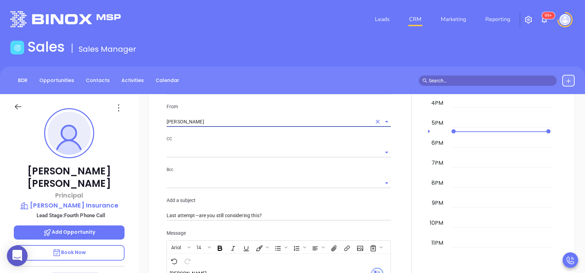
type input "[PERSON_NAME]"
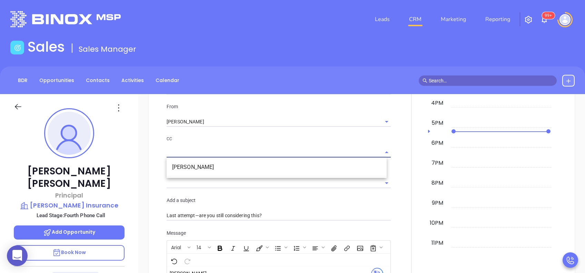
click at [277, 150] on input "text" at bounding box center [274, 152] width 214 height 10
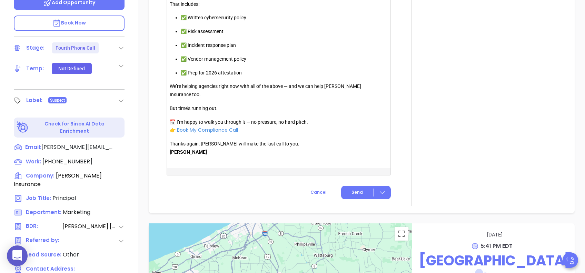
scroll to position [644, 0]
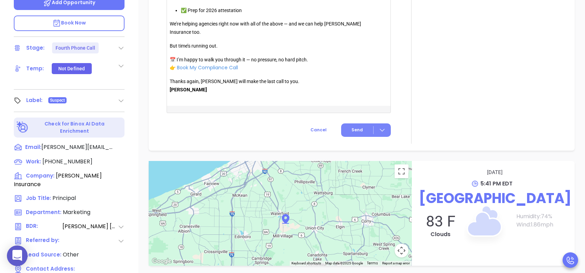
click at [363, 130] on button "Send" at bounding box center [366, 130] width 50 height 13
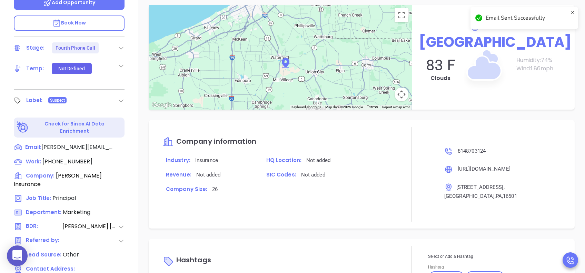
scroll to position [587, 0]
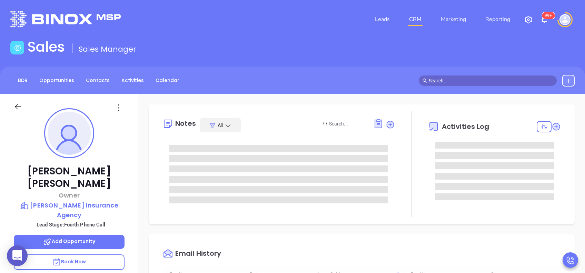
type input "[DATE]"
type input "[PERSON_NAME]"
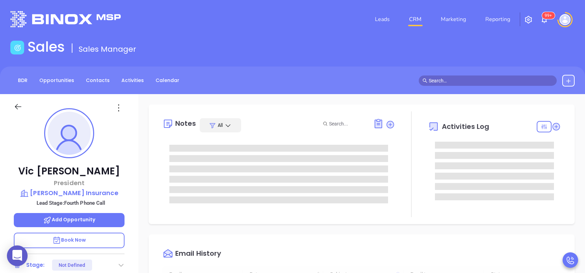
type input "[DATE]"
type input "[PERSON_NAME]"
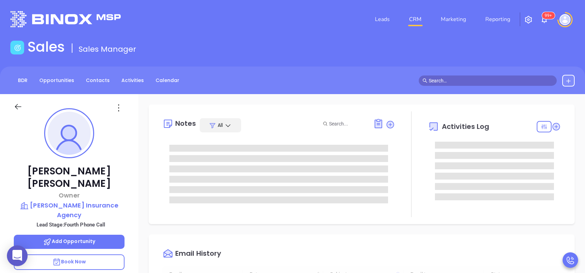
type input "[DATE]"
type input "[PERSON_NAME]"
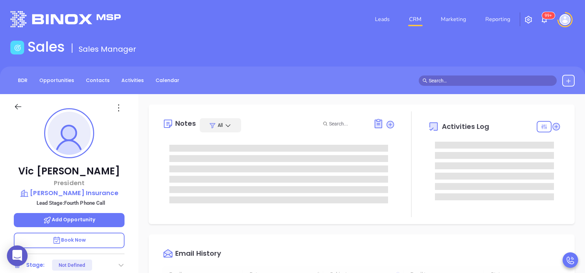
type input "[DATE]"
type input "[PERSON_NAME]"
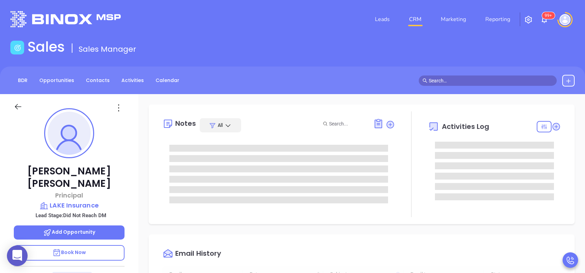
scroll to position [201, 0]
type input "[PERSON_NAME]"
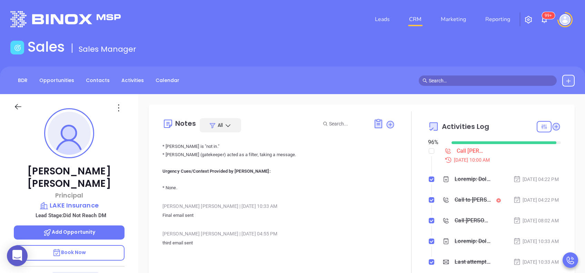
scroll to position [1012, 0]
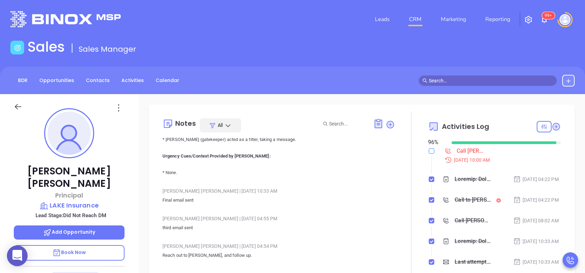
click at [429, 150] on input "checkbox" at bounding box center [432, 151] width 6 height 6
checkbox input "true"
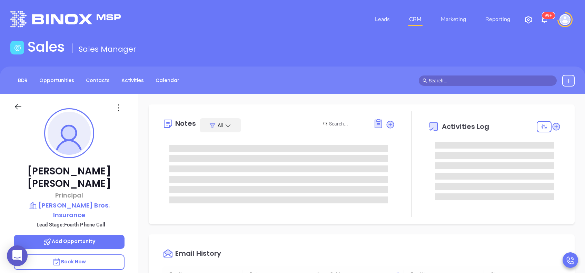
type input "[DATE]"
type input "[PERSON_NAME]"
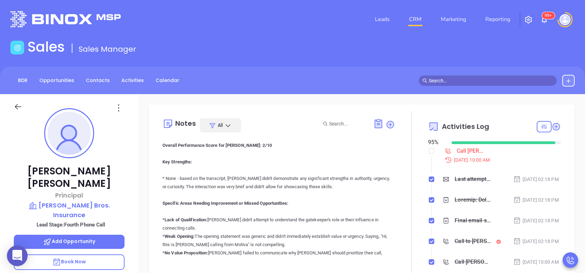
scroll to position [0, 0]
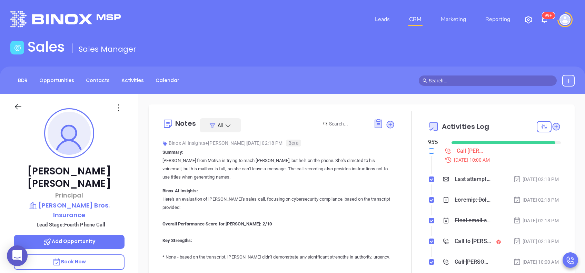
click at [429, 153] on input "checkbox" at bounding box center [432, 151] width 6 height 6
checkbox input "true"
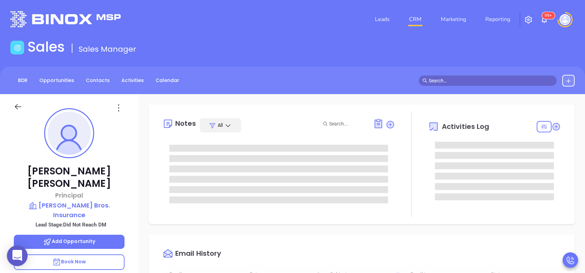
type input "[DATE]"
type input "[PERSON_NAME]"
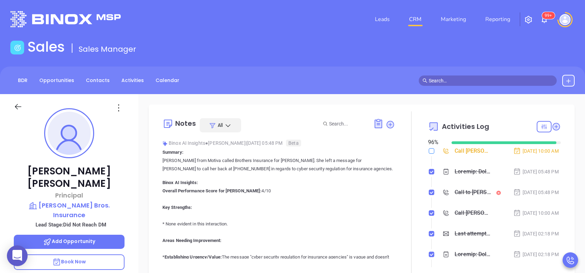
click at [429, 152] on input "checkbox" at bounding box center [432, 151] width 6 height 6
checkbox input "true"
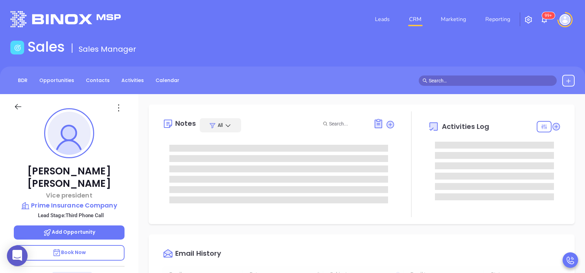
type input "[DATE]"
type input "[PERSON_NAME]"
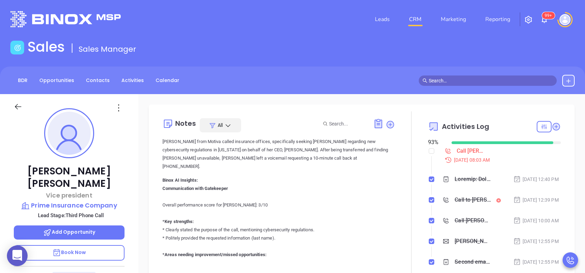
scroll to position [0, 0]
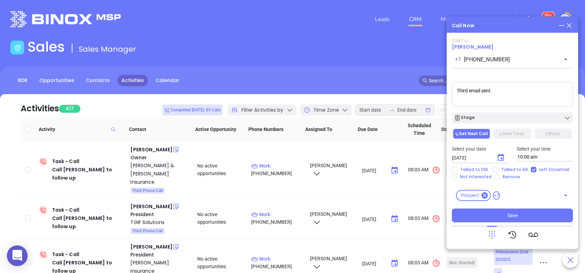
scroll to position [24, 0]
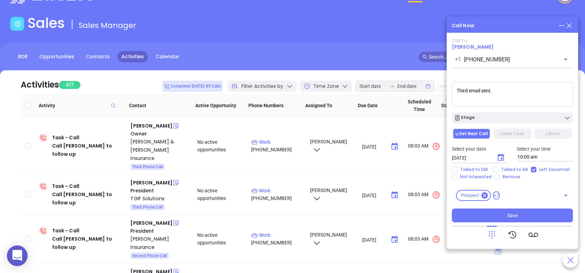
click at [503, 158] on icon "Choose date, selected date is Aug 13, 2025" at bounding box center [501, 158] width 8 height 8
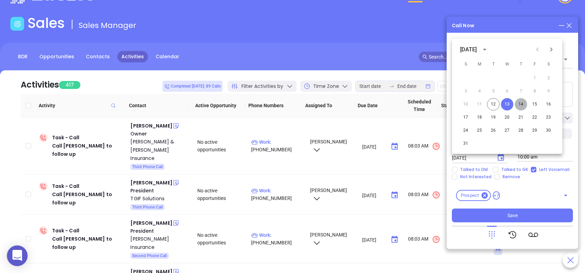
click at [520, 105] on button "14" at bounding box center [521, 104] width 12 height 12
type input "08/14/2025"
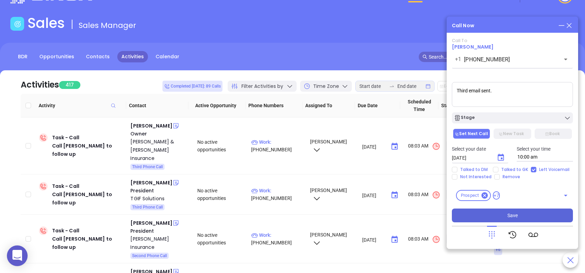
click at [532, 218] on button "Save" at bounding box center [512, 216] width 121 height 14
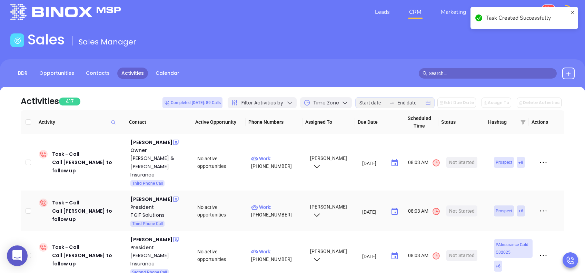
scroll to position [0, 0]
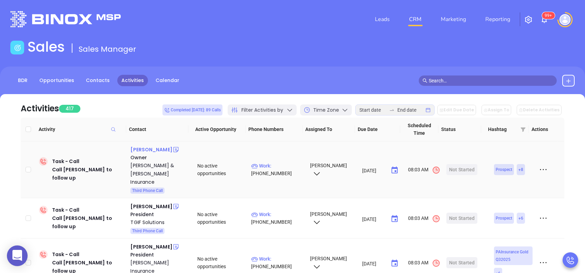
click at [146, 152] on div "[PERSON_NAME]" at bounding box center [151, 150] width 42 height 8
click at [284, 162] on p "Work : (724) 834-0605" at bounding box center [277, 169] width 52 height 15
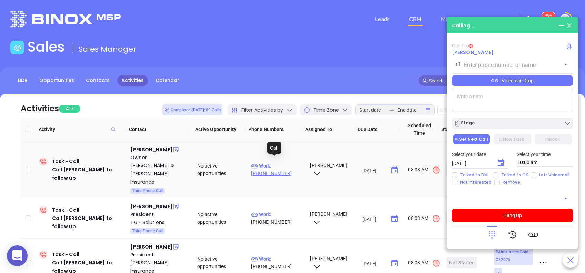
type input "[PHONE_NUMBER]"
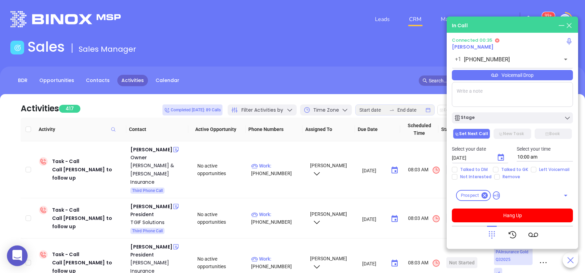
click at [514, 87] on textarea at bounding box center [512, 94] width 121 height 25
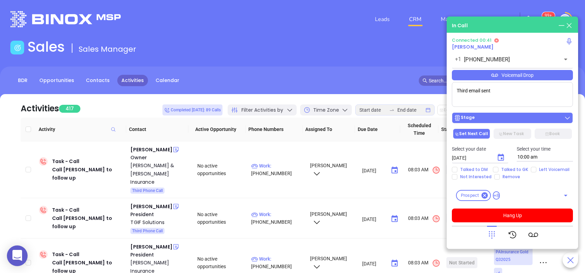
type textarea "Third email sent"
click at [510, 119] on div "Stage" at bounding box center [512, 118] width 117 height 7
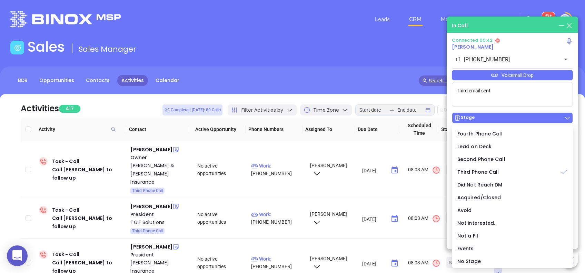
click at [510, 119] on div "Stage" at bounding box center [512, 118] width 117 height 7
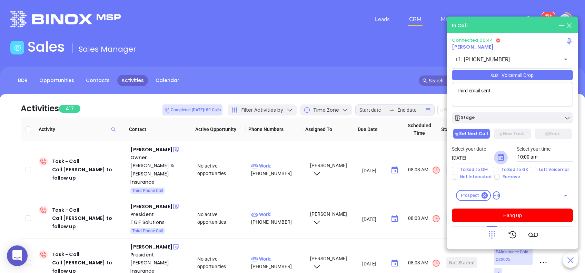
click at [505, 157] on icon "Choose date, selected date is Aug 13, 2025" at bounding box center [501, 158] width 8 height 8
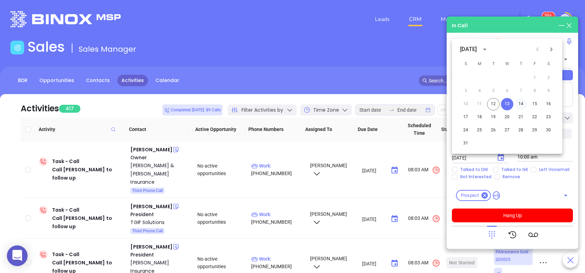
click at [521, 107] on button "14" at bounding box center [521, 104] width 12 height 12
type input "08/14/2025"
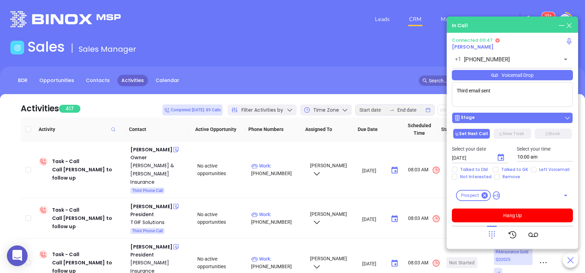
click at [518, 116] on div "Stage" at bounding box center [512, 118] width 117 height 7
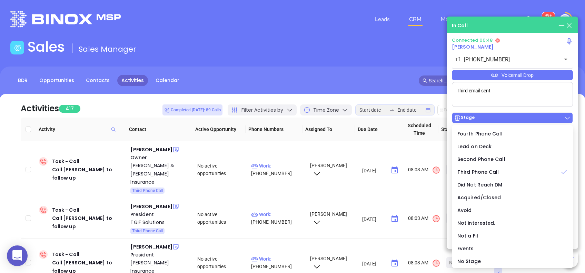
click at [518, 116] on div "Stage" at bounding box center [512, 118] width 117 height 7
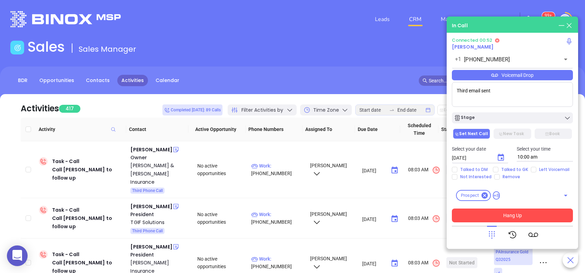
click at [532, 215] on button "Hang Up" at bounding box center [512, 216] width 121 height 14
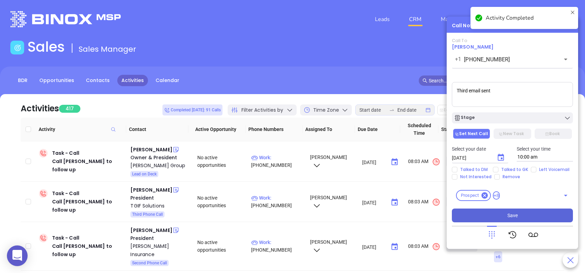
click at [519, 217] on button "Save" at bounding box center [512, 216] width 121 height 14
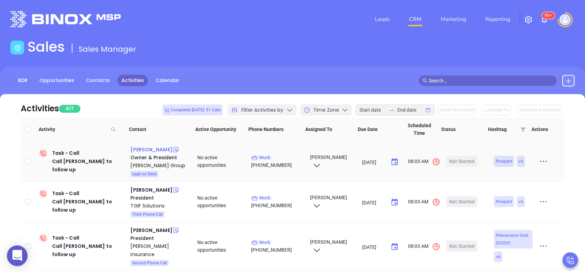
click at [156, 150] on div "April Ressler" at bounding box center [151, 150] width 42 height 8
click at [281, 157] on p "Work : (814) 204-0551" at bounding box center [277, 161] width 52 height 15
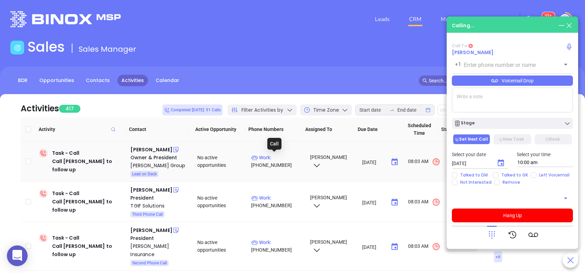
type input "(814) 204-0551"
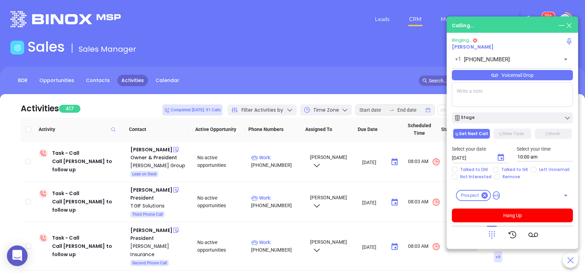
click at [476, 90] on textarea at bounding box center [512, 94] width 121 height 25
type textarea "Second email sent"
click at [502, 158] on icon "Choose date, selected date is Aug 13, 2025" at bounding box center [501, 157] width 6 height 7
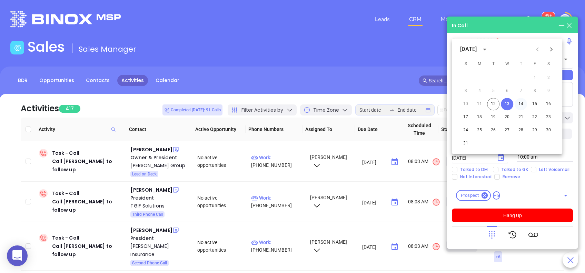
click at [520, 103] on button "14" at bounding box center [521, 104] width 12 height 12
type input "08/14/2025"
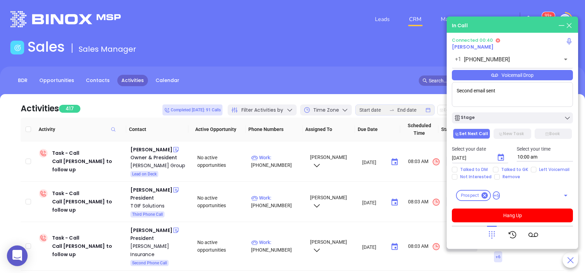
click at [497, 74] on icon at bounding box center [495, 75] width 7 height 7
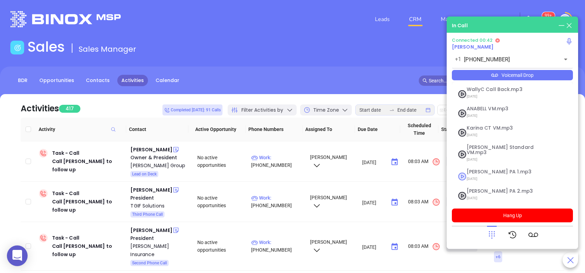
click at [492, 169] on span "Vicky PA 1.mp3" at bounding box center [504, 171] width 75 height 5
checkbox input "true"
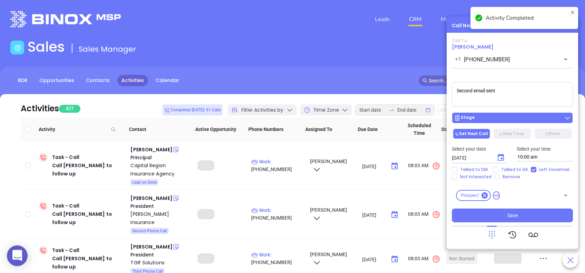
click at [518, 120] on div "Stage" at bounding box center [512, 118] width 117 height 7
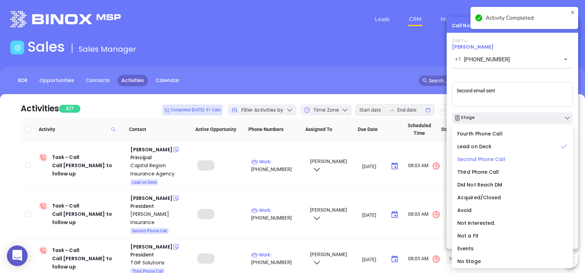
click at [496, 156] on span "Second Phone Call" at bounding box center [482, 159] width 48 height 7
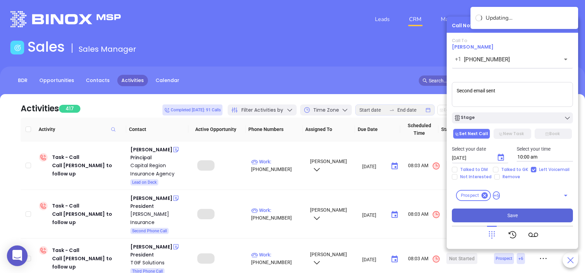
click at [513, 214] on span "Save" at bounding box center [513, 216] width 10 height 8
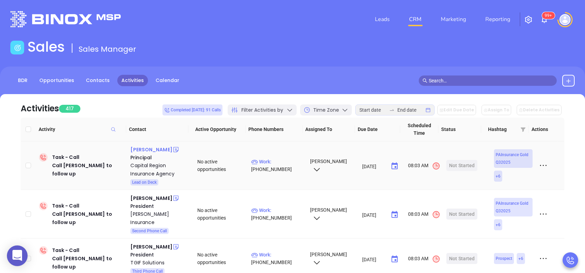
click at [161, 149] on div "Warren W. Stumpf" at bounding box center [151, 150] width 42 height 8
click at [274, 160] on p "Work : (717) 731-1142" at bounding box center [277, 165] width 52 height 15
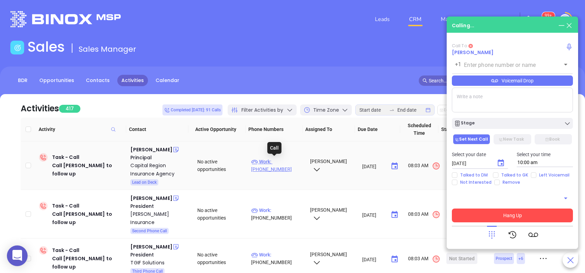
type input "(717) 731-1142"
click at [472, 103] on textarea at bounding box center [512, 100] width 121 height 25
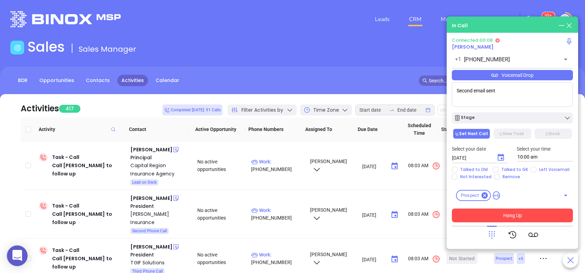
type textarea "Second email sent"
click at [509, 72] on div "Voicemail Drop" at bounding box center [512, 75] width 121 height 10
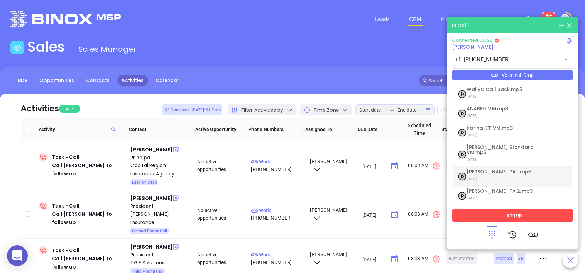
drag, startPoint x: 499, startPoint y: 165, endPoint x: 538, endPoint y: 182, distance: 42.3
click at [500, 169] on span "Vicky PA 1.mp3" at bounding box center [504, 171] width 75 height 5
checkbox input "true"
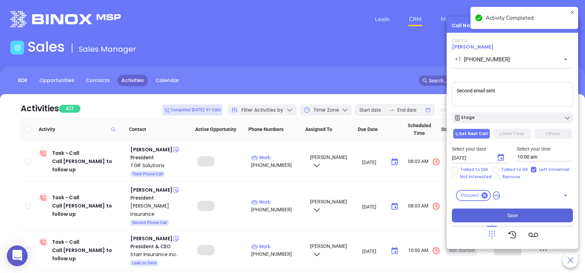
click at [500, 157] on icon "Choose date, selected date is Aug 13, 2025" at bounding box center [501, 158] width 8 height 8
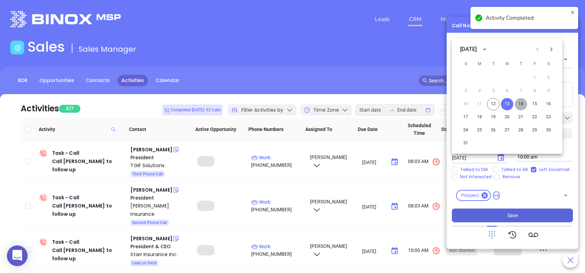
click at [522, 104] on button "14" at bounding box center [521, 104] width 12 height 12
type input "[DATE]"
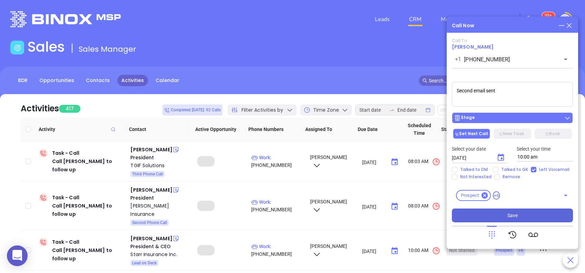
click at [503, 118] on div "Stage" at bounding box center [512, 118] width 117 height 7
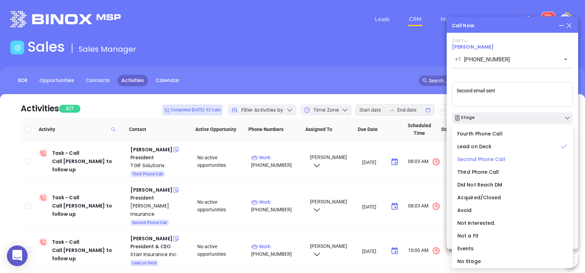
click at [503, 158] on span "Second Phone Call" at bounding box center [482, 159] width 48 height 7
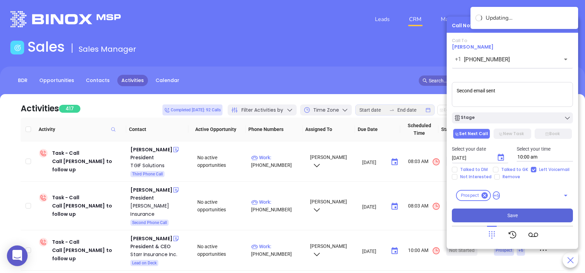
click at [527, 212] on button "Save" at bounding box center [512, 216] width 121 height 14
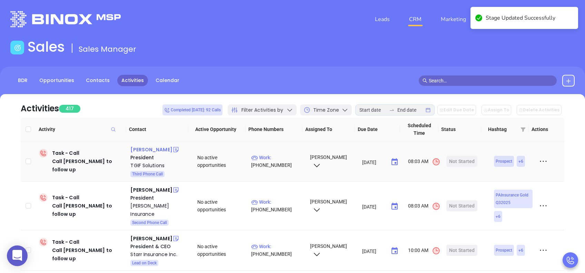
click at [152, 150] on div "Bret Atwood" at bounding box center [151, 150] width 42 height 8
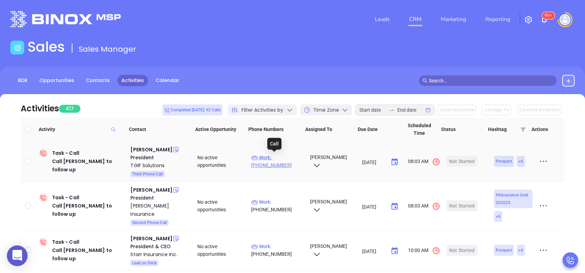
click at [287, 155] on p "Work : (724) 548-1971" at bounding box center [277, 161] width 52 height 15
type input "(724) 548-1971"
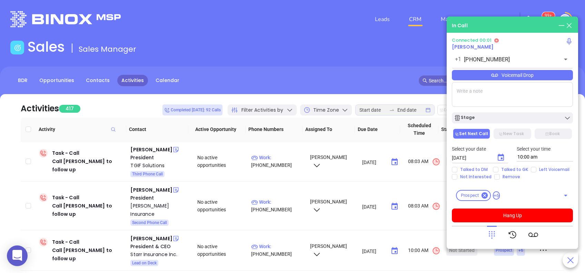
click at [528, 97] on textarea at bounding box center [512, 94] width 121 height 25
type textarea "Final email sent"
click at [502, 155] on icon "Choose date, selected date is Aug 13, 2025" at bounding box center [501, 157] width 6 height 7
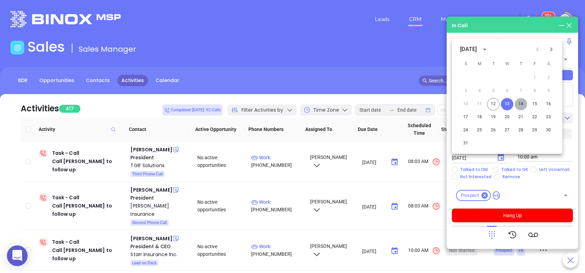
click at [519, 103] on button "14" at bounding box center [521, 104] width 12 height 12
type input "[DATE]"
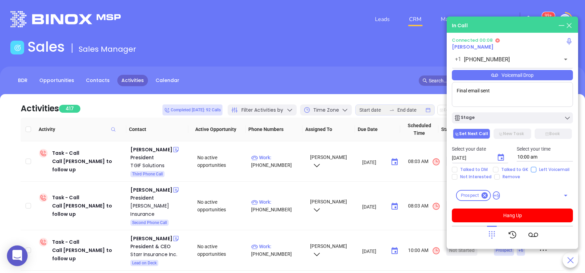
click at [534, 168] on input "Left Voicemail" at bounding box center [534, 170] width 6 height 6
checkbox input "true"
click at [505, 77] on div "Voicemail Drop" at bounding box center [512, 75] width 121 height 10
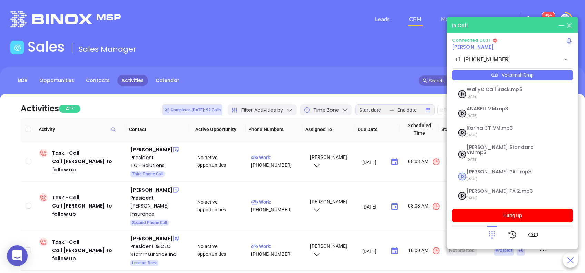
click at [495, 169] on span "Vicky PA 1.mp3" at bounding box center [504, 171] width 75 height 5
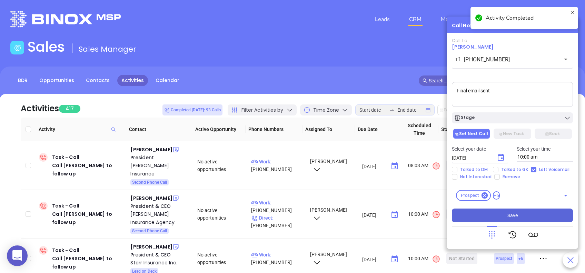
click at [523, 215] on button "Save" at bounding box center [512, 216] width 121 height 14
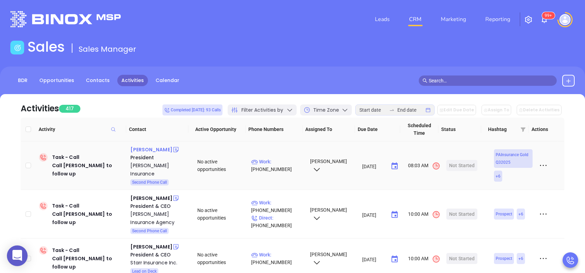
click at [148, 148] on div "Brian McCollum" at bounding box center [151, 150] width 42 height 8
click at [282, 158] on p "Work : (215) 508-9000" at bounding box center [277, 165] width 52 height 15
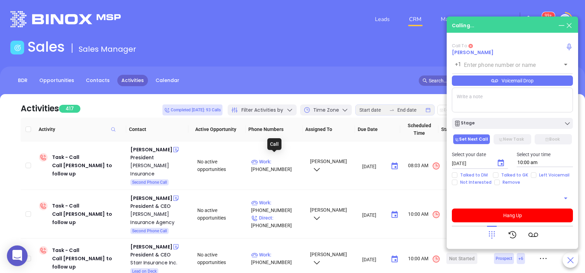
type input "(215) 508-9000"
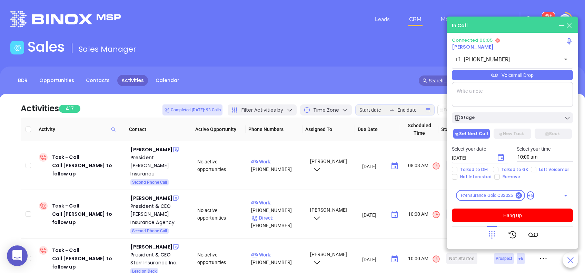
click at [500, 97] on textarea at bounding box center [512, 94] width 121 height 25
type textarea "Third email sent"
click at [503, 156] on icon "Choose date, selected date is Aug 13, 2025" at bounding box center [501, 157] width 6 height 7
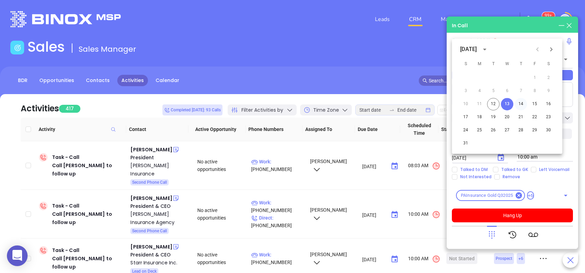
click at [520, 105] on button "14" at bounding box center [521, 104] width 12 height 12
type input "[DATE]"
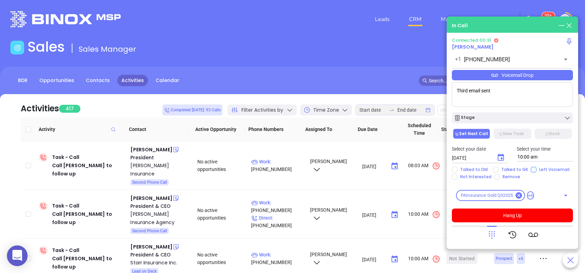
click at [534, 170] on input "Left Voicemail" at bounding box center [534, 170] width 6 height 6
checkbox input "true"
click at [521, 215] on button "Hang Up" at bounding box center [512, 216] width 121 height 14
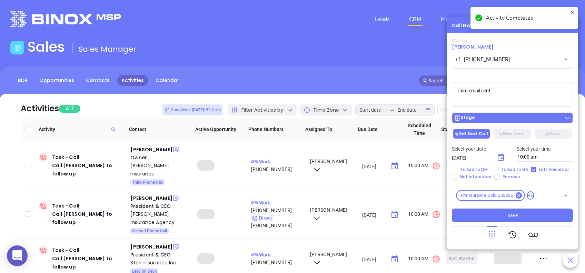
click at [496, 117] on div "Stage" at bounding box center [512, 118] width 117 height 7
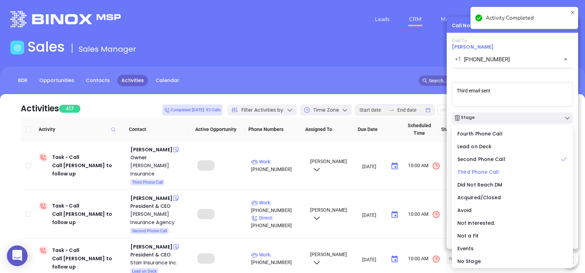
click at [493, 173] on span "Third Phone Call" at bounding box center [479, 172] width 42 height 7
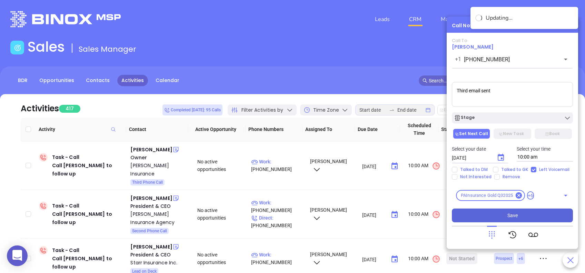
click at [527, 215] on button "Save" at bounding box center [512, 216] width 121 height 14
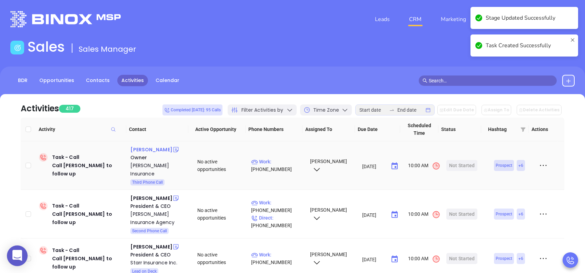
click at [152, 150] on div "Richard Diemert" at bounding box center [151, 150] width 42 height 8
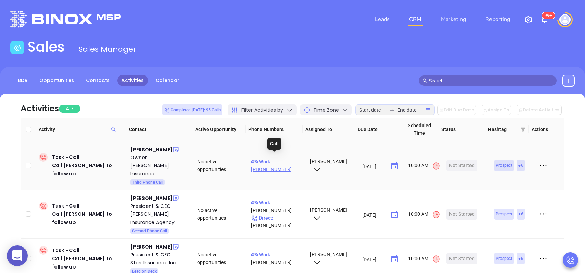
click at [277, 159] on p "Work : (412) 367-8810" at bounding box center [277, 165] width 52 height 15
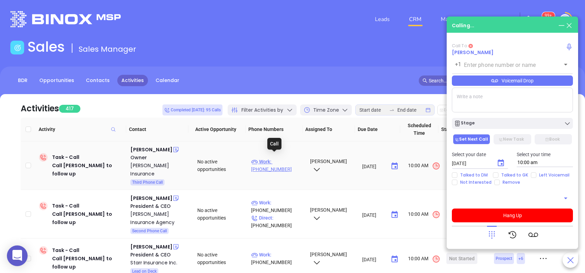
type input "(412) 367-8810"
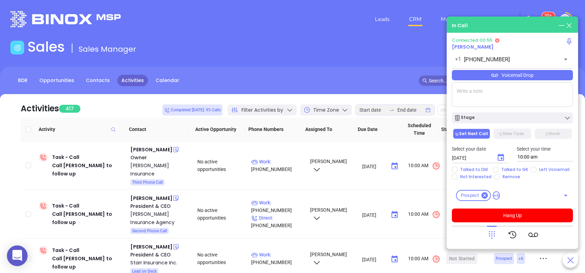
click at [527, 87] on textarea at bounding box center [512, 94] width 121 height 25
type textarea "Final email sent"
click at [531, 171] on input "Left Voicemail" at bounding box center [534, 170] width 6 height 6
checkbox input "true"
click at [503, 157] on icon "Choose date, selected date is Aug 13, 2025" at bounding box center [501, 157] width 6 height 7
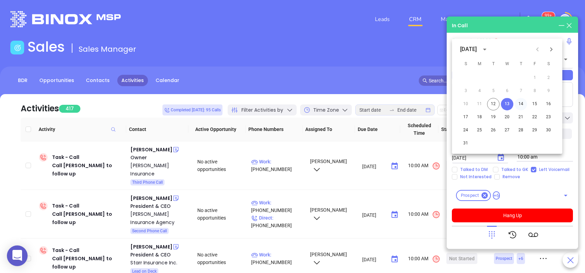
click at [523, 104] on button "14" at bounding box center [521, 104] width 12 height 12
type input "[DATE]"
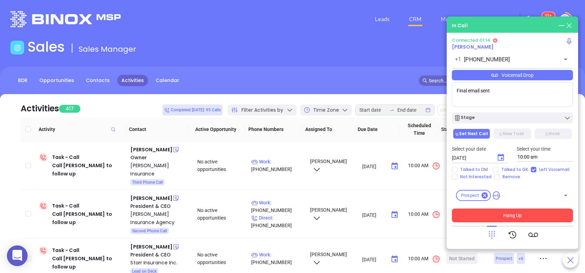
click at [537, 217] on button "Hang Up" at bounding box center [512, 216] width 121 height 14
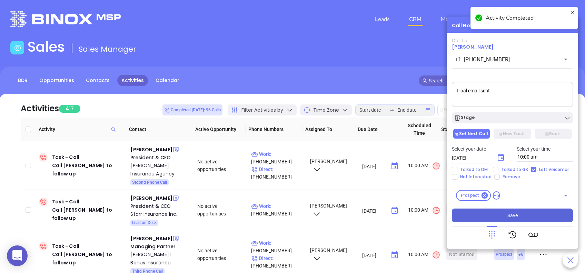
click at [505, 215] on button "Save" at bounding box center [512, 216] width 121 height 14
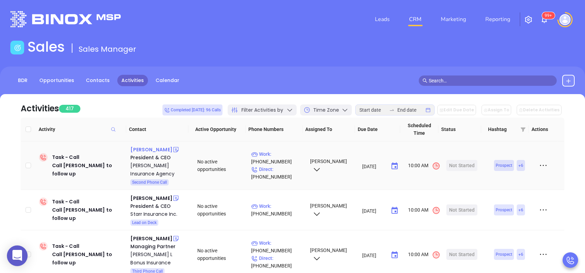
click at [152, 148] on div "John Devlin" at bounding box center [151, 150] width 42 height 8
click at [282, 151] on p "Work : (215) 230-0100" at bounding box center [277, 157] width 52 height 15
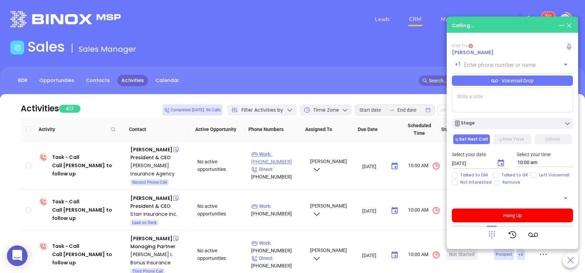
type input "(215) 230-0100"
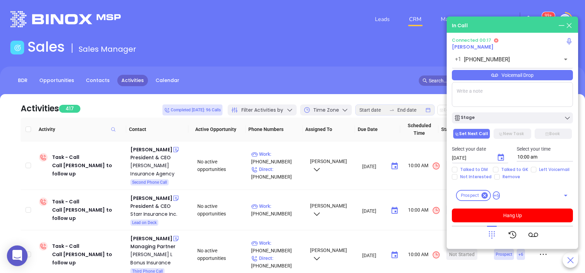
click at [485, 89] on textarea at bounding box center [512, 94] width 121 height 25
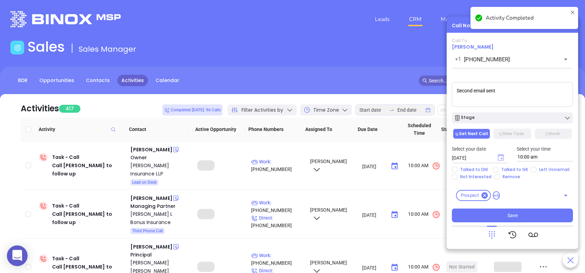
type textarea "Second email sent"
click at [503, 159] on icon "Choose date, selected date is Aug 13, 2025" at bounding box center [501, 157] width 6 height 7
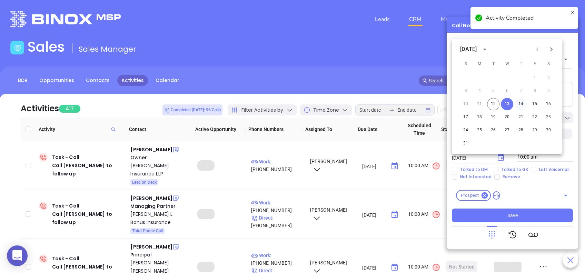
click at [522, 108] on button "14" at bounding box center [521, 104] width 12 height 12
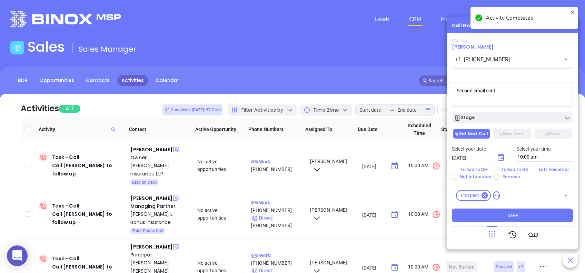
type input "[DATE]"
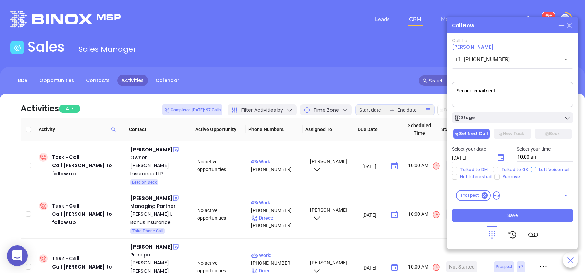
click at [533, 170] on input "Left Voicemail" at bounding box center [534, 170] width 6 height 6
checkbox input "true"
click at [516, 214] on span "Save" at bounding box center [513, 216] width 10 height 8
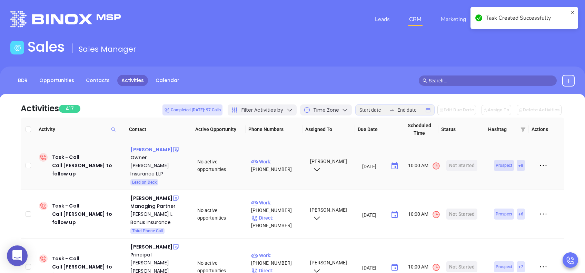
click at [161, 148] on div "Thomas D Griffith" at bounding box center [151, 150] width 42 height 8
click at [281, 159] on p "Work : (610) 431-9900" at bounding box center [277, 165] width 52 height 15
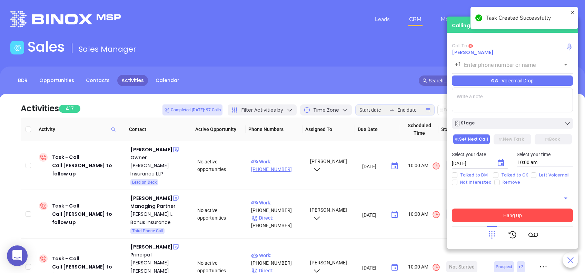
type input "(610) 431-9900"
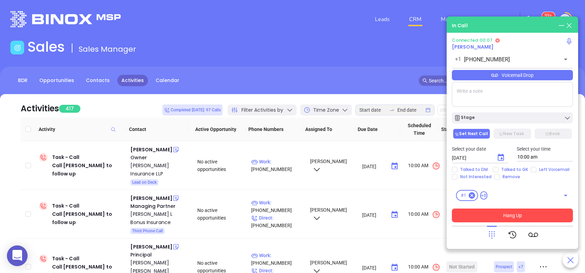
click at [497, 234] on div at bounding box center [512, 235] width 51 height 18
drag, startPoint x: 492, startPoint y: 232, endPoint x: 494, endPoint y: 222, distance: 10.8
click at [492, 232] on icon at bounding box center [492, 235] width 10 height 10
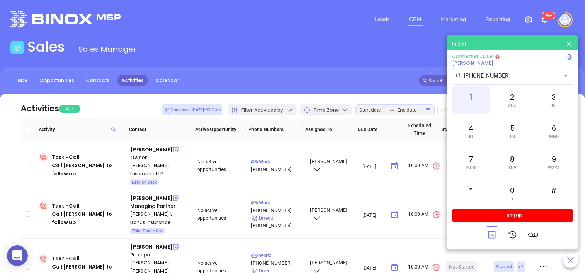
click at [472, 101] on div "1" at bounding box center [471, 100] width 38 height 28
drag, startPoint x: 490, startPoint y: 238, endPoint x: 413, endPoint y: 104, distance: 155.2
click at [491, 239] on icon at bounding box center [492, 235] width 10 height 10
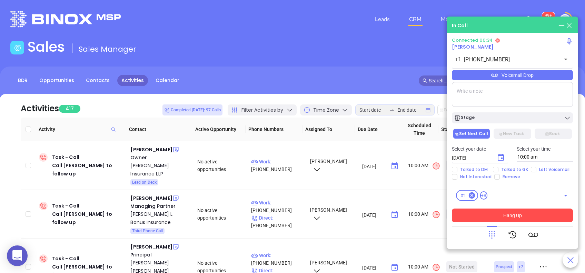
click at [520, 213] on button "Hang Up" at bounding box center [512, 216] width 121 height 14
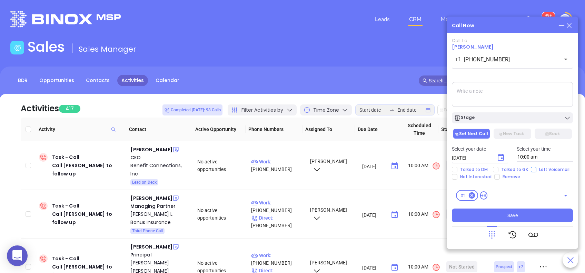
click at [537, 169] on span "Left Voicemail" at bounding box center [555, 170] width 36 height 6
click at [535, 169] on input "Left Voicemail" at bounding box center [534, 170] width 6 height 6
checkbox input "true"
click at [530, 216] on button "Save" at bounding box center [512, 216] width 121 height 14
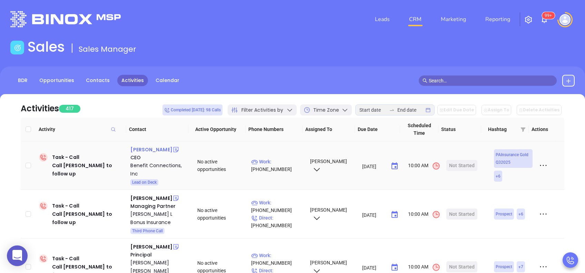
click at [142, 149] on div "[PERSON_NAME]" at bounding box center [151, 150] width 42 height 8
click at [280, 161] on p "Work : (717) 258-5599" at bounding box center [277, 165] width 52 height 15
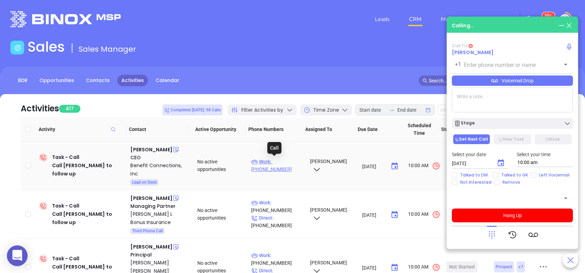
type input "[PHONE_NUMBER]"
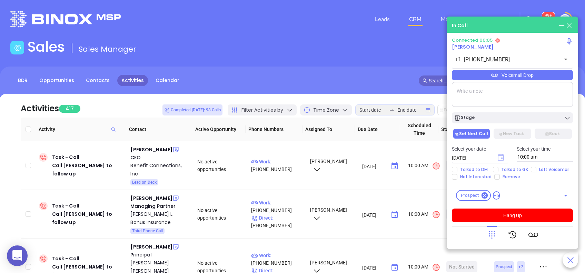
click at [501, 159] on icon "Choose date, selected date is Aug 13, 2025" at bounding box center [501, 157] width 6 height 7
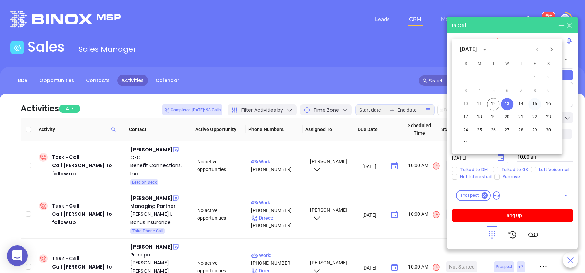
click at [534, 105] on button "15" at bounding box center [535, 104] width 12 height 12
type input "[DATE]"
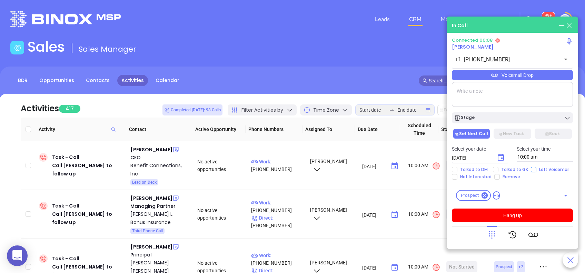
click at [532, 170] on input "Left Voicemail" at bounding box center [534, 170] width 6 height 6
checkbox input "true"
click at [517, 77] on div "Voicemail Drop" at bounding box center [512, 75] width 121 height 10
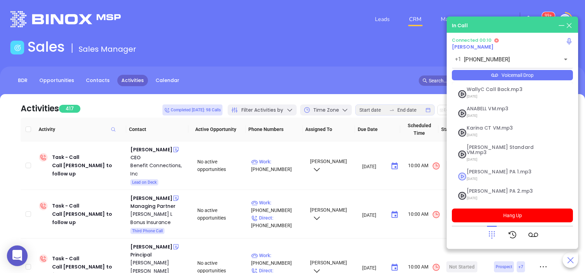
click at [504, 175] on span "07/18/2025" at bounding box center [504, 179] width 75 height 9
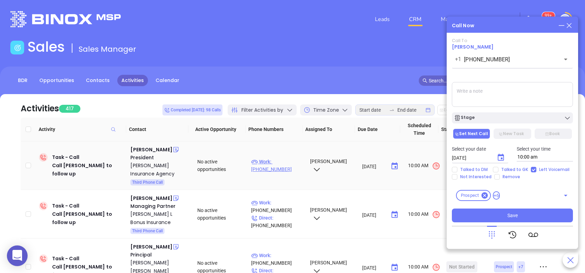
click at [277, 162] on p "Work : (610) 272-0495" at bounding box center [277, 165] width 52 height 15
type input "(610) 272-0495"
type input "[DATE]"
checkbox input "false"
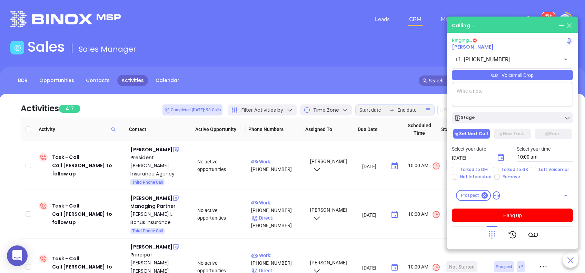
click at [552, 14] on sup "99+" at bounding box center [548, 15] width 13 height 7
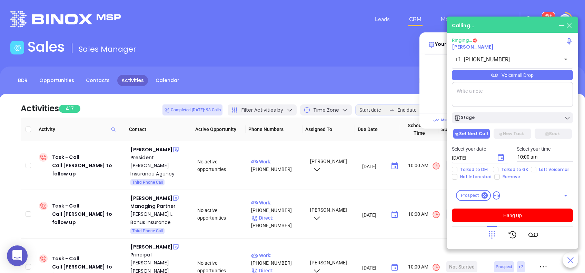
click at [561, 23] on icon at bounding box center [562, 26] width 8 height 8
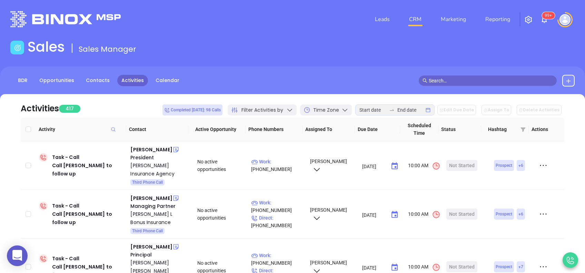
click at [545, 20] on img at bounding box center [545, 20] width 8 height 8
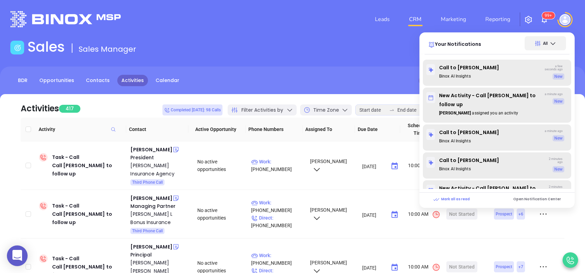
drag, startPoint x: 544, startPoint y: 17, endPoint x: 572, endPoint y: 89, distance: 77.4
click at [544, 17] on sup "99+" at bounding box center [548, 15] width 13 height 7
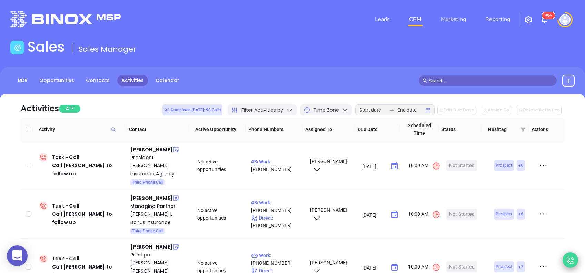
click at [574, 257] on icon at bounding box center [570, 260] width 11 height 11
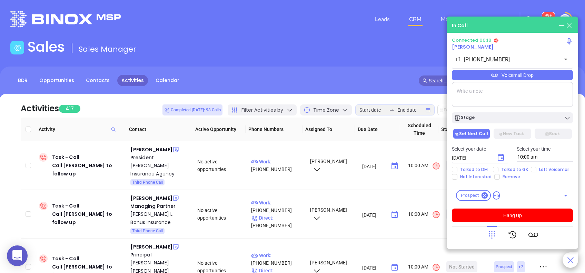
drag, startPoint x: 487, startPoint y: 235, endPoint x: 495, endPoint y: 227, distance: 10.8
click at [487, 235] on icon at bounding box center [492, 235] width 10 height 10
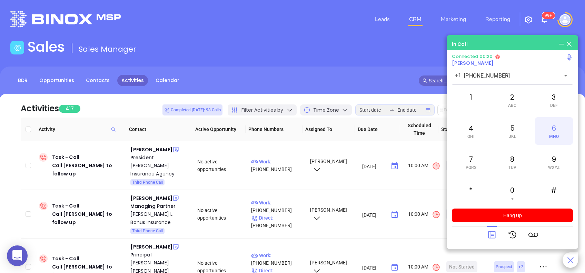
drag, startPoint x: 511, startPoint y: 98, endPoint x: 556, endPoint y: 132, distance: 56.2
click at [512, 97] on div "2 ABC" at bounding box center [513, 100] width 38 height 28
click at [558, 133] on div "6 MNO" at bounding box center [554, 131] width 38 height 28
click at [492, 237] on icon at bounding box center [492, 235] width 10 height 10
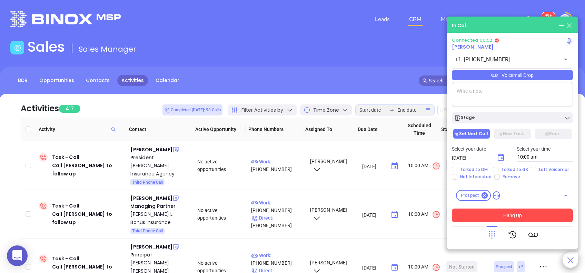
click at [508, 216] on button "Hang Up" at bounding box center [512, 216] width 121 height 14
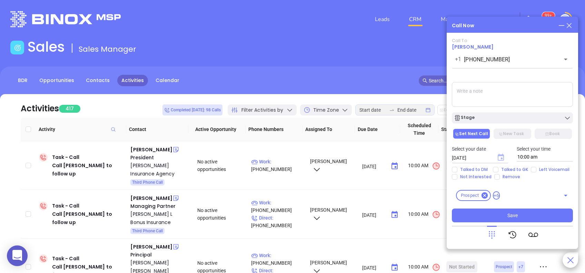
click at [502, 159] on icon "Choose date, selected date is Aug 13, 2025" at bounding box center [501, 157] width 6 height 7
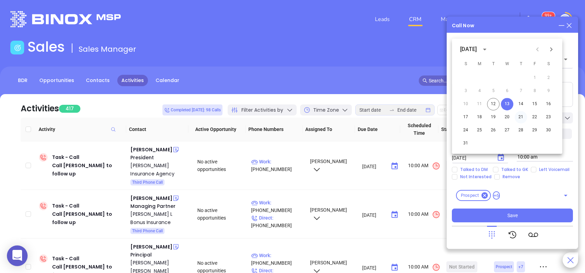
click at [523, 116] on button "21" at bounding box center [521, 117] width 12 height 12
type input "08/21/2025"
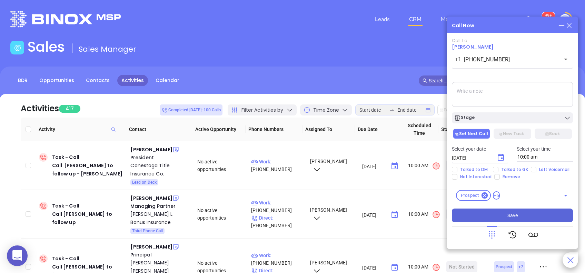
click at [526, 212] on button "Save" at bounding box center [512, 216] width 121 height 14
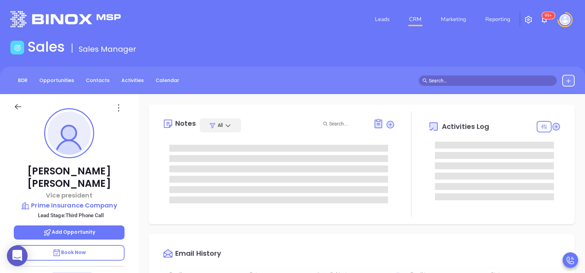
scroll to position [201, 0]
type input "[PERSON_NAME]"
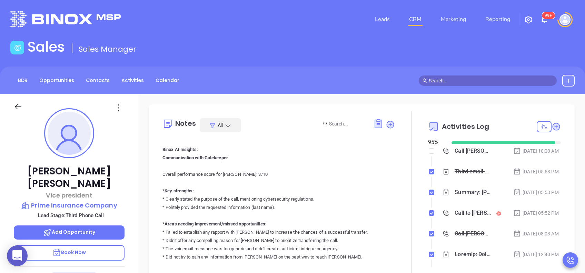
scroll to position [230, 0]
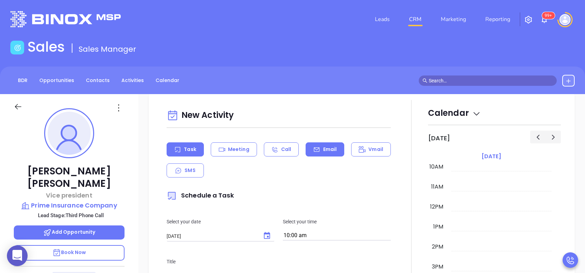
click at [310, 144] on div "Email" at bounding box center [325, 150] width 39 height 14
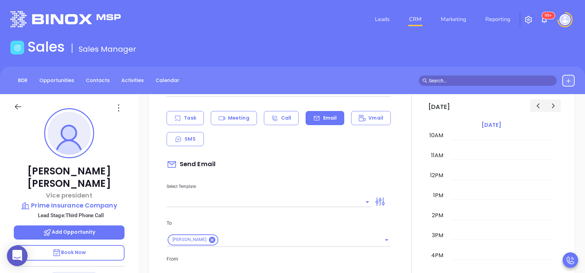
scroll to position [368, 0]
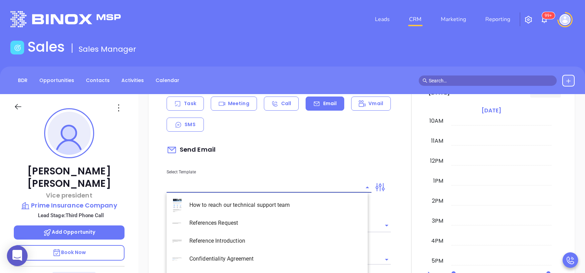
click at [329, 189] on input "text" at bounding box center [264, 188] width 195 height 10
type input "[PERSON_NAME]"
click at [267, 243] on li "PA Insurance 0625 - Email 3" at bounding box center [267, 241] width 201 height 18
type input "PA Insurance 0625 - Email 3"
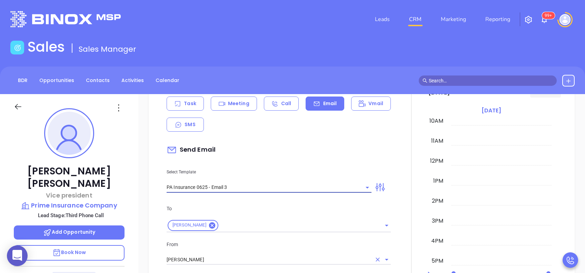
type input "What one PA agency discovered (and why it mattered)"
type input "PA Insurance 0625 - Email 3"
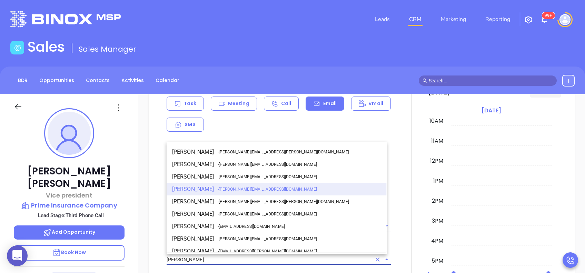
click at [236, 261] on input "[PERSON_NAME]" at bounding box center [269, 260] width 205 height 10
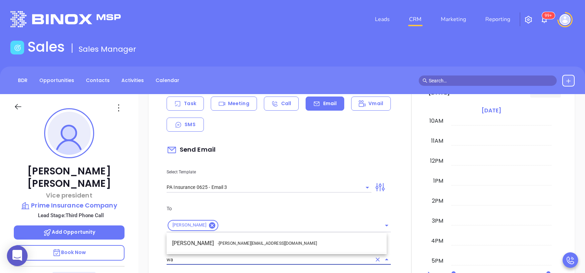
click at [250, 236] on ul "Walter Contreras - [EMAIL_ADDRESS][DOMAIN_NAME]" at bounding box center [277, 244] width 220 height 18
click at [253, 242] on span "- [PERSON_NAME][EMAIL_ADDRESS][DOMAIN_NAME]" at bounding box center [267, 244] width 99 height 6
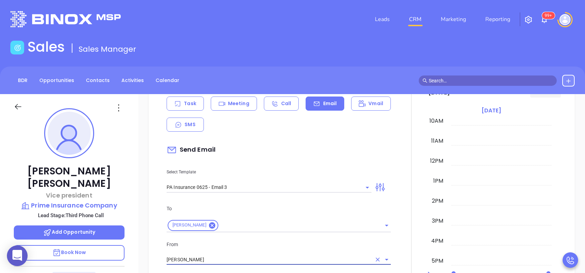
type input "[PERSON_NAME]"
click at [268, 245] on p "From" at bounding box center [279, 245] width 224 height 8
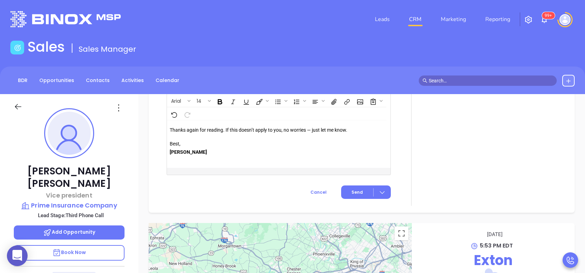
scroll to position [835, 0]
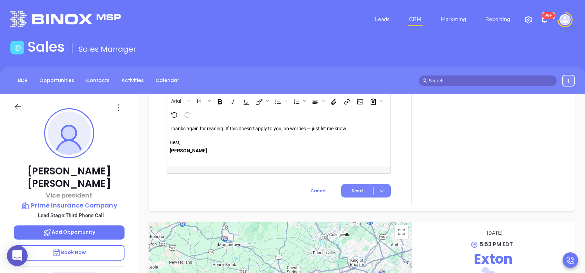
click at [356, 193] on span "Send" at bounding box center [357, 191] width 11 height 6
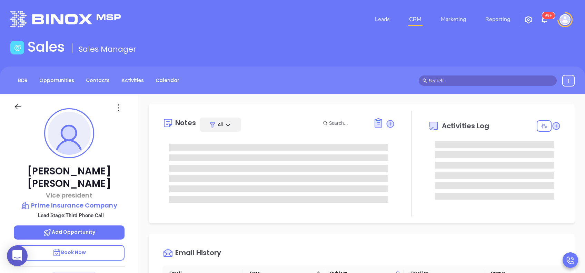
scroll to position [0, 0]
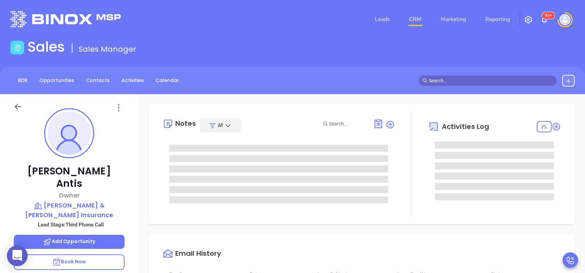
type input "[DATE]"
type input "[PERSON_NAME]"
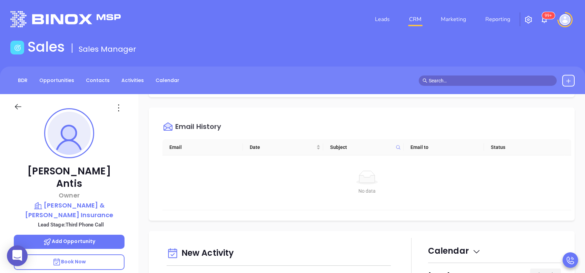
scroll to position [230, 0]
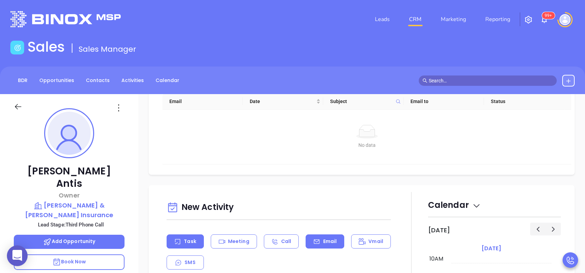
click at [318, 237] on div "Email" at bounding box center [325, 242] width 39 height 14
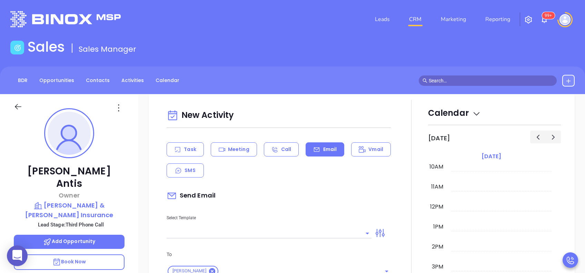
scroll to position [368, 0]
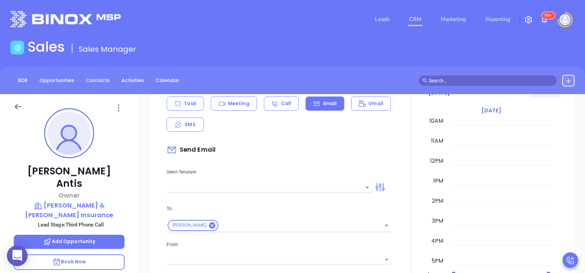
type input "[PERSON_NAME]"
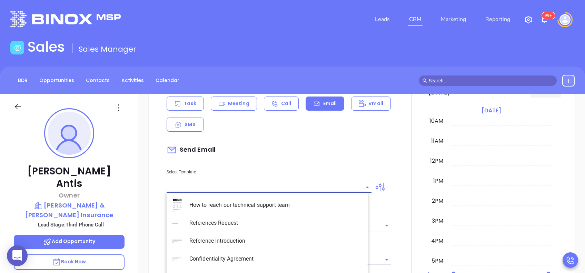
click at [342, 184] on input "text" at bounding box center [264, 188] width 195 height 10
drag, startPoint x: 252, startPoint y: 243, endPoint x: 249, endPoint y: 245, distance: 3.7
click at [251, 243] on li "PA Insurance 0625 - Email 3" at bounding box center [267, 241] width 201 height 18
type input "PA Insurance 0625 - Email 3"
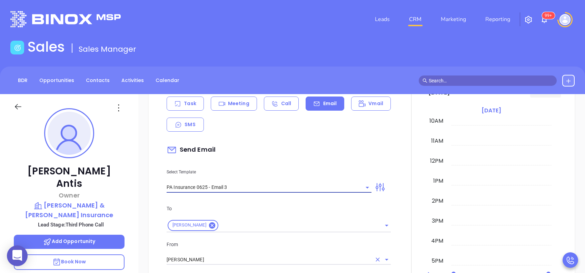
type input "What one PA agency discovered (and why it mattered)"
type input "PA Insurance 0625 - Email 3"
click at [232, 263] on input "[PERSON_NAME]" at bounding box center [269, 260] width 205 height 10
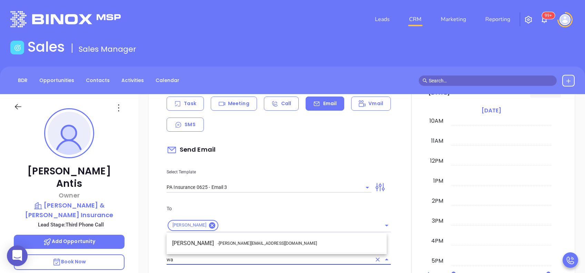
click at [239, 247] on li "Walter Contreras - walter@motiva.net" at bounding box center [277, 243] width 220 height 12
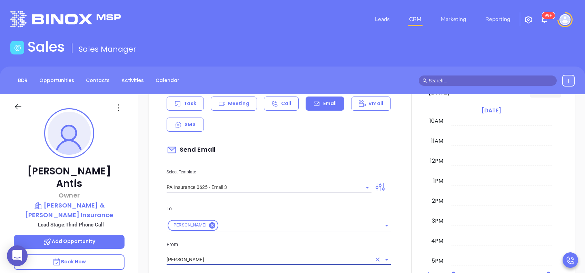
drag, startPoint x: 277, startPoint y: 259, endPoint x: 280, endPoint y: 256, distance: 4.4
click at [279, 257] on input "[PERSON_NAME]" at bounding box center [269, 260] width 205 height 10
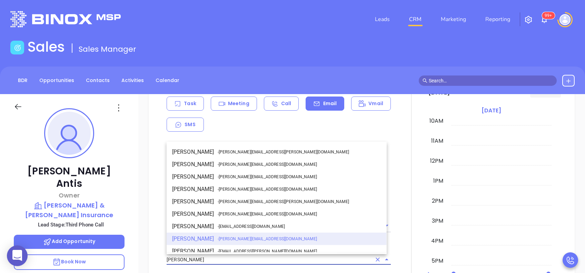
type input "Walter Contreras"
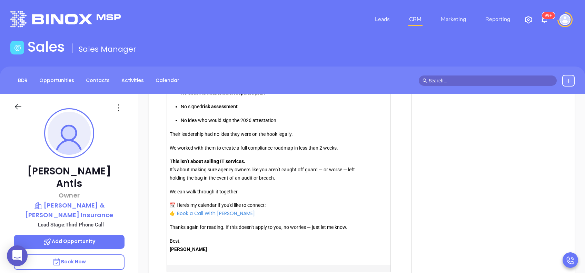
scroll to position [835, 0]
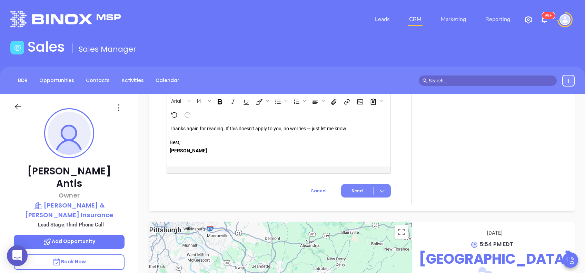
click at [353, 186] on button "Send" at bounding box center [366, 190] width 50 height 13
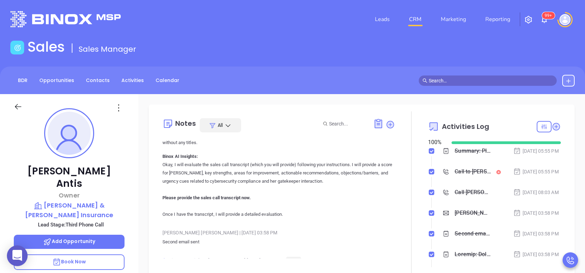
scroll to position [0, 0]
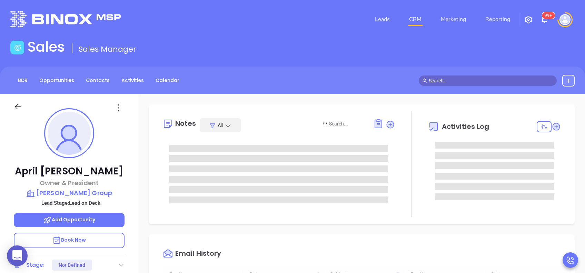
type input "[DATE]"
type input "[PERSON_NAME]"
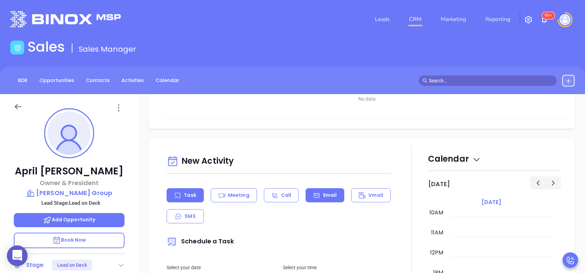
click at [323, 193] on p "Email" at bounding box center [330, 195] width 14 height 7
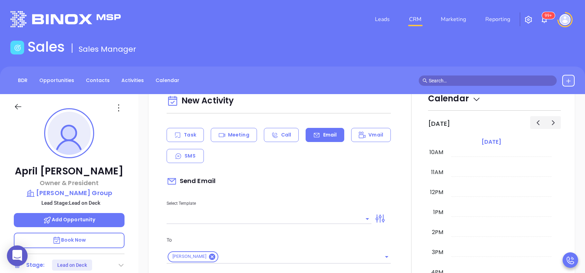
scroll to position [368, 0]
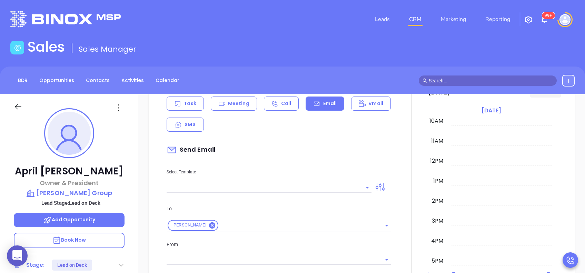
click at [331, 183] on input "text" at bounding box center [264, 188] width 195 height 10
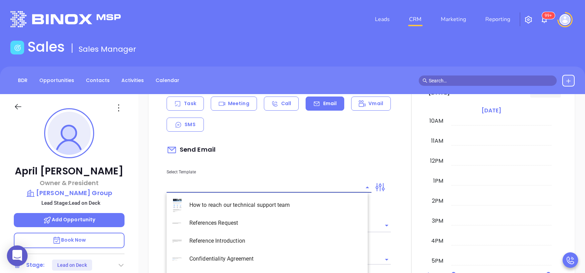
type input "[PERSON_NAME]"
click at [308, 218] on li "PA Insurance 0625 - Email 2" at bounding box center [267, 223] width 201 height 18
type input "PA Insurance 0625 - Email 2"
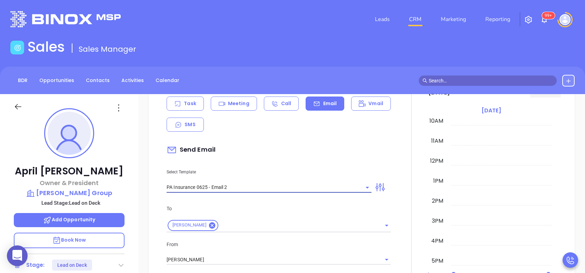
type input "April You’re not alone — most PA agencies haven’t done this yet"
type input "PA Insurance 0625 - Email 2"
click at [247, 257] on input "[PERSON_NAME]" at bounding box center [269, 260] width 205 height 10
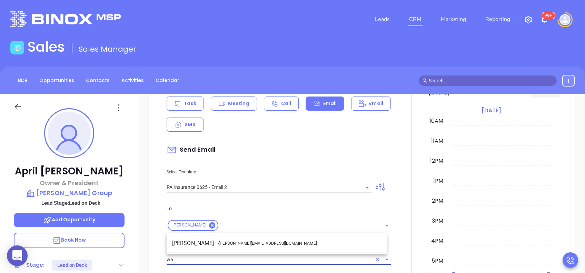
click at [254, 244] on span "- walter@motiva.net" at bounding box center [267, 244] width 99 height 6
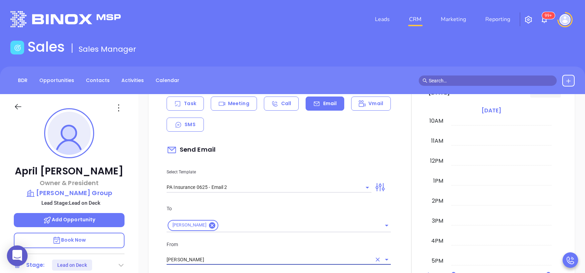
type input "[PERSON_NAME]"
click at [306, 245] on p "From" at bounding box center [279, 245] width 224 height 8
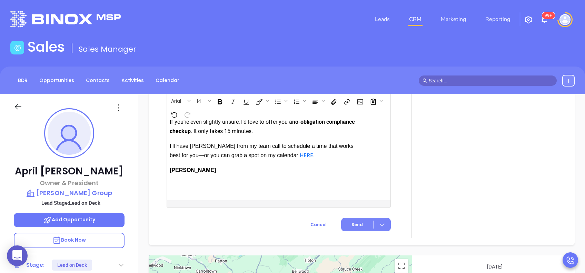
scroll to position [828, 0]
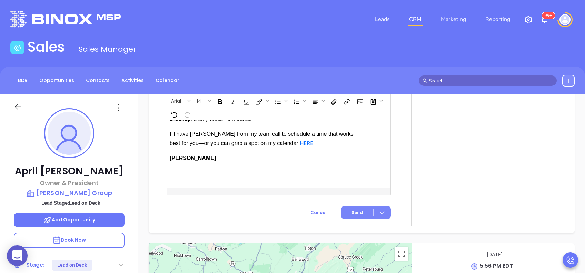
click at [353, 216] on span "Send" at bounding box center [357, 213] width 11 height 6
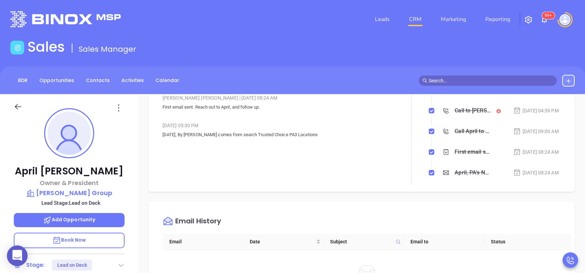
scroll to position [11, 0]
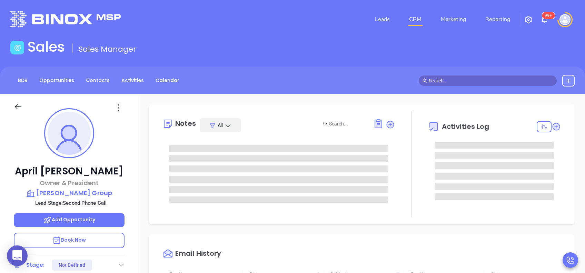
type input "[DATE]"
type input "[PERSON_NAME]"
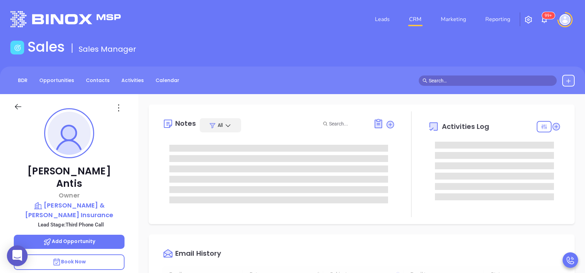
type input "[DATE]"
type input "[PERSON_NAME]"
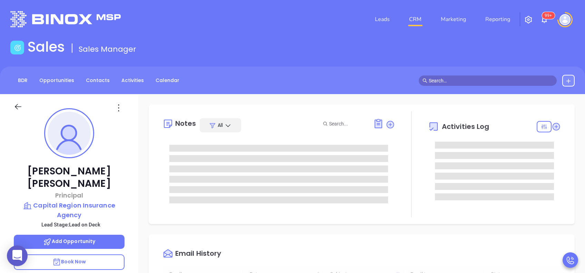
type input "[DATE]"
type input "[PERSON_NAME]"
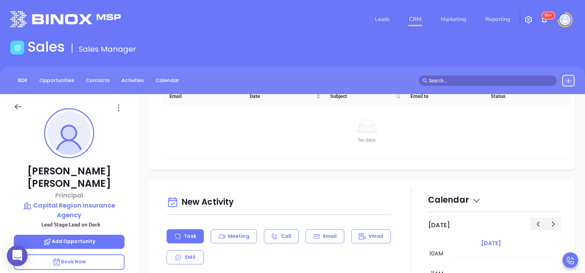
scroll to position [322, 0]
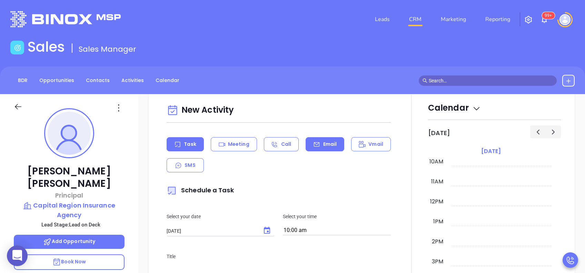
click at [323, 148] on p "Email" at bounding box center [330, 144] width 14 height 7
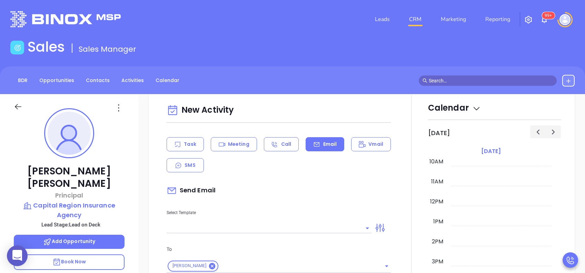
click at [328, 231] on input "text" at bounding box center [264, 228] width 195 height 10
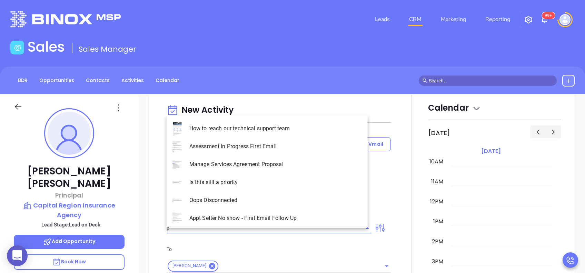
type input "pa"
type input "[PERSON_NAME]"
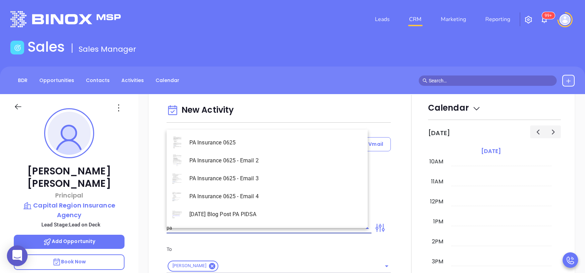
click at [280, 166] on li "PA Insurance 0625 - Email 2" at bounding box center [267, 161] width 201 height 18
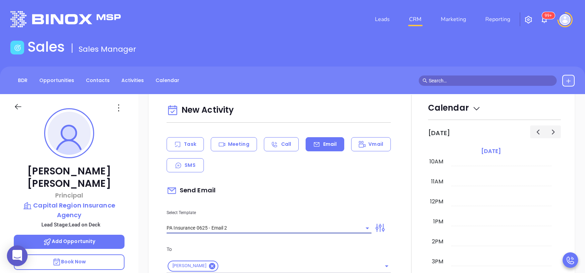
type input "PA Insurance 0625 - Email 2"
type input "Warren W. You’re not alone — most PA agencies haven’t done this yet"
click at [290, 189] on div "Send Email" at bounding box center [279, 191] width 224 height 16
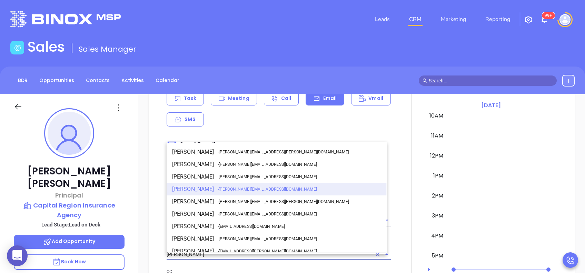
click at [221, 259] on input "[PERSON_NAME]" at bounding box center [269, 255] width 205 height 10
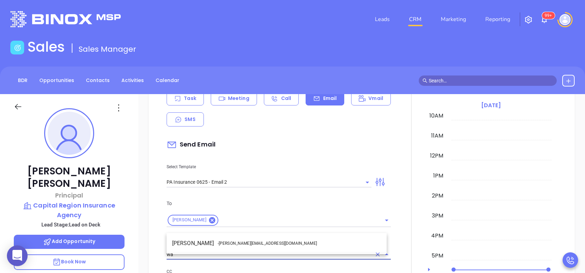
click at [236, 244] on span "- walter@motiva.net" at bounding box center [267, 244] width 99 height 6
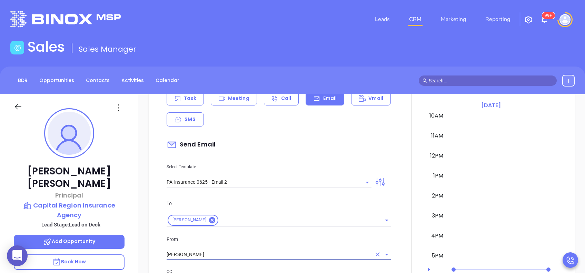
type input "[PERSON_NAME]"
click at [272, 242] on p "From" at bounding box center [279, 240] width 224 height 8
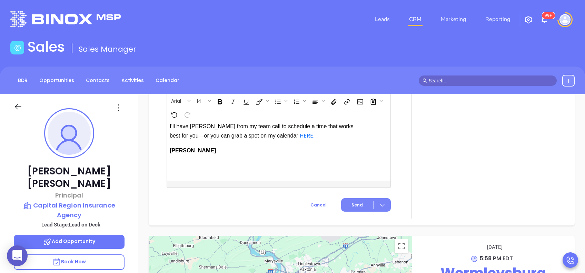
scroll to position [857, 0]
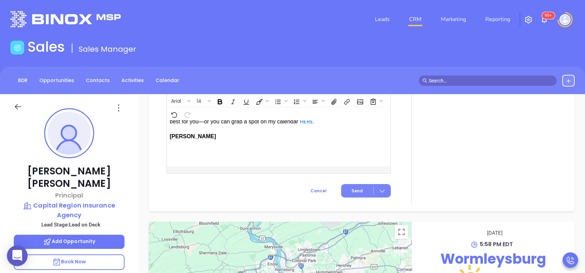
click at [359, 194] on button "Send" at bounding box center [366, 190] width 50 height 13
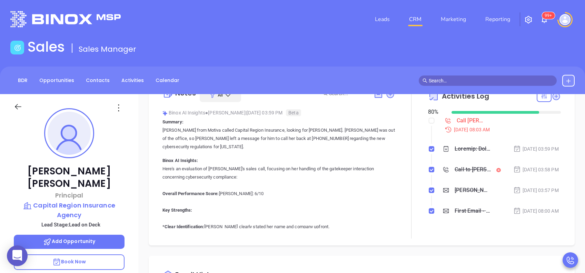
scroll to position [0, 0]
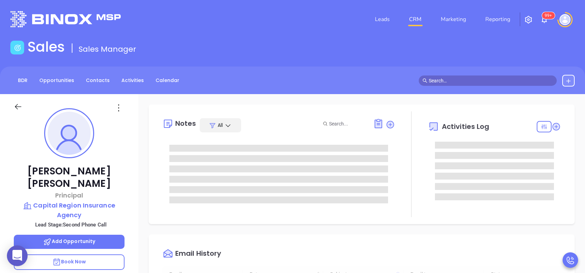
type input "[DATE]"
type input "[PERSON_NAME]"
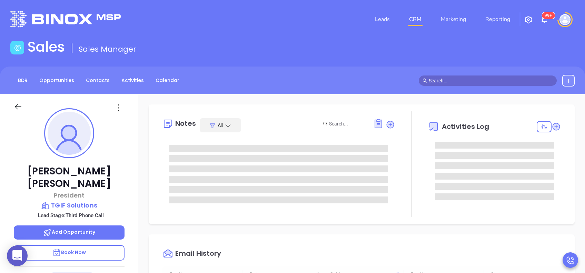
type input "[DATE]"
type input "[PERSON_NAME]"
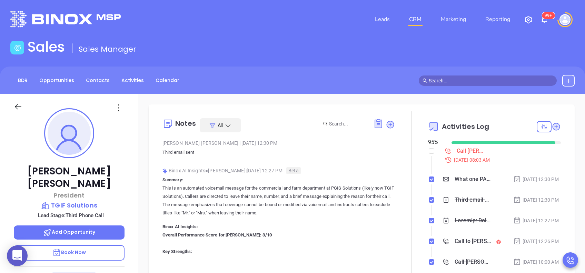
scroll to position [138, 0]
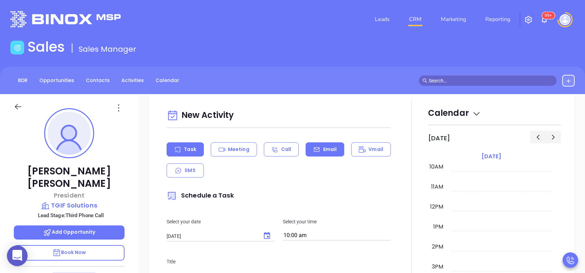
click at [323, 149] on p "Email" at bounding box center [330, 149] width 14 height 7
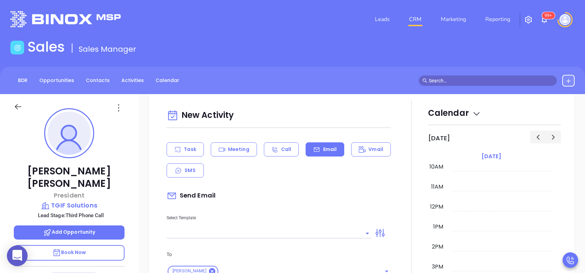
scroll to position [368, 0]
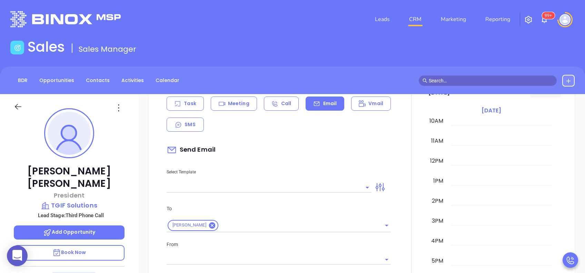
click at [327, 189] on input "text" at bounding box center [264, 188] width 195 height 10
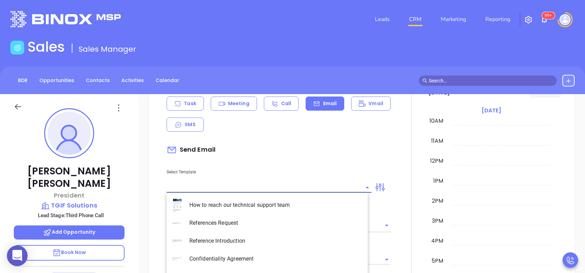
type input "[PERSON_NAME]"
click at [279, 254] on li "PA Insurance 0625 - Email 4" at bounding box center [267, 259] width 201 height 18
type input "PA Insurance 0625 - Email 4"
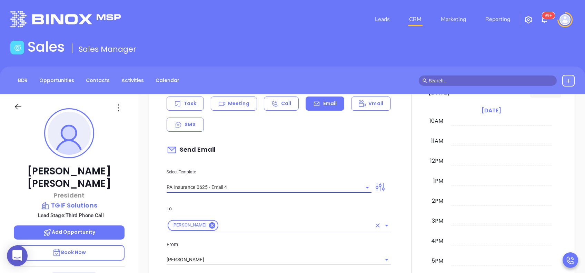
type input "Last attempt—are you still considering this?"
type input "PA Insurance 0625 - Email 4"
click at [225, 258] on input "[PERSON_NAME]" at bounding box center [269, 260] width 205 height 10
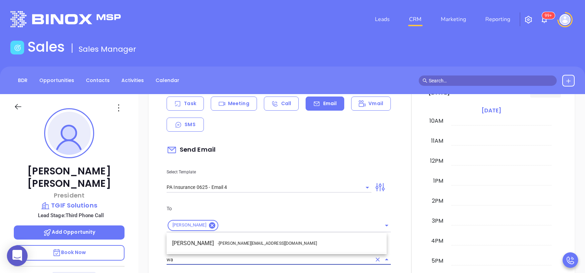
click at [231, 245] on span "- [PERSON_NAME][EMAIL_ADDRESS][DOMAIN_NAME]" at bounding box center [267, 244] width 99 height 6
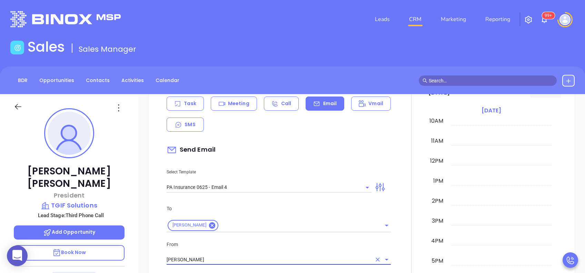
type input "[PERSON_NAME]"
click at [283, 243] on p "From" at bounding box center [279, 245] width 224 height 8
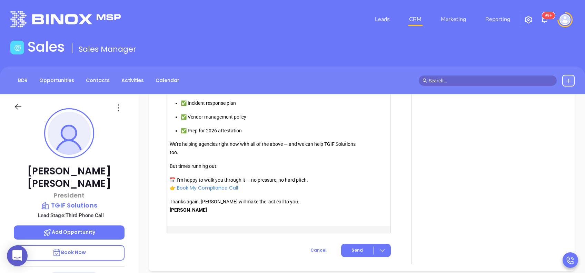
scroll to position [791, 0]
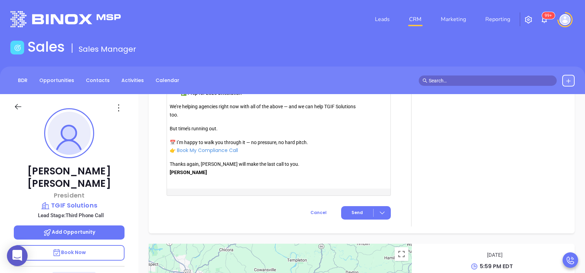
click at [357, 219] on button "Send" at bounding box center [366, 212] width 50 height 13
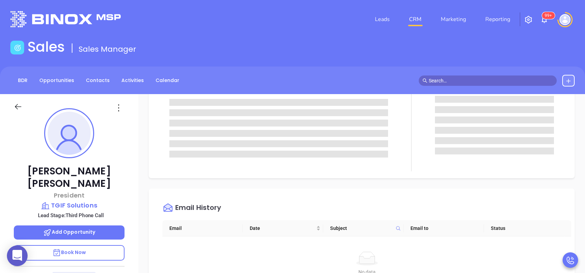
scroll to position [0, 0]
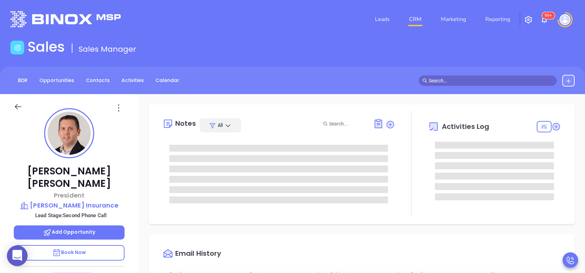
type input "[DATE]"
type input "[PERSON_NAME]"
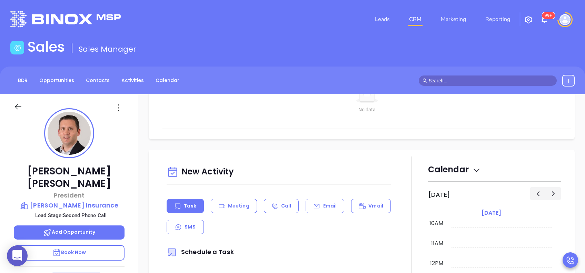
scroll to position [322, 0]
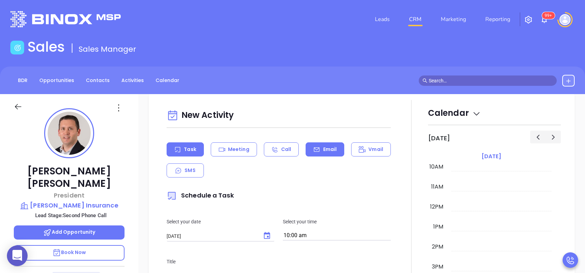
click at [323, 148] on p "Email" at bounding box center [330, 149] width 14 height 7
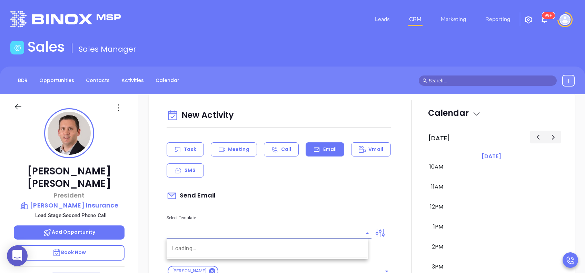
click at [302, 234] on input "text" at bounding box center [264, 233] width 195 height 10
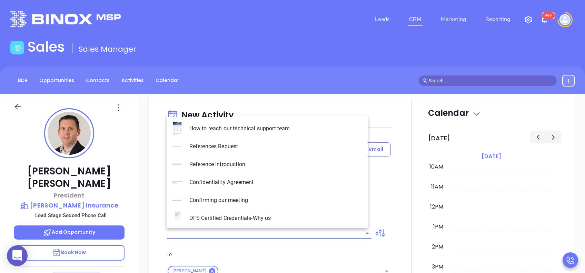
type input "p"
type input "[PERSON_NAME]"
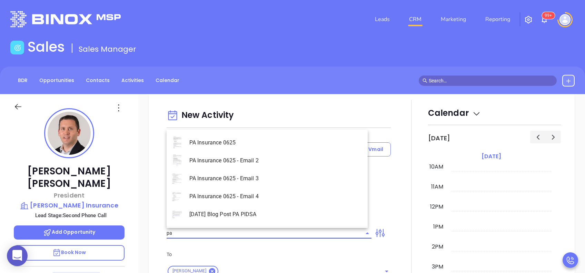
click at [279, 179] on li "PA Insurance 0625 - Email 3" at bounding box center [267, 179] width 201 height 18
type input "PA Insurance 0625 - Email 3"
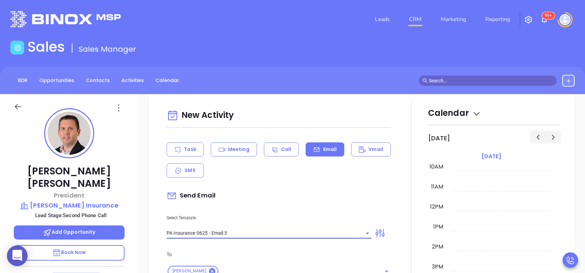
type input "What one PA agency discovered (and why it mattered)"
type input "PA Insurance 0625 - Email 3"
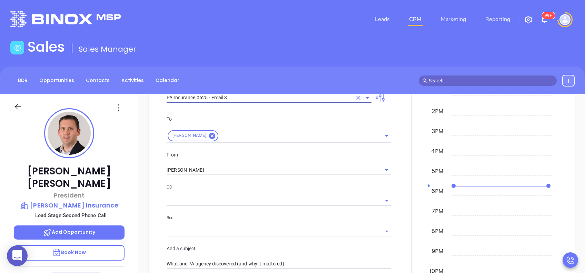
scroll to position [506, 0]
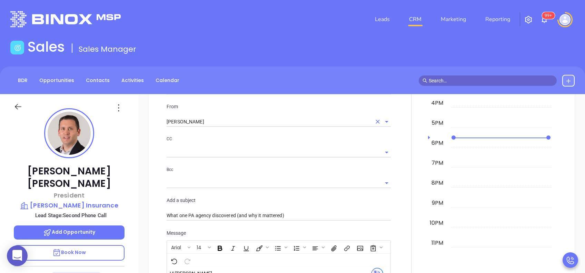
click at [261, 123] on input "[PERSON_NAME]" at bounding box center [269, 122] width 205 height 10
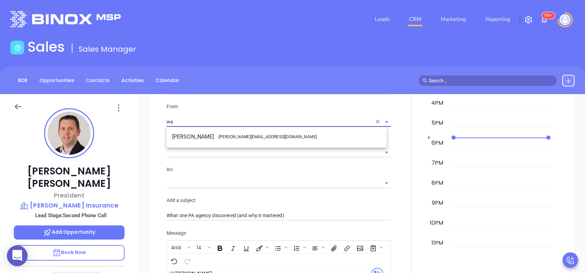
click at [257, 139] on li "Walter Contreras - [EMAIL_ADDRESS][DOMAIN_NAME]" at bounding box center [277, 137] width 220 height 12
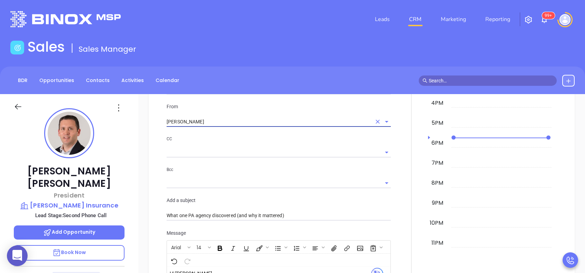
click at [278, 146] on div at bounding box center [279, 151] width 224 height 11
type input "[PERSON_NAME]"
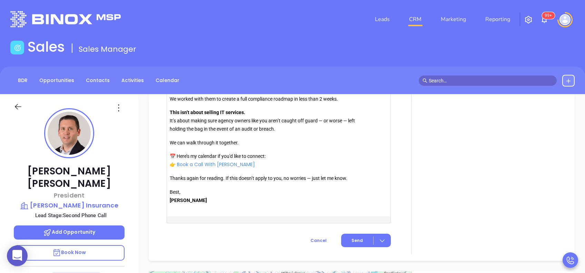
scroll to position [822, 0]
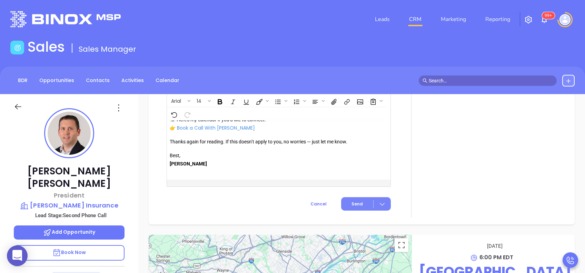
click at [360, 205] on button "Send" at bounding box center [366, 203] width 50 height 13
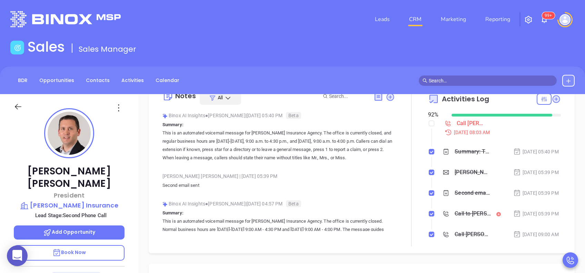
scroll to position [0, 0]
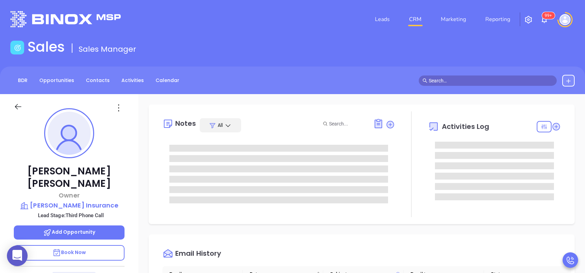
scroll to position [201, 0]
type input "[PERSON_NAME]"
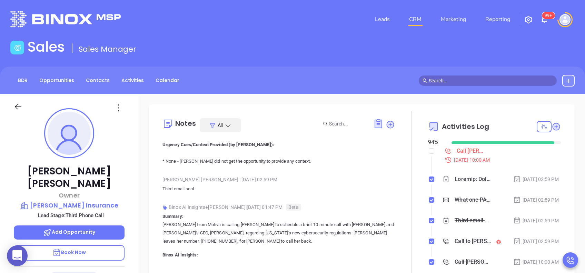
scroll to position [322, 0]
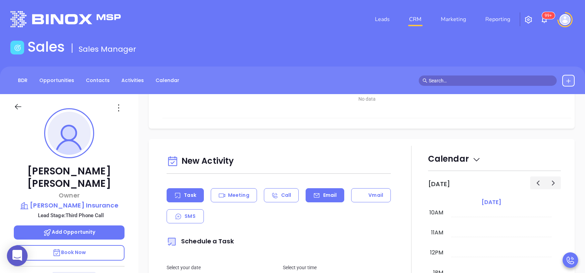
click at [323, 198] on p "Email" at bounding box center [330, 195] width 14 height 7
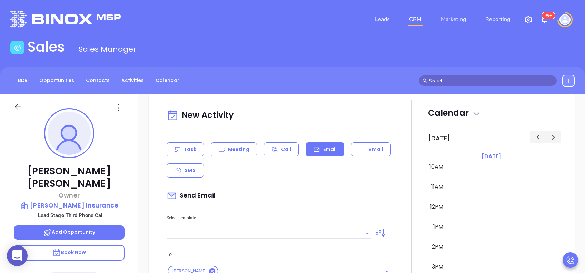
type input "[PERSON_NAME]"
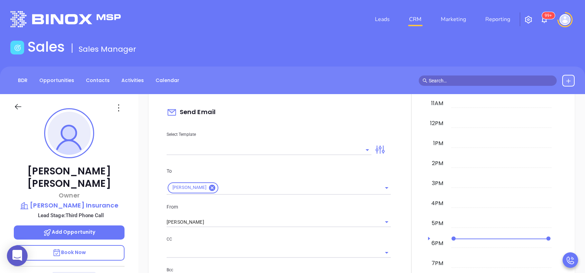
scroll to position [414, 0]
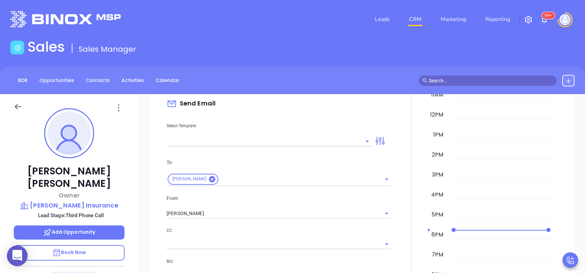
click at [305, 143] on input "text" at bounding box center [264, 141] width 195 height 10
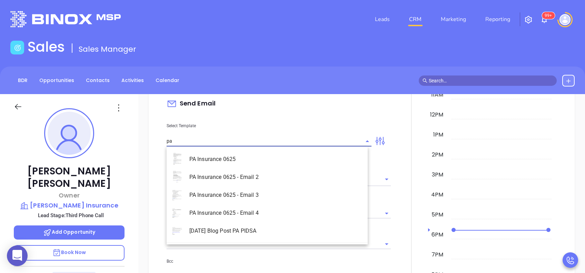
click at [309, 210] on li "PA Insurance 0625 - Email 4" at bounding box center [267, 213] width 201 height 18
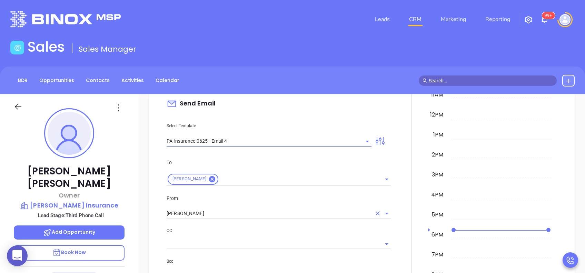
type input "PA Insurance 0625 - Email 4"
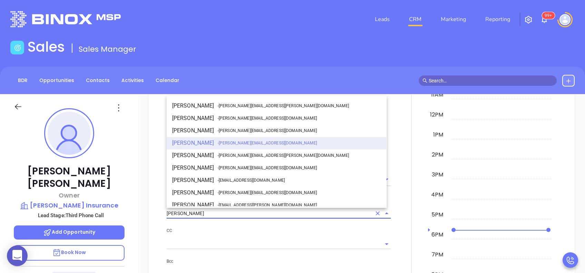
click at [287, 212] on input "[PERSON_NAME]" at bounding box center [269, 214] width 205 height 10
type input "Last attempt—are you still considering this?"
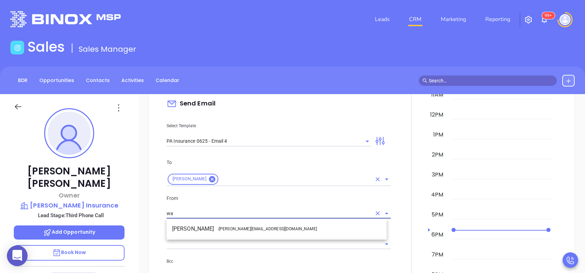
click at [265, 232] on li "Walter Contreras - walter@motiva.net" at bounding box center [277, 229] width 220 height 12
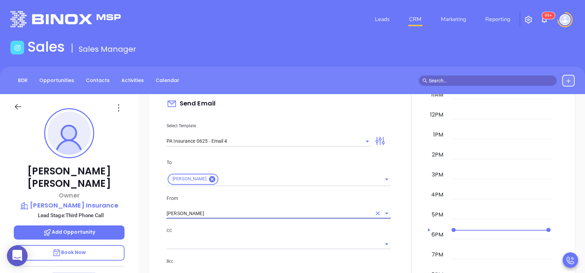
type input "Walter Contreras"
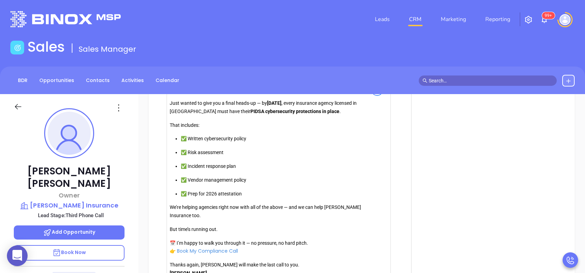
scroll to position [782, 0]
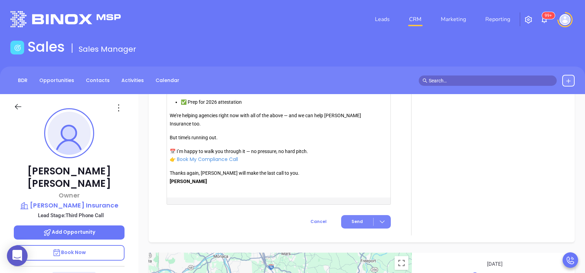
click at [361, 226] on button "Send" at bounding box center [366, 221] width 50 height 13
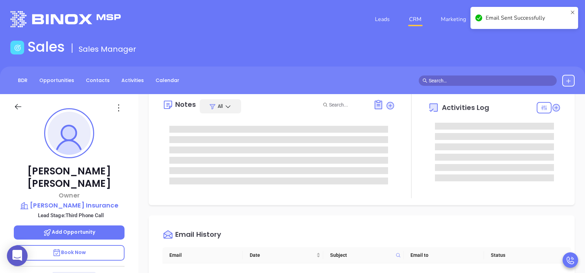
scroll to position [0, 0]
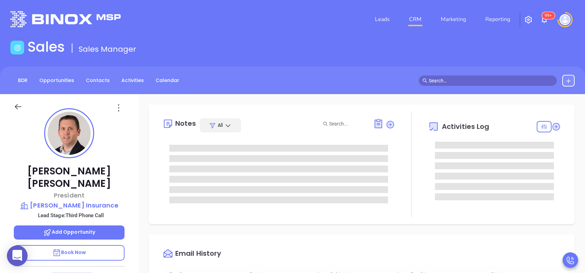
type input "[DATE]"
type input "[PERSON_NAME]"
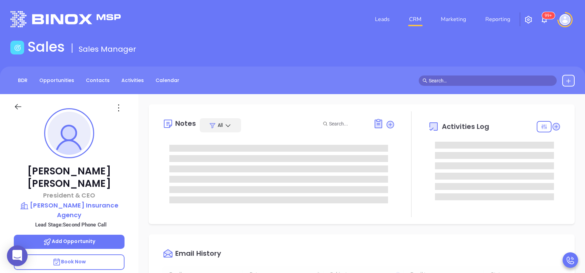
type input "[DATE]"
type input "[PERSON_NAME]"
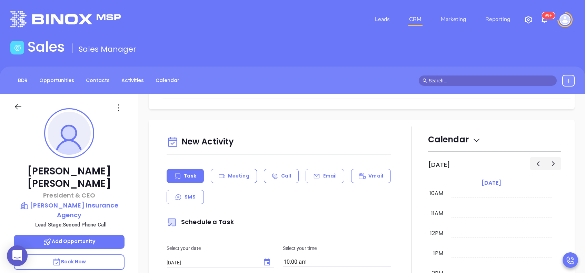
scroll to position [322, 0]
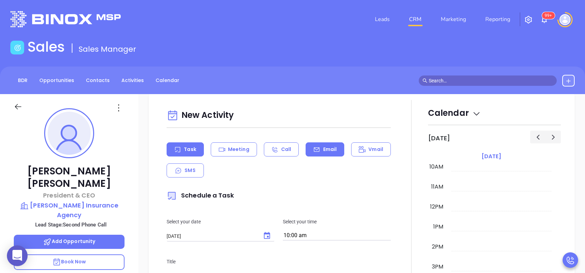
drag, startPoint x: 293, startPoint y: 176, endPoint x: 318, endPoint y: 152, distance: 35.1
click at [318, 152] on div "Email" at bounding box center [325, 150] width 39 height 14
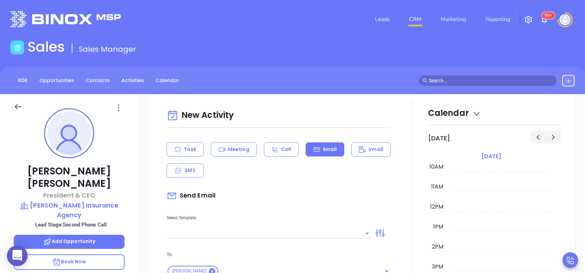
drag, startPoint x: 320, startPoint y: 227, endPoint x: 325, endPoint y: 225, distance: 4.9
click at [320, 228] on div at bounding box center [269, 232] width 205 height 11
type input "[PERSON_NAME]"
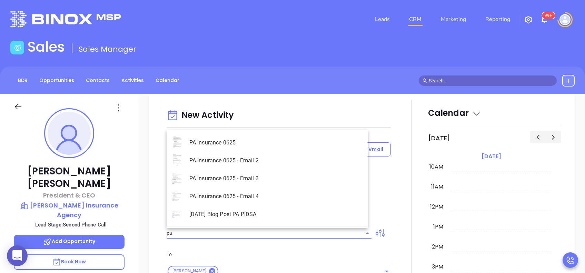
click at [283, 165] on li "PA Insurance 0625 - Email 2" at bounding box center [267, 161] width 201 height 18
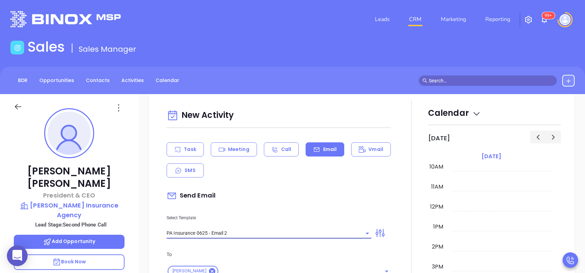
type input "PA Insurance 0625 - Email 2"
click at [273, 189] on div "Send Email" at bounding box center [279, 196] width 224 height 16
type input "John You’re not alone — most PA agencies haven’t done this yet"
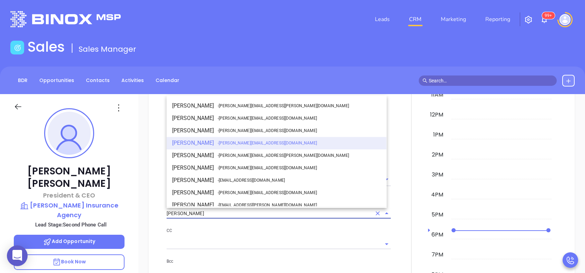
click at [226, 213] on input "[PERSON_NAME]" at bounding box center [269, 214] width 205 height 10
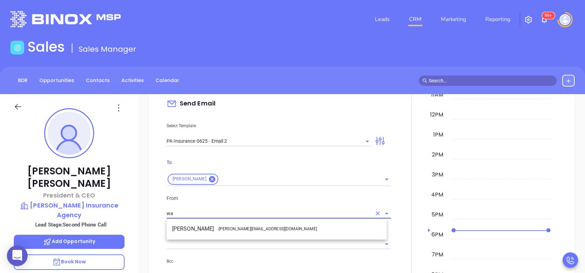
click at [233, 226] on span "- walter@motiva.net" at bounding box center [267, 229] width 99 height 6
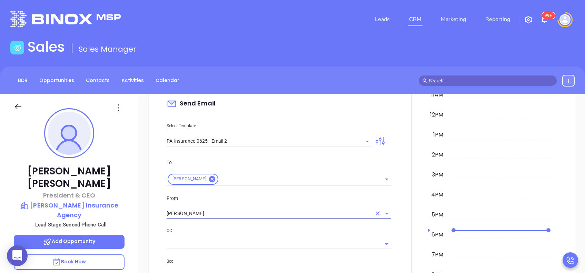
type input "Walter Contreras"
click at [261, 235] on div "CC" at bounding box center [279, 238] width 224 height 22
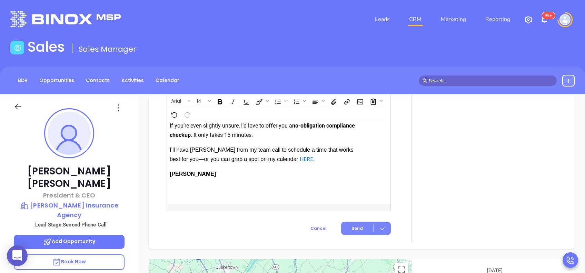
scroll to position [835, 0]
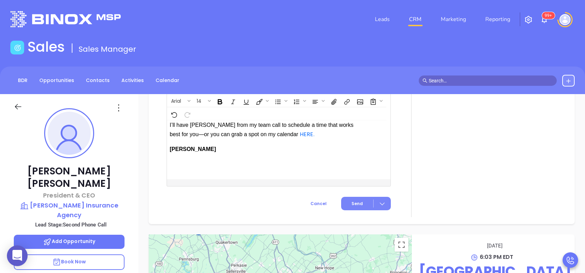
click at [356, 207] on span "Send" at bounding box center [357, 204] width 11 height 6
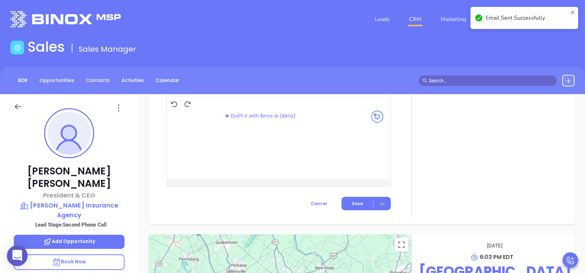
scroll to position [598, 0]
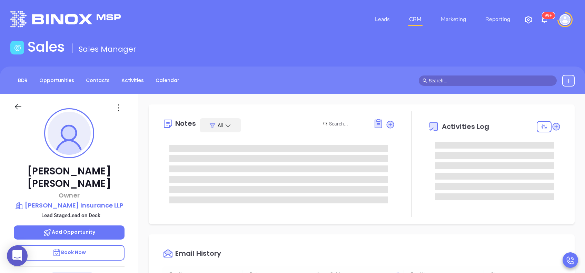
type input "[DATE]"
type input "[PERSON_NAME]"
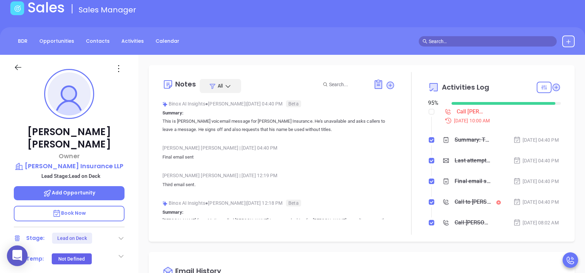
scroll to position [92, 0]
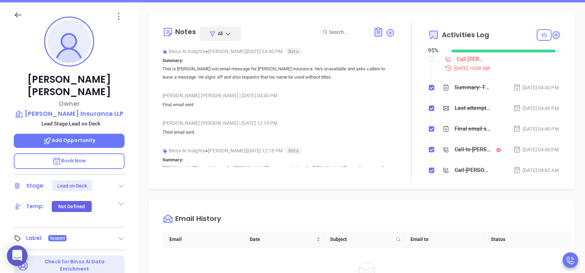
click at [121, 183] on icon at bounding box center [121, 186] width 7 height 7
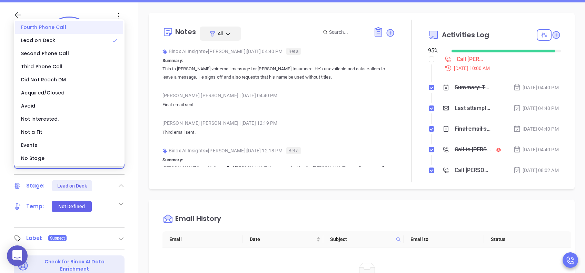
click at [63, 22] on div "Fourth Phone Call" at bounding box center [69, 27] width 108 height 13
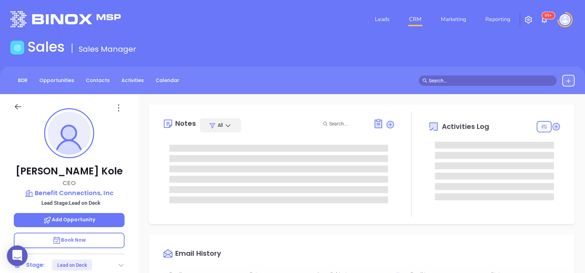
scroll to position [201, 0]
type input "[PERSON_NAME]"
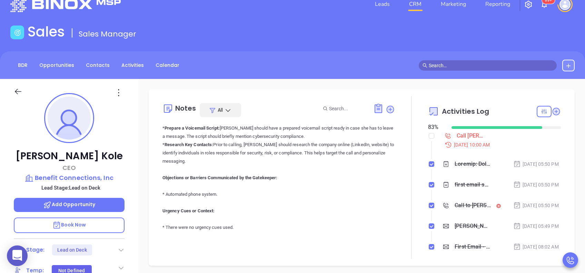
scroll to position [271, 0]
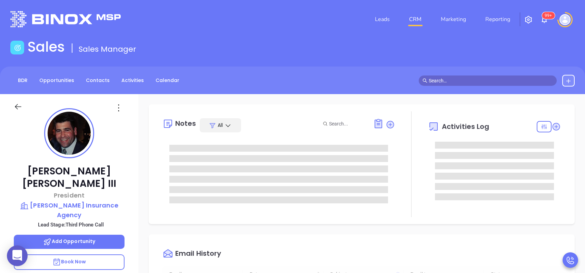
type input "[DATE]"
type input "[PERSON_NAME]"
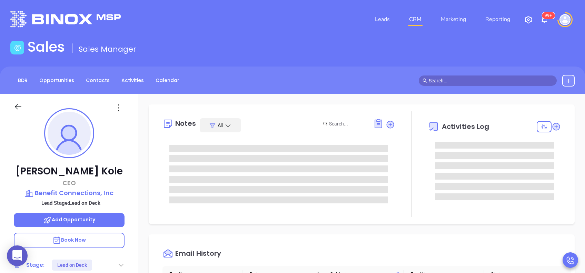
type input "[PERSON_NAME]"
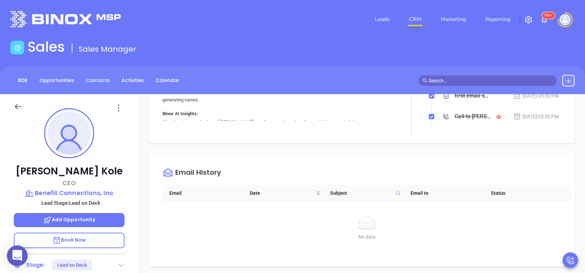
scroll to position [230, 0]
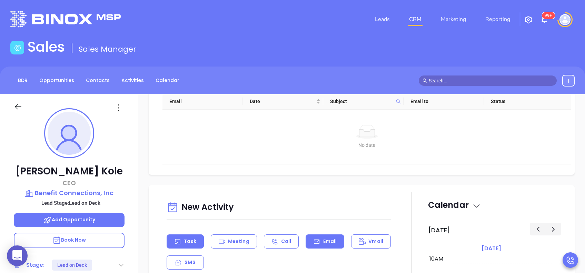
click at [323, 241] on p "Email" at bounding box center [330, 241] width 14 height 7
click at [188, 244] on p "Task" at bounding box center [190, 241] width 12 height 7
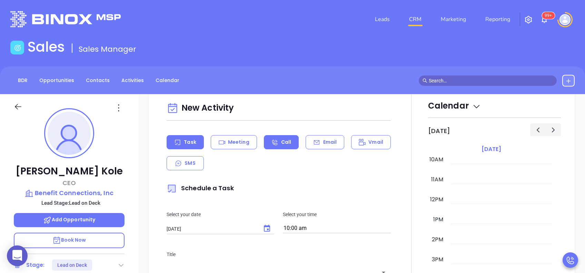
scroll to position [368, 0]
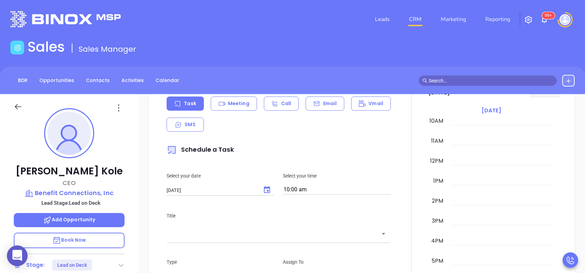
type input "[PERSON_NAME]"
click at [267, 189] on icon "Choose date, selected date is Aug 13, 2025" at bounding box center [267, 190] width 8 height 8
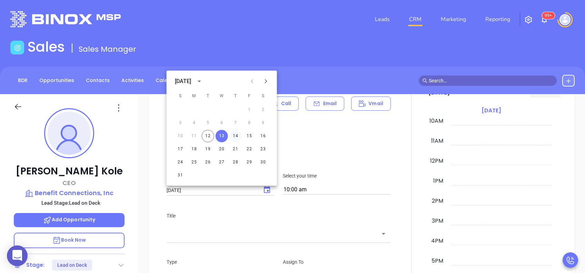
click at [235, 139] on button "14" at bounding box center [236, 136] width 12 height 12
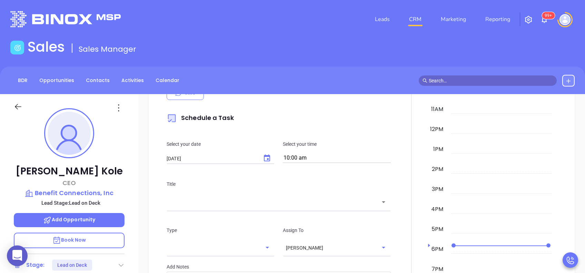
scroll to position [414, 0]
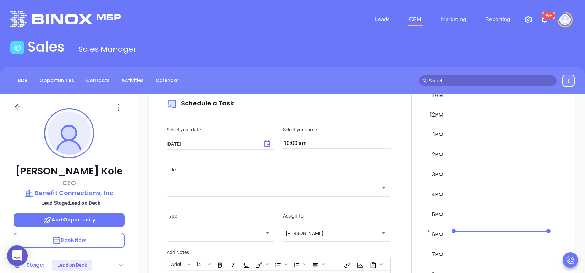
click at [264, 145] on icon "Choose date, selected date is Aug 14, 2025" at bounding box center [267, 144] width 8 height 8
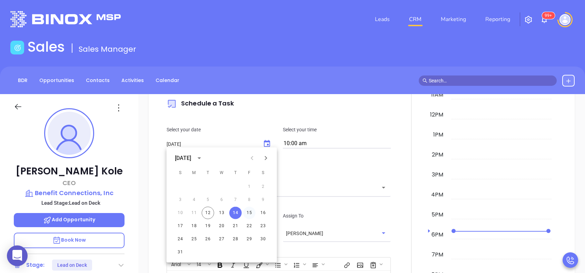
click at [249, 214] on button "15" at bounding box center [249, 213] width 12 height 12
type input "[DATE]"
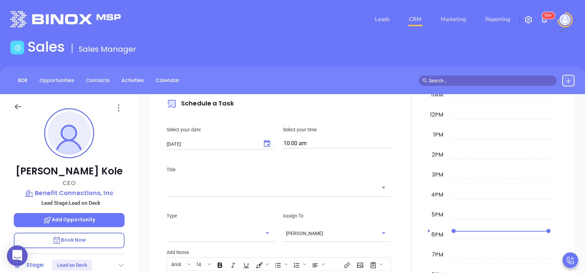
click at [268, 188] on input "text" at bounding box center [274, 188] width 208 height 8
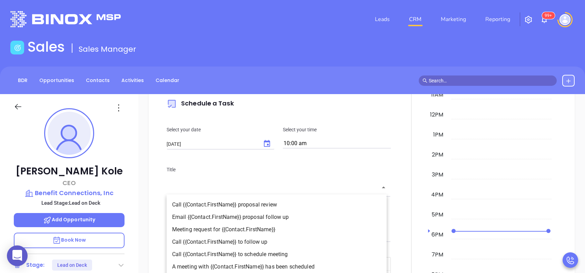
click at [264, 243] on li "Call {{Contact.FirstName}} to follow up" at bounding box center [277, 242] width 220 height 12
type input "Call [PERSON_NAME] to follow up"
type input "Call"
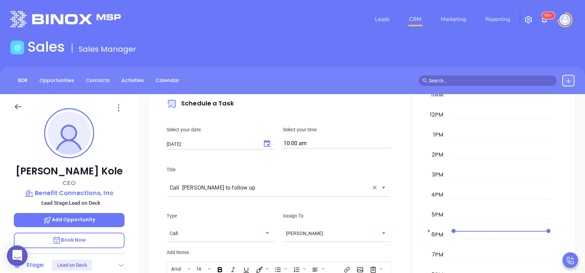
click at [358, 162] on div "Title Call [PERSON_NAME] to follow up ​" at bounding box center [279, 180] width 233 height 46
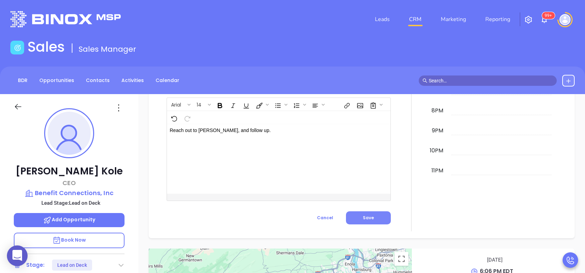
scroll to position [592, 0]
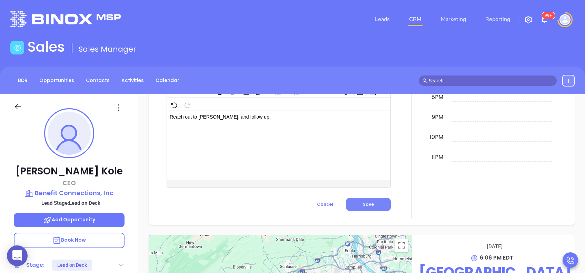
click at [363, 202] on span "Save" at bounding box center [368, 205] width 11 height 6
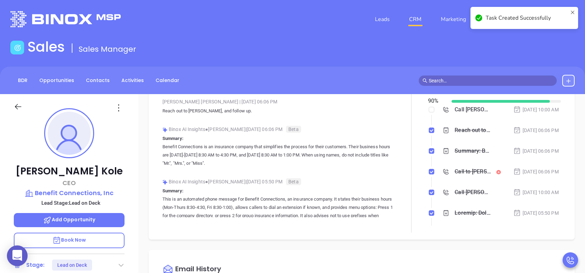
scroll to position [0, 0]
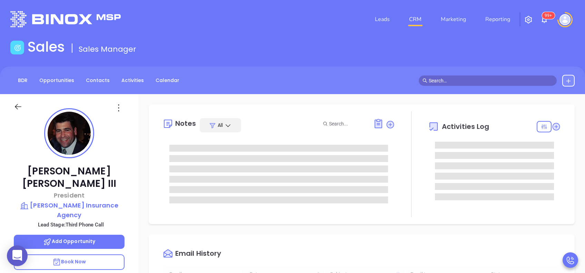
type input "[DATE]"
type input "[PERSON_NAME]"
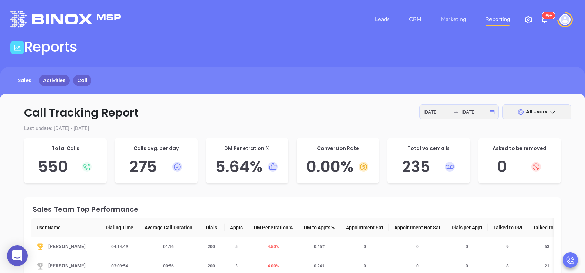
click at [55, 80] on link "Activities" at bounding box center [54, 80] width 31 height 11
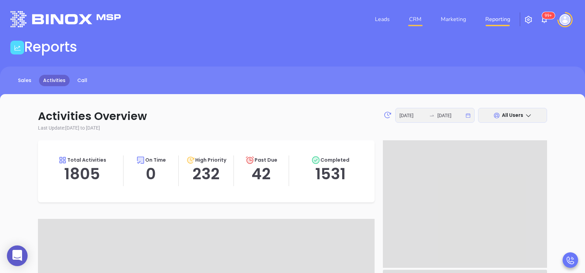
click at [421, 21] on link "CRM" at bounding box center [416, 19] width 18 height 14
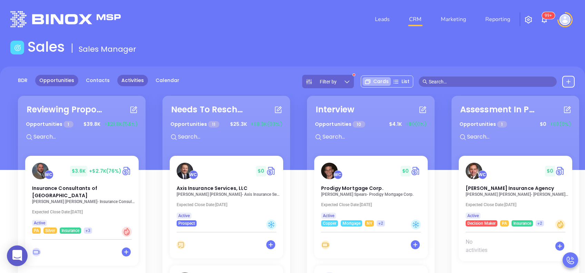
click at [130, 78] on link "Activities" at bounding box center [132, 80] width 31 height 11
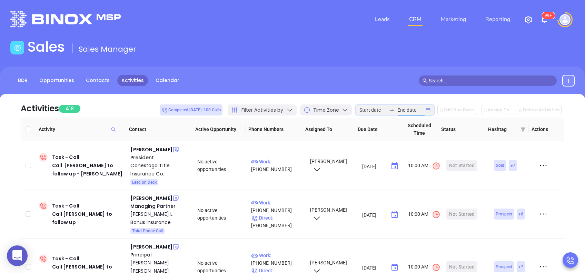
click at [404, 109] on input at bounding box center [411, 110] width 27 height 8
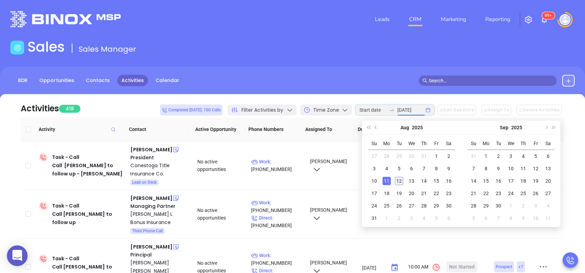
type input "2025-08-12"
click at [403, 182] on div "12" at bounding box center [399, 181] width 8 height 8
drag, startPoint x: 398, startPoint y: 182, endPoint x: 395, endPoint y: 181, distance: 3.7
click at [398, 182] on div "12" at bounding box center [399, 181] width 8 height 8
type input "2025-08-12"
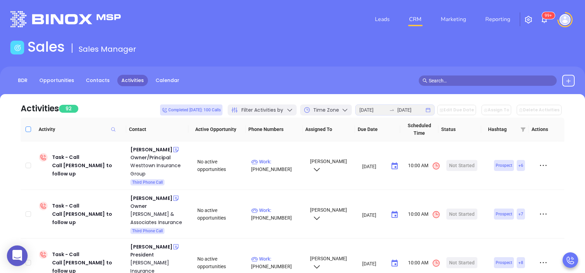
click at [29, 127] on input "Select all" at bounding box center [29, 130] width 6 height 6
checkbox input "true"
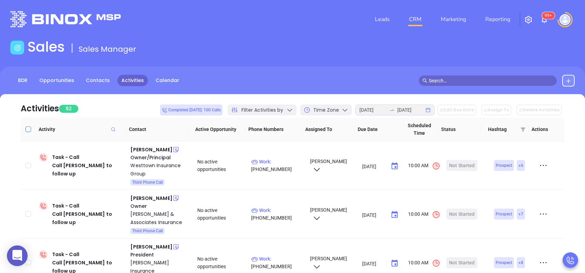
checkbox input "true"
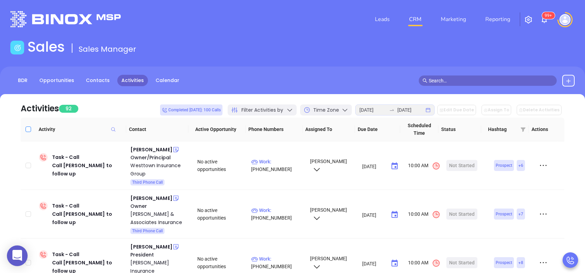
checkbox input "true"
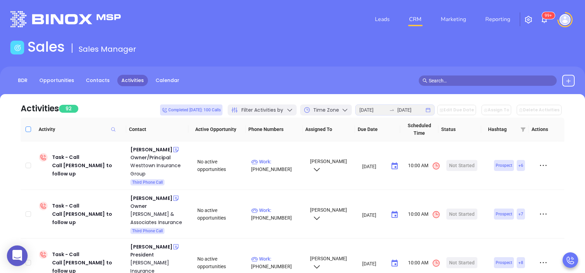
checkbox input "true"
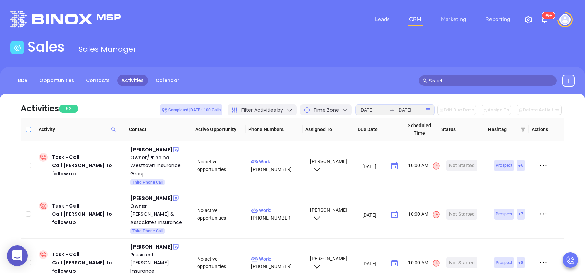
checkbox input "true"
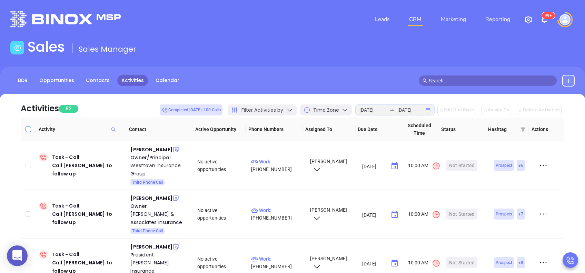
checkbox input "true"
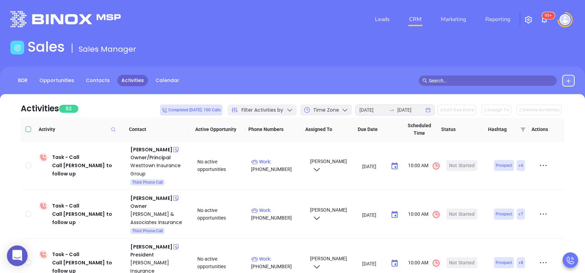
checkbox input "true"
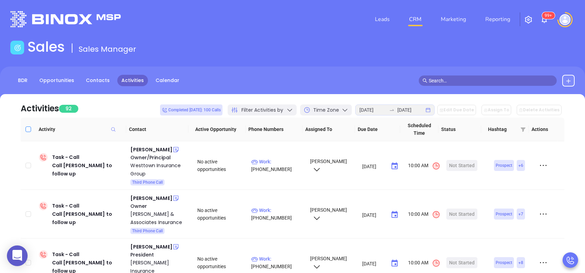
checkbox input "true"
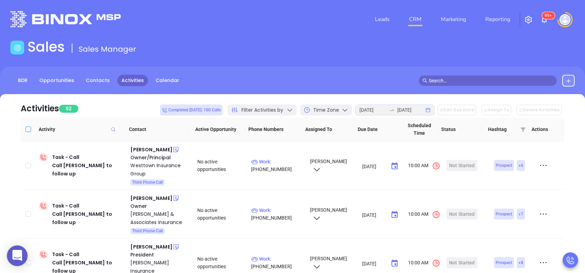
checkbox input "true"
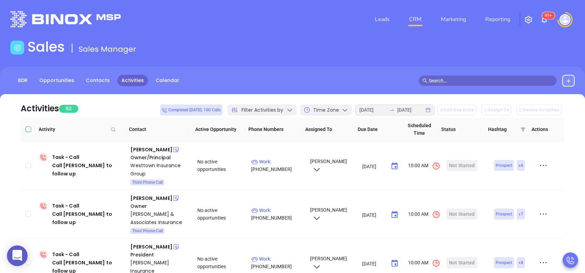
checkbox input "true"
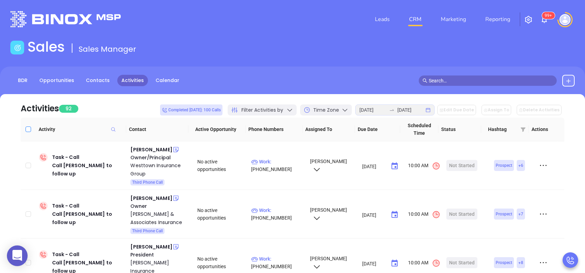
checkbox input "true"
click at [459, 110] on button "Edit Due Date" at bounding box center [457, 110] width 39 height 10
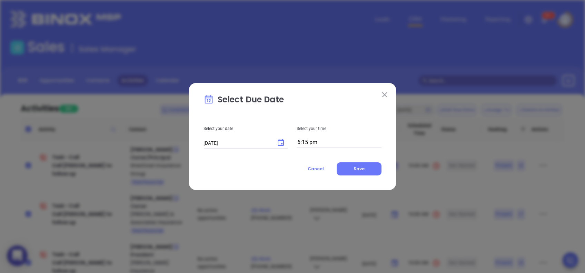
click at [285, 142] on icon "Choose date, selected date is Aug 12, 2025" at bounding box center [281, 143] width 8 height 8
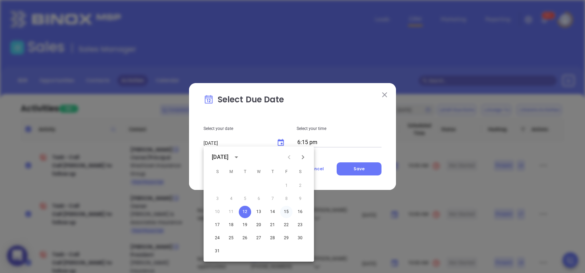
click at [285, 212] on button "15" at bounding box center [286, 212] width 12 height 12
type input "[DATE]"
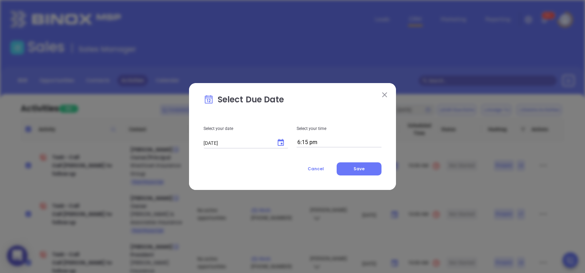
click at [331, 140] on input "6:15 pm" at bounding box center [339, 143] width 85 height 10
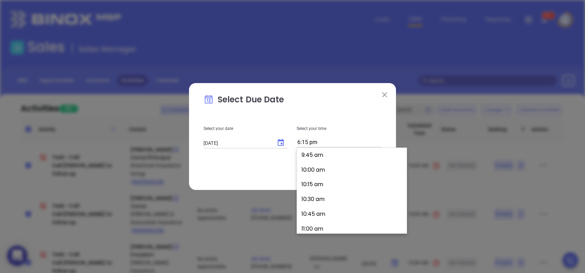
scroll to position [562, 0]
click at [338, 184] on button "10:00 am" at bounding box center [353, 184] width 107 height 15
type input "10:00 am"
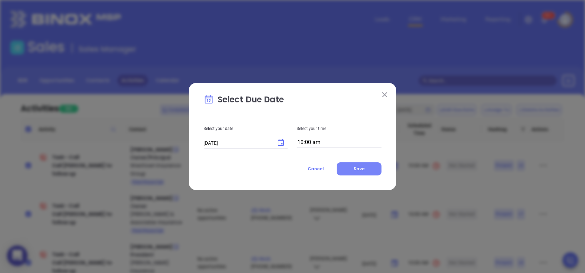
click at [358, 167] on span "Save" at bounding box center [359, 169] width 11 height 6
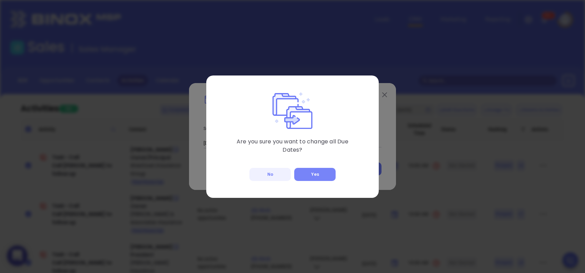
click at [320, 171] on button "Yes" at bounding box center [314, 174] width 41 height 13
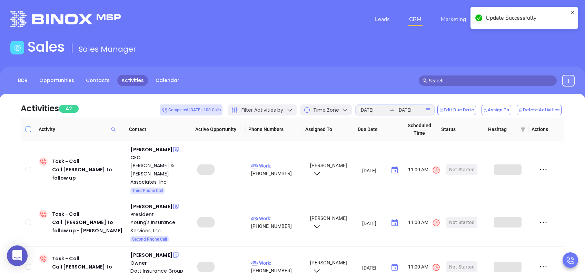
click at [29, 130] on input "Select all" at bounding box center [29, 130] width 6 height 6
checkbox input "true"
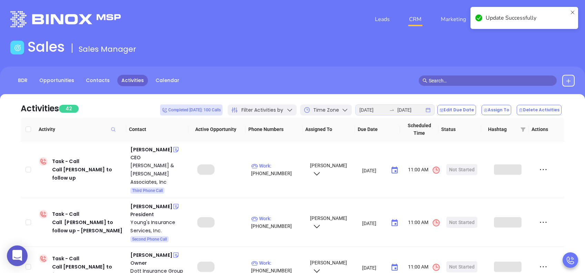
checkbox input "true"
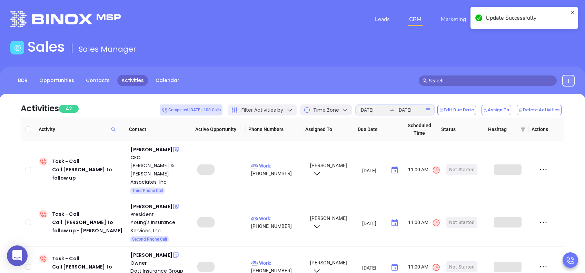
checkbox input "true"
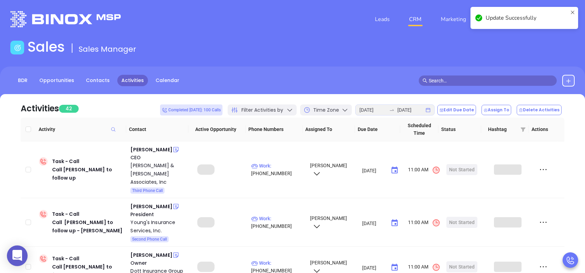
checkbox input "true"
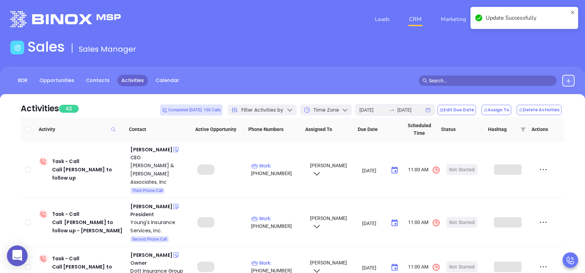
checkbox input "true"
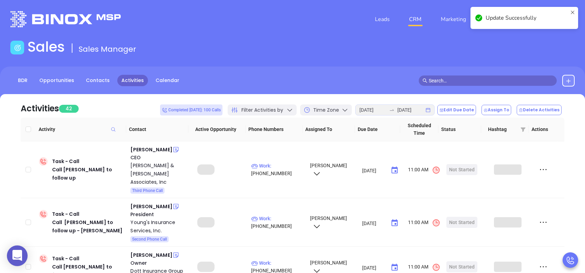
checkbox input "true"
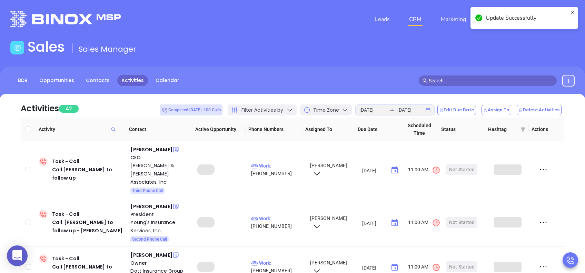
checkbox input "true"
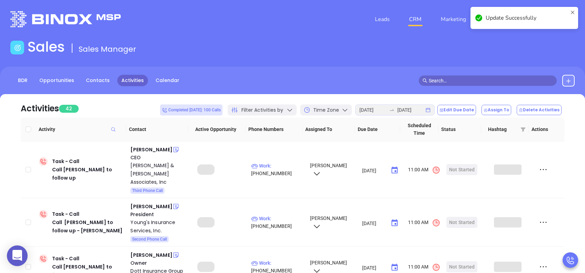
checkbox input "true"
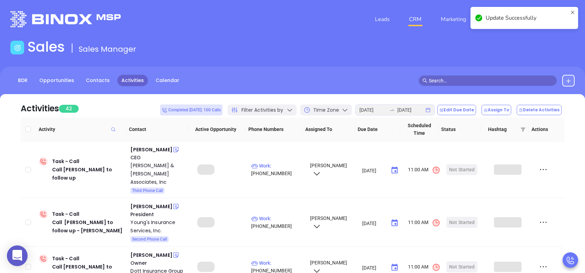
checkbox input "true"
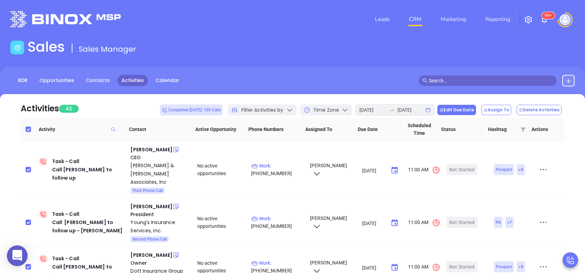
click at [466, 112] on button "Edit Due Date" at bounding box center [457, 110] width 39 height 10
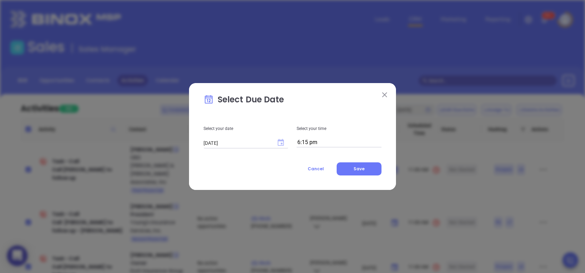
click at [282, 144] on icon "Choose date, selected date is Aug 12, 2025" at bounding box center [281, 142] width 6 height 7
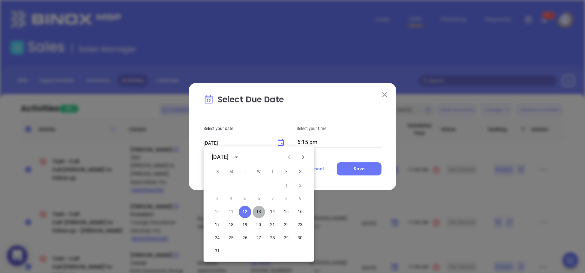
click at [259, 210] on button "13" at bounding box center [259, 212] width 12 height 12
type input "[DATE]"
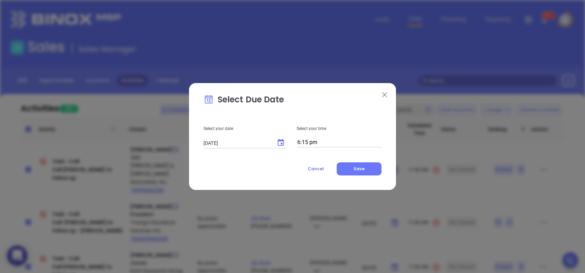
click at [342, 142] on input "6:15 pm" at bounding box center [339, 143] width 85 height 10
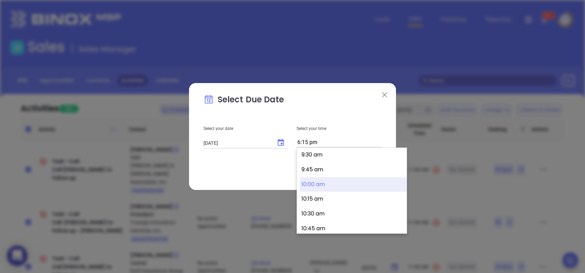
click at [353, 183] on button "10:00 am" at bounding box center [353, 184] width 107 height 15
type input "10:00 am"
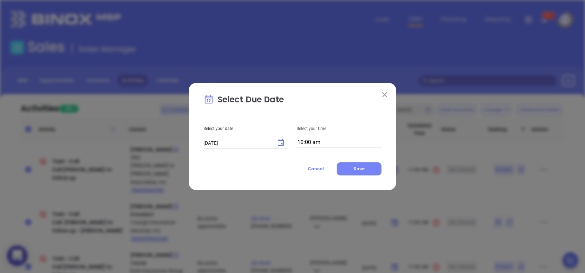
click at [371, 170] on button "Save" at bounding box center [359, 169] width 45 height 13
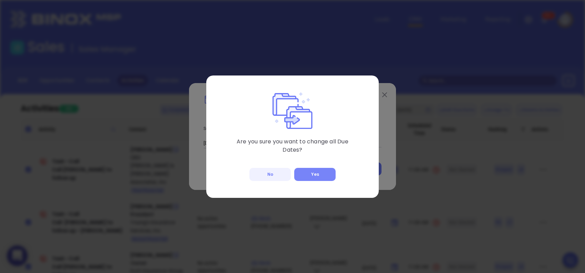
click at [329, 173] on button "Yes" at bounding box center [314, 174] width 41 height 13
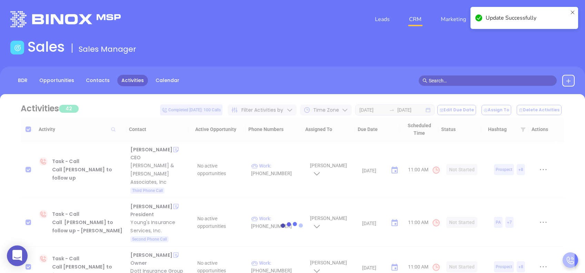
checkbox input "false"
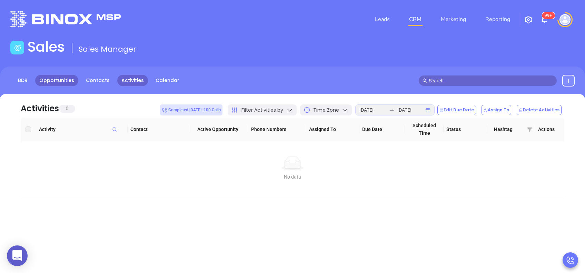
click at [72, 80] on link "Opportunities" at bounding box center [56, 80] width 43 height 11
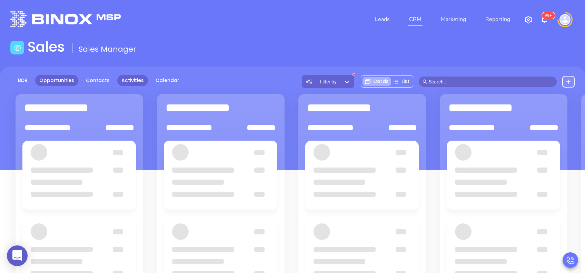
click at [132, 80] on link "Activities" at bounding box center [132, 80] width 31 height 11
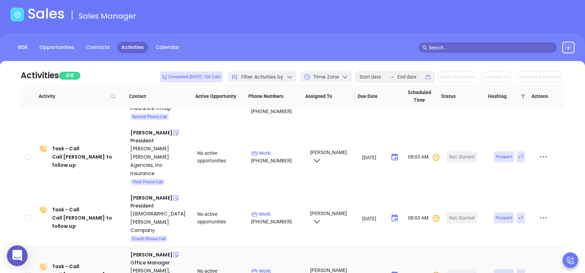
scroll to position [92, 0]
